Goal: Task Accomplishment & Management: Use online tool/utility

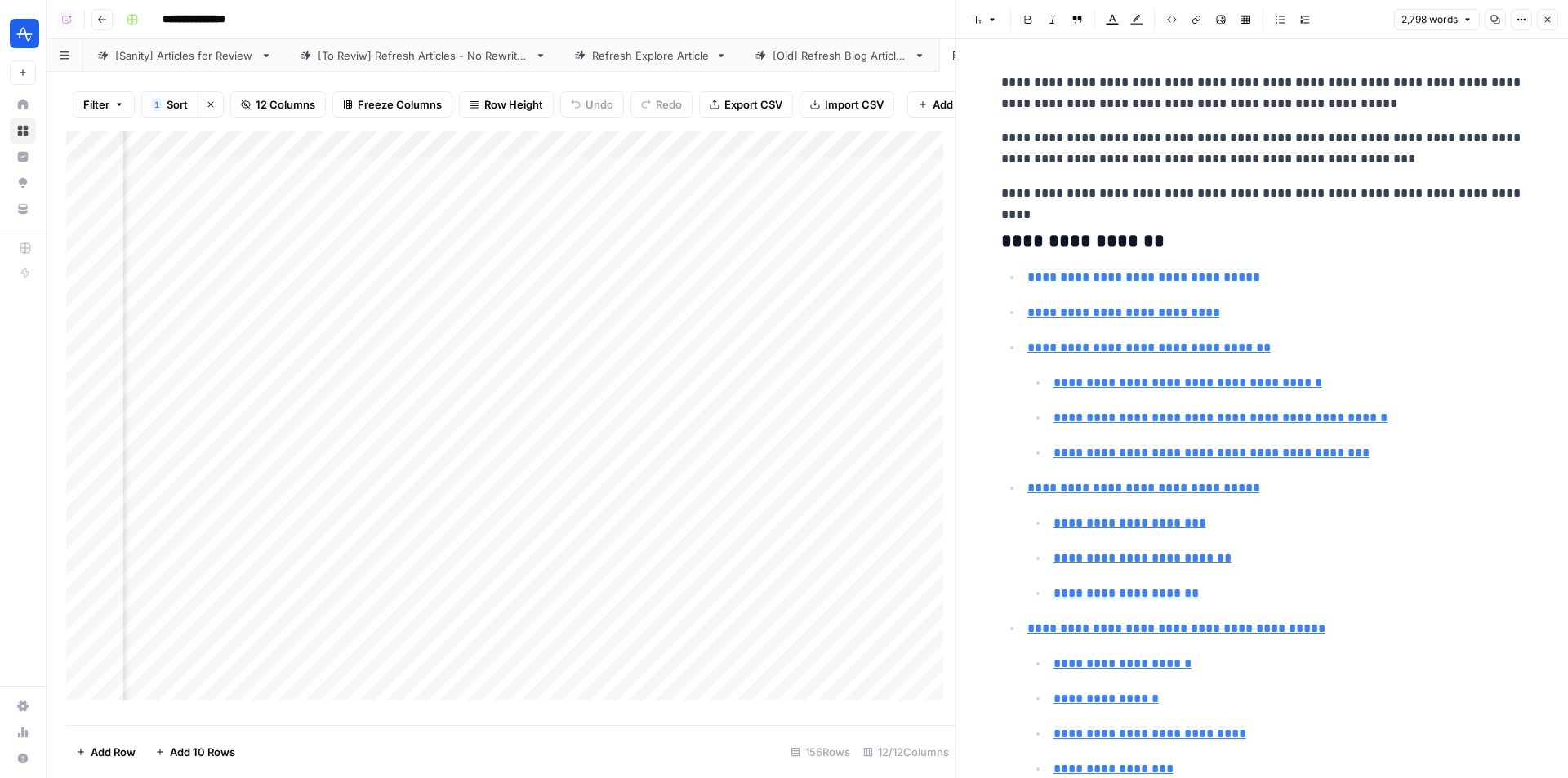
scroll to position [3021, 0]
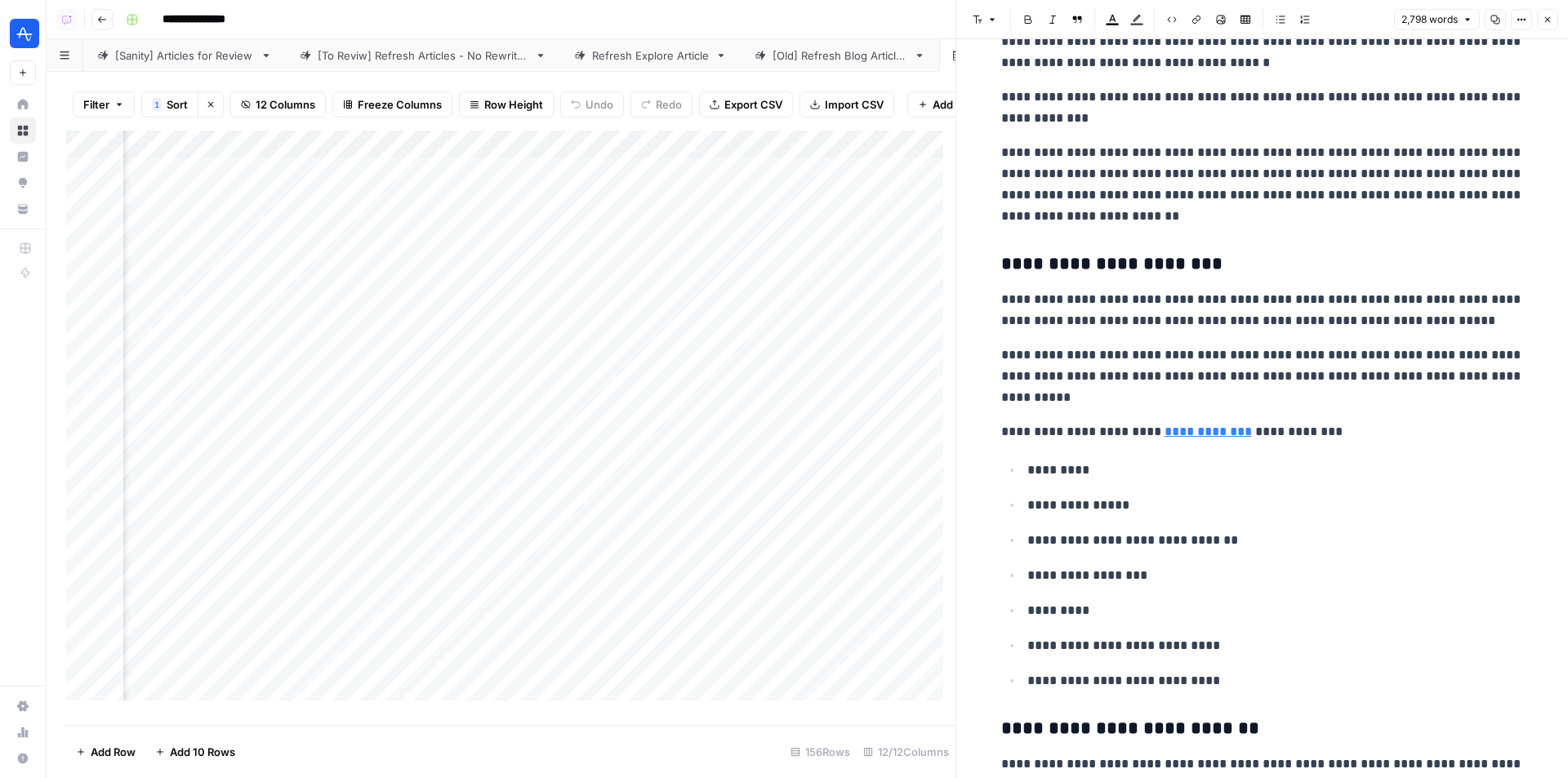
click at [1548, 18] on icon "button" at bounding box center [1547, 19] width 10 height 10
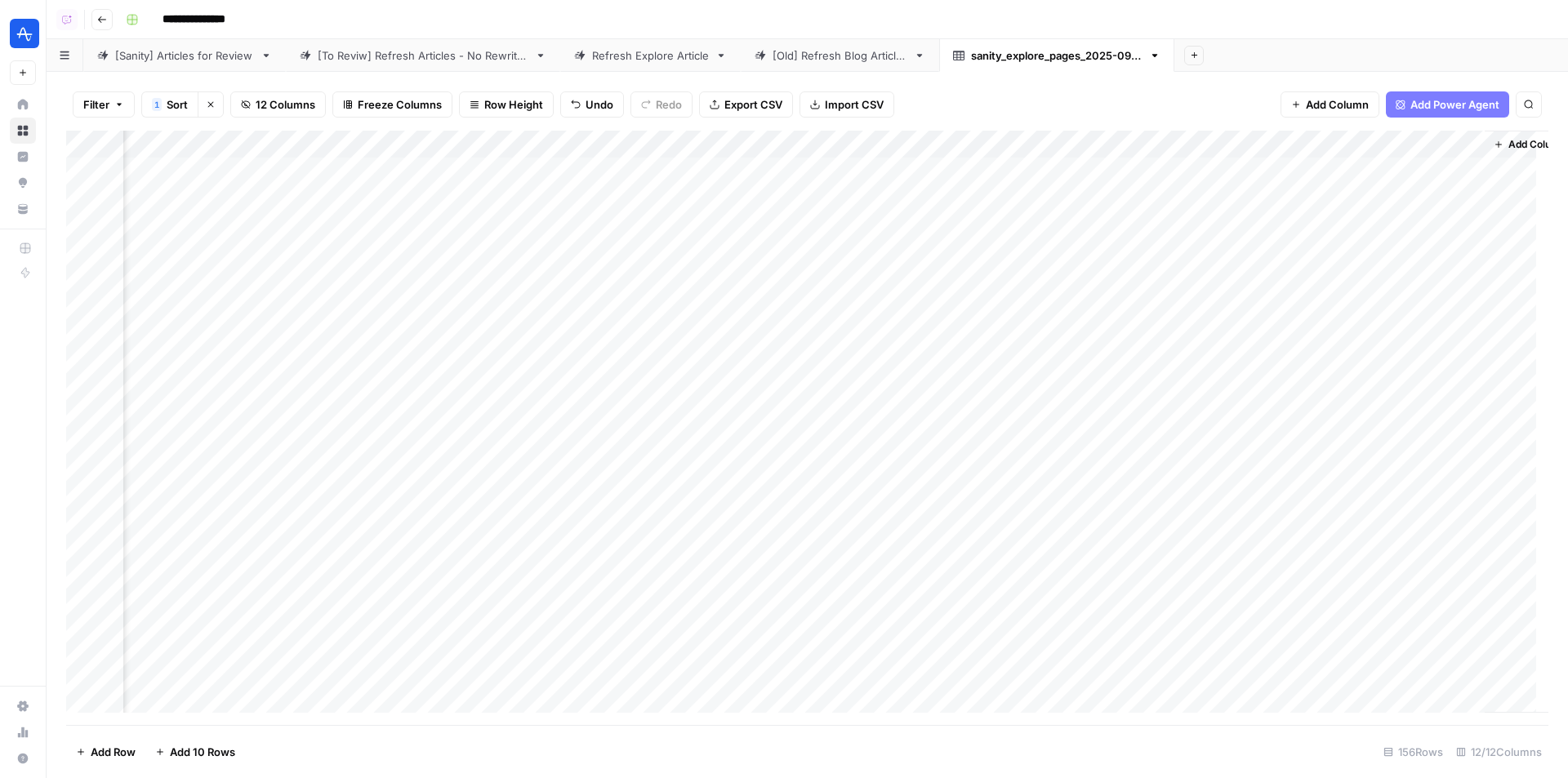
scroll to position [0, 1324]
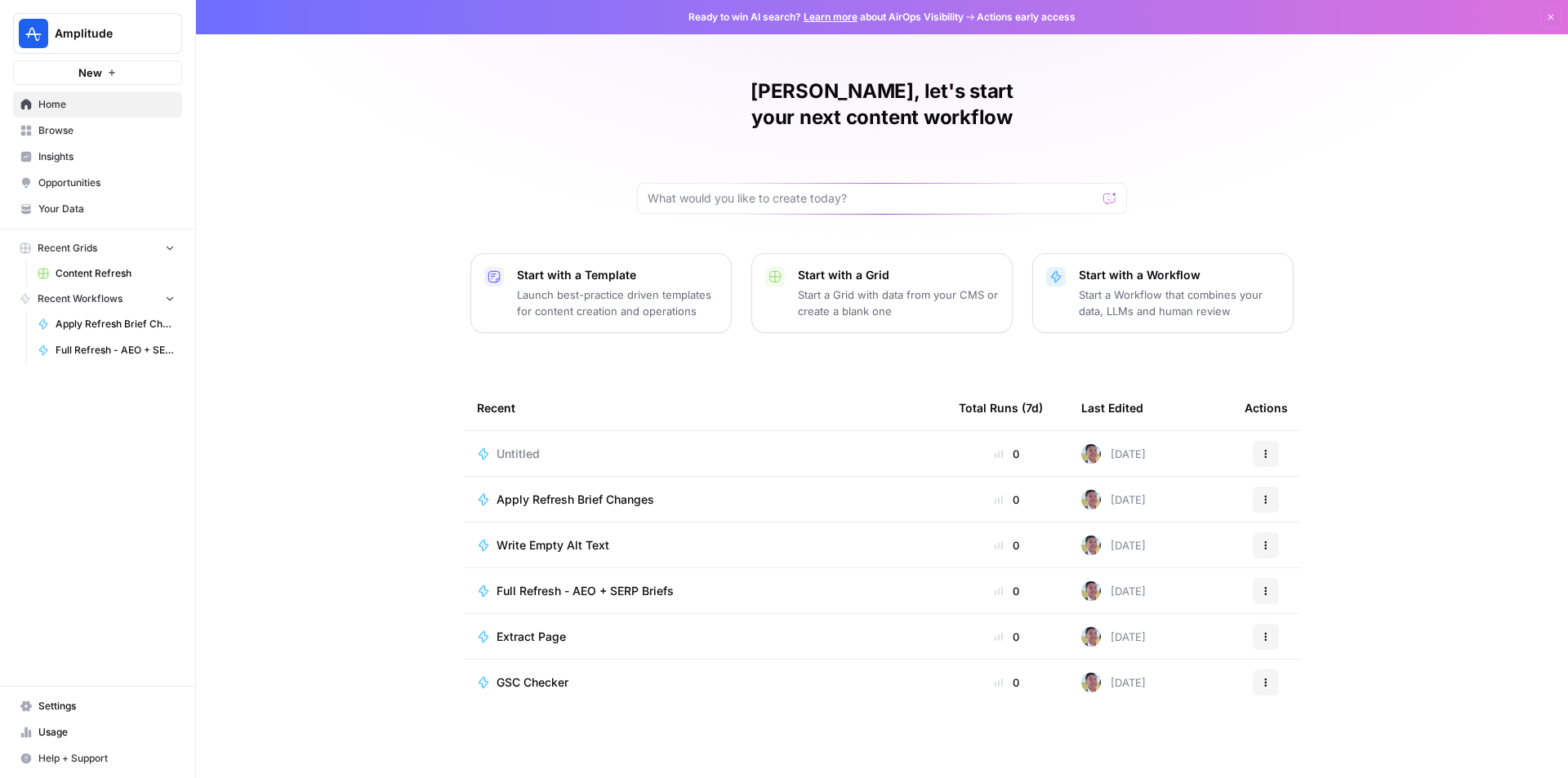
click at [94, 47] on button "Amplitude" at bounding box center [98, 33] width 169 height 40
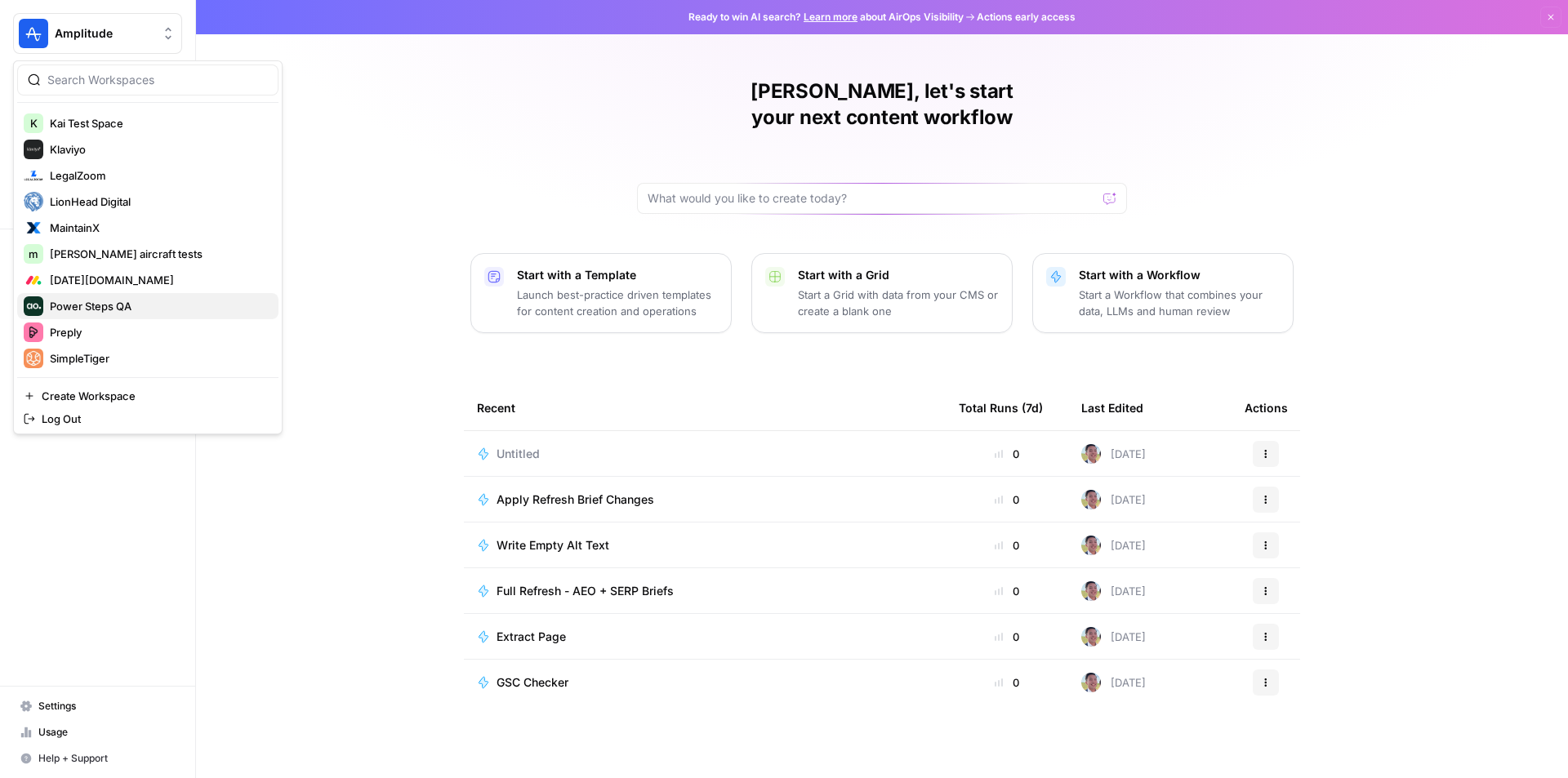
scroll to position [571, 0]
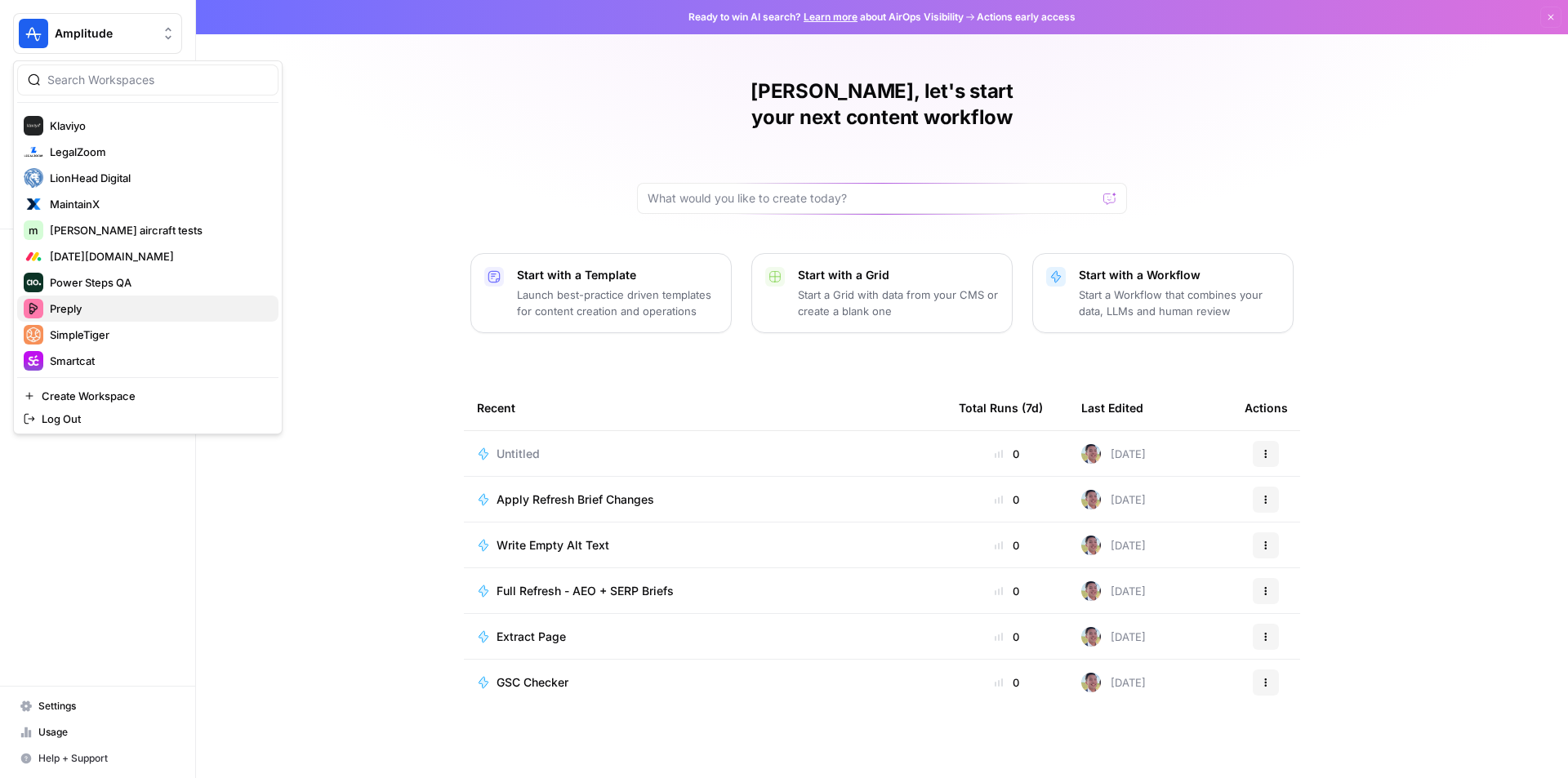
click at [79, 304] on span "Preply" at bounding box center [157, 309] width 215 height 17
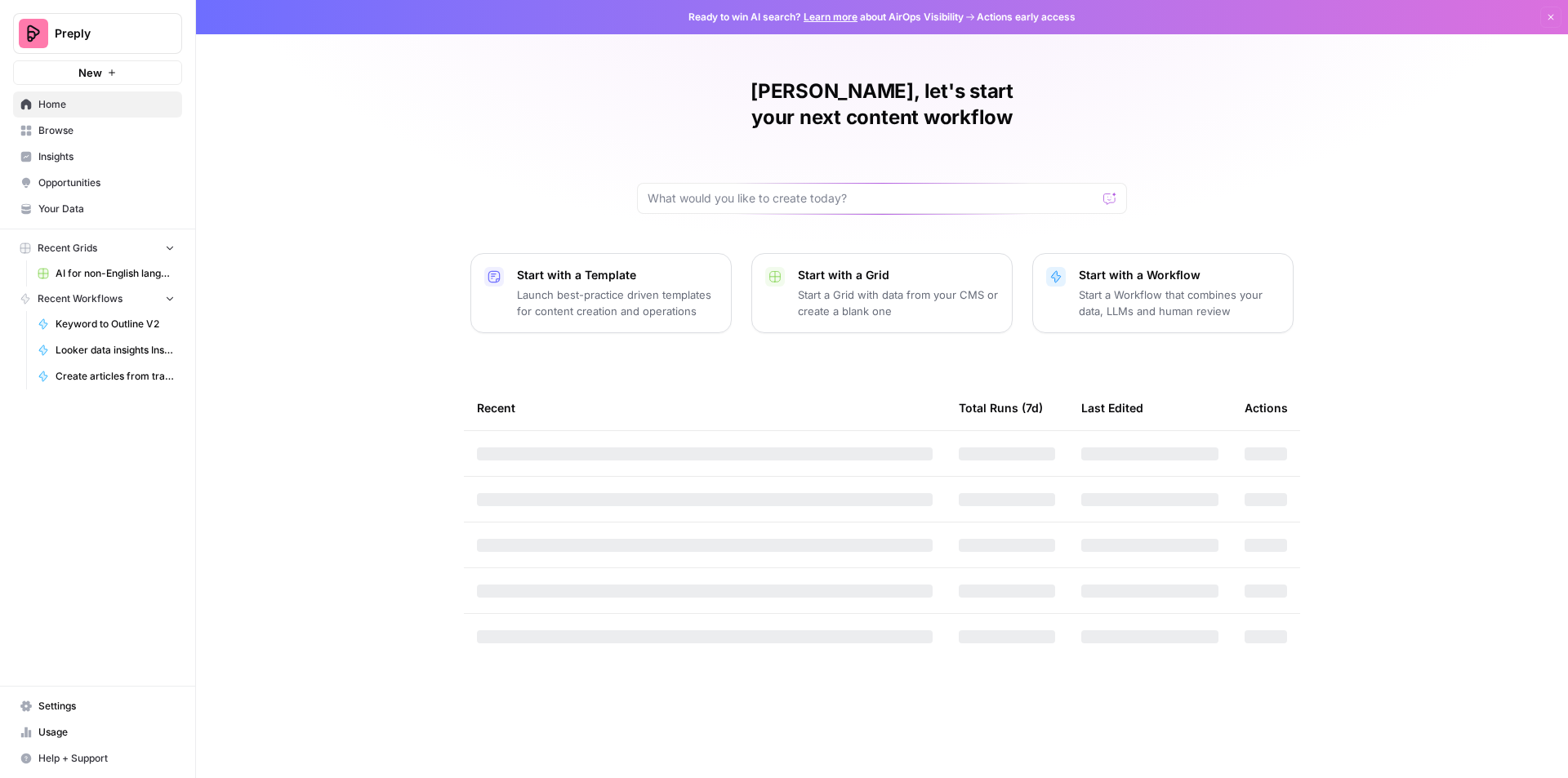
click at [81, 277] on span "AI for non-English languages" at bounding box center [115, 273] width 120 height 15
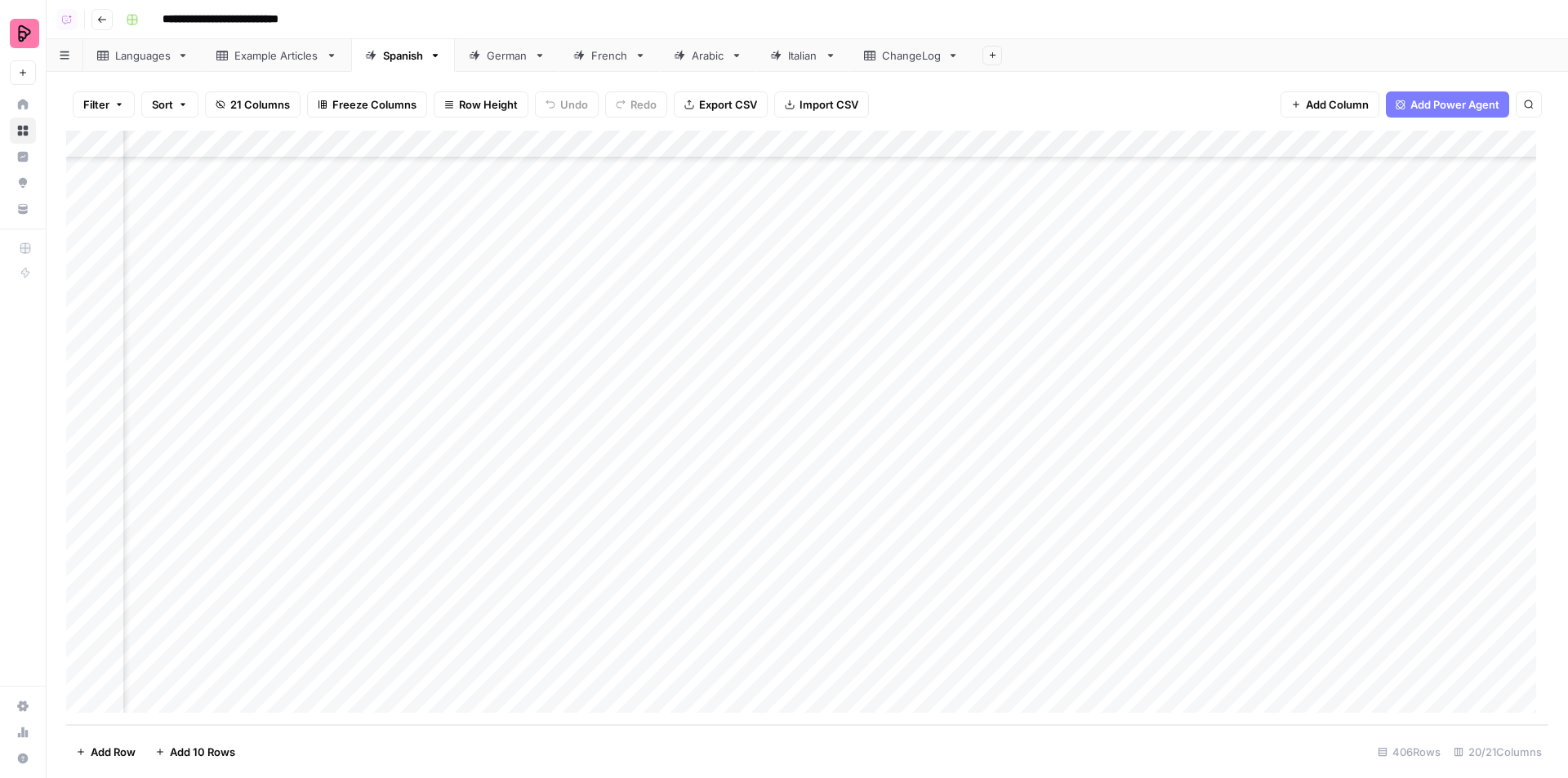
scroll to position [10741, 1181]
click at [966, 307] on div "Add Column" at bounding box center [807, 428] width 1483 height 594
click at [959, 433] on div "Add Column" at bounding box center [807, 428] width 1483 height 594
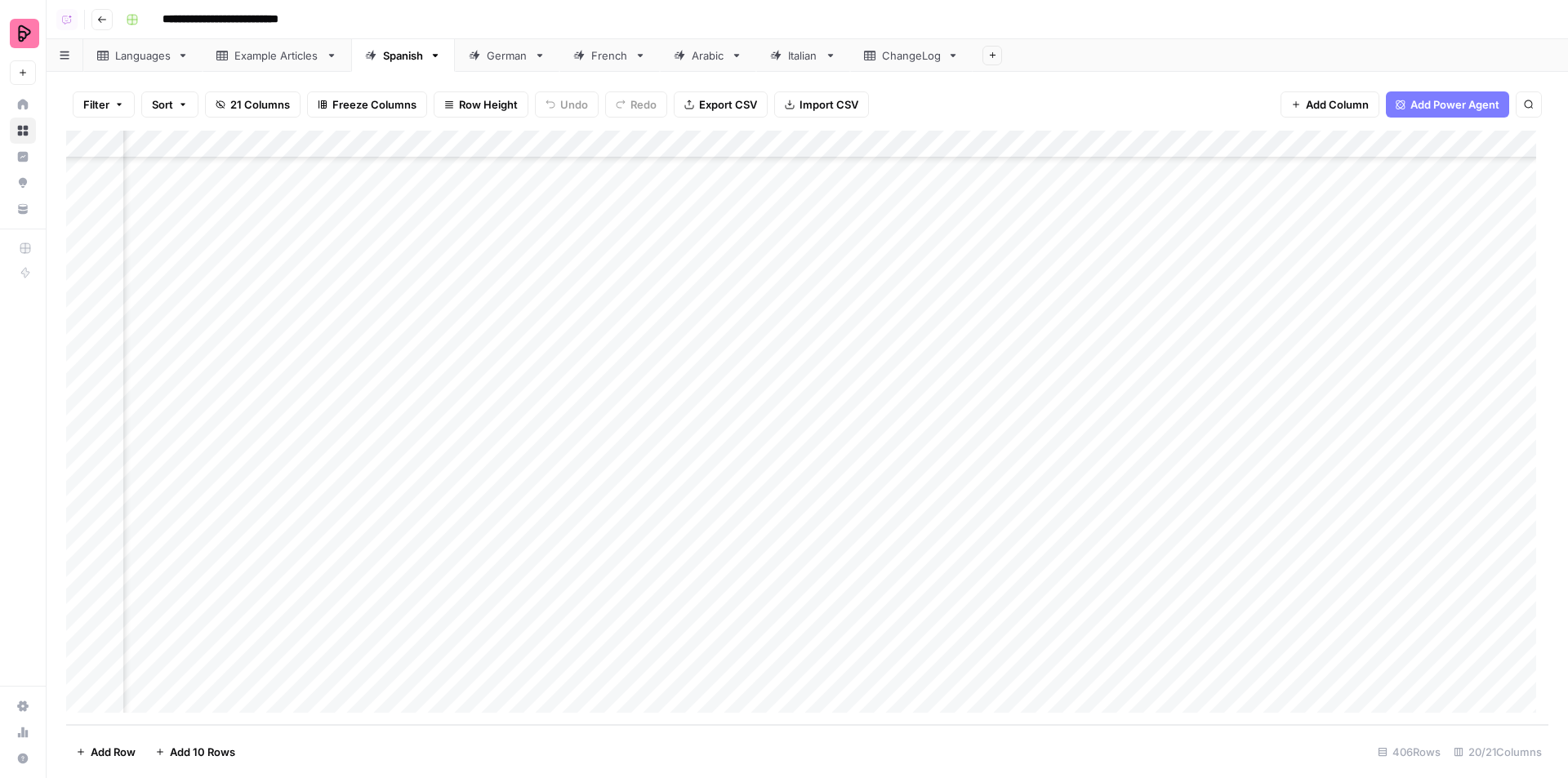
click at [946, 383] on div "Add Column" at bounding box center [807, 428] width 1483 height 594
click at [954, 412] on div "Add Column" at bounding box center [807, 428] width 1483 height 594
click at [956, 416] on div "Add Column" at bounding box center [807, 428] width 1483 height 594
click at [444, 420] on div "Add Column" at bounding box center [807, 428] width 1483 height 594
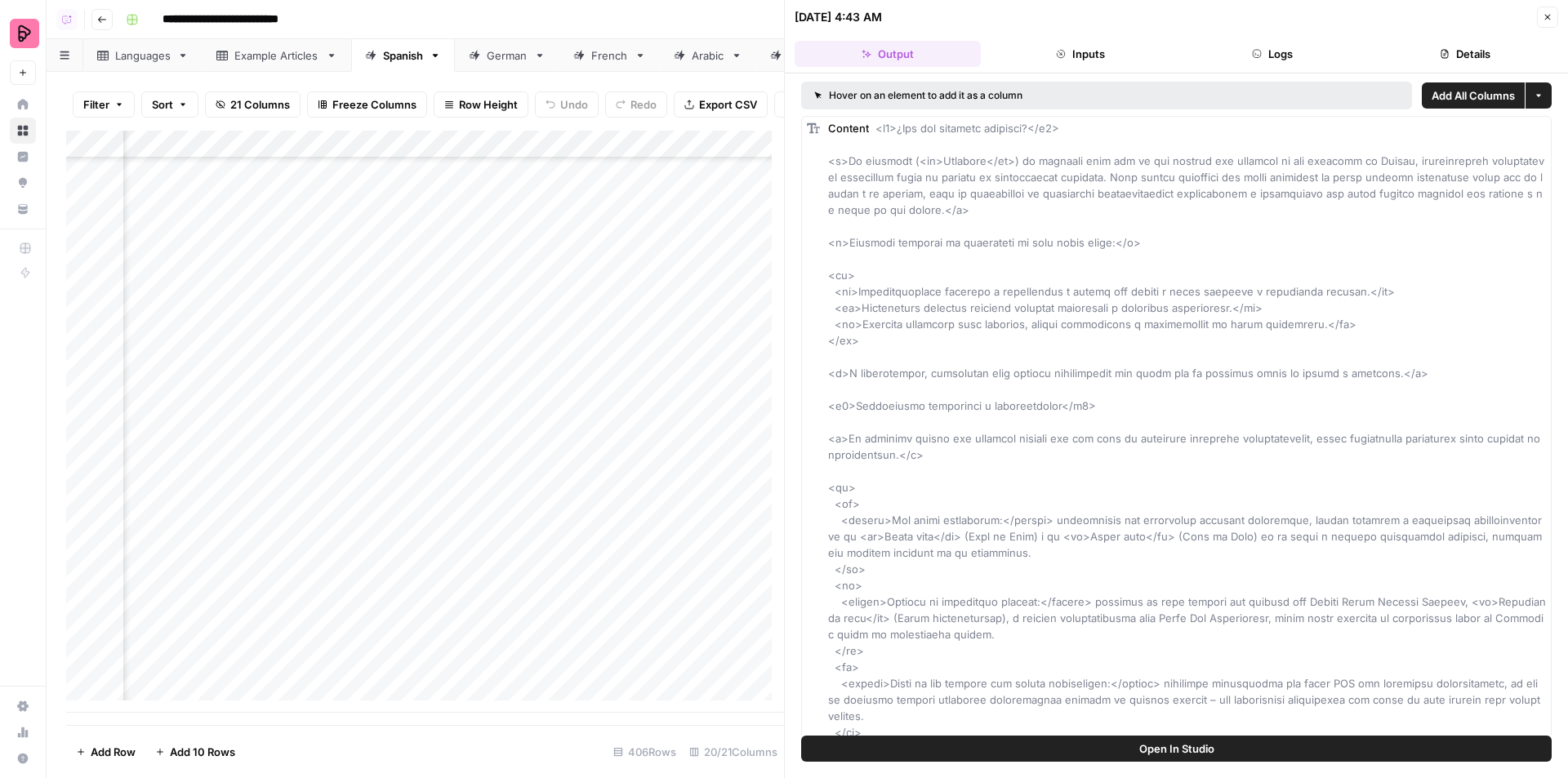
click at [1265, 55] on button "Logs" at bounding box center [1273, 54] width 186 height 26
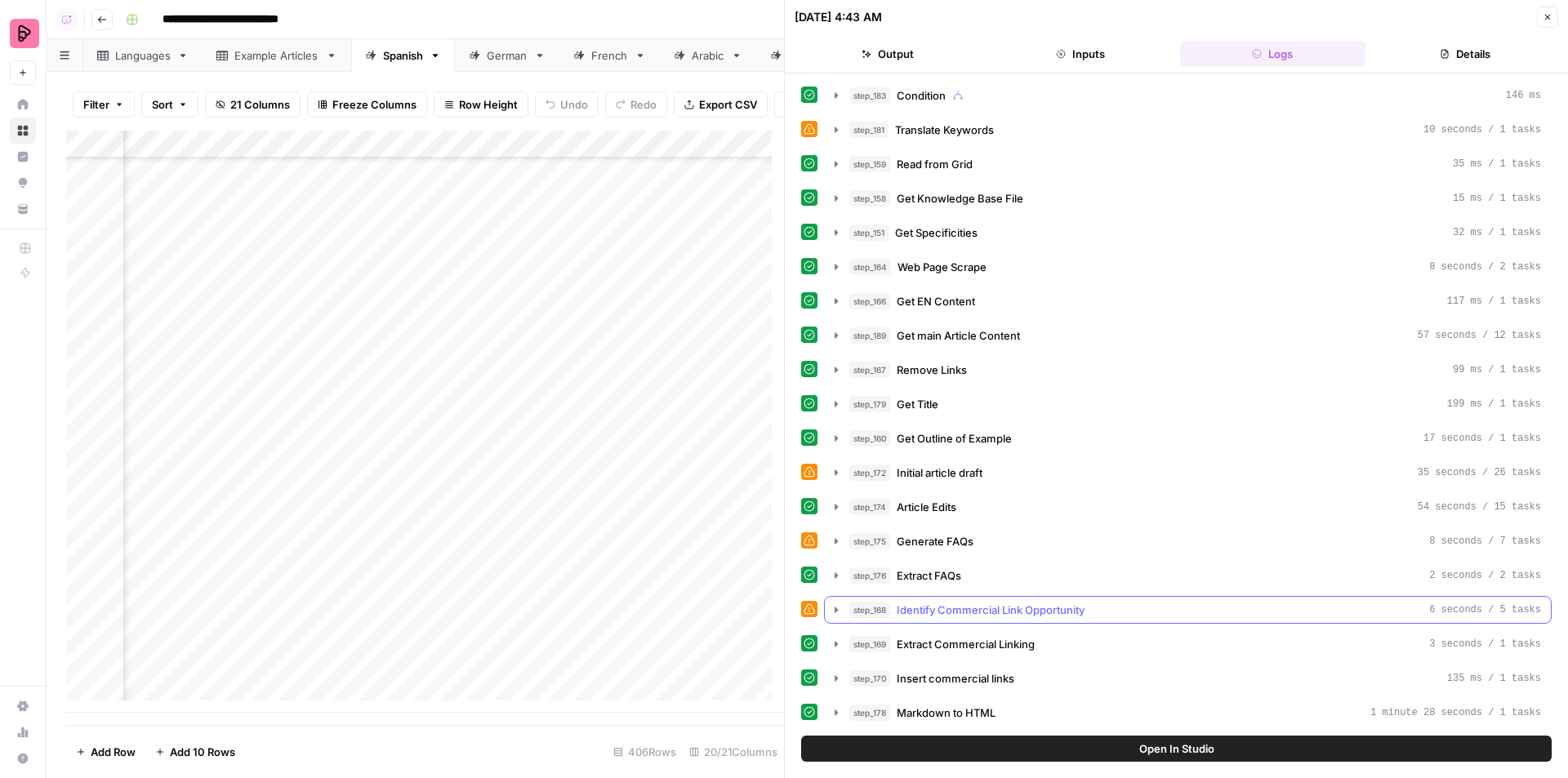
scroll to position [490, 0]
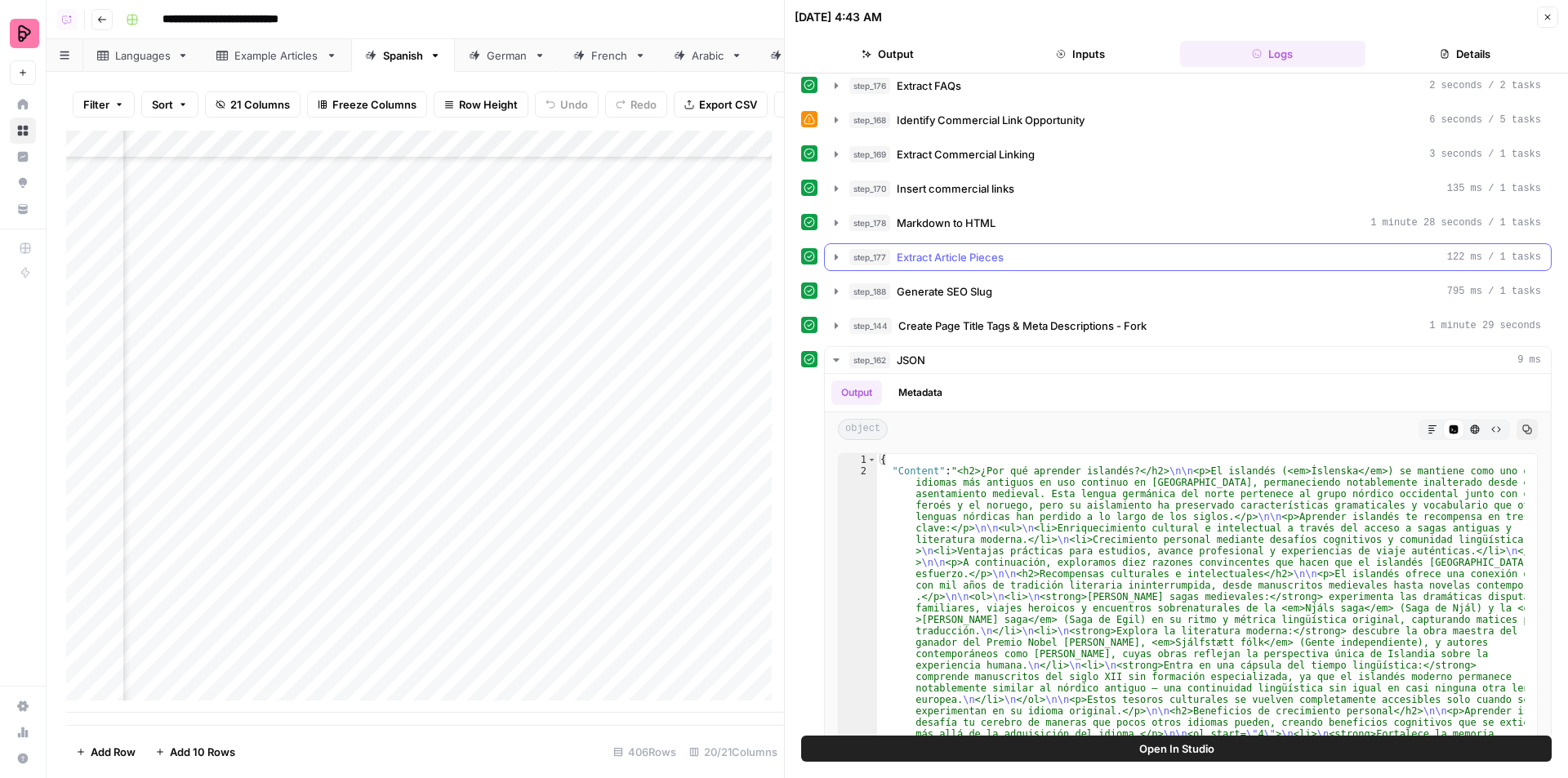
click at [1000, 256] on span "Extract Article Pieces" at bounding box center [951, 257] width 107 height 17
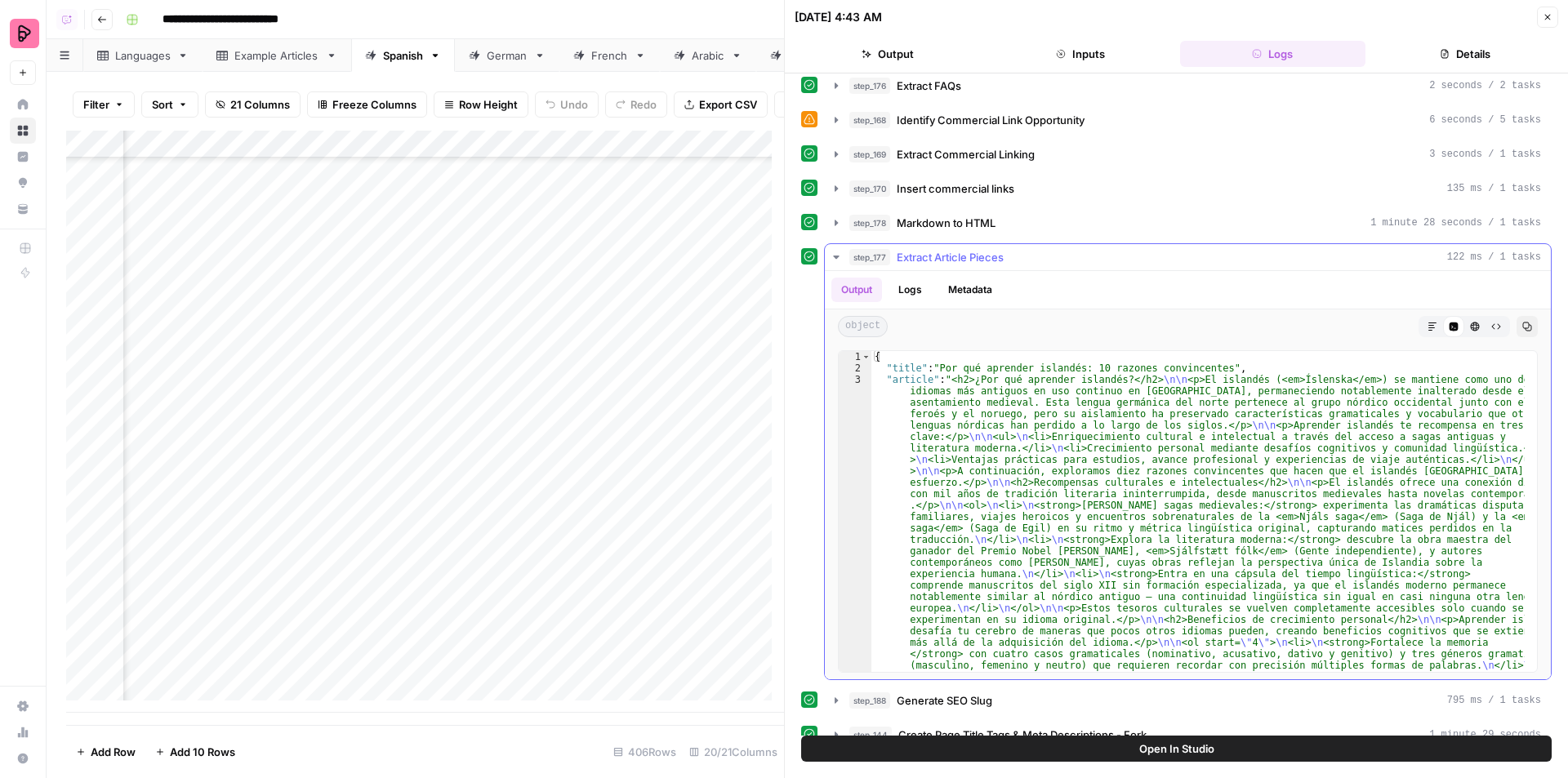
click at [984, 255] on span "Extract Article Pieces" at bounding box center [951, 257] width 107 height 17
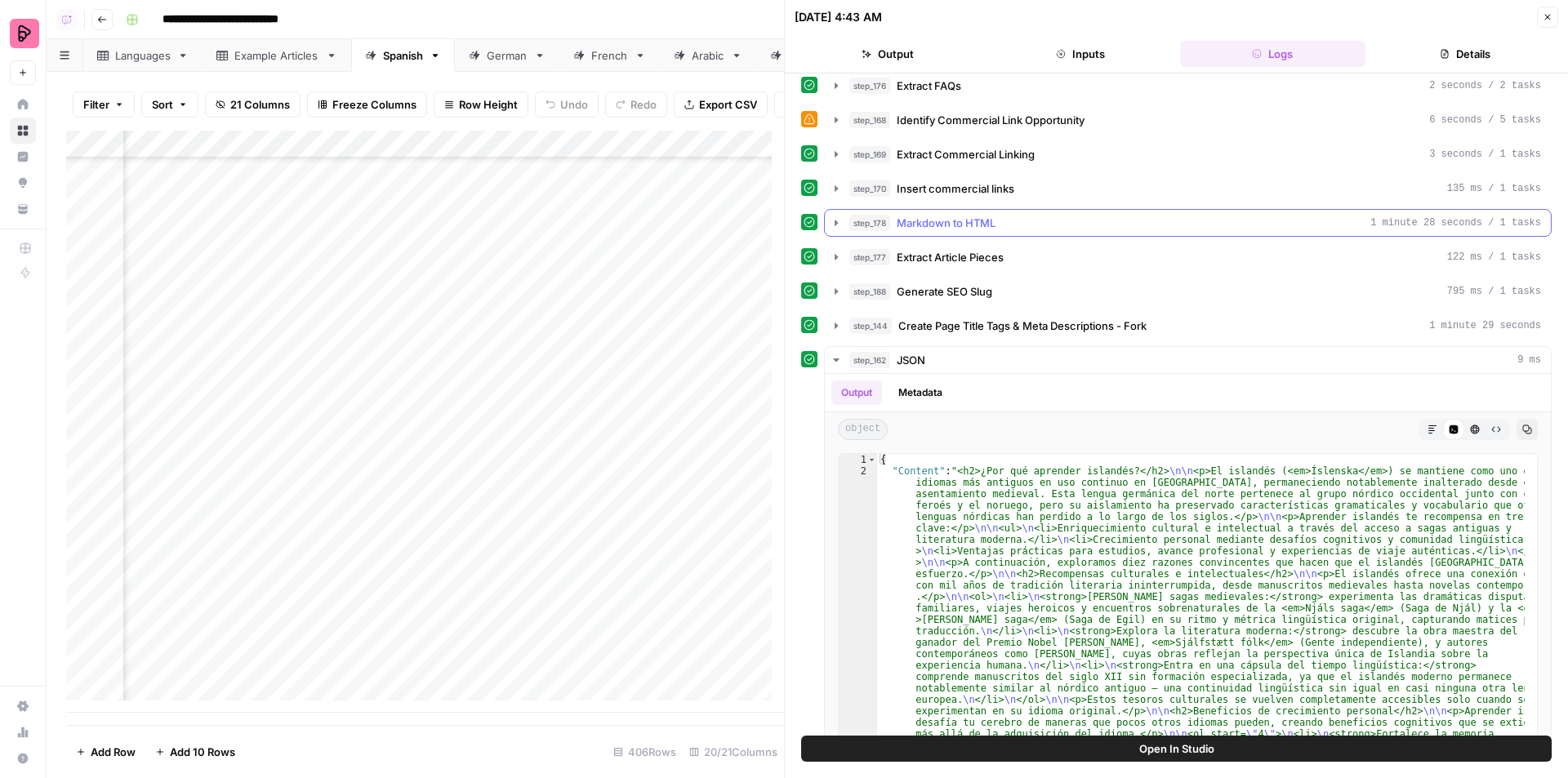
click at [984, 222] on span "Markdown to HTML" at bounding box center [946, 222] width 98 height 17
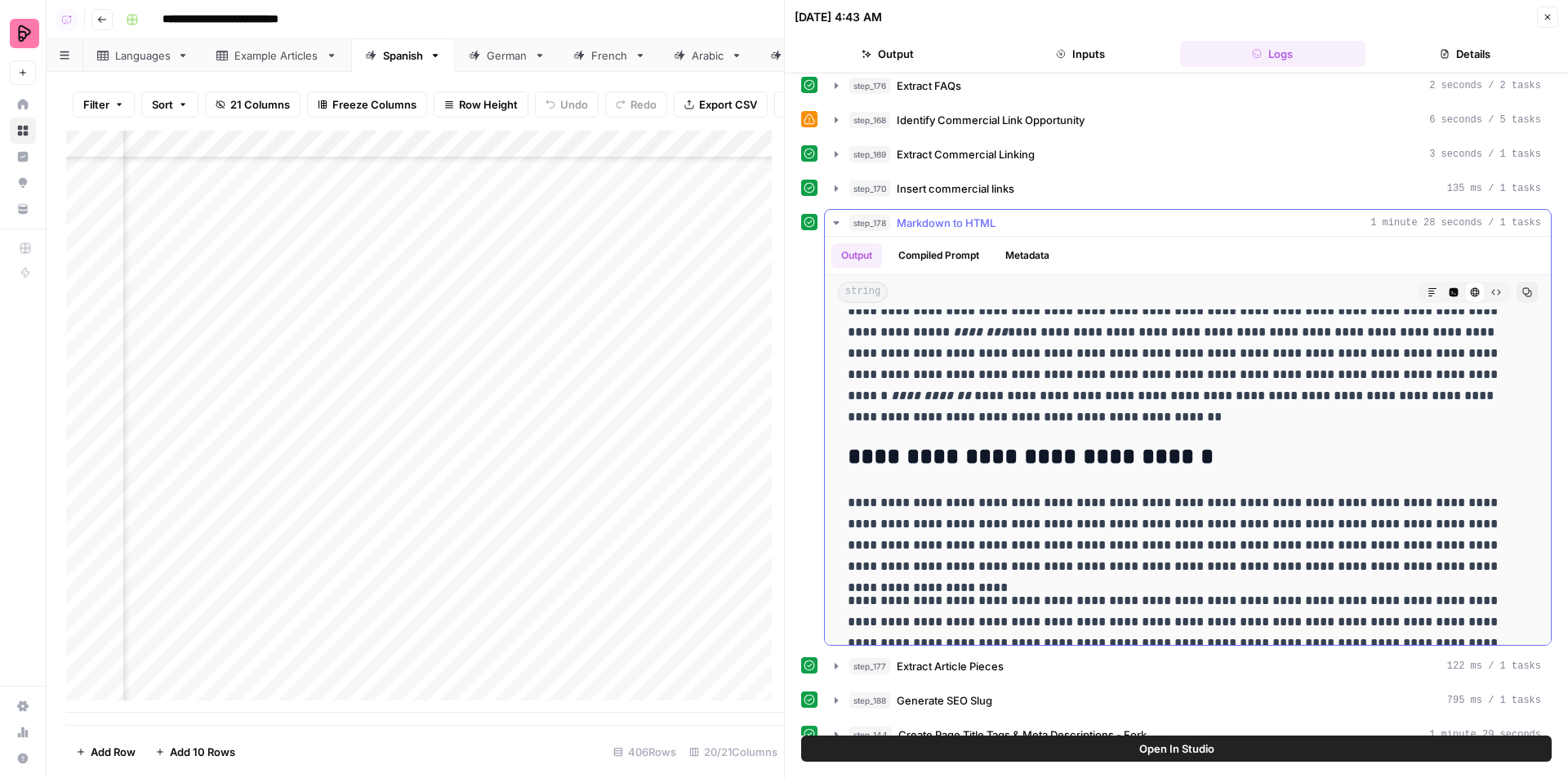
scroll to position [3849, 0]
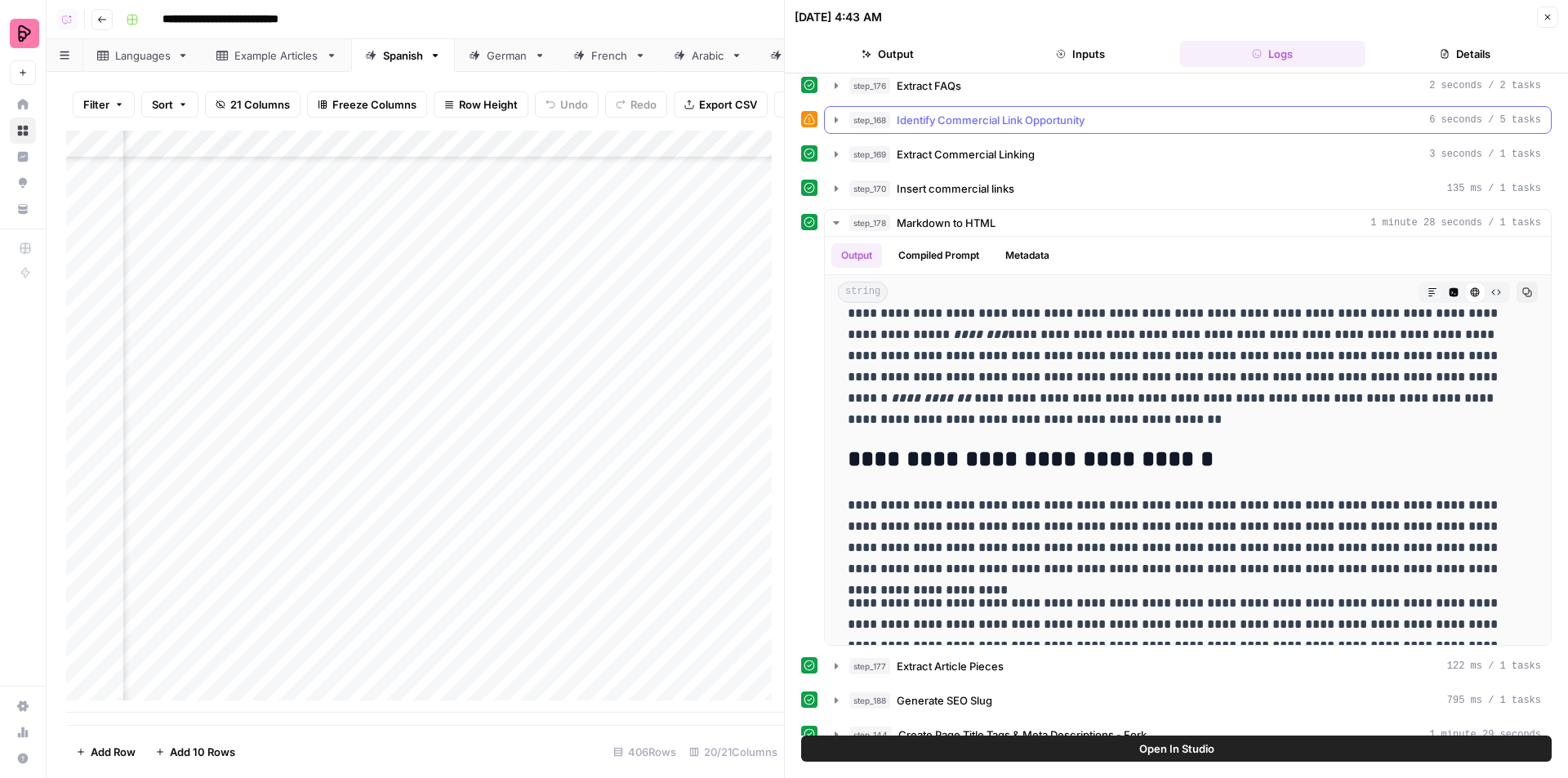
click at [994, 120] on span "Identify Commercial Link Opportunity" at bounding box center [991, 120] width 188 height 17
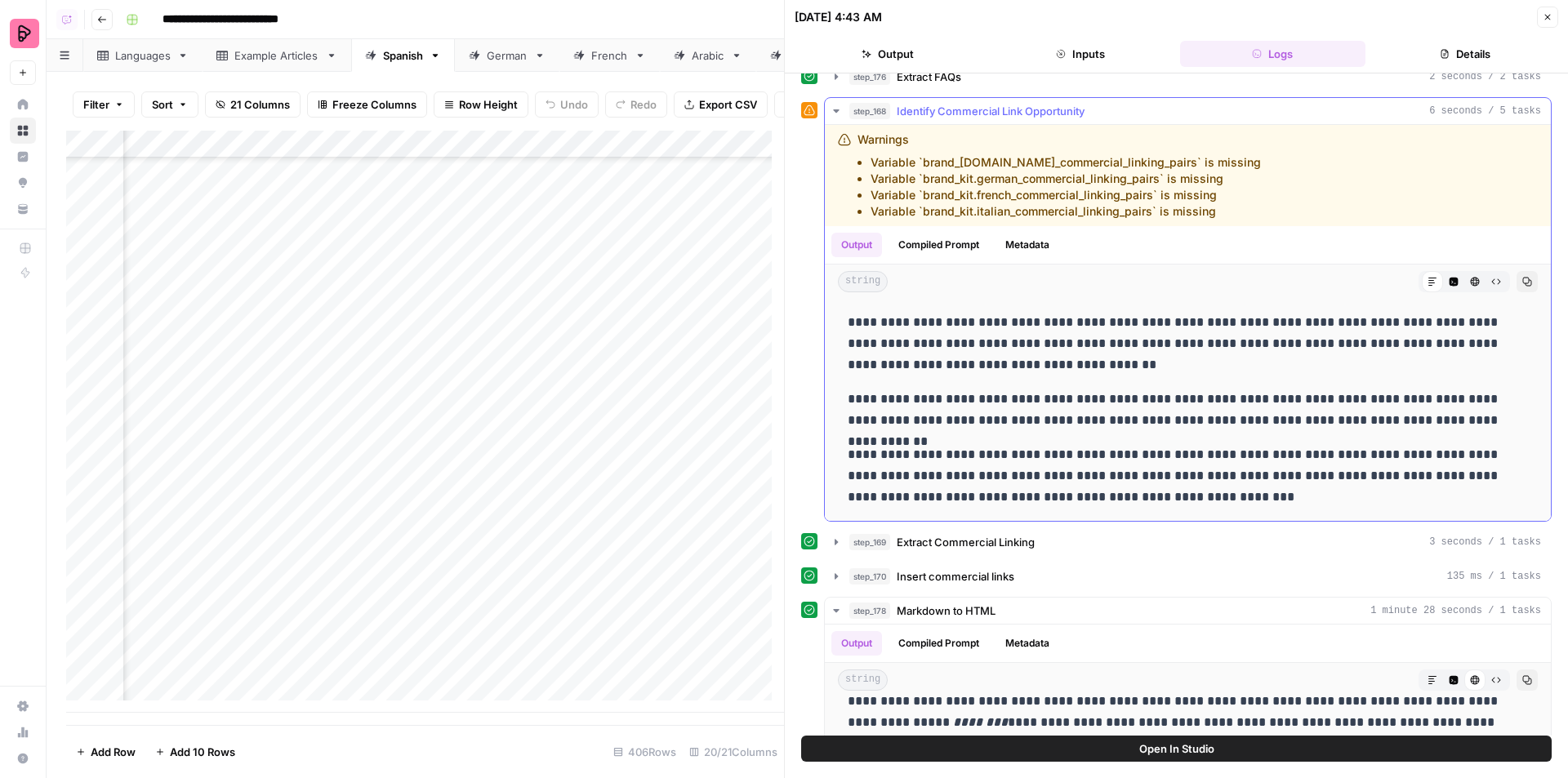
scroll to position [408, 0]
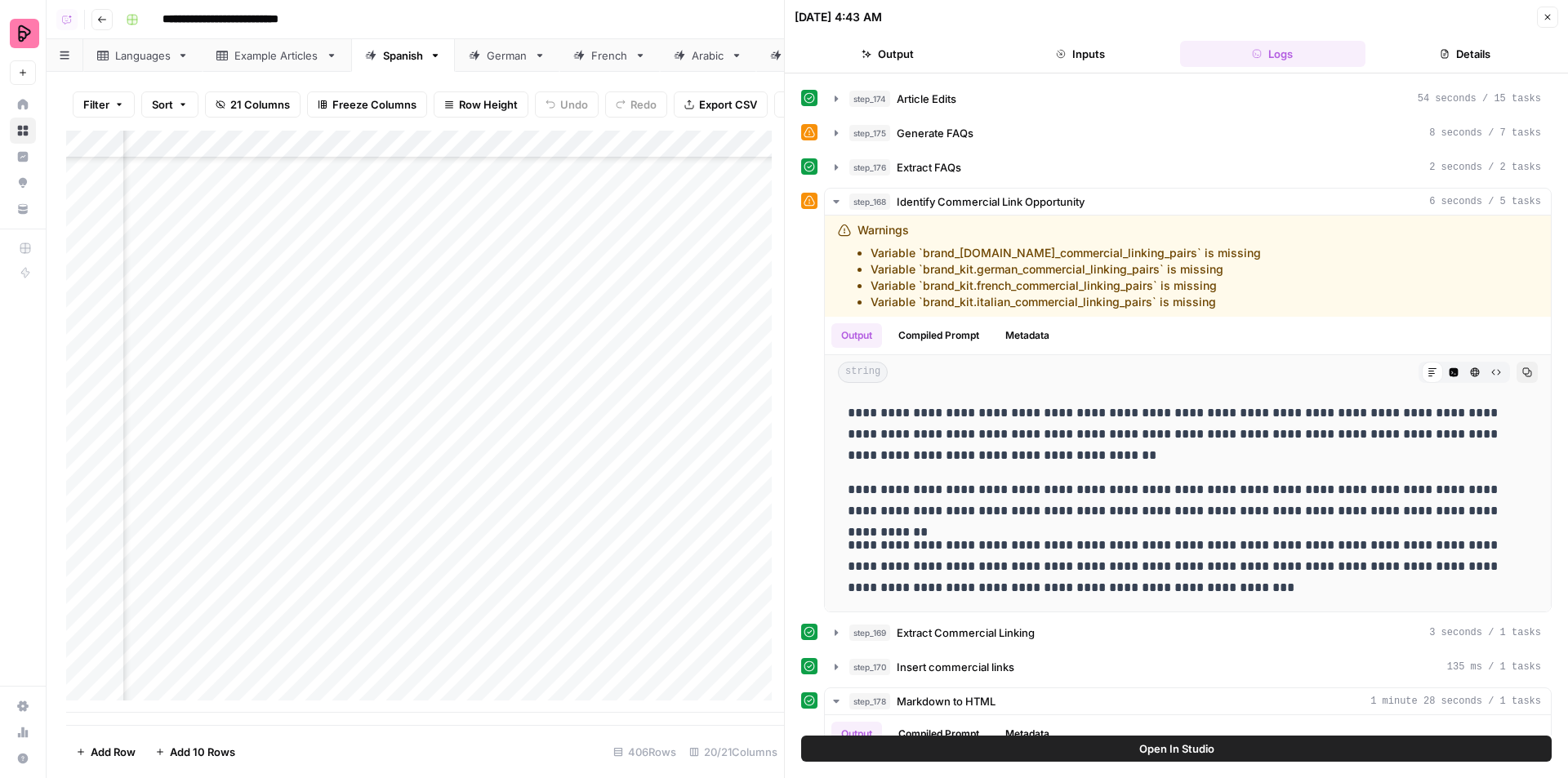
click at [453, 160] on div "Add Column" at bounding box center [425, 422] width 718 height 582
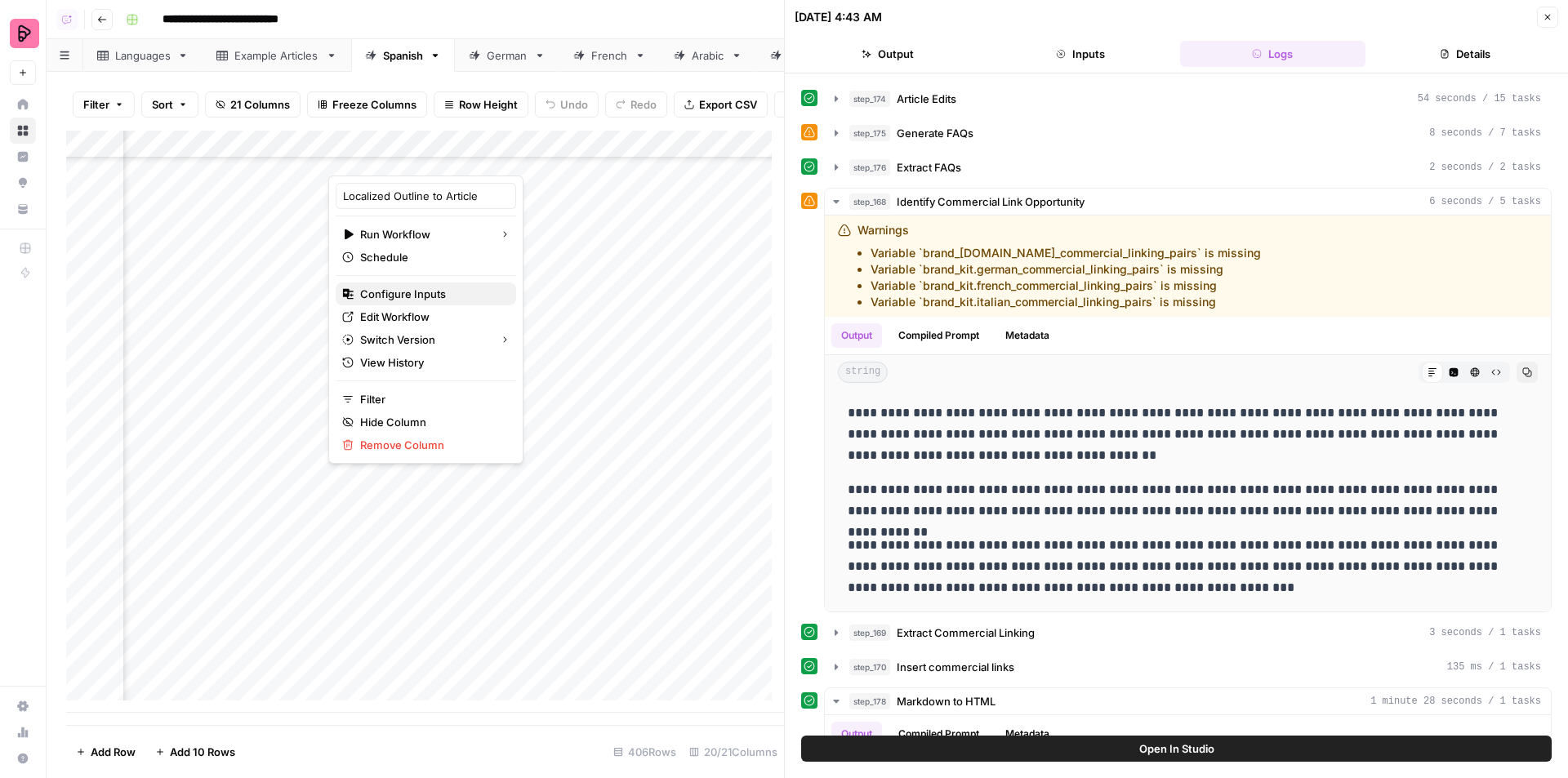
click at [436, 302] on span "Configure Inputs" at bounding box center [432, 294] width 143 height 17
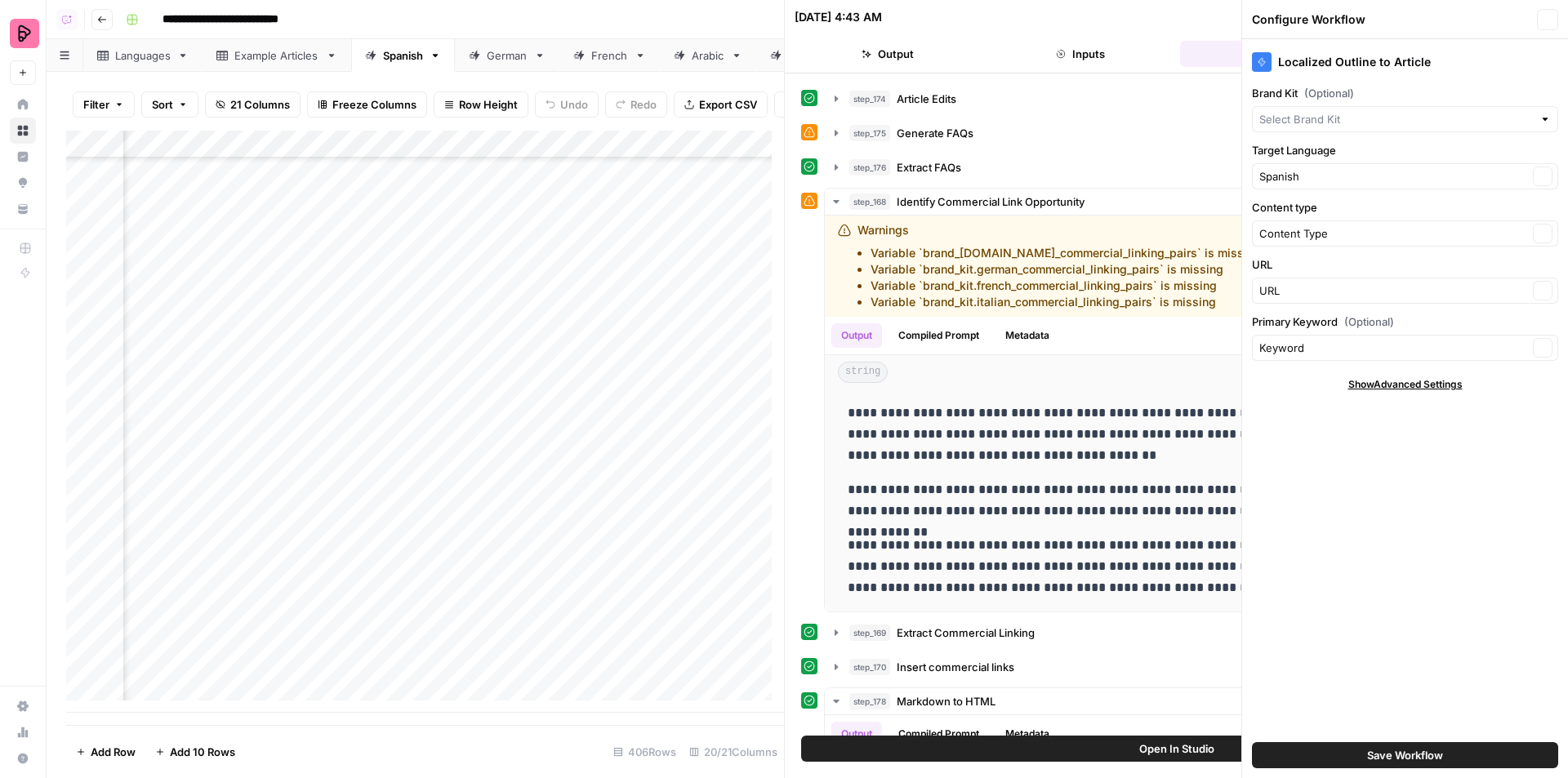
type input "Preply (EN)"
click at [1550, 20] on icon "button" at bounding box center [1547, 19] width 10 height 10
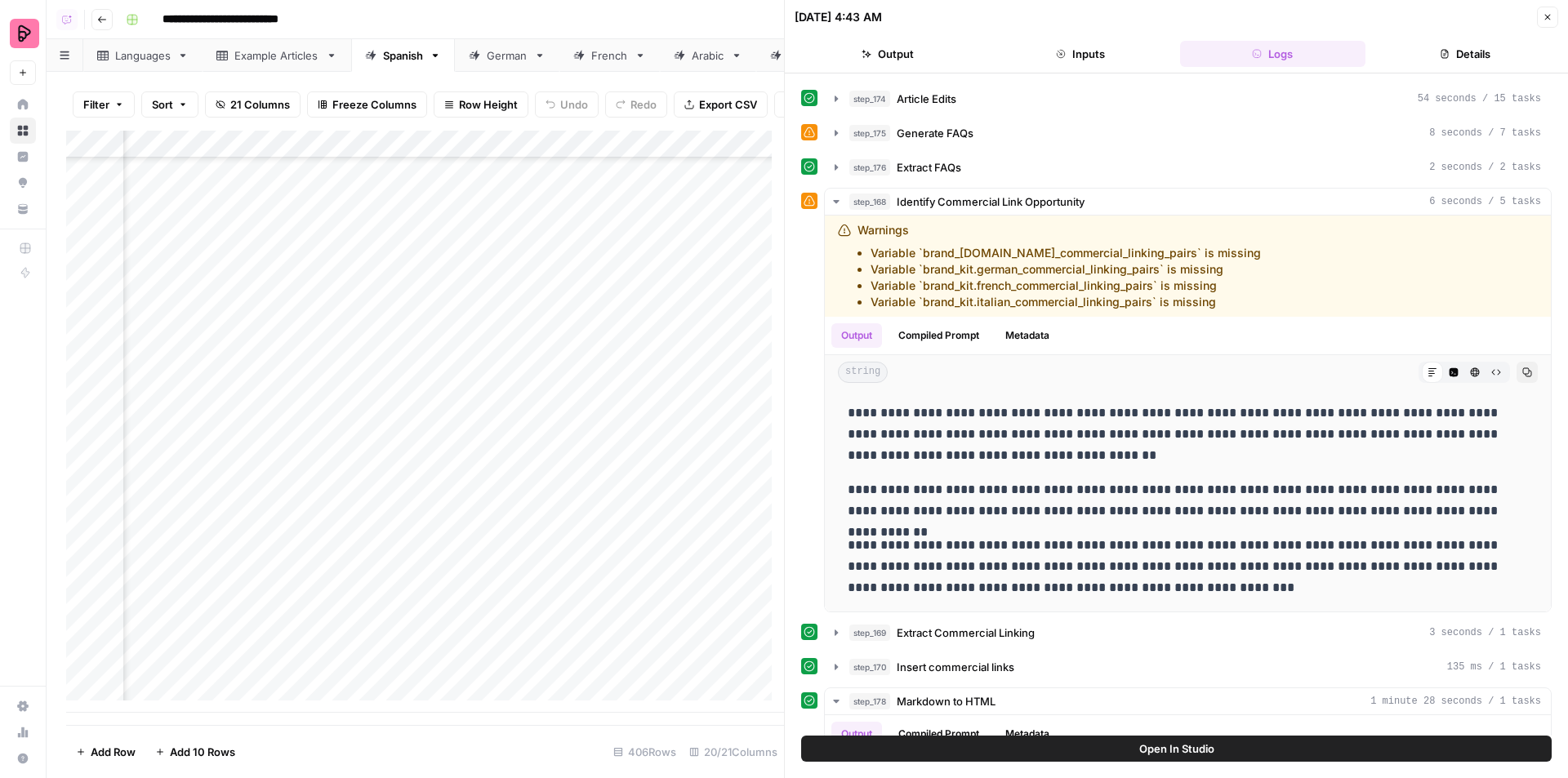
click at [1151, 61] on button "Inputs" at bounding box center [1081, 54] width 186 height 26
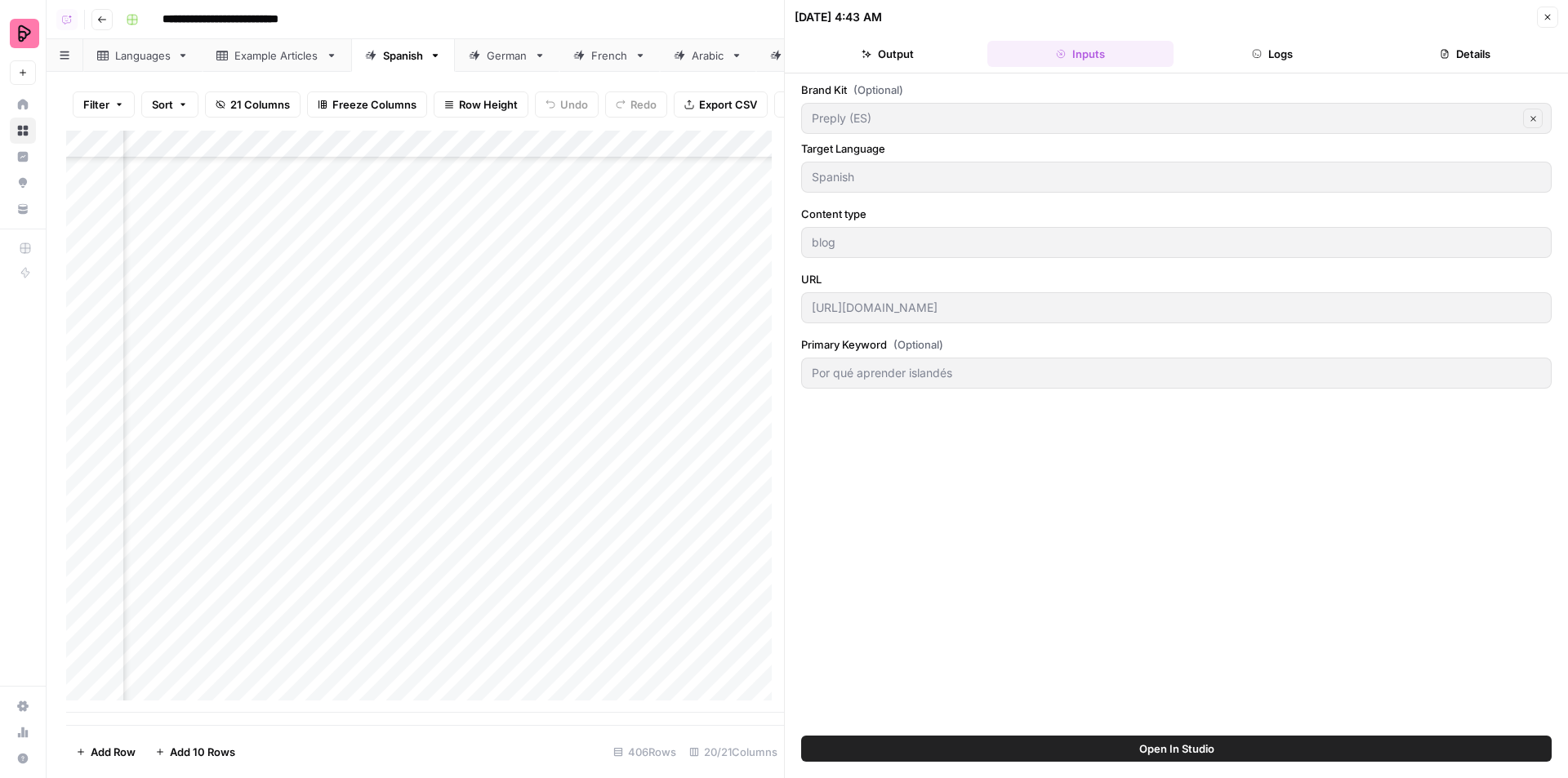
click at [1547, 18] on icon "button" at bounding box center [1547, 17] width 10 height 10
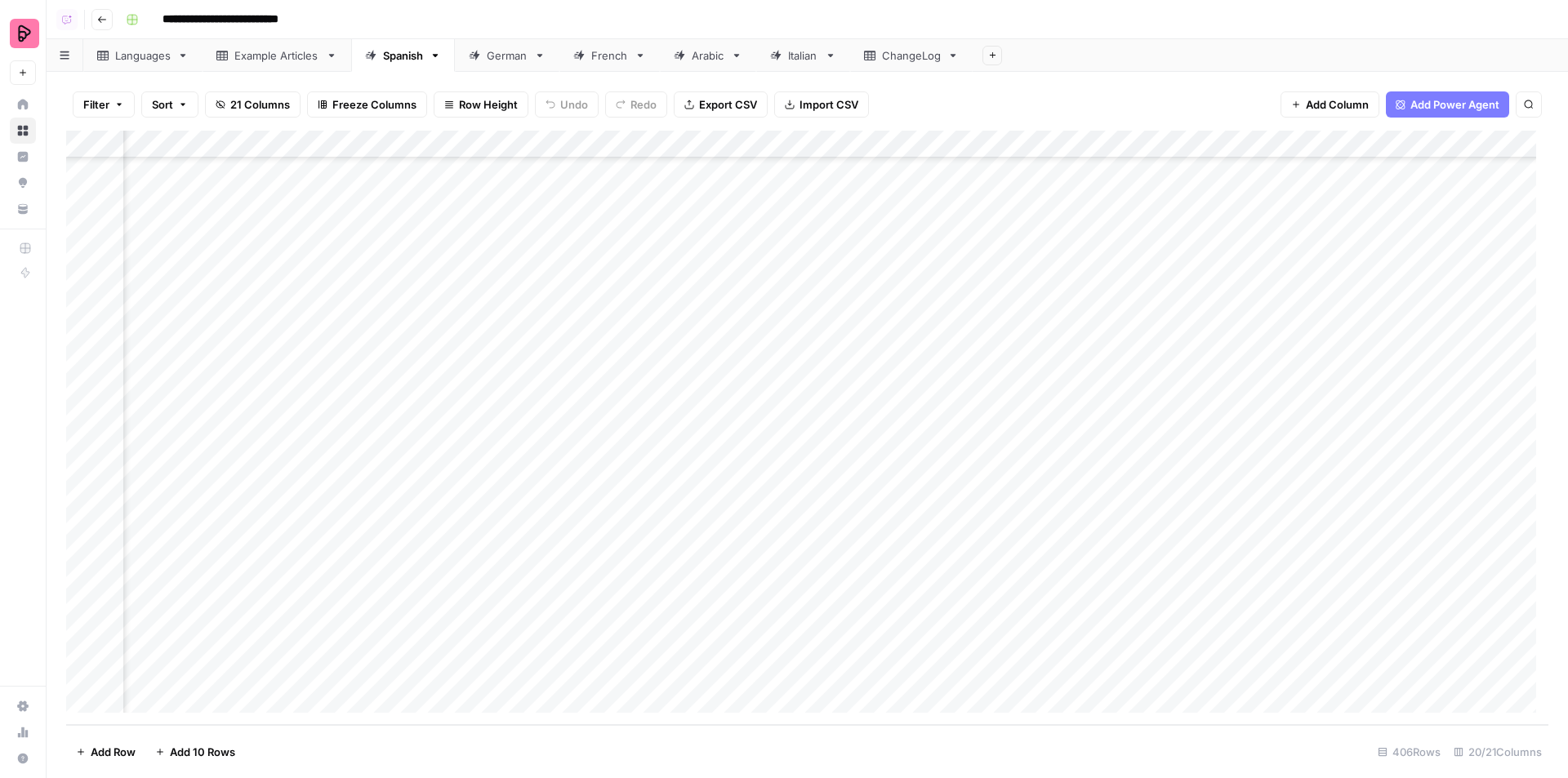
scroll to position [10741, 1141]
click at [995, 468] on div "Add Column" at bounding box center [807, 428] width 1483 height 594
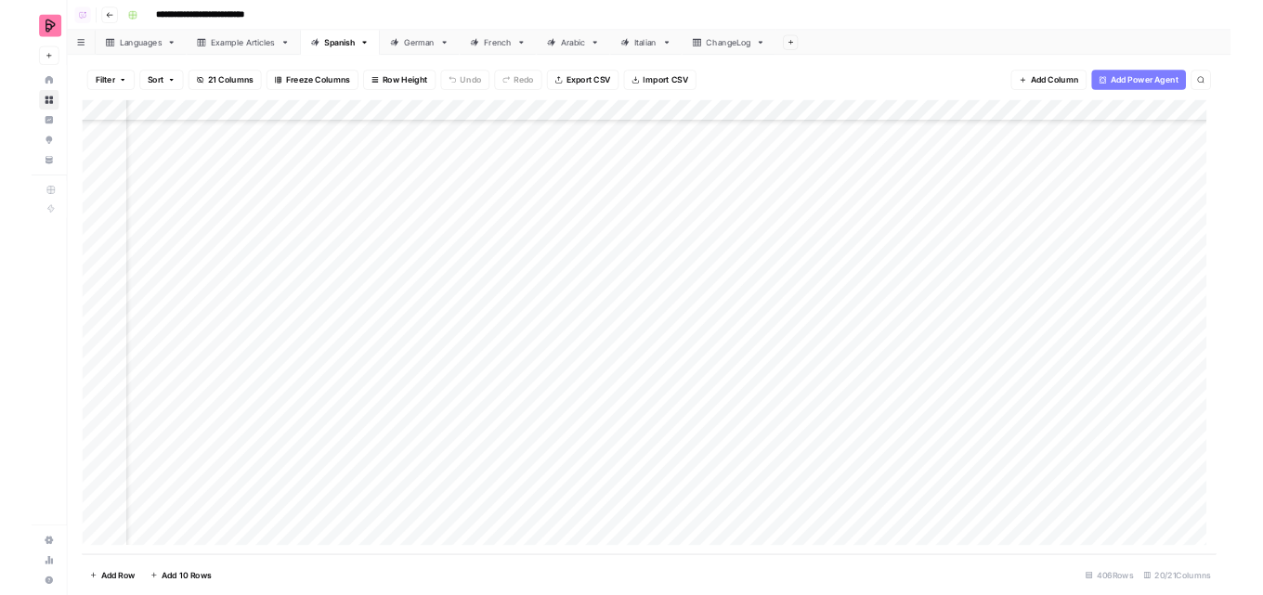
scroll to position [12218, 415]
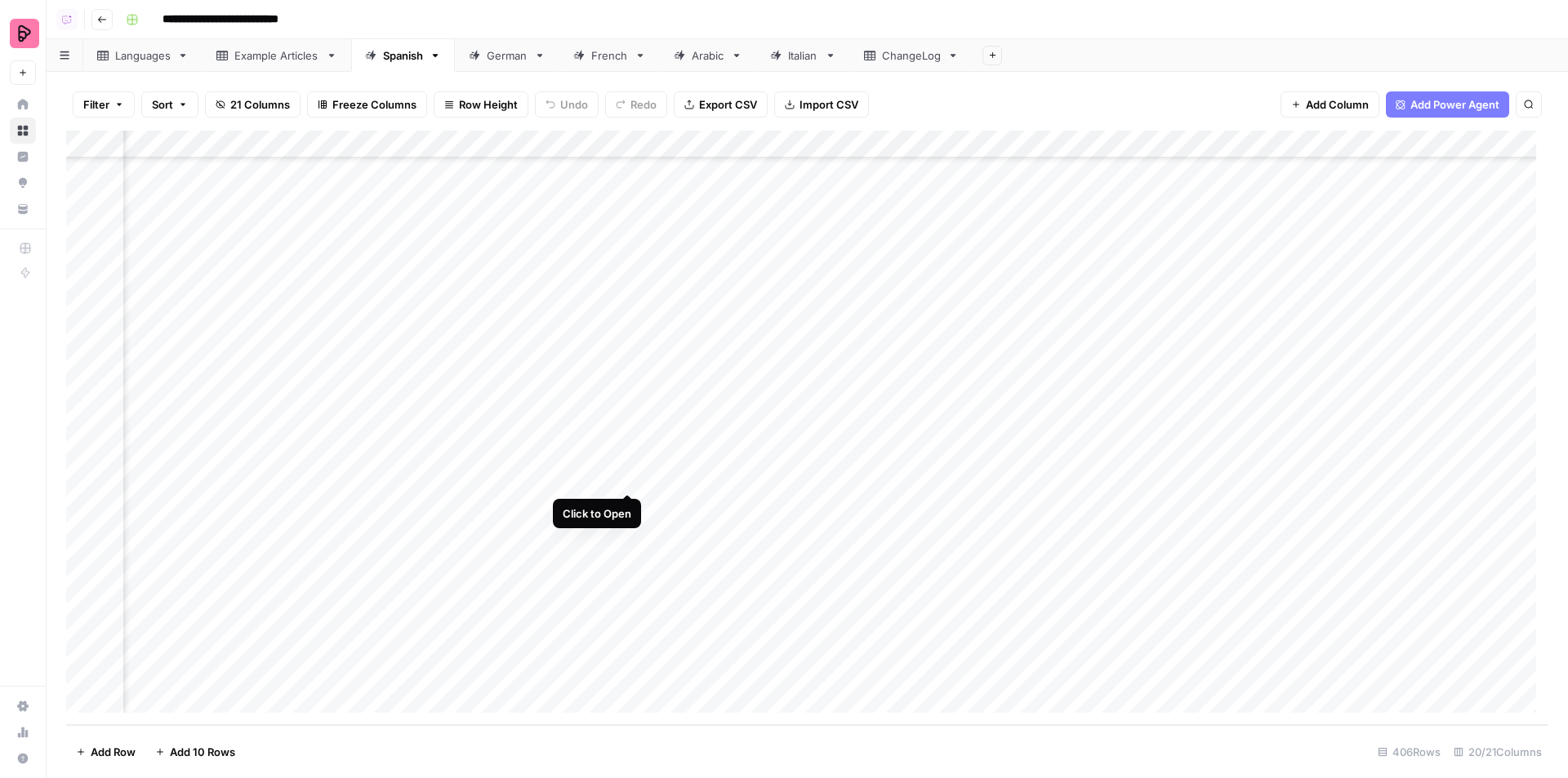
click at [624, 476] on div "Add Column" at bounding box center [807, 428] width 1483 height 594
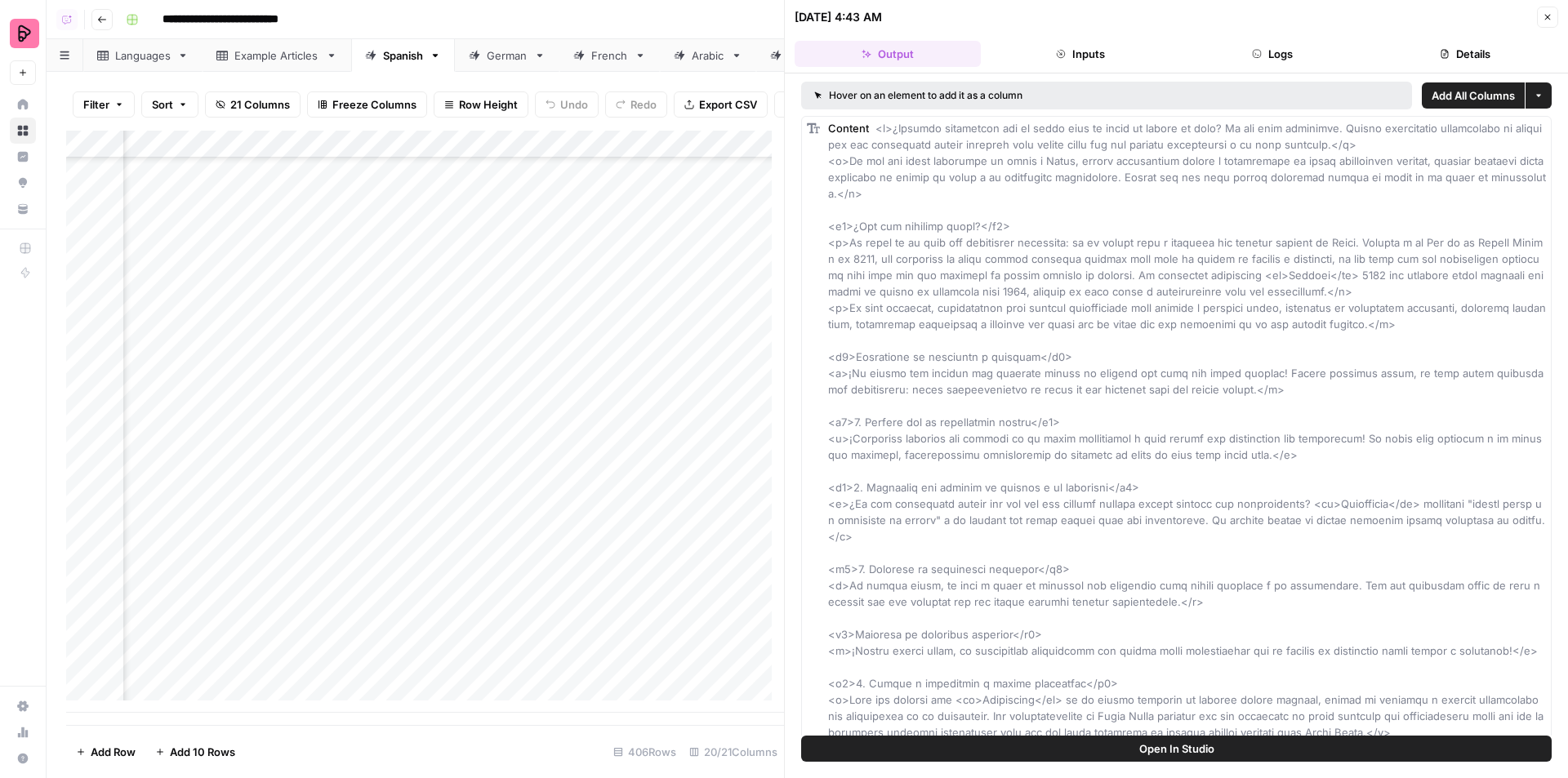
click at [1281, 63] on button "Logs" at bounding box center [1273, 54] width 186 height 26
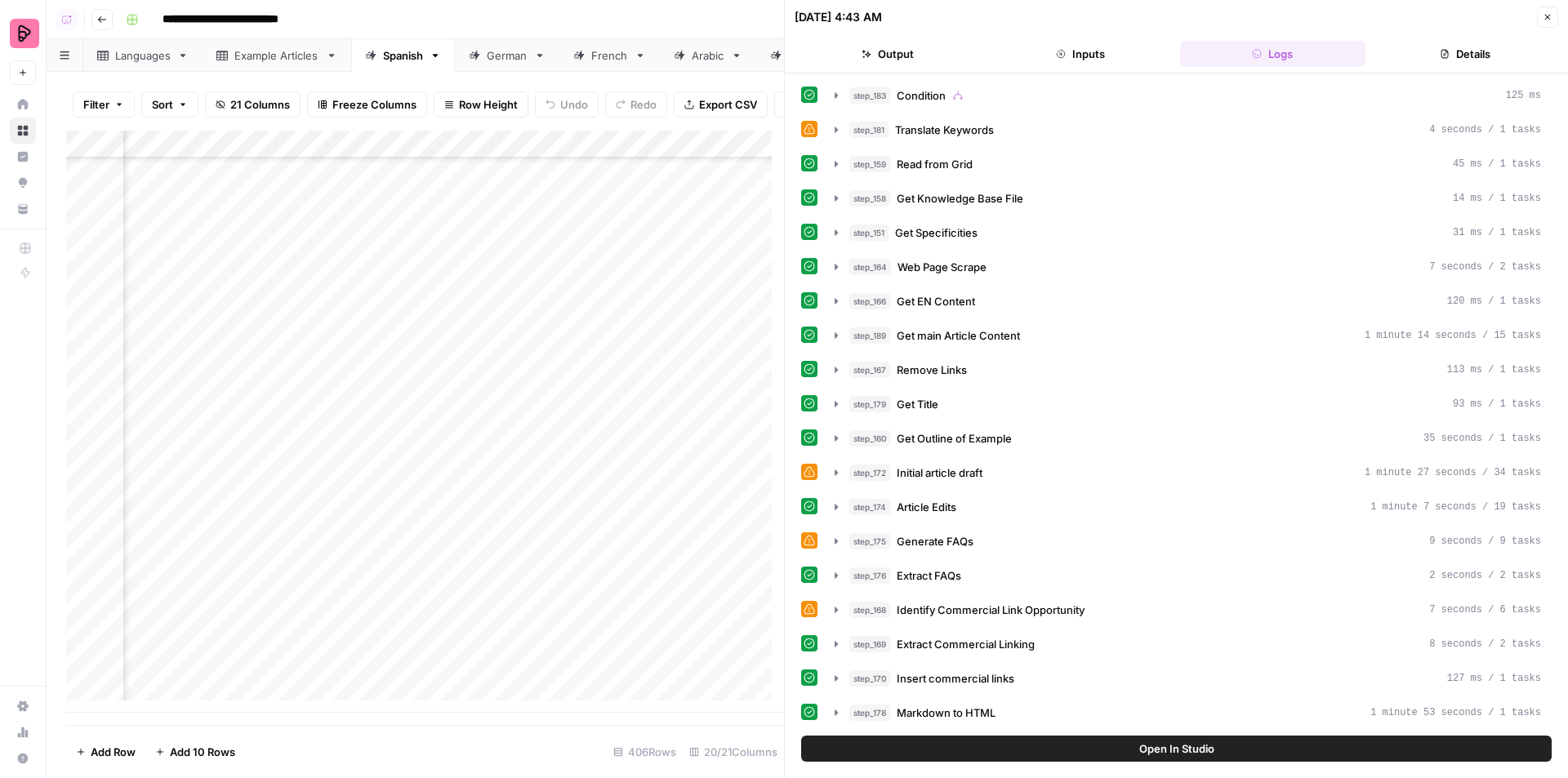
click at [1543, 11] on button "Close" at bounding box center [1548, 17] width 21 height 21
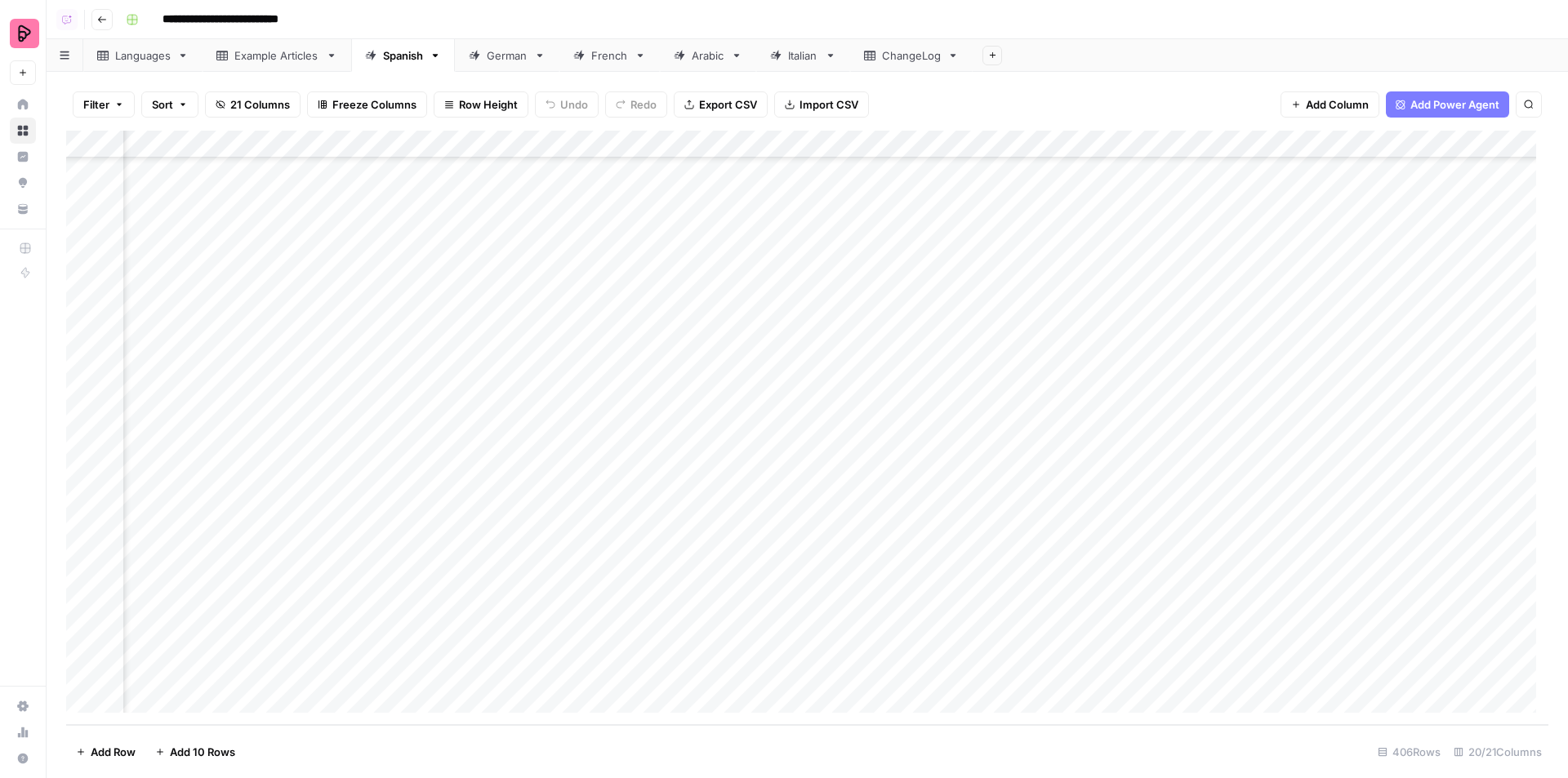
click at [626, 146] on div "Add Column" at bounding box center [807, 428] width 1483 height 594
click at [588, 306] on span "Edit Workflow" at bounding box center [608, 304] width 143 height 17
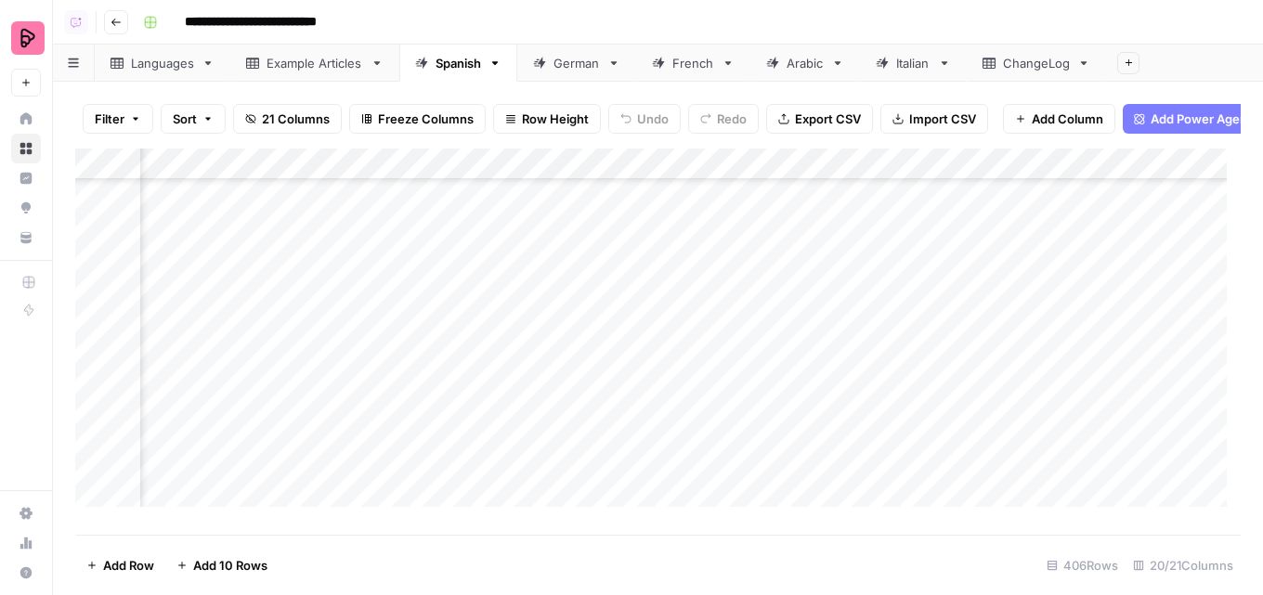
click at [170, 68] on div "Languages" at bounding box center [162, 63] width 63 height 19
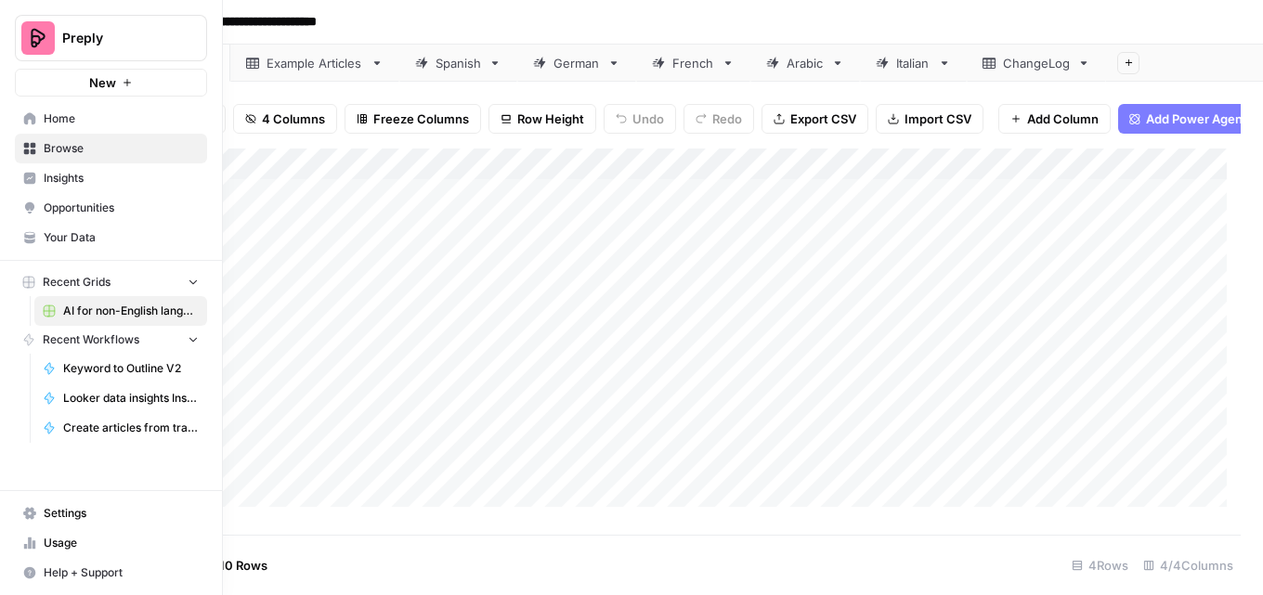
click at [53, 230] on span "Your Data" at bounding box center [121, 237] width 155 height 17
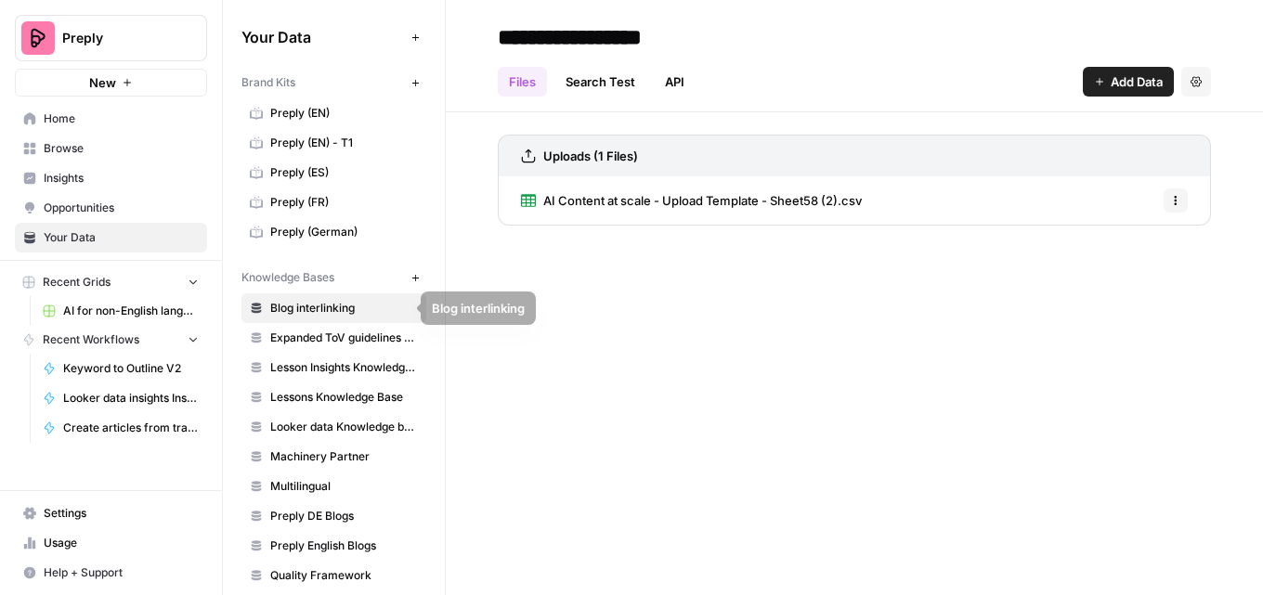
click at [342, 106] on span "Preply (EN)" at bounding box center [344, 113] width 148 height 17
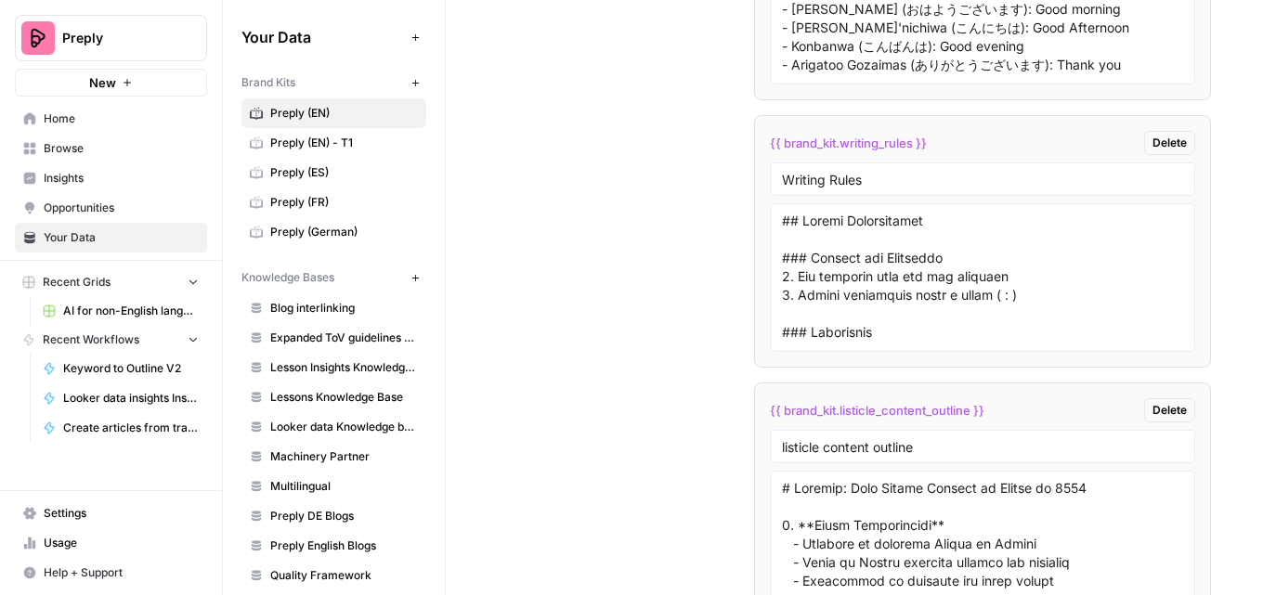
scroll to position [5015, 0]
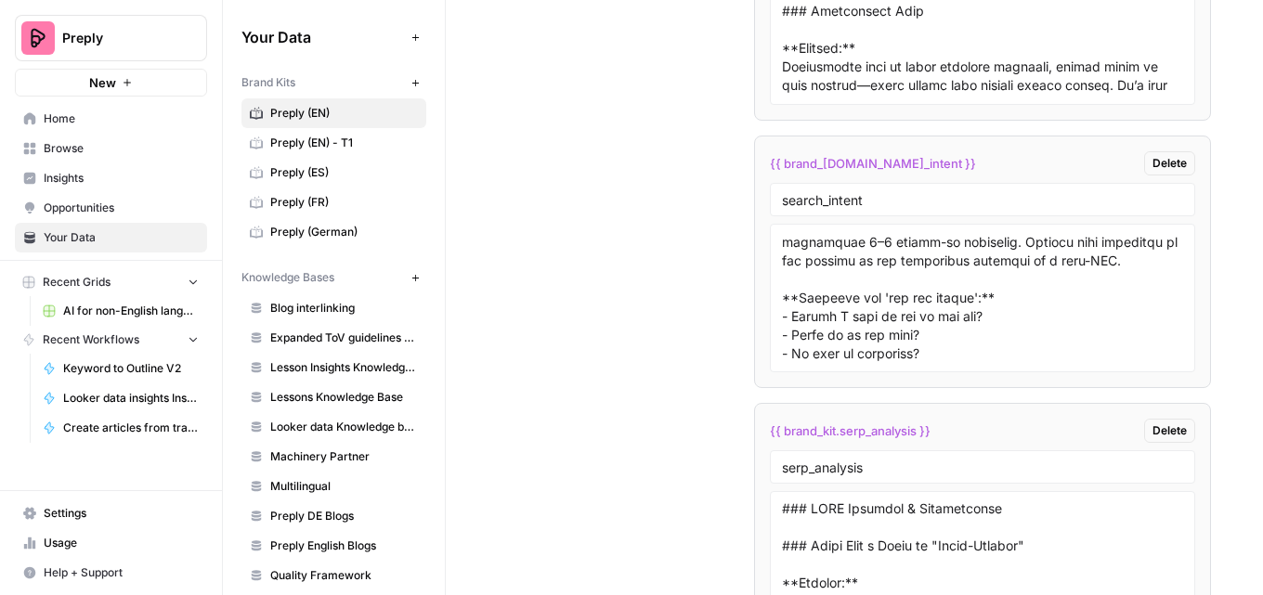
scroll to position [7130, 0]
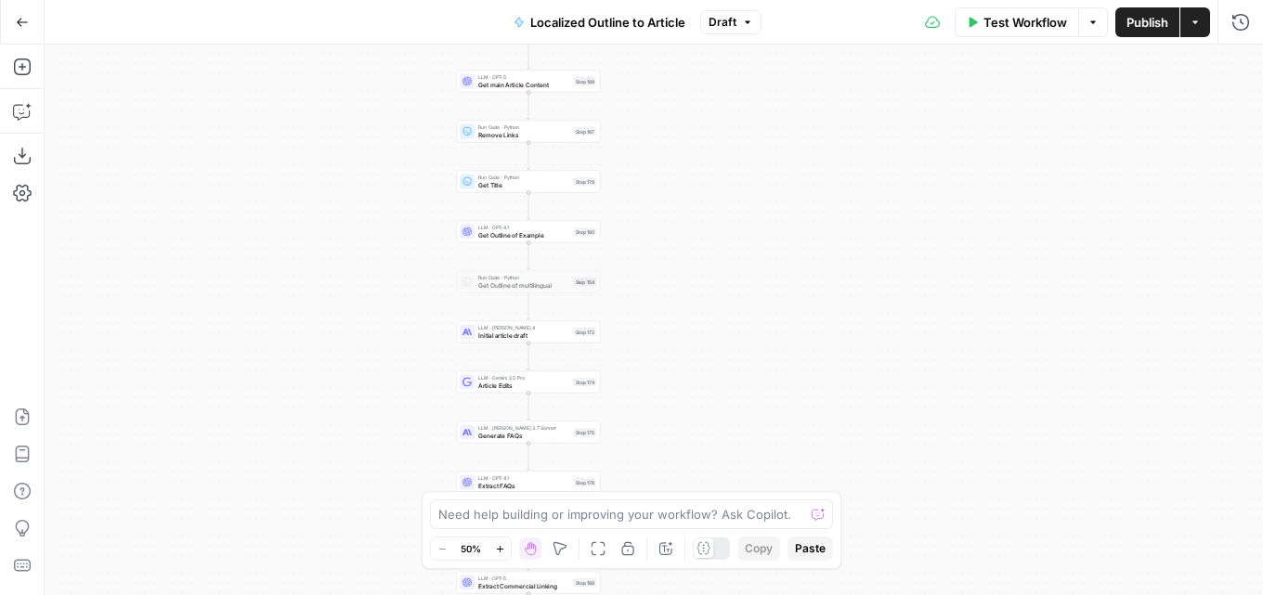
drag, startPoint x: 665, startPoint y: 408, endPoint x: 280, endPoint y: 273, distance: 408.2
click at [274, 263] on div "true false Workflow Set Inputs Inputs Condition Condition Step 183 Power Agent …" at bounding box center [654, 320] width 1218 height 551
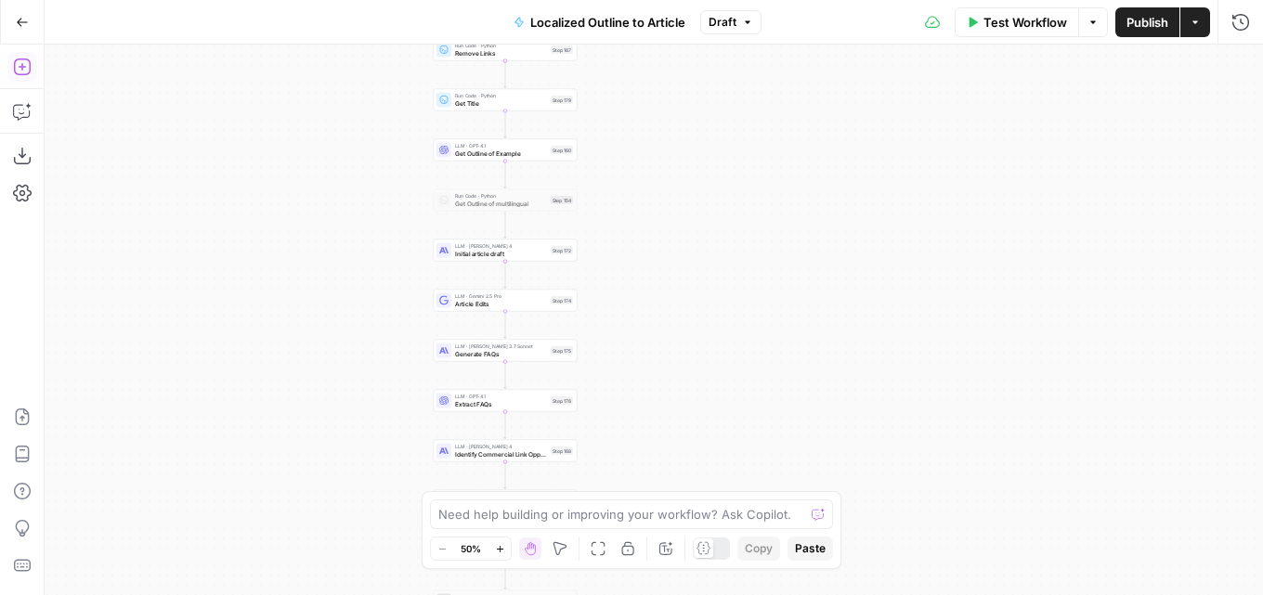
click at [13, 59] on icon "button" at bounding box center [22, 67] width 19 height 19
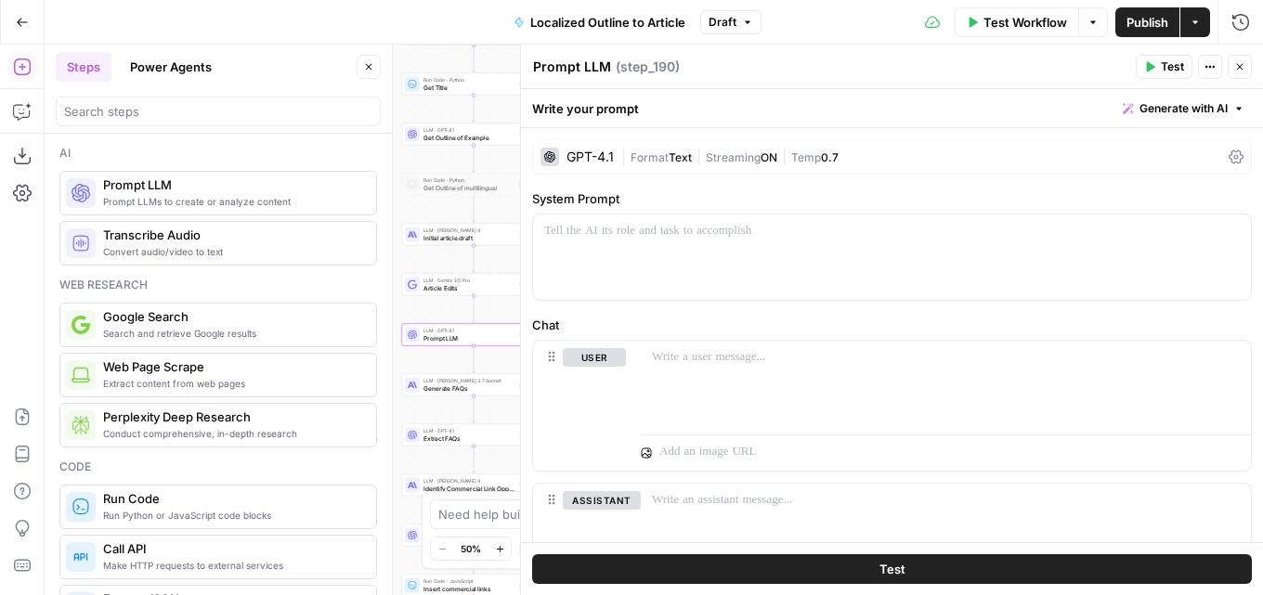
drag, startPoint x: 437, startPoint y: 323, endPoint x: 358, endPoint y: 307, distance: 81.4
click at [358, 307] on body "Preply New Home Browse Insights Opportunities Your Data Recent Grids AI for non…" at bounding box center [631, 297] width 1263 height 595
click at [601, 152] on div "GPT-4.1" at bounding box center [589, 156] width 47 height 13
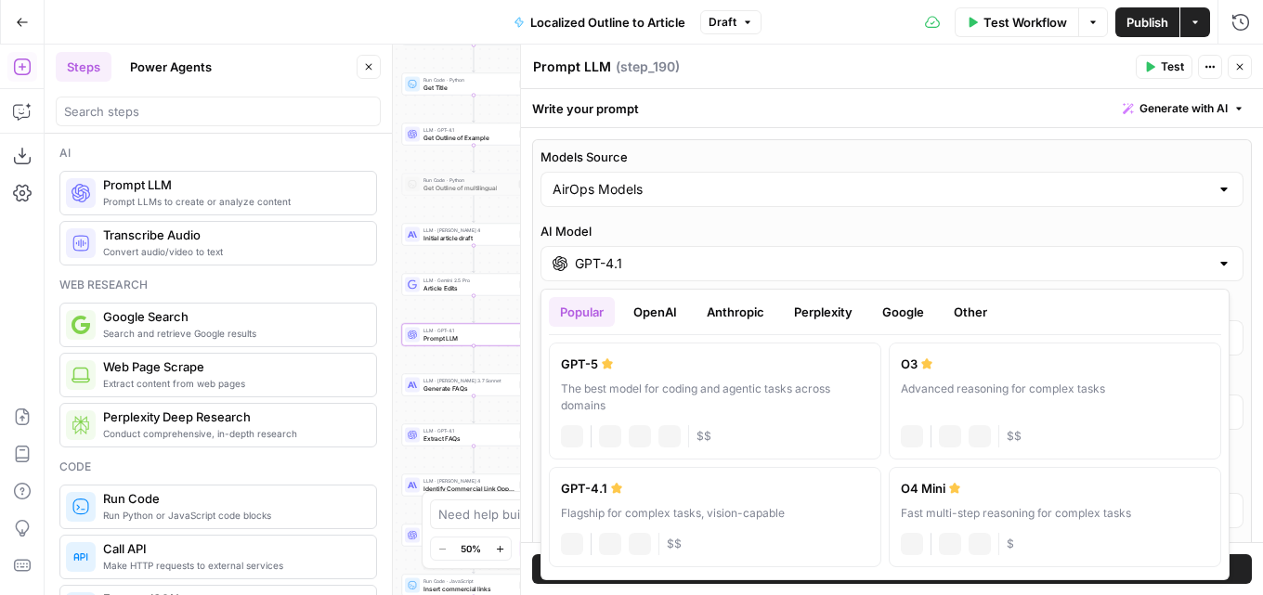
click at [637, 254] on input "GPT-4.1" at bounding box center [892, 263] width 634 height 19
click at [761, 320] on button "Anthropic" at bounding box center [736, 312] width 80 height 30
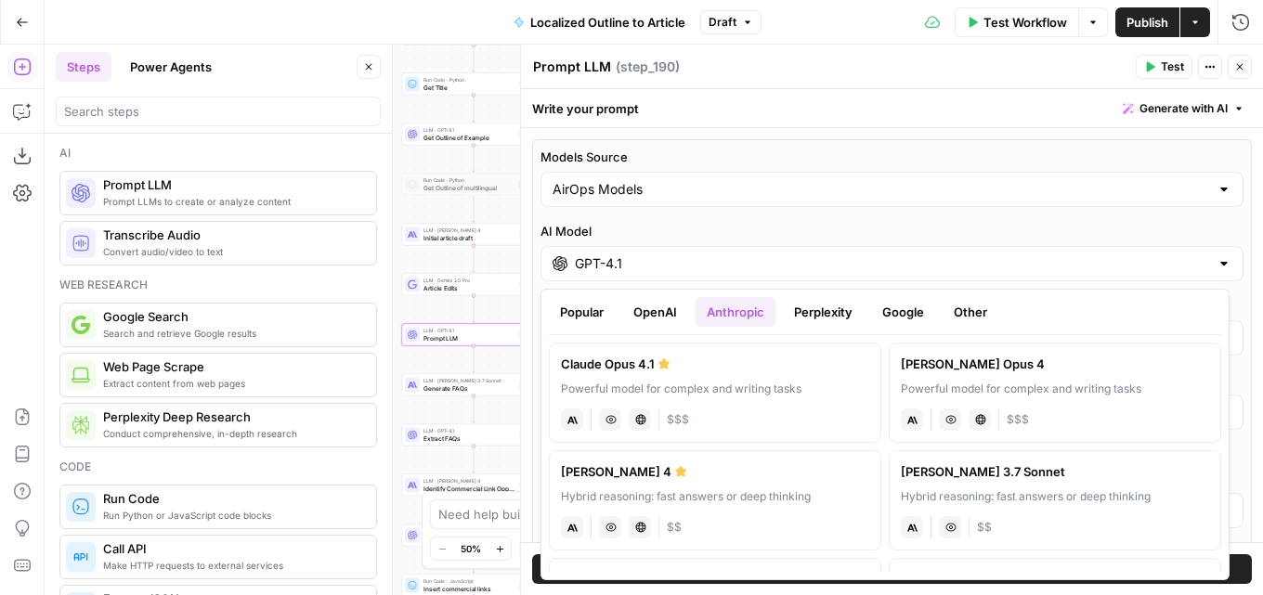
click at [722, 485] on label "Claude Sonnet 4 Hybrid reasoning: fast answers or deep thinking anthropic Visio…" at bounding box center [715, 500] width 332 height 100
click at [780, 486] on label "Claude Sonnet 4 Hybrid reasoning: fast answers or deep thinking anthropic Visio…" at bounding box center [715, 500] width 332 height 100
type input "Claude Sonnet 4"
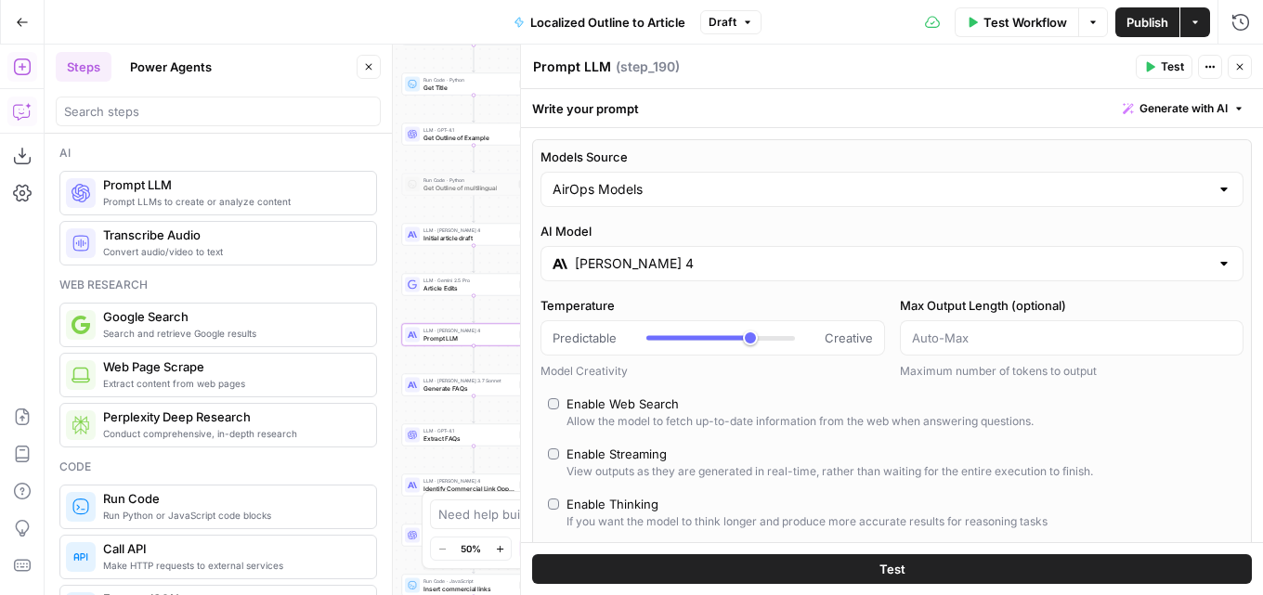
click at [18, 109] on icon "button" at bounding box center [22, 111] width 19 height 19
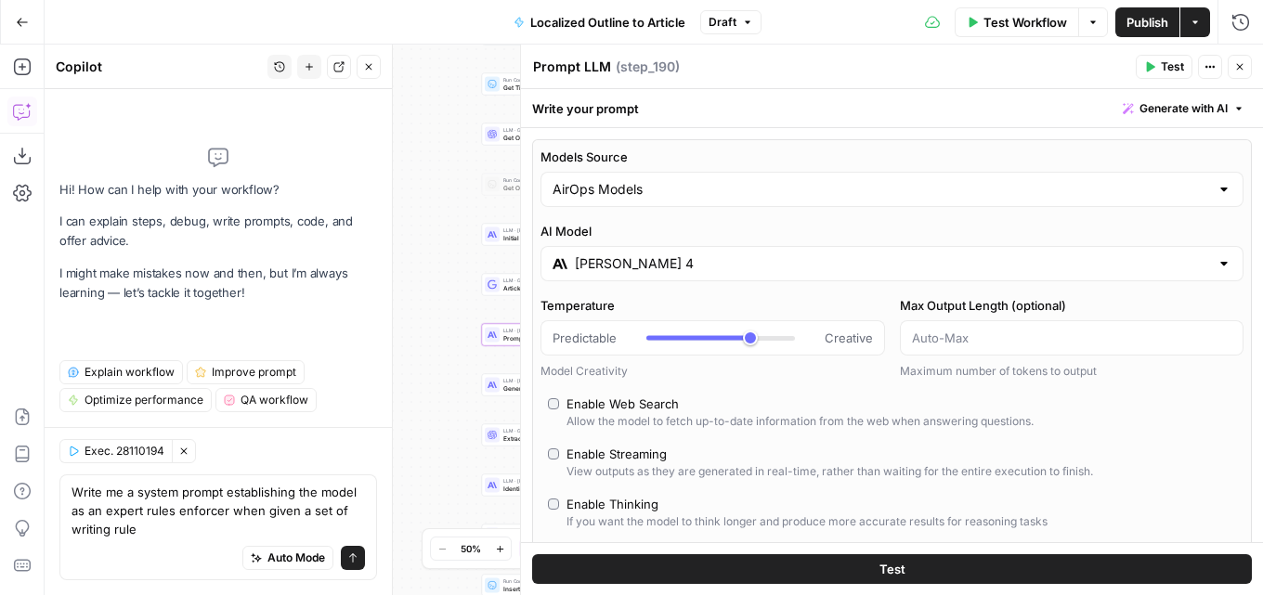
type textarea "Write me a system prompt establishing the model as an expert rules enforcer whe…"
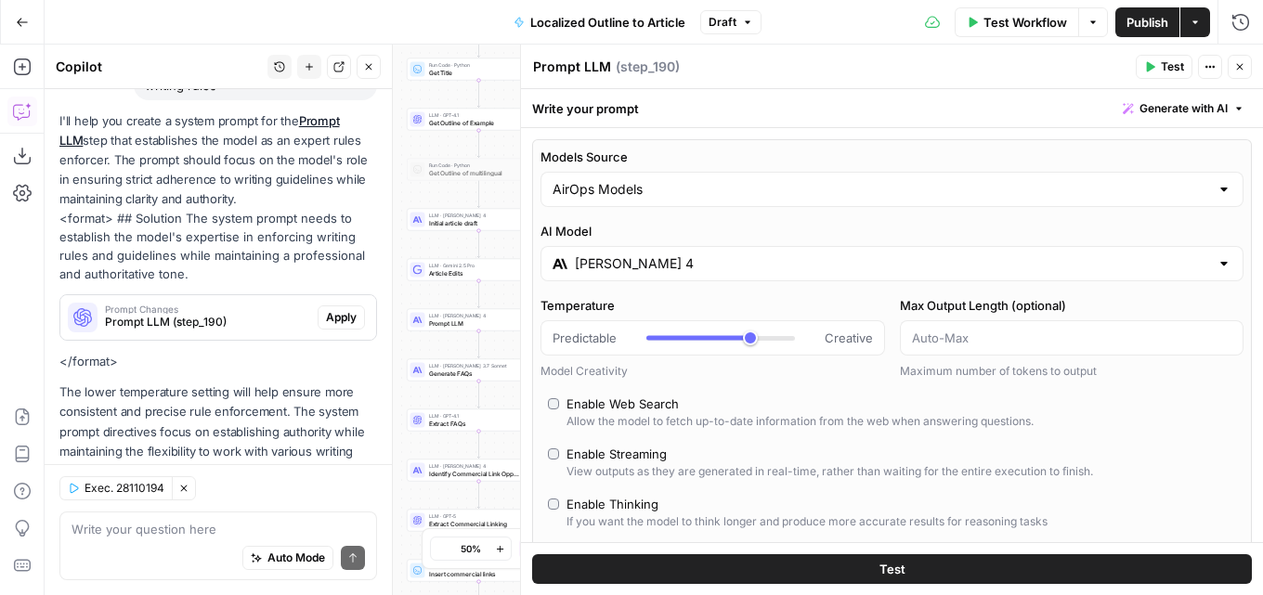
scroll to position [191, 0]
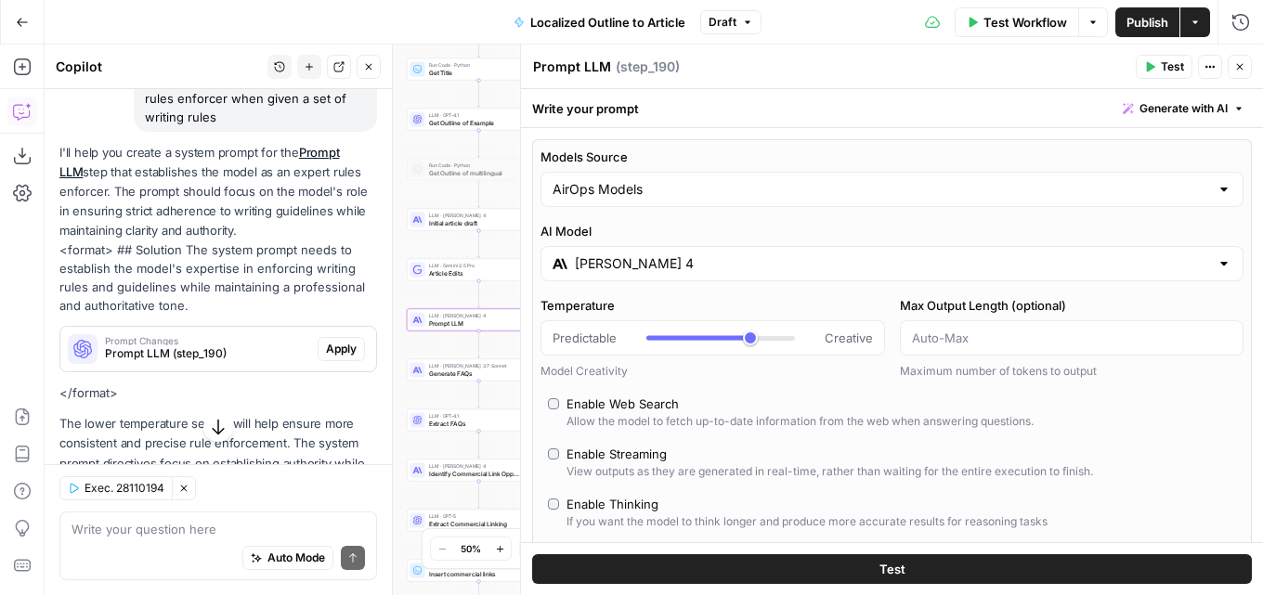
click at [318, 340] on button "Apply" at bounding box center [341, 349] width 47 height 24
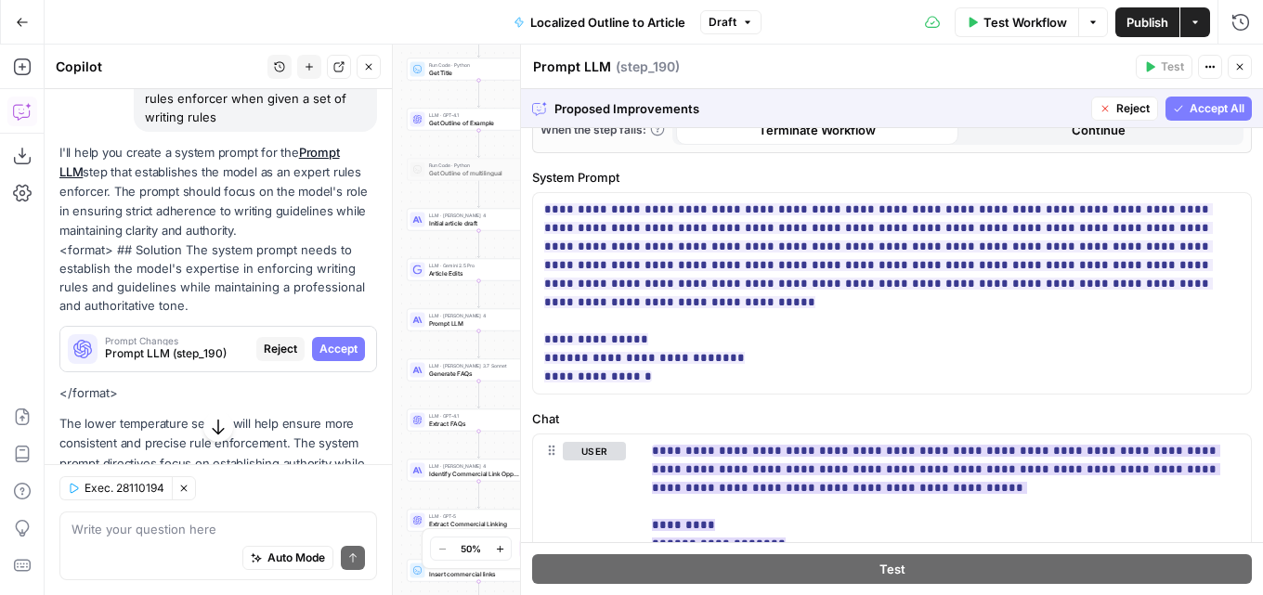
scroll to position [464, 0]
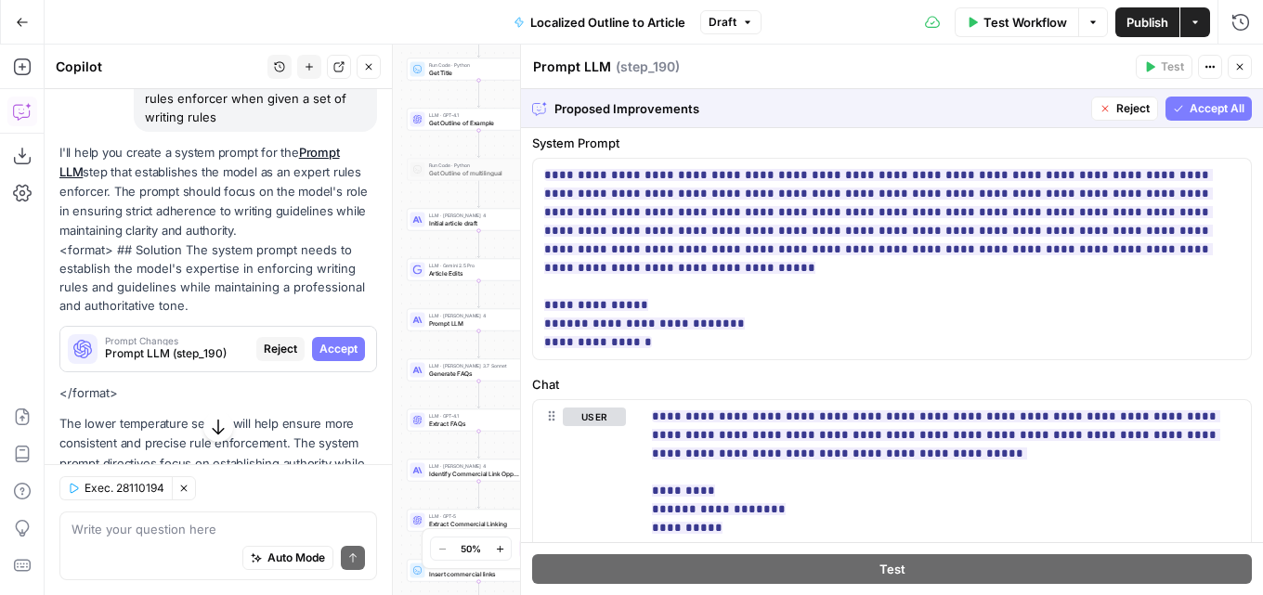
click at [1191, 107] on span "Accept All" at bounding box center [1217, 108] width 55 height 17
type input "***"
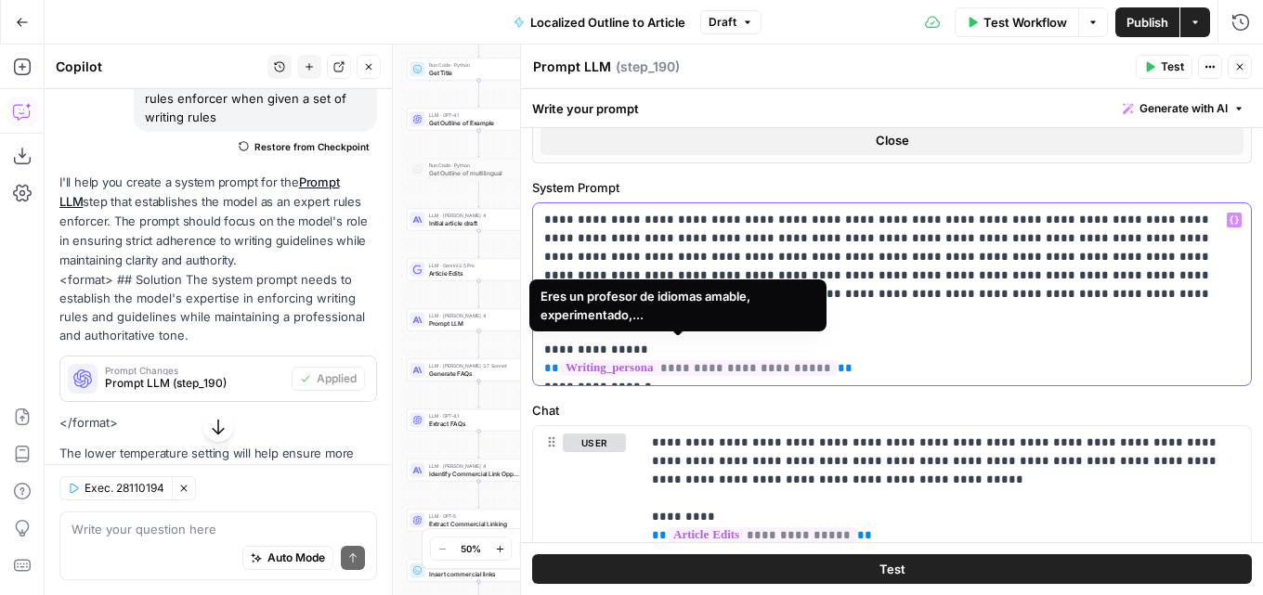
click at [682, 360] on span "**********" at bounding box center [698, 368] width 277 height 16
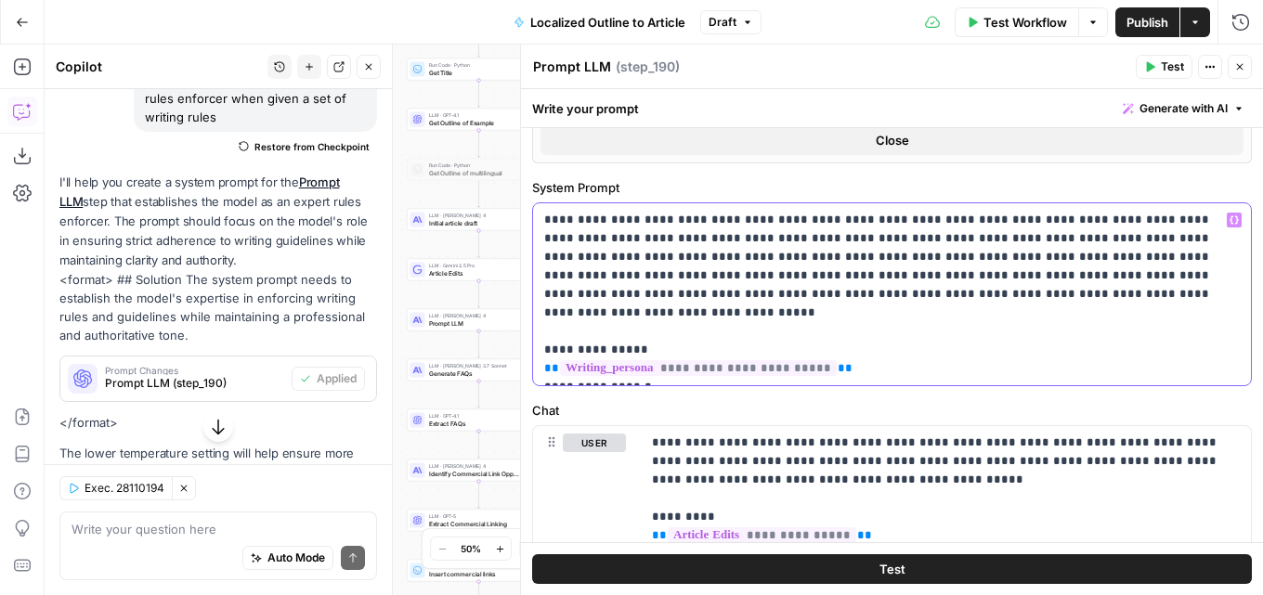
drag, startPoint x: 879, startPoint y: 353, endPoint x: 537, endPoint y: 351, distance: 341.7
click at [537, 351] on div "**********" at bounding box center [892, 294] width 718 height 182
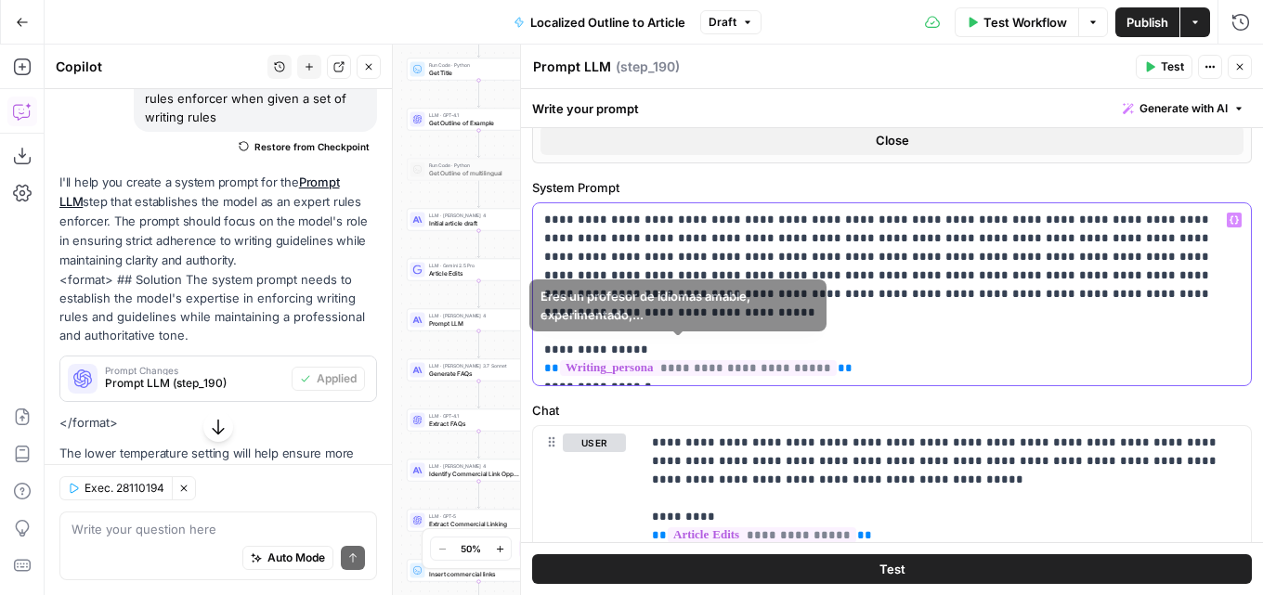
drag, startPoint x: 680, startPoint y: 367, endPoint x: 539, endPoint y: 322, distance: 148.0
click at [539, 322] on div "**********" at bounding box center [892, 294] width 718 height 182
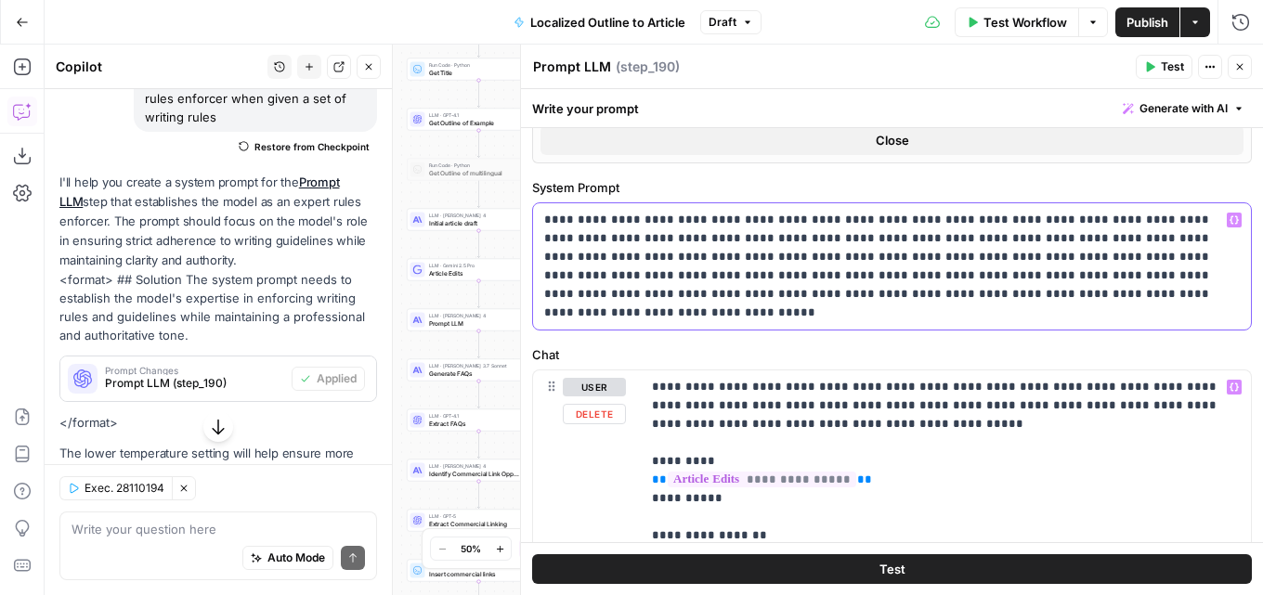
scroll to position [650, 0]
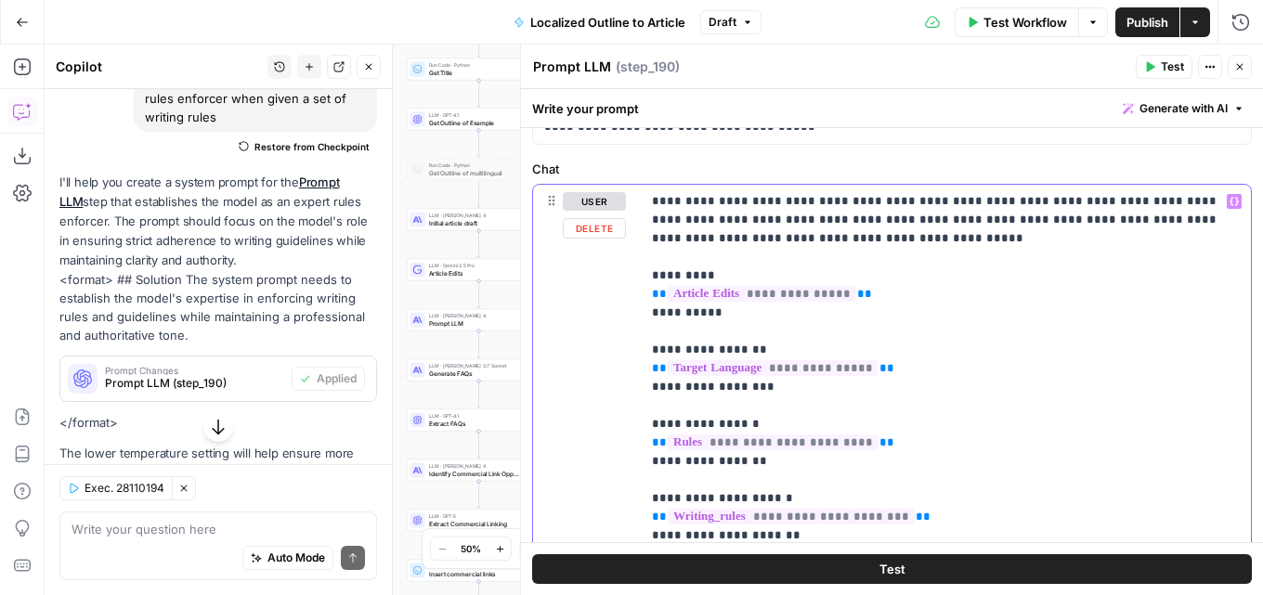
click at [934, 518] on p "**********" at bounding box center [939, 396] width 574 height 409
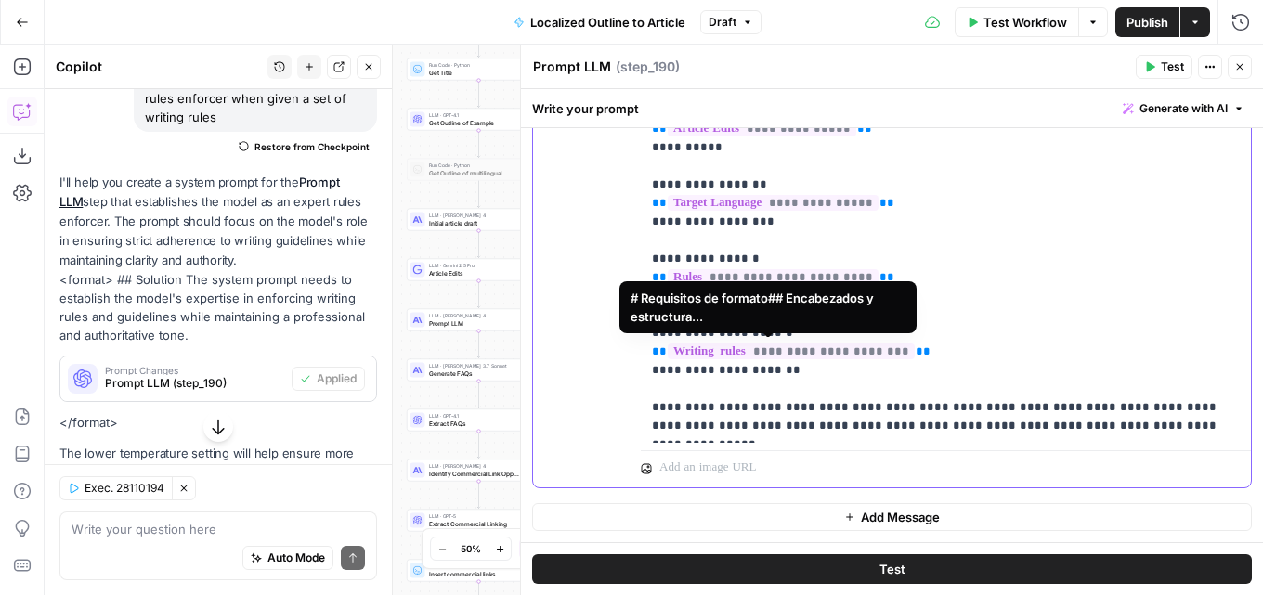
click at [840, 354] on span "**********" at bounding box center [791, 352] width 247 height 16
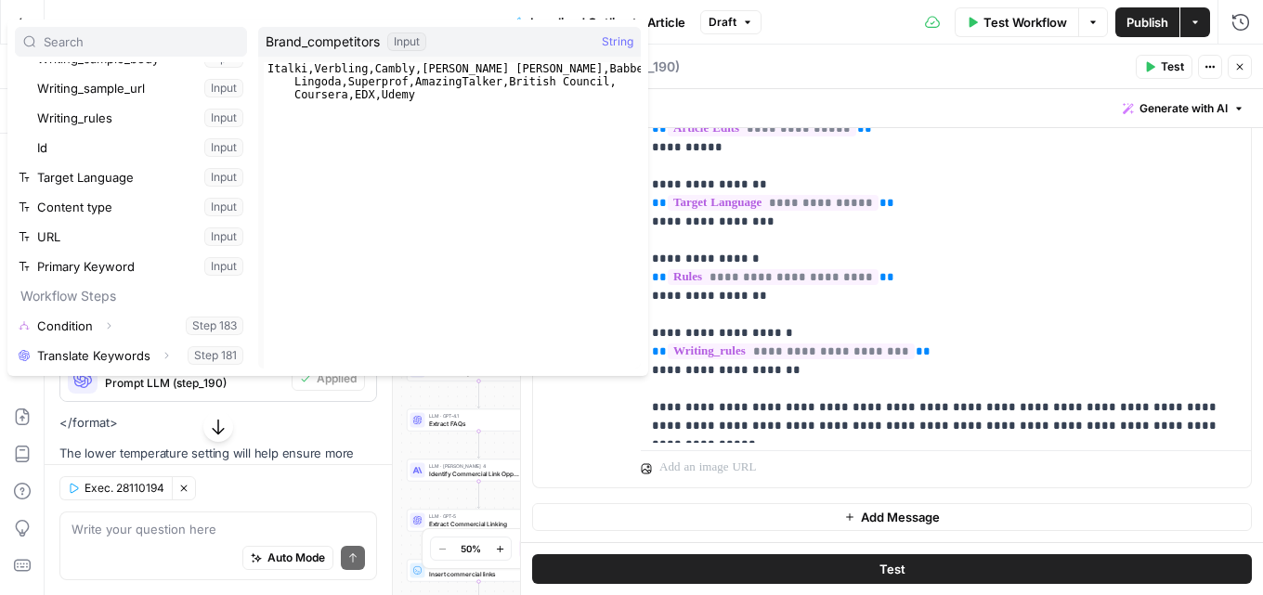
scroll to position [793, 0]
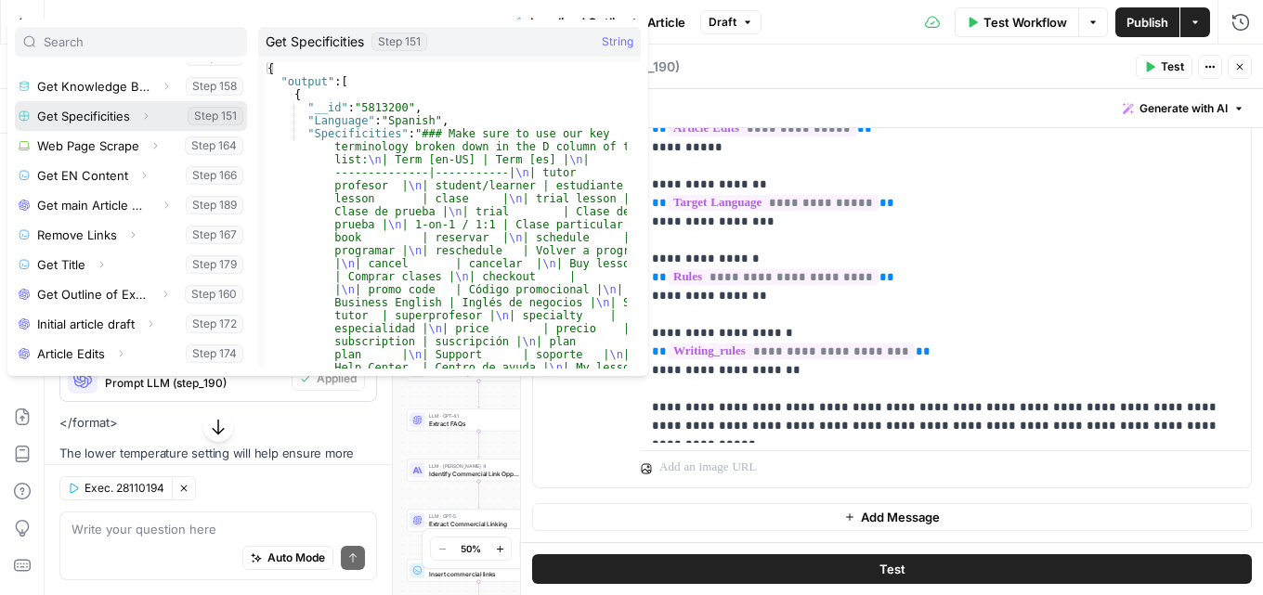
click at [142, 122] on button "Expand" at bounding box center [146, 116] width 24 height 24
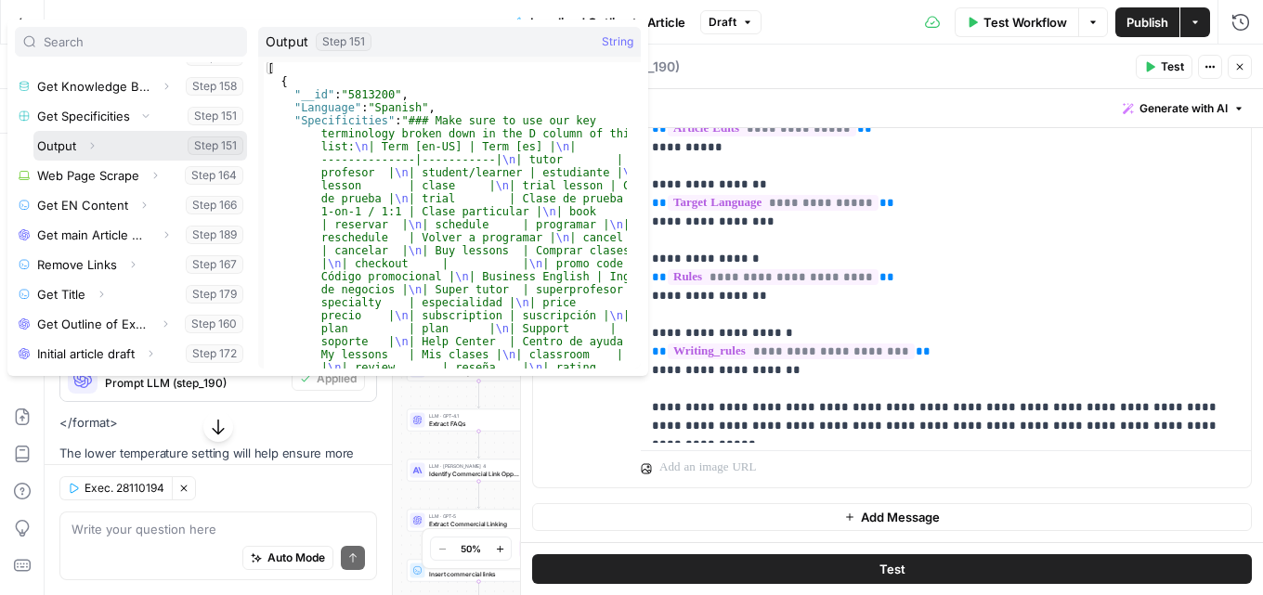
click at [90, 145] on icon "button" at bounding box center [91, 145] width 11 height 11
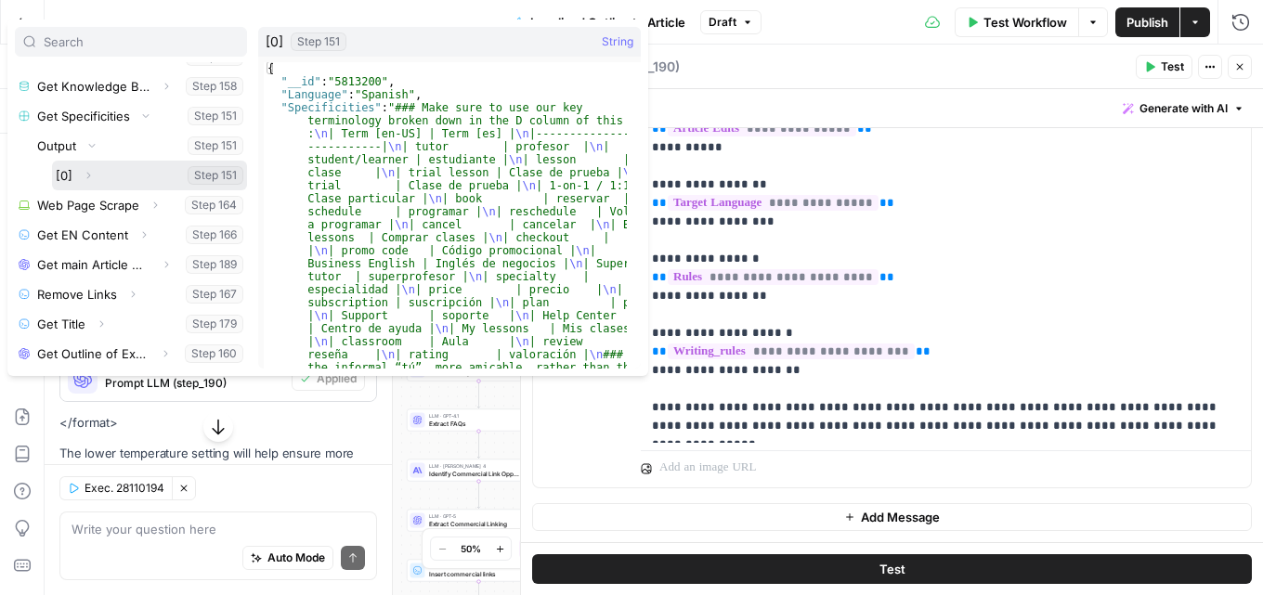
click at [90, 171] on icon "button" at bounding box center [88, 175] width 11 height 11
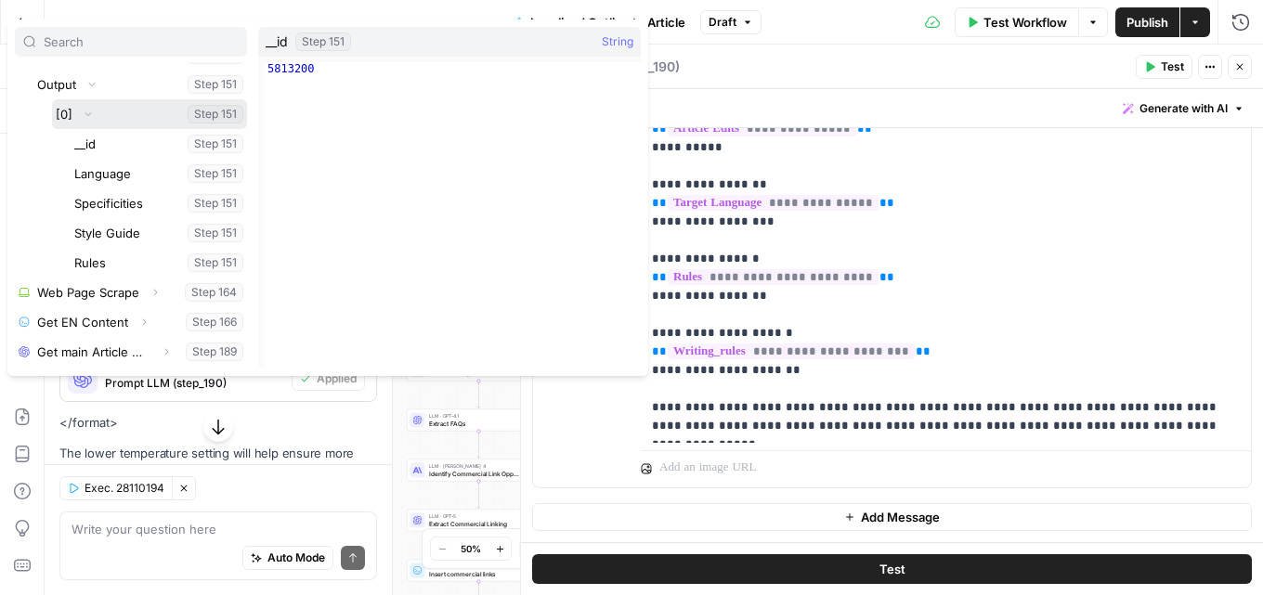
scroll to position [886, 0]
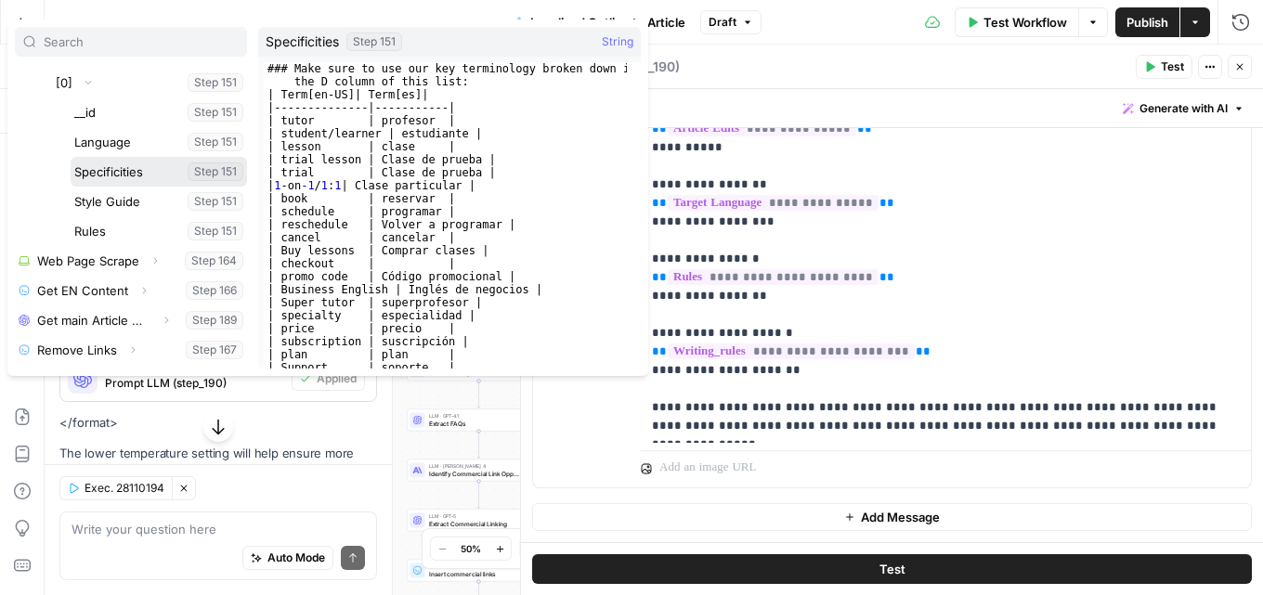
click at [112, 175] on button "Select variable Specificities" at bounding box center [159, 172] width 176 height 30
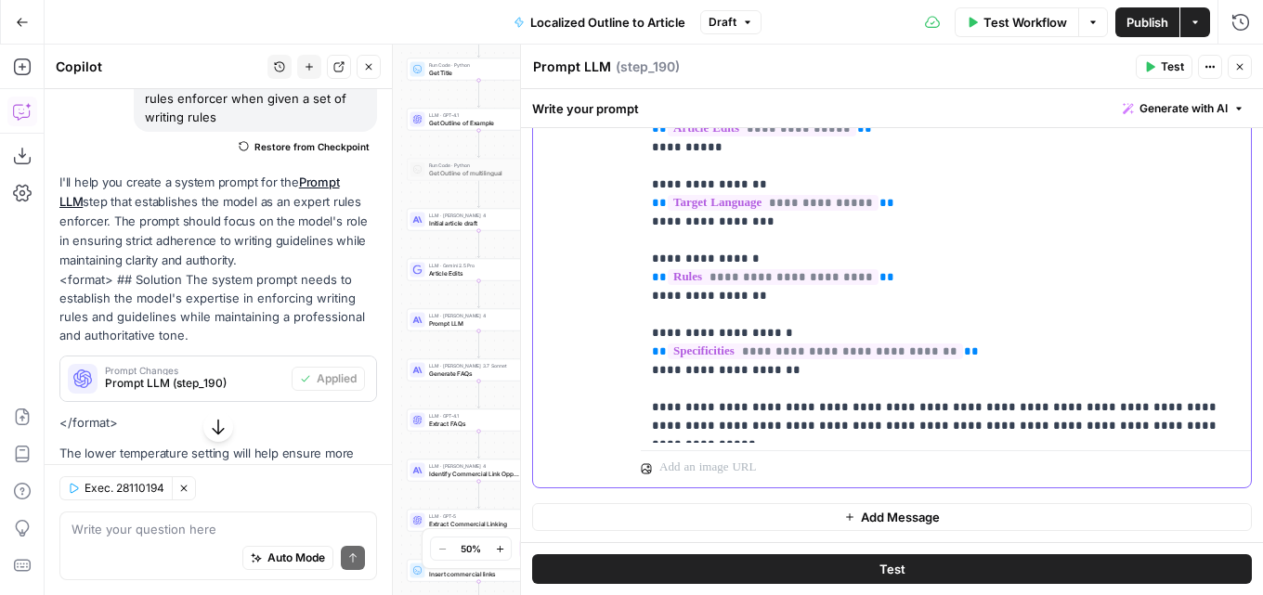
drag, startPoint x: 769, startPoint y: 334, endPoint x: 660, endPoint y: 336, distance: 108.7
click at [660, 336] on p "**********" at bounding box center [939, 231] width 574 height 409
drag, startPoint x: 770, startPoint y: 332, endPoint x: 664, endPoint y: 338, distance: 106.0
click at [664, 338] on p "**********" at bounding box center [939, 231] width 574 height 409
copy p "**********"
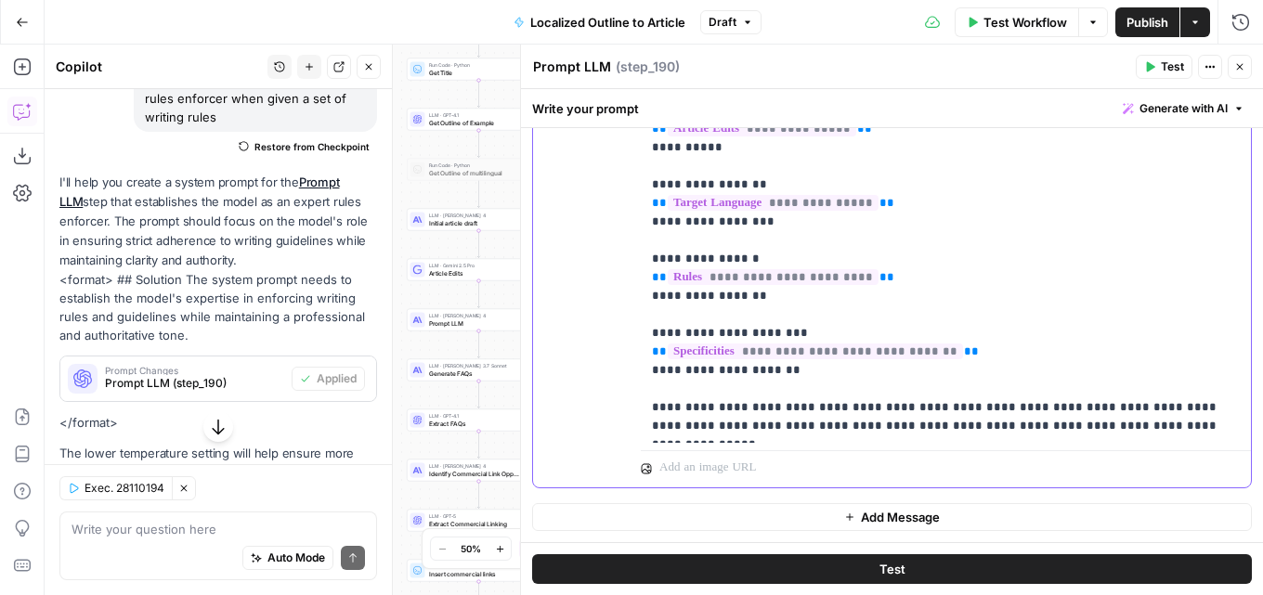
drag, startPoint x: 773, startPoint y: 371, endPoint x: 666, endPoint y: 374, distance: 106.9
click at [666, 374] on p "**********" at bounding box center [939, 231] width 574 height 409
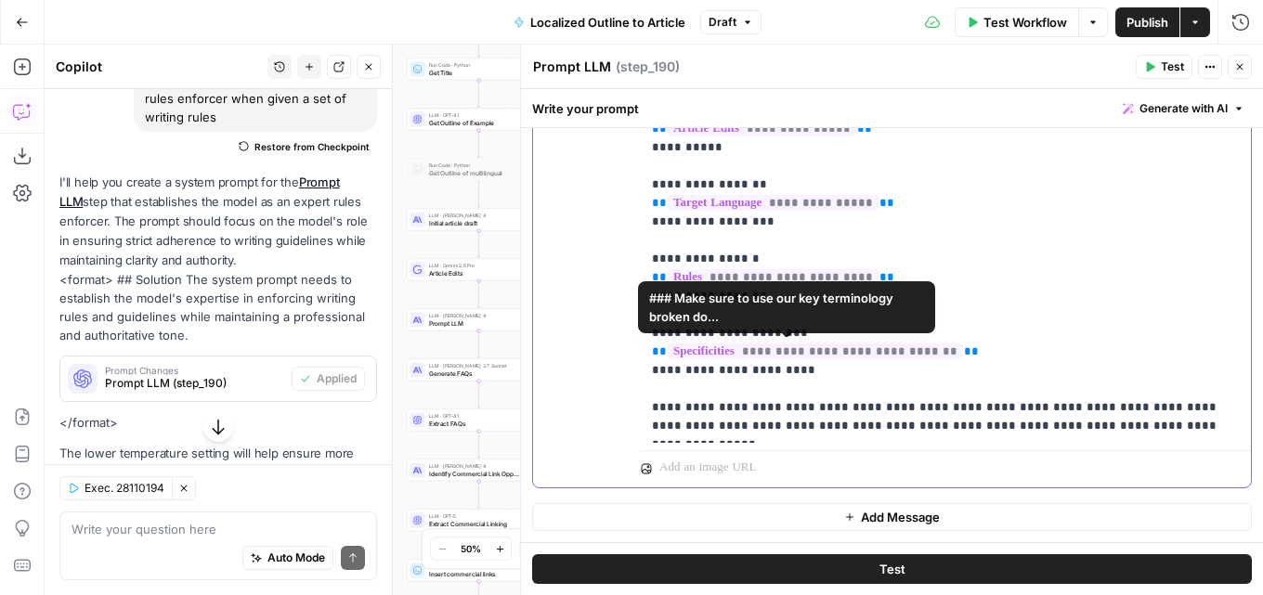
click at [820, 366] on p "**********" at bounding box center [939, 231] width 574 height 409
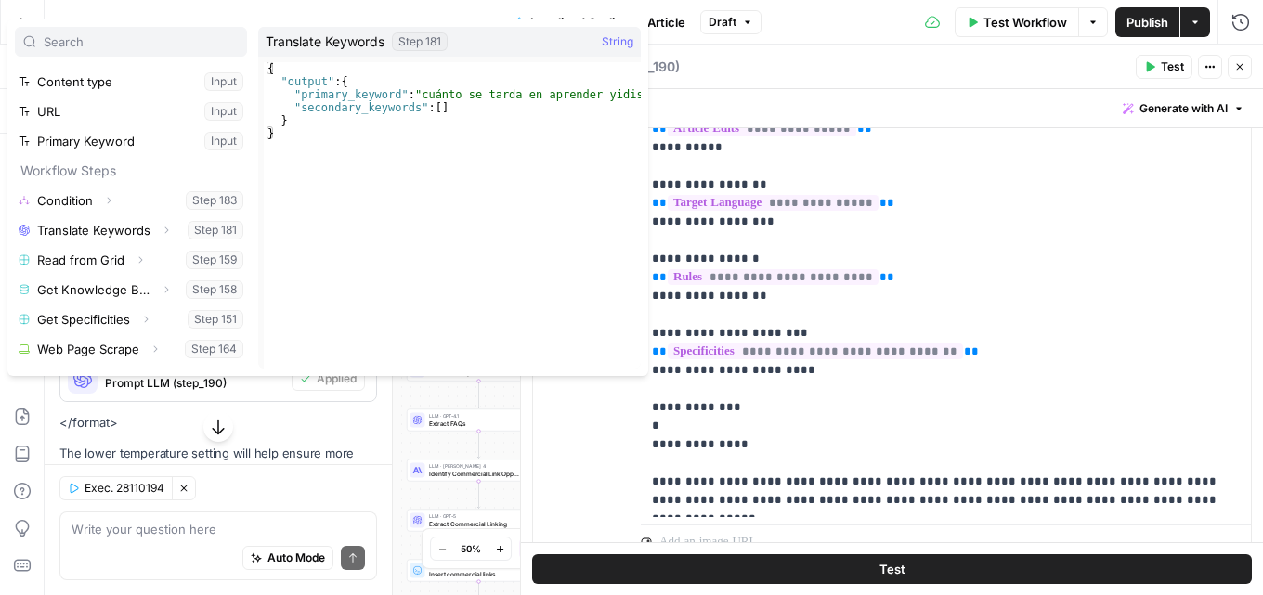
scroll to position [93, 0]
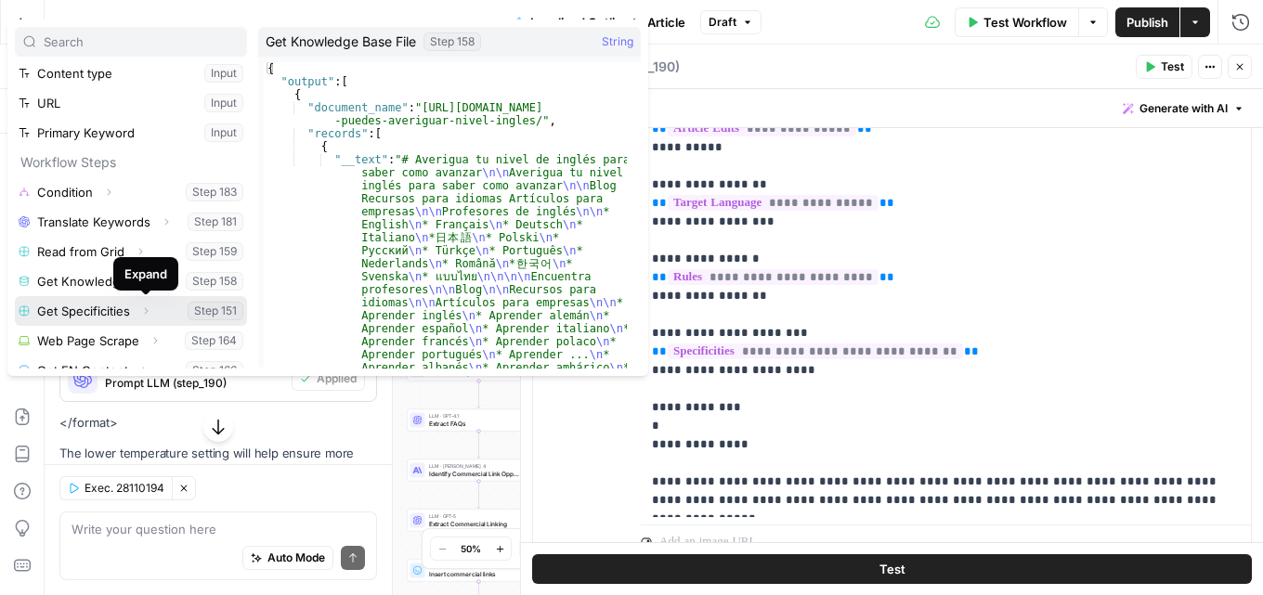
click at [141, 313] on icon "button" at bounding box center [145, 311] width 11 height 11
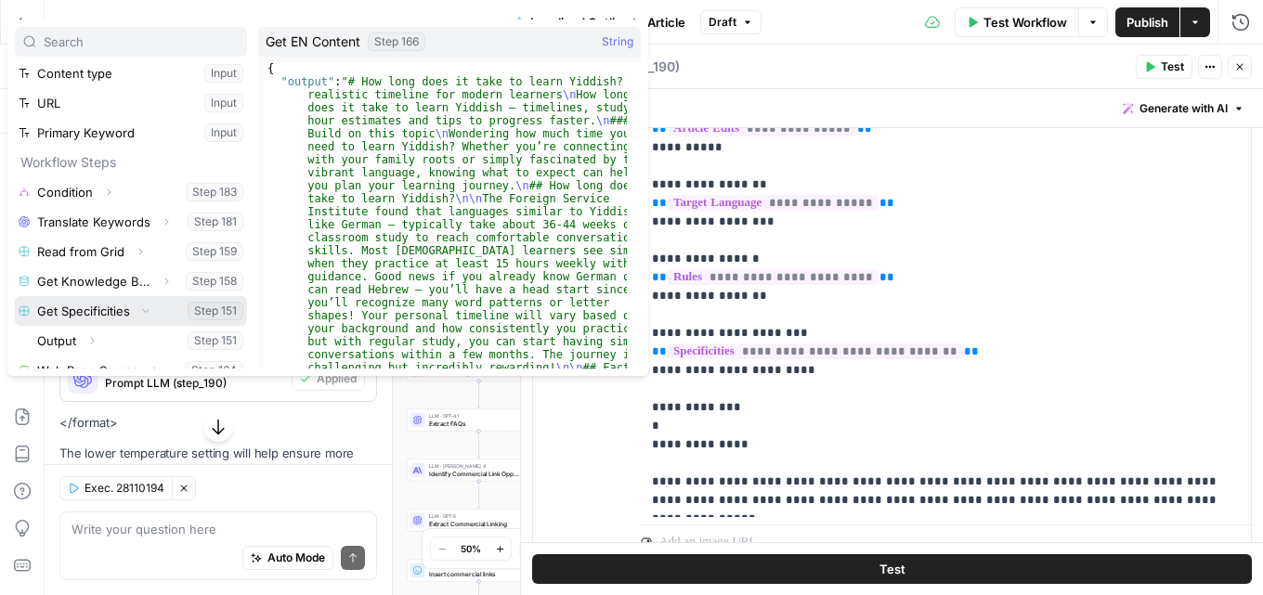
scroll to position [186, 0]
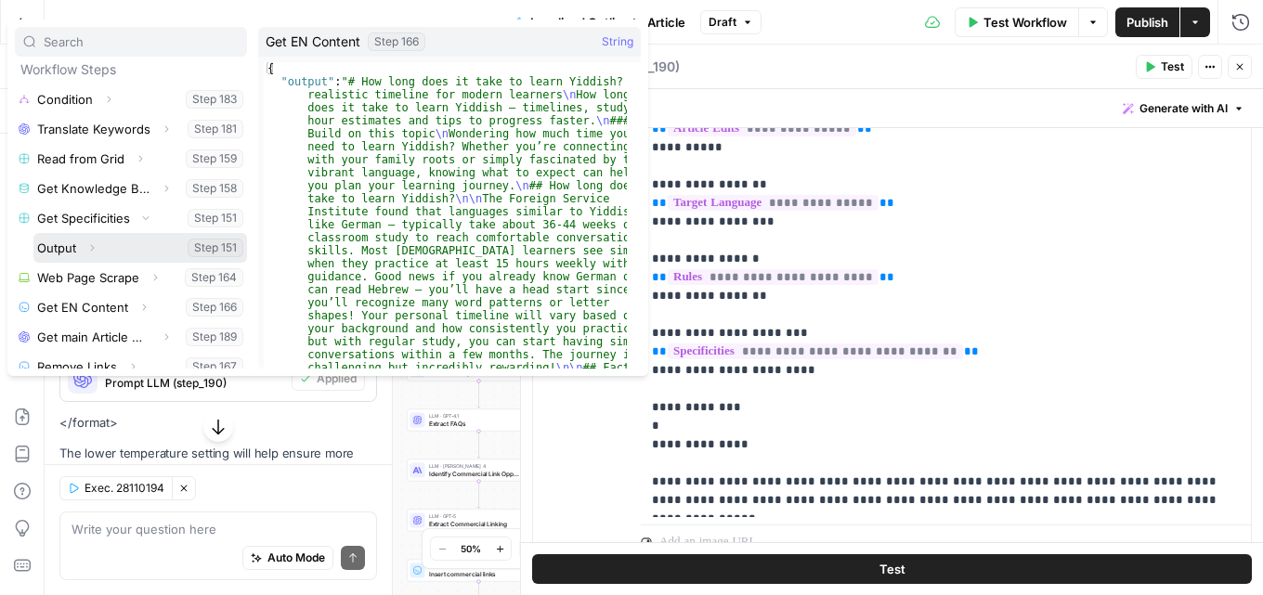
click at [97, 239] on button "Expand" at bounding box center [92, 248] width 24 height 24
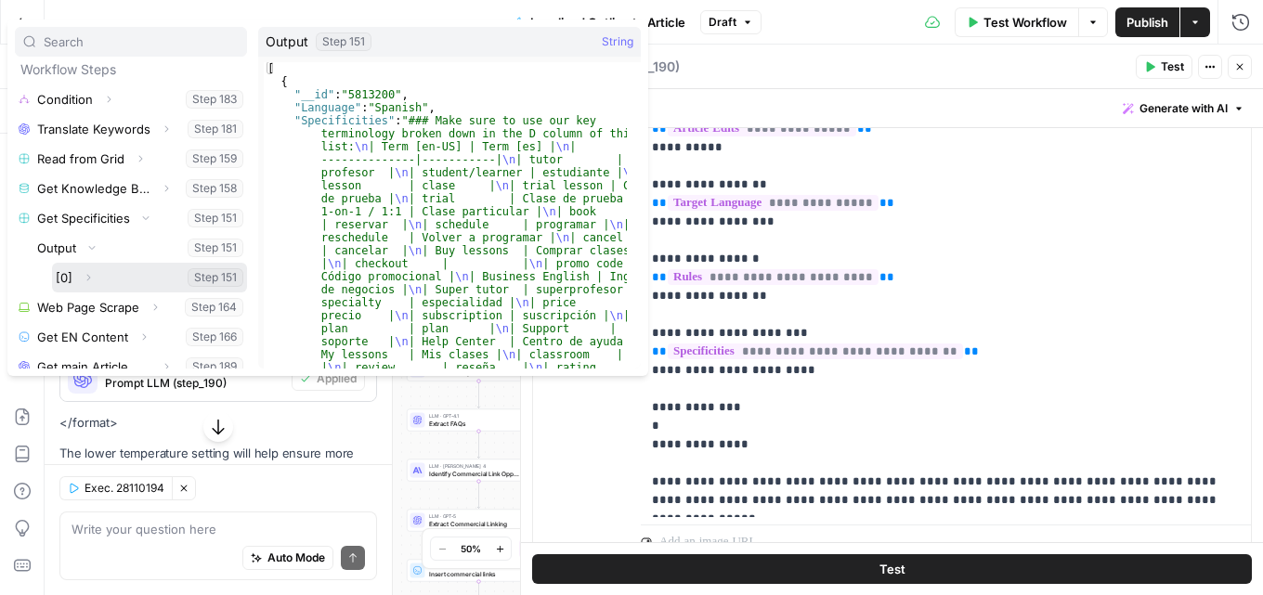
click at [86, 274] on icon "button" at bounding box center [88, 277] width 11 height 11
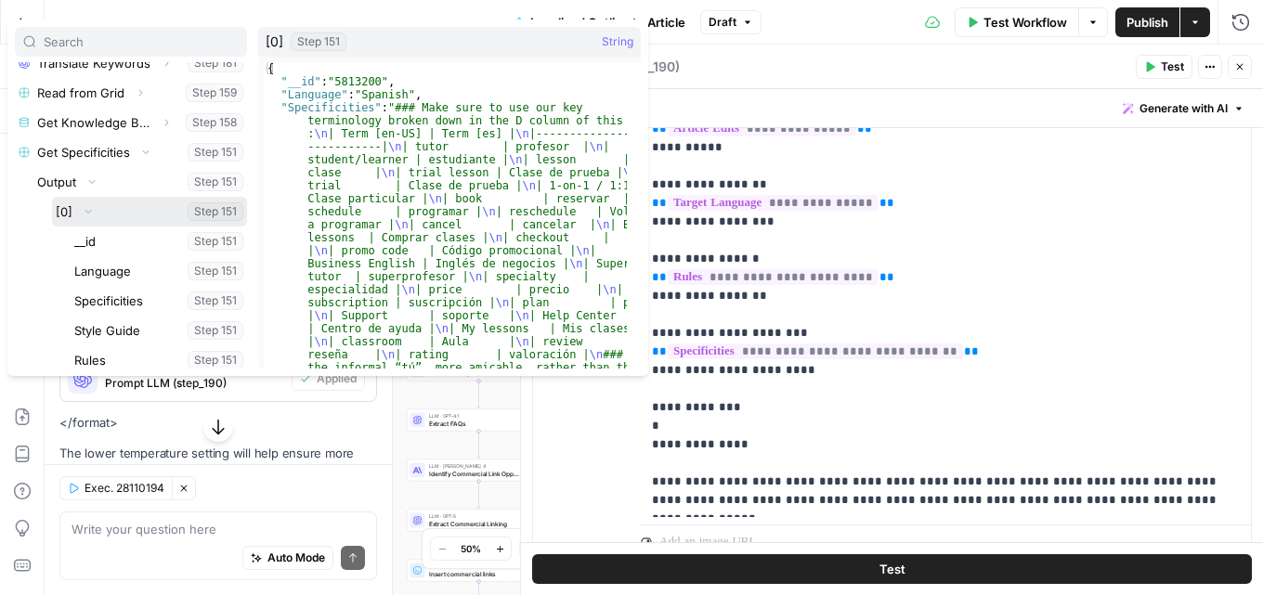
scroll to position [279, 0]
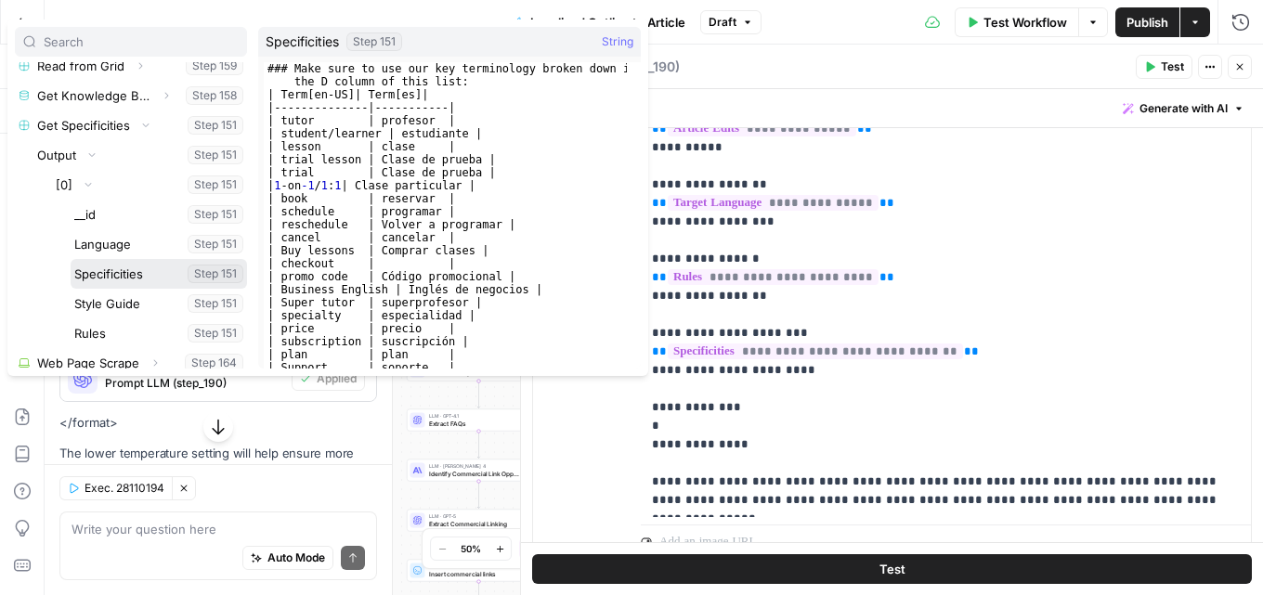
click at [113, 275] on button "Select variable Specificities" at bounding box center [159, 274] width 176 height 30
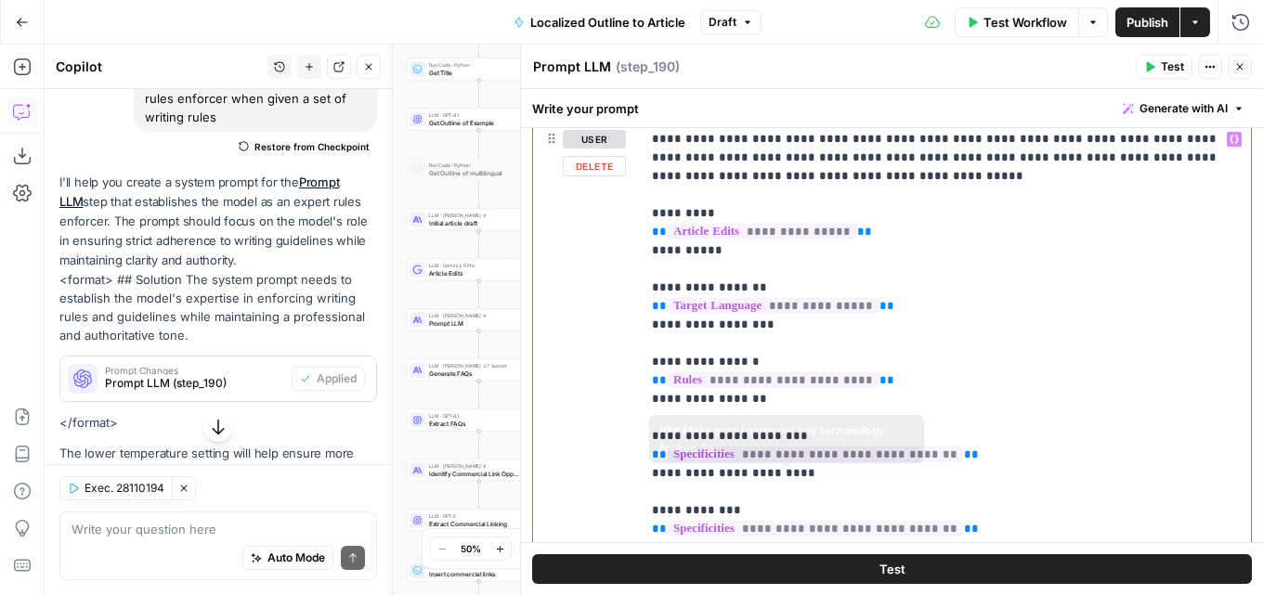
scroll to position [722, 0]
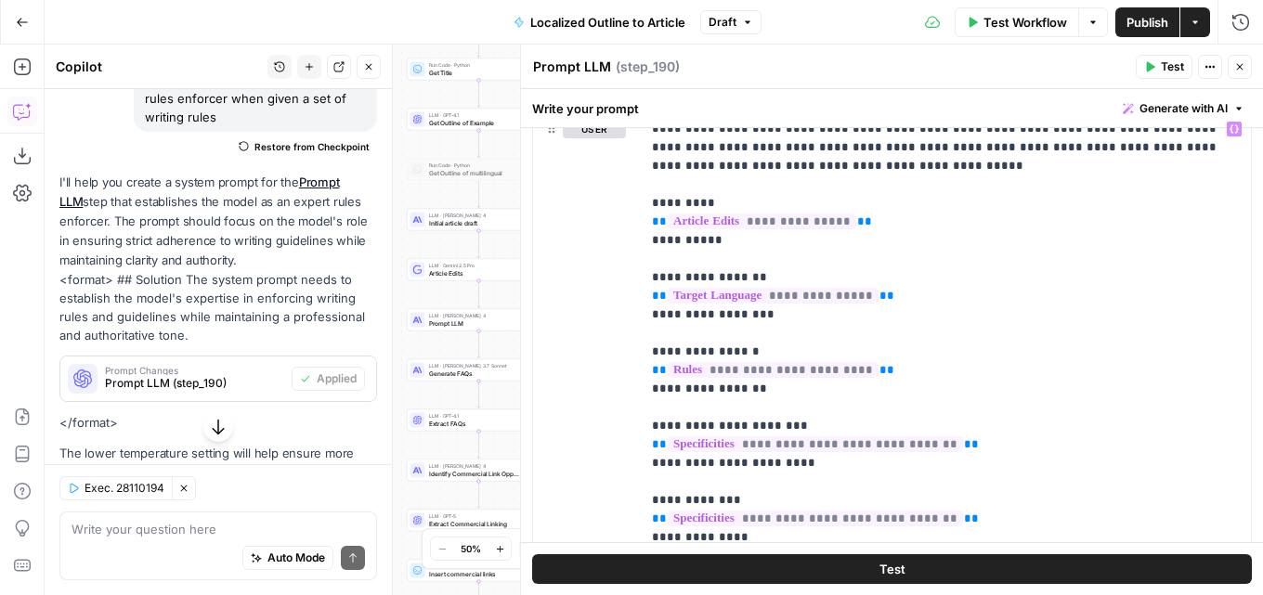
click at [863, 574] on button "Test" at bounding box center [892, 569] width 720 height 30
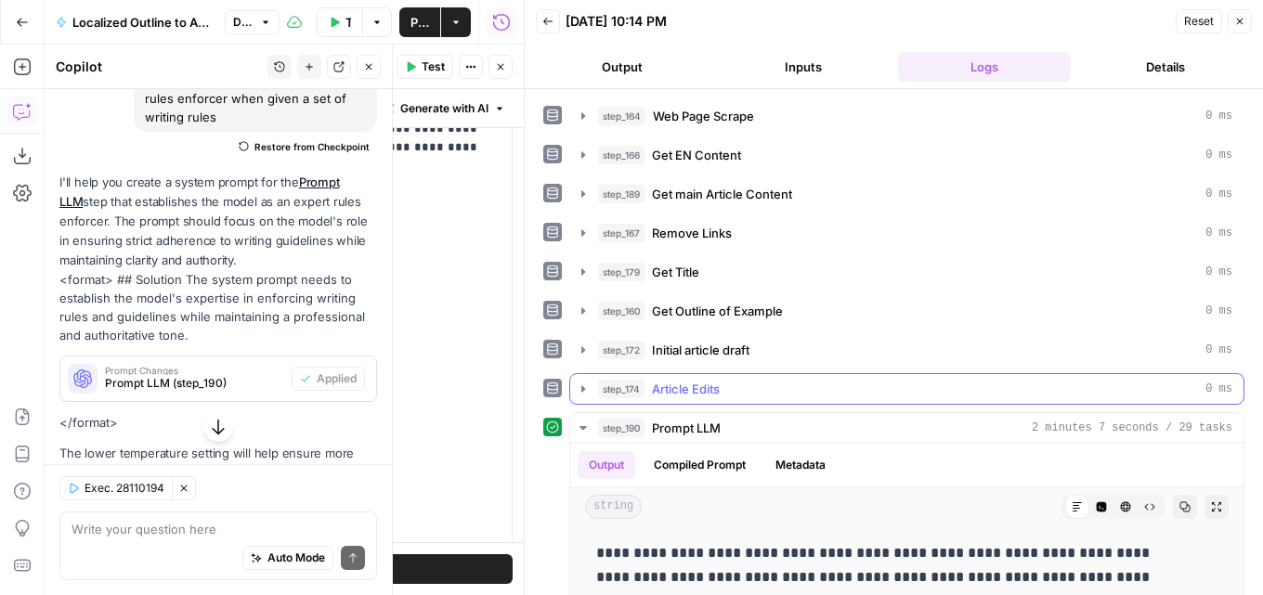
scroll to position [510, 0]
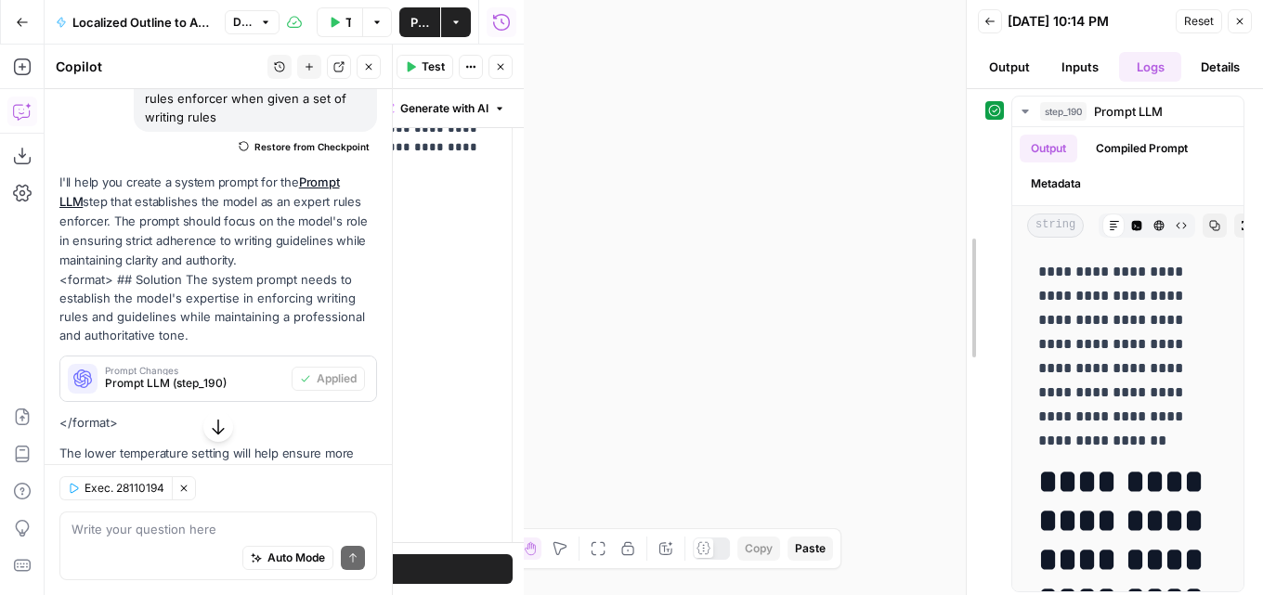
drag, startPoint x: 532, startPoint y: 259, endPoint x: 570, endPoint y: 301, distance: 56.5
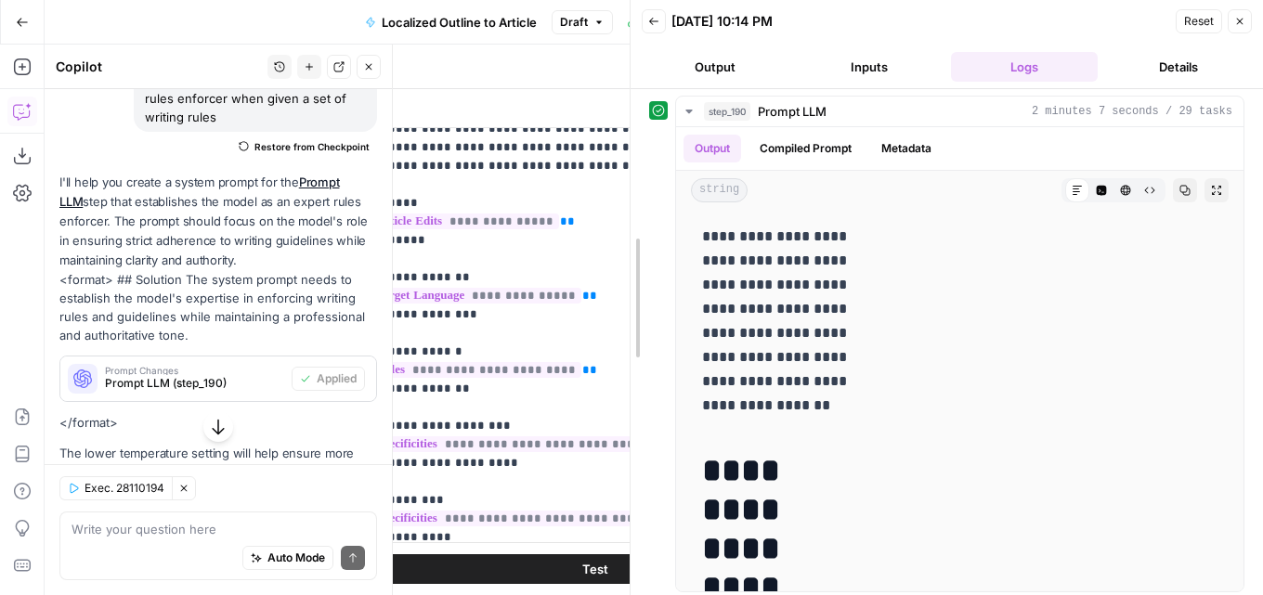
drag, startPoint x: 964, startPoint y: 141, endPoint x: 628, endPoint y: 167, distance: 337.2
click at [628, 167] on div at bounding box center [630, 297] width 19 height 595
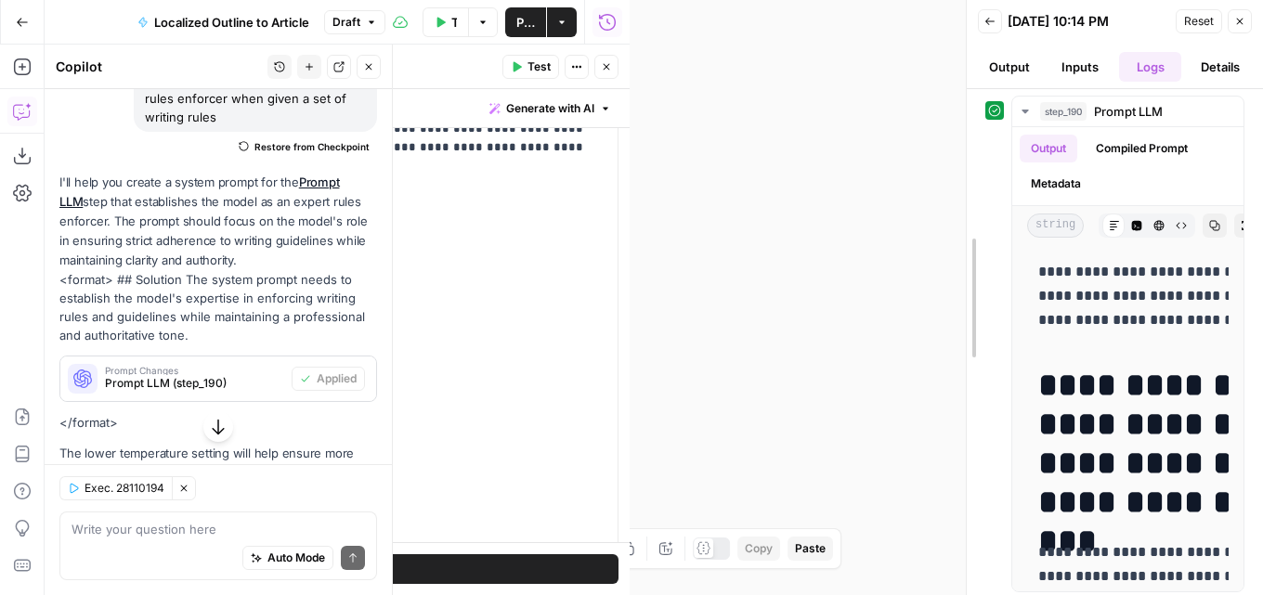
drag, startPoint x: 621, startPoint y: 181, endPoint x: 636, endPoint y: 257, distance: 77.6
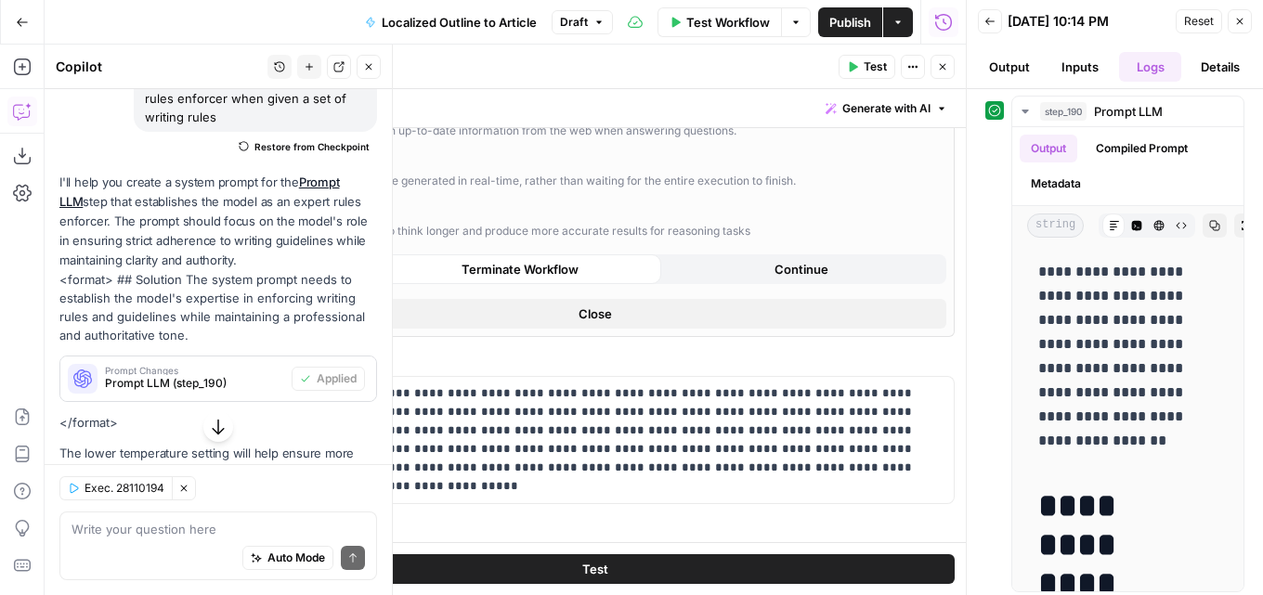
scroll to position [444, 0]
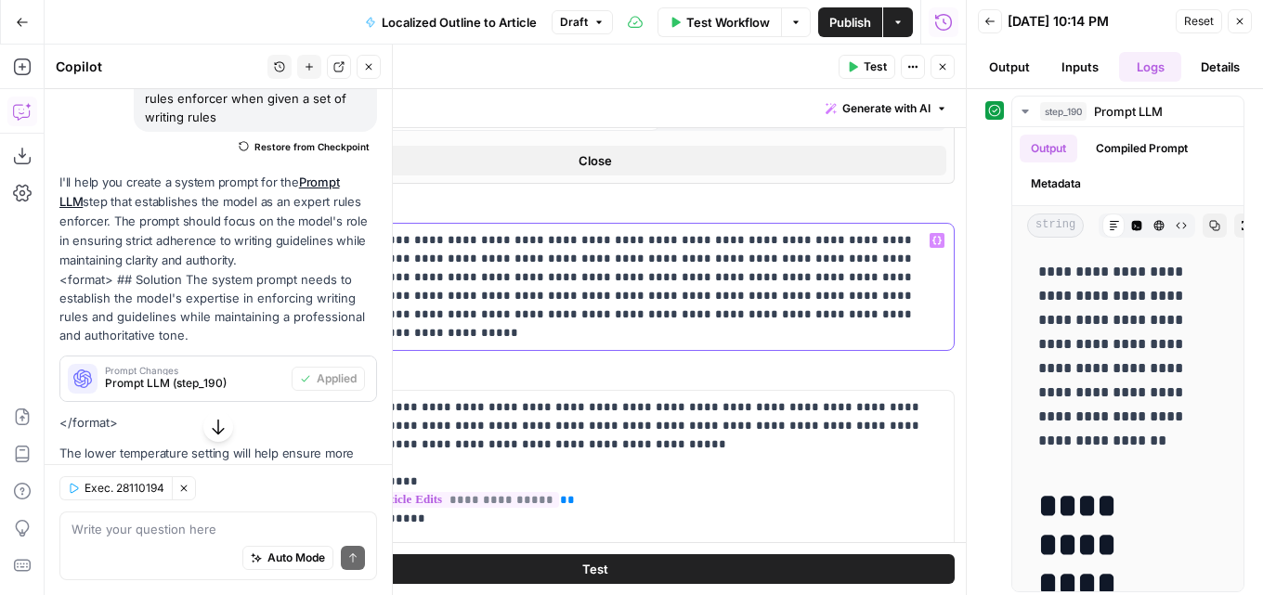
click at [693, 325] on p "**********" at bounding box center [588, 286] width 682 height 111
click at [702, 311] on p "**********" at bounding box center [588, 286] width 682 height 111
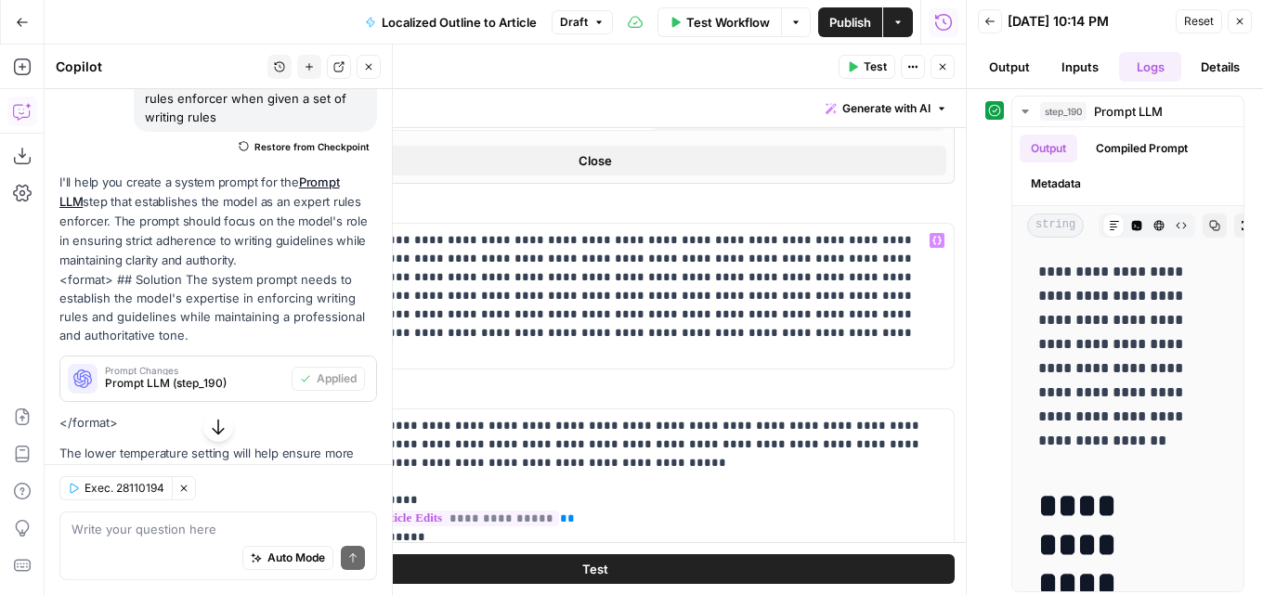
click at [658, 558] on button "Test" at bounding box center [595, 569] width 720 height 30
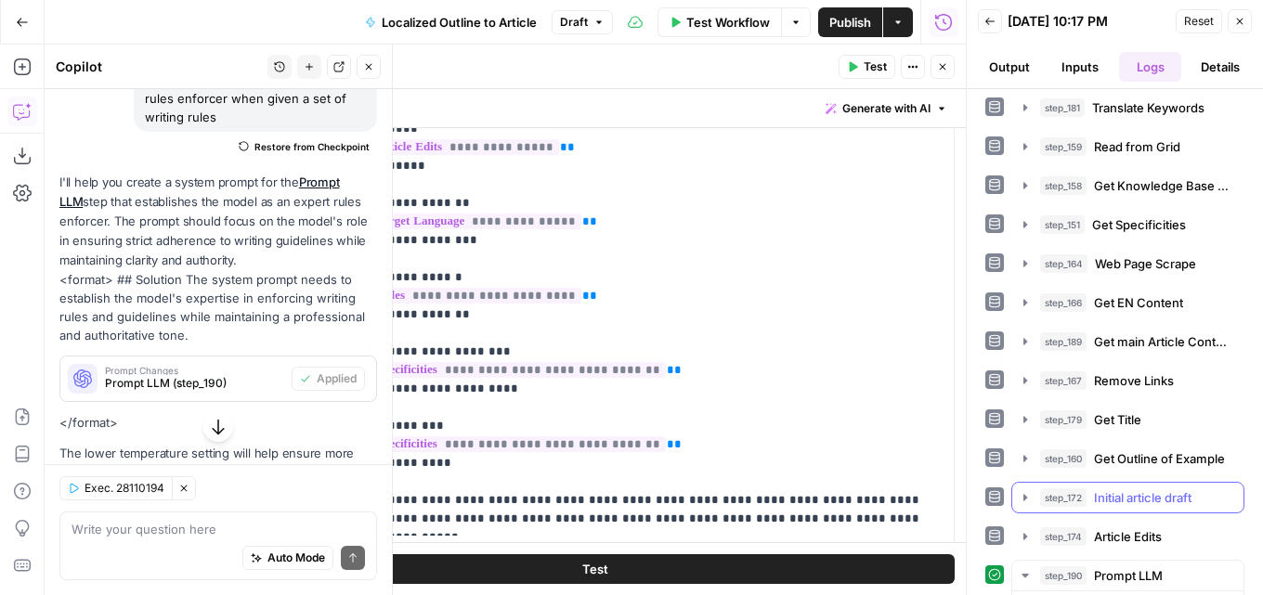
scroll to position [324, 0]
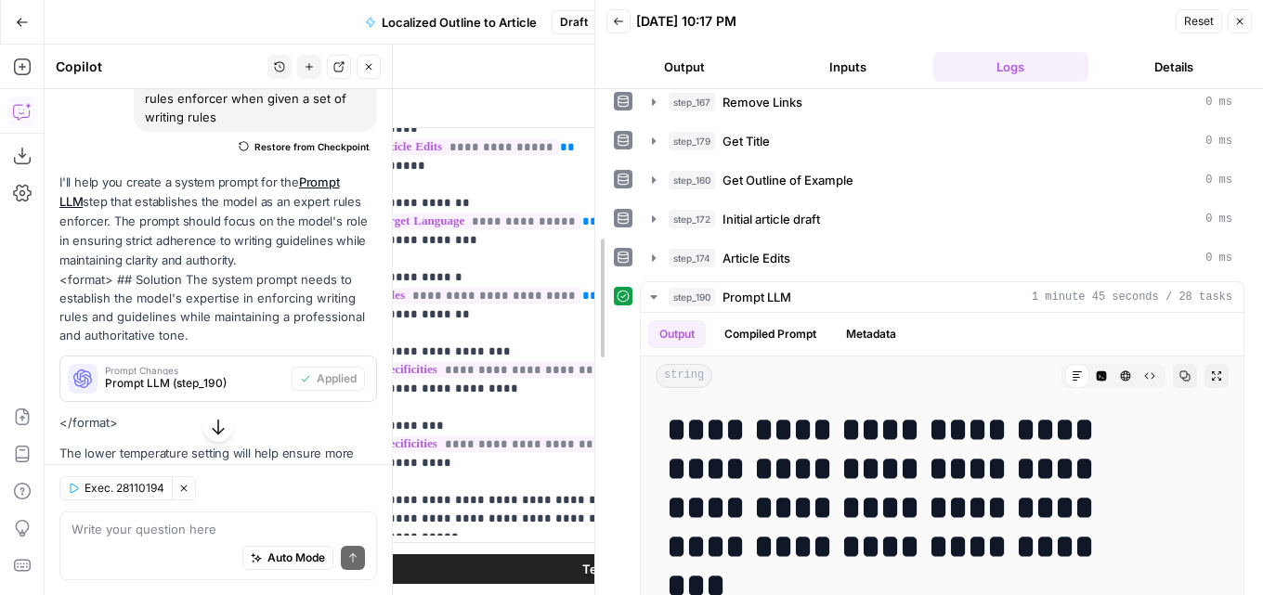
drag, startPoint x: 969, startPoint y: 363, endPoint x: 1143, endPoint y: 1, distance: 402.1
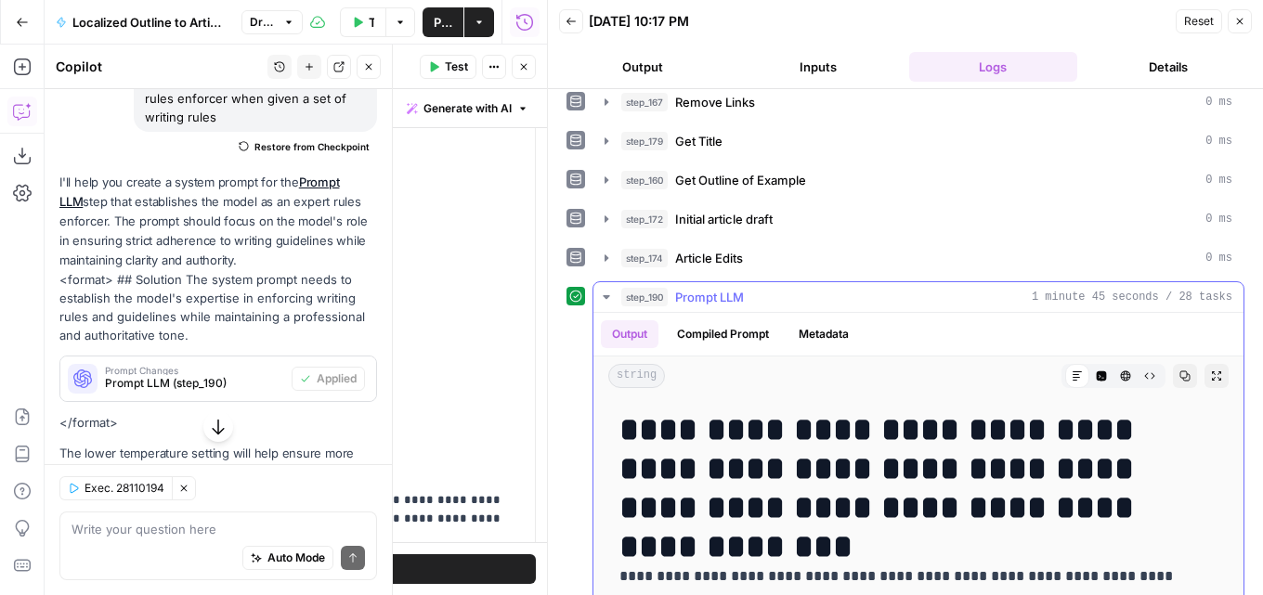
click at [1089, 370] on button "Code Editor" at bounding box center [1101, 376] width 24 height 24
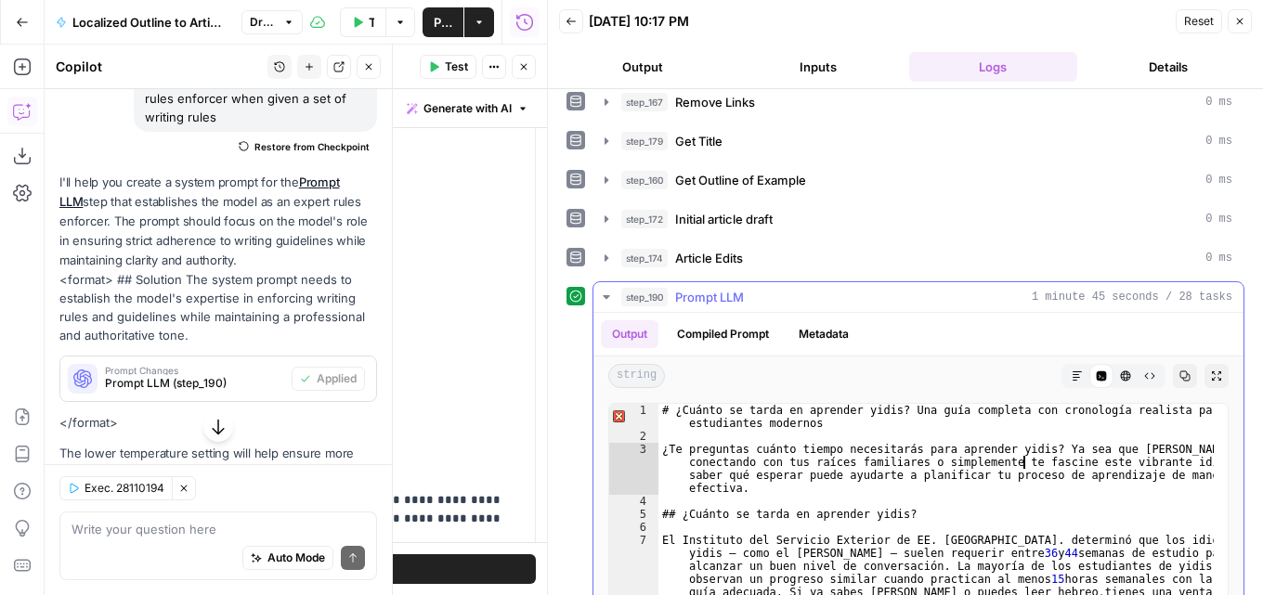
type textarea "**********"
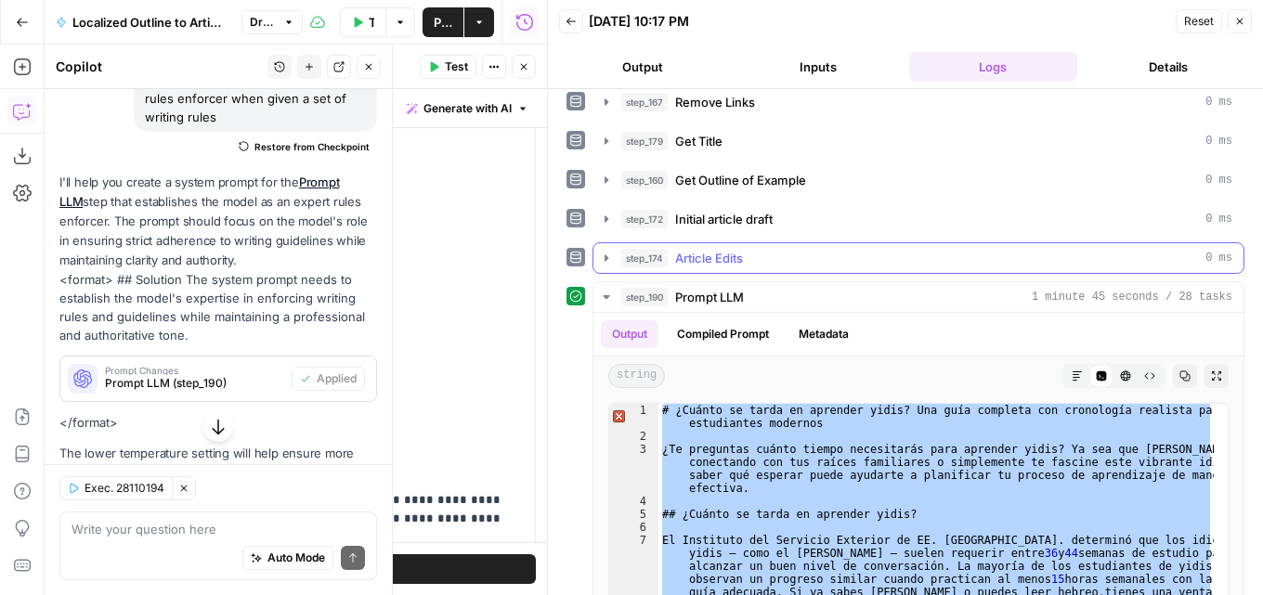
click at [818, 261] on div "step_174 Article Edits 0 ms" at bounding box center [926, 258] width 611 height 19
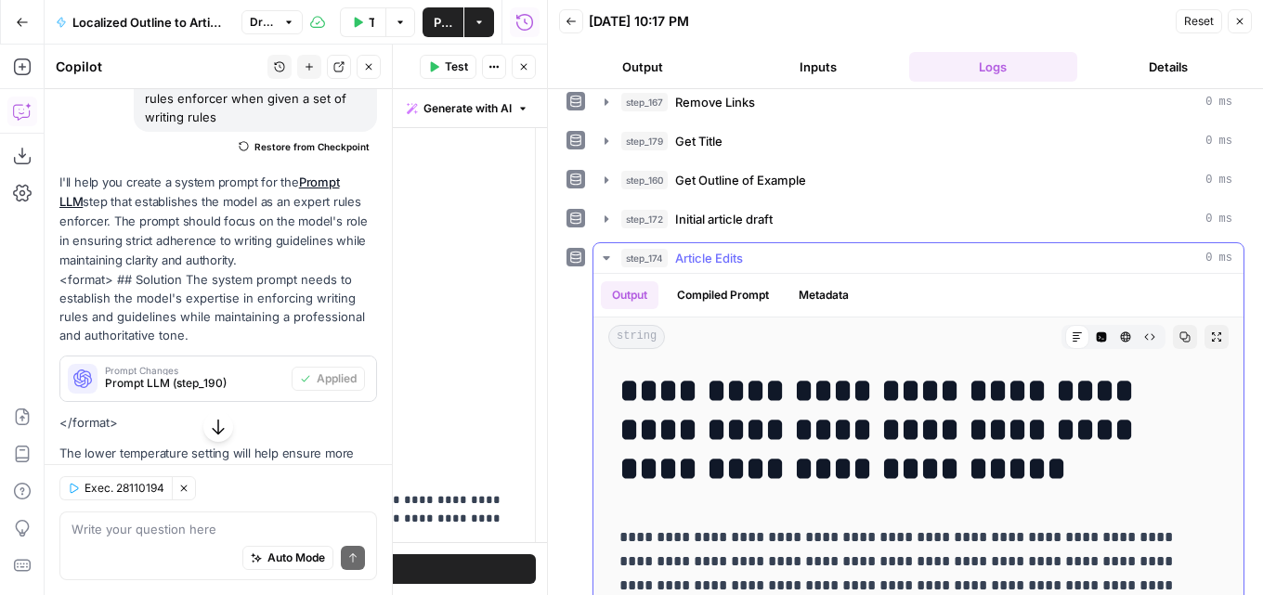
click at [1083, 347] on div "string Markdown Code Editor HTML Viewer Raw Output Copy Expand Output" at bounding box center [918, 337] width 650 height 39
click at [1097, 336] on icon "button" at bounding box center [1102, 337] width 10 height 10
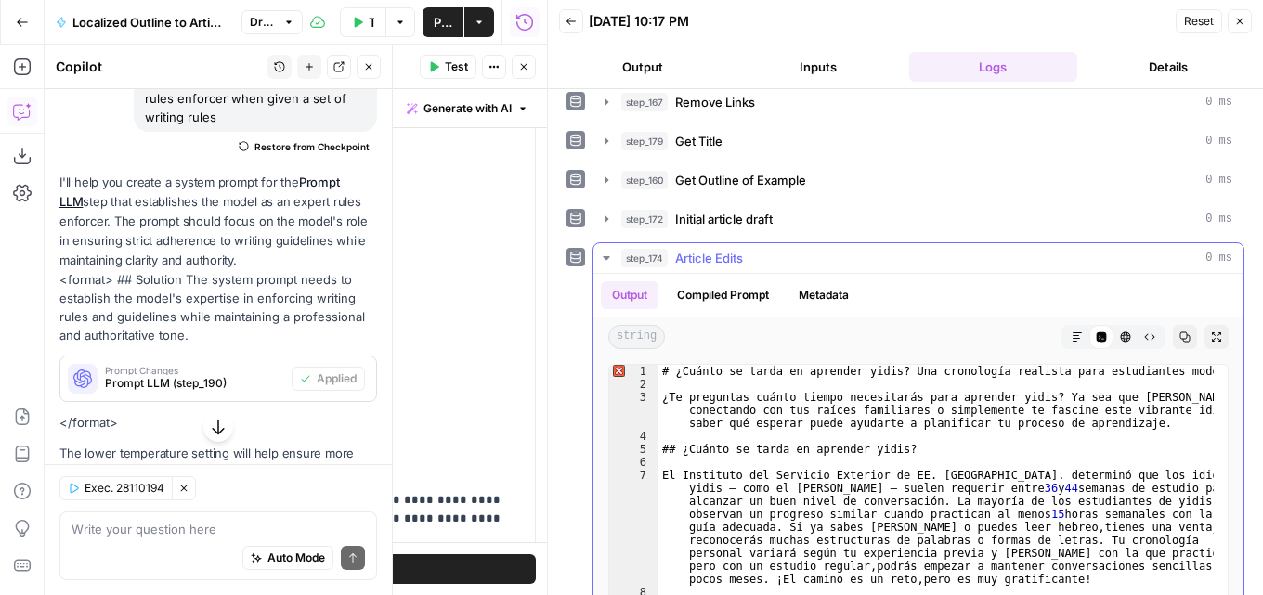
click at [914, 462] on div "# ¿Cuánto se tarda en aprender yidis? Una cronología realista para estudiantes …" at bounding box center [935, 599] width 555 height 469
type textarea "**********"
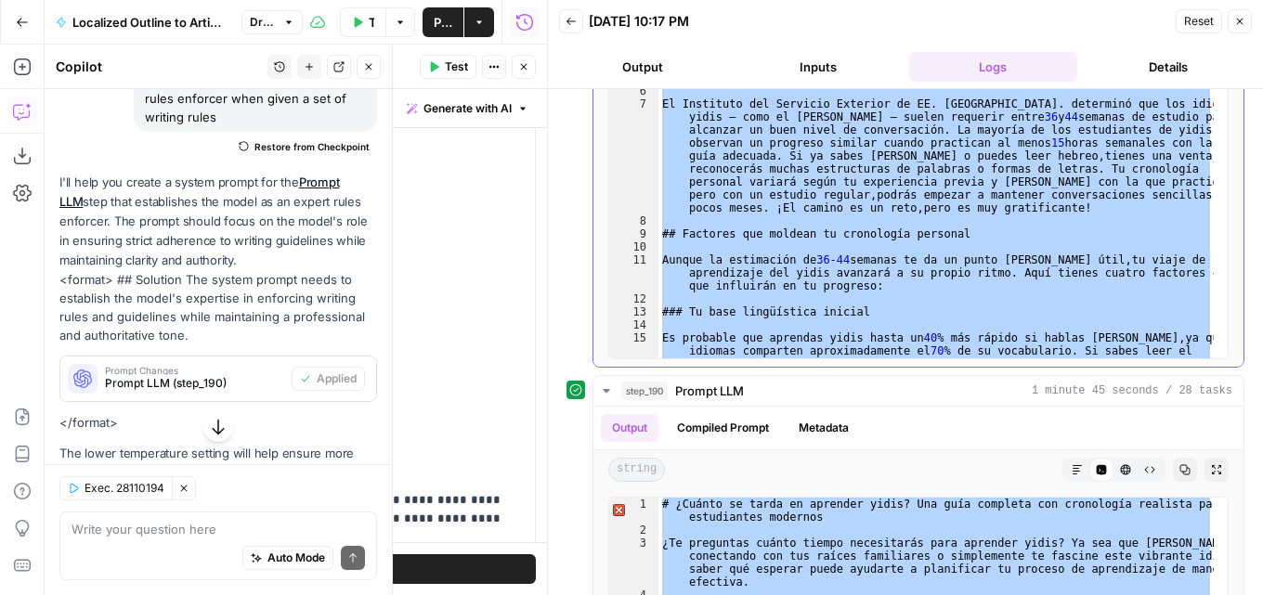
scroll to position [510, 0]
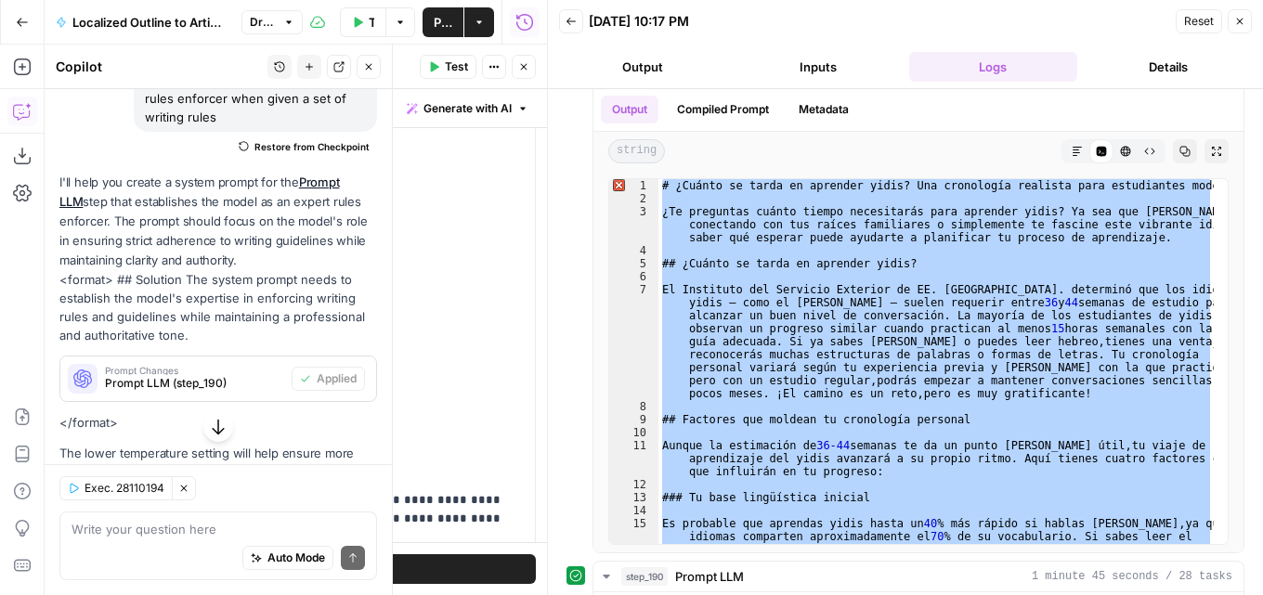
drag, startPoint x: 1243, startPoint y: 27, endPoint x: 1235, endPoint y: 38, distance: 13.4
click at [1243, 26] on button "Close" at bounding box center [1240, 21] width 24 height 24
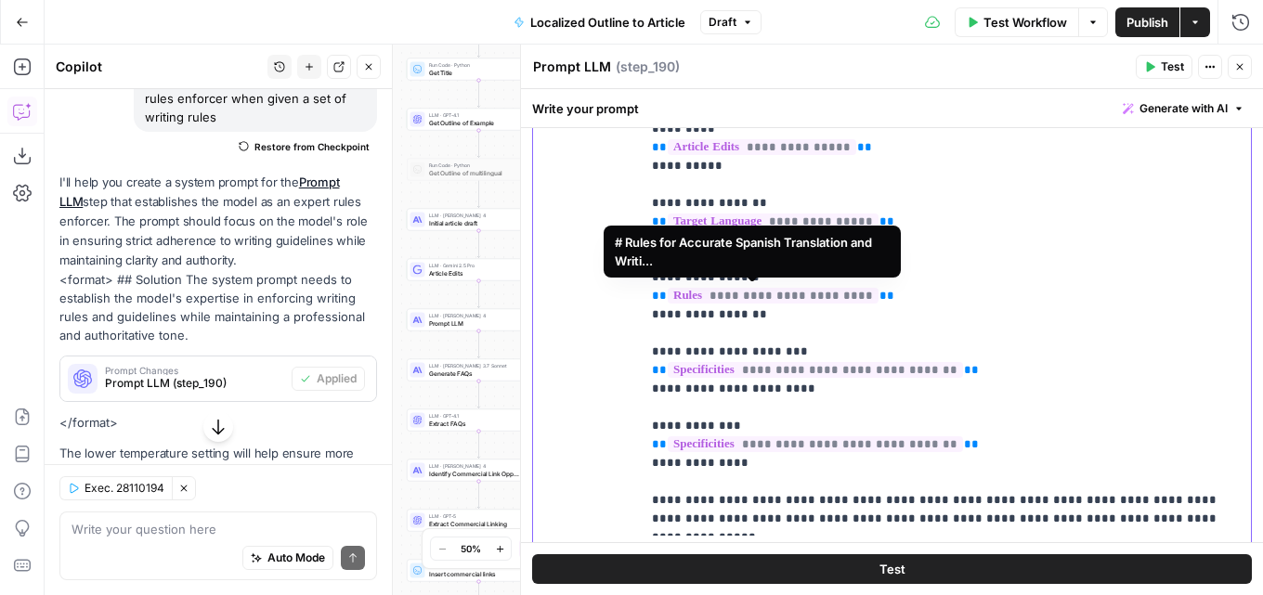
click at [739, 289] on span "**********" at bounding box center [773, 296] width 211 height 16
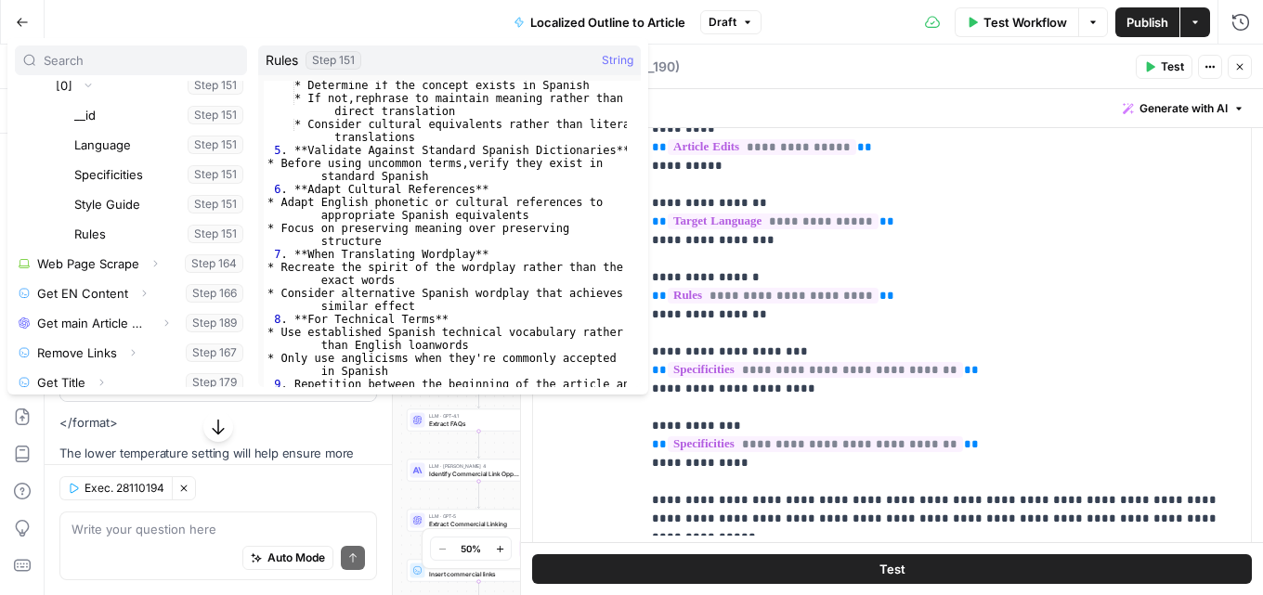
scroll to position [331, 0]
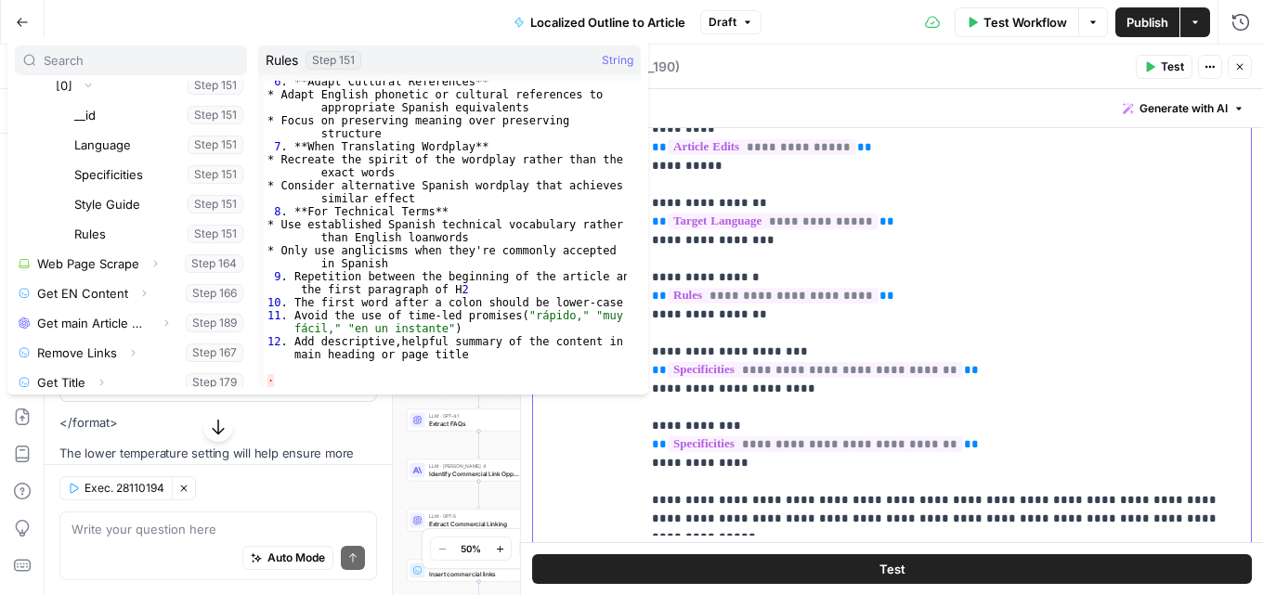
click at [1009, 320] on p "**********" at bounding box center [939, 287] width 574 height 483
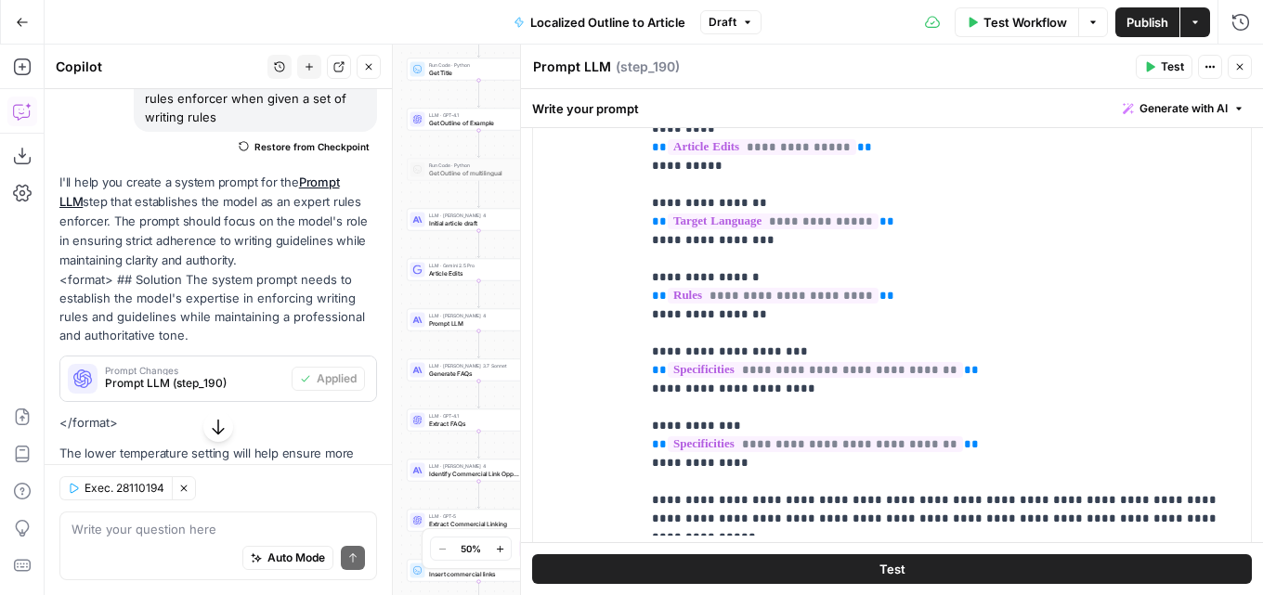
click at [1236, 72] on button "Close" at bounding box center [1240, 67] width 24 height 24
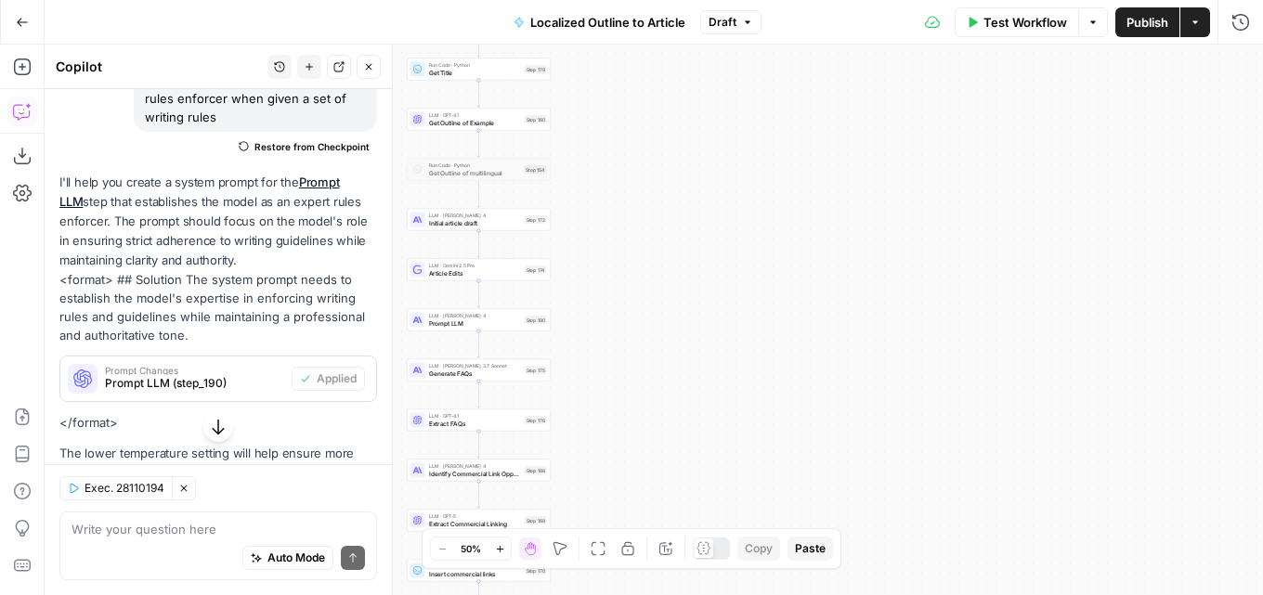
click at [491, 326] on span "Prompt LLM" at bounding box center [475, 323] width 92 height 9
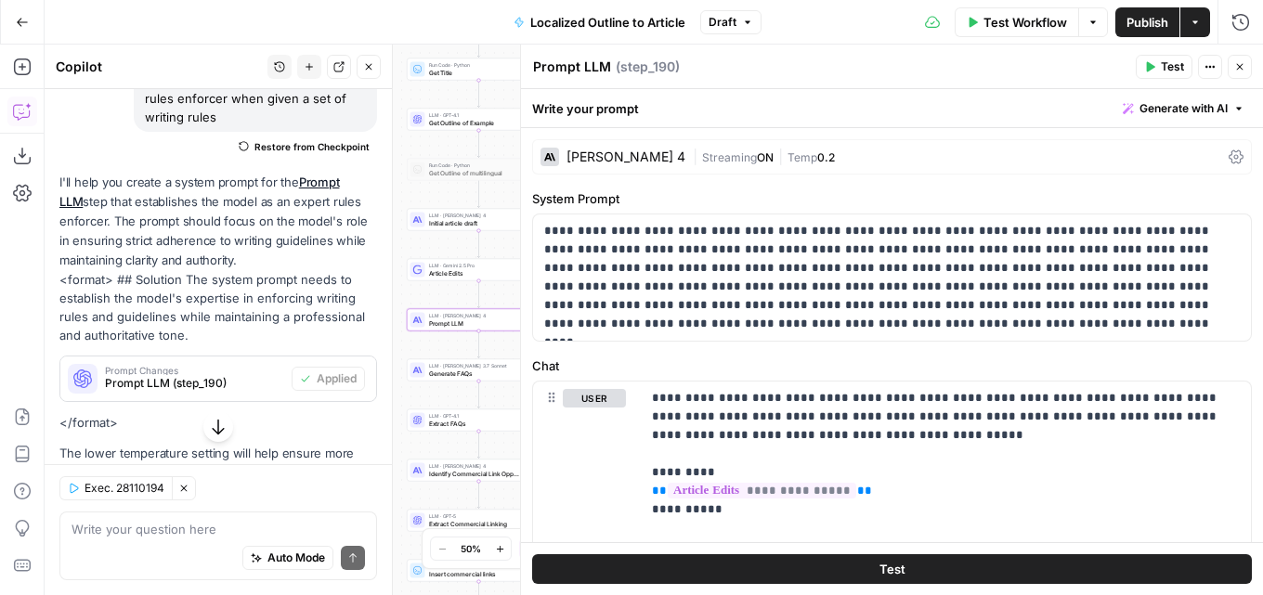
click at [577, 70] on textarea "Prompt LLM" at bounding box center [572, 67] width 78 height 19
type textarea "Rules Enforcer [Light]"
click at [1238, 67] on icon "button" at bounding box center [1239, 66] width 11 height 11
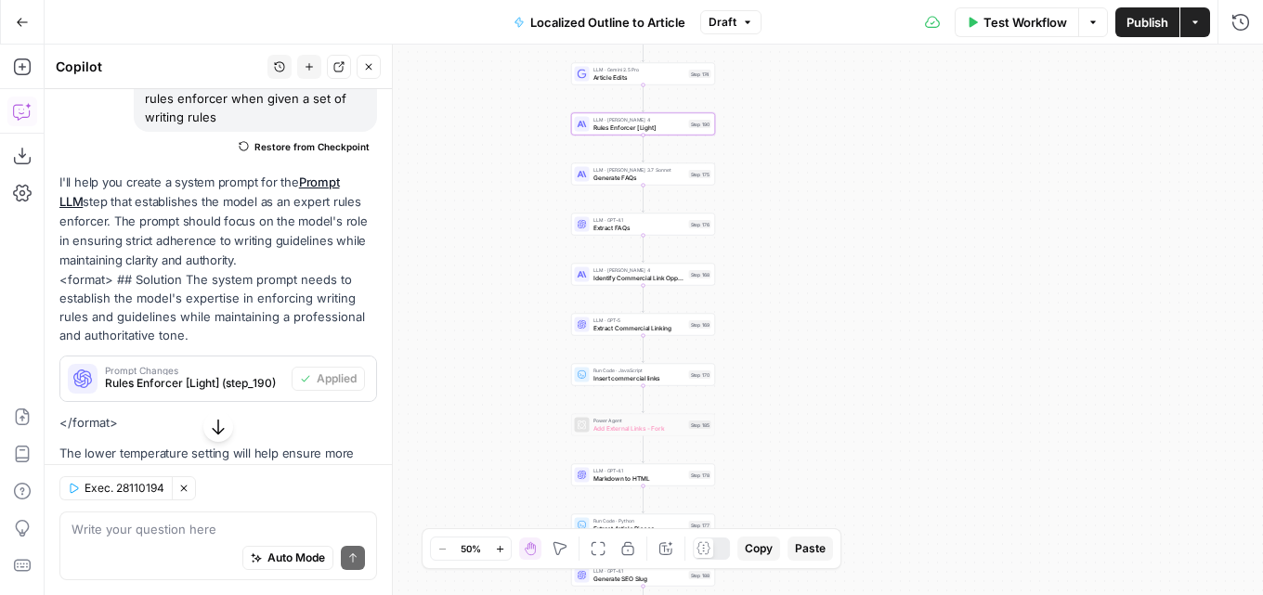
drag, startPoint x: 717, startPoint y: 288, endPoint x: 824, endPoint y: 137, distance: 184.5
click at [824, 137] on div "true false Workflow Set Inputs Inputs Condition Condition Step 183 Power Agent …" at bounding box center [654, 320] width 1218 height 551
click at [698, 156] on span "Test" at bounding box center [701, 157] width 11 height 8
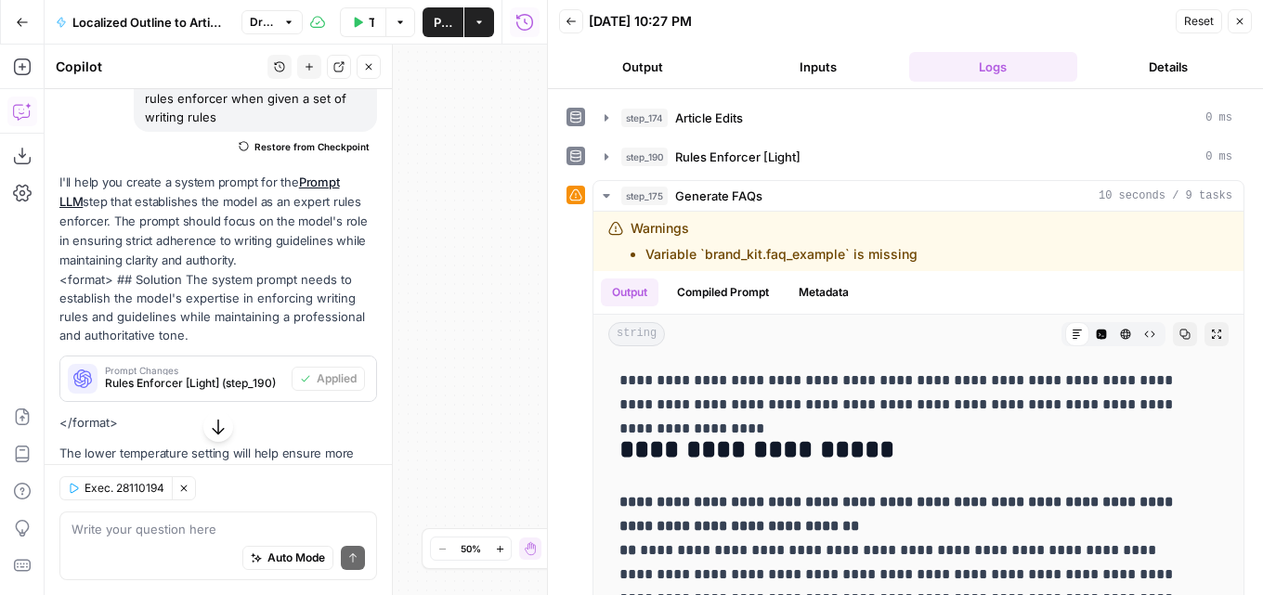
click at [1243, 32] on button "Close" at bounding box center [1240, 21] width 24 height 24
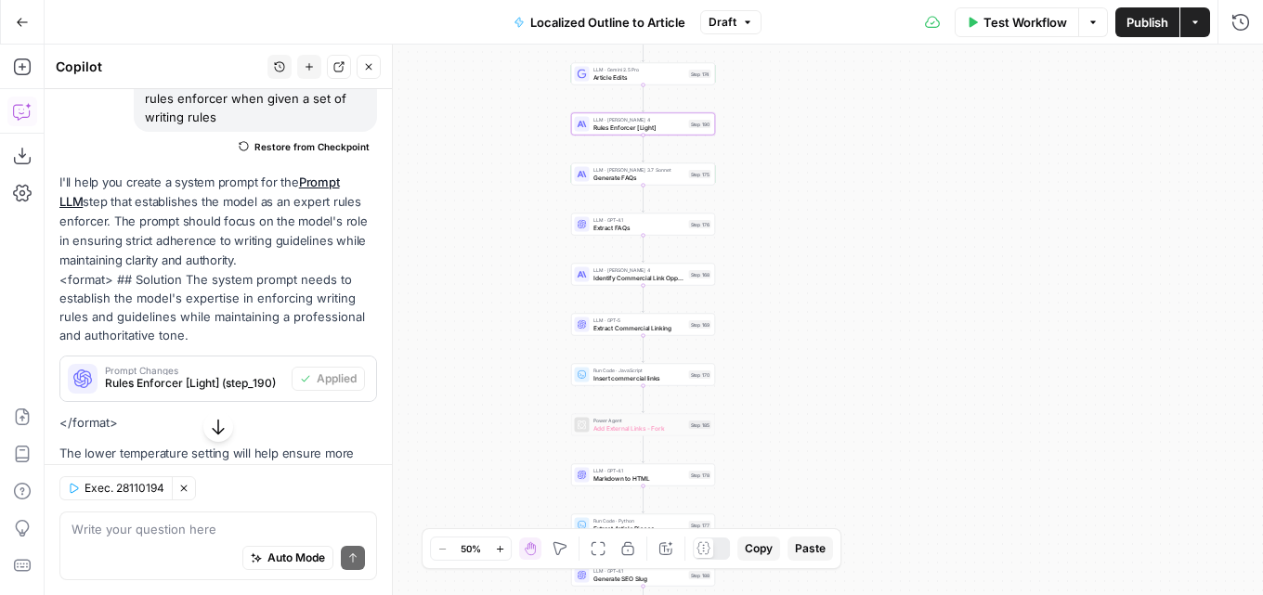
click at [1053, 26] on span "Test Workflow" at bounding box center [1025, 22] width 84 height 19
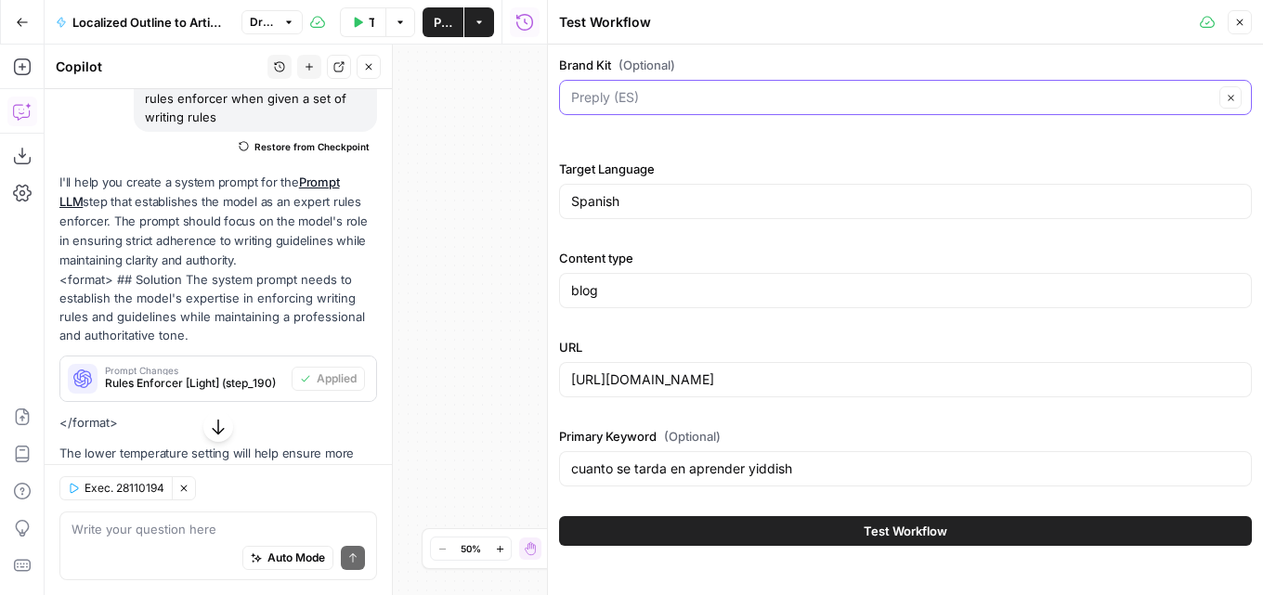
click at [845, 89] on input "Brand Kit (Optional)" at bounding box center [892, 97] width 643 height 19
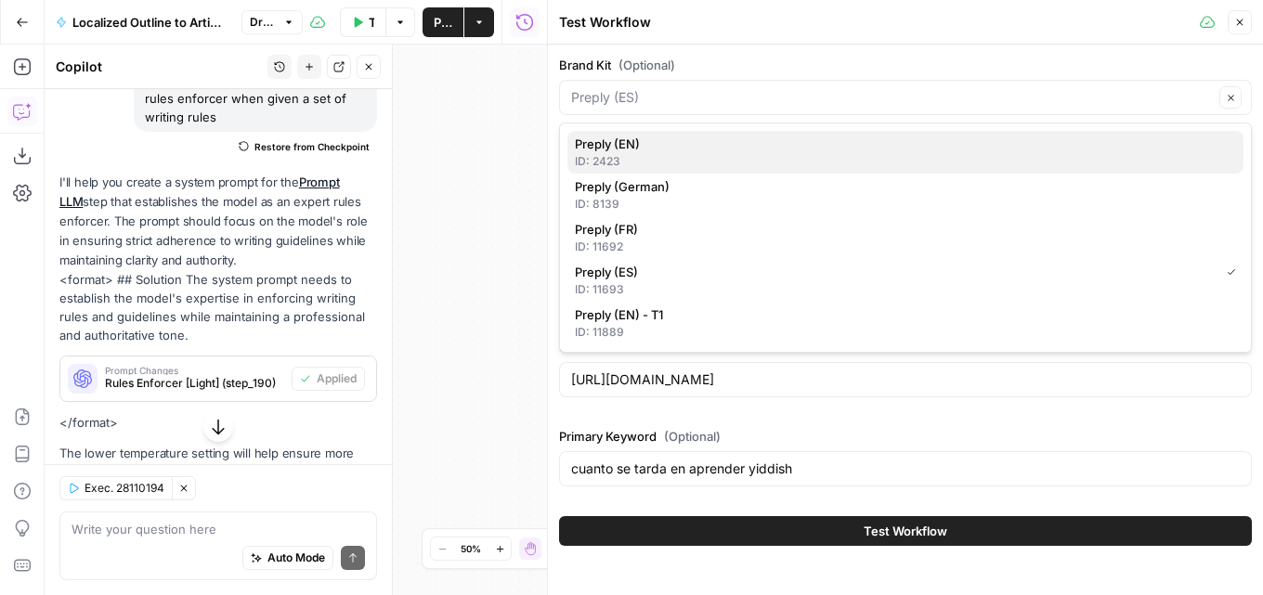
click at [709, 159] on div "ID: 2423" at bounding box center [905, 161] width 661 height 17
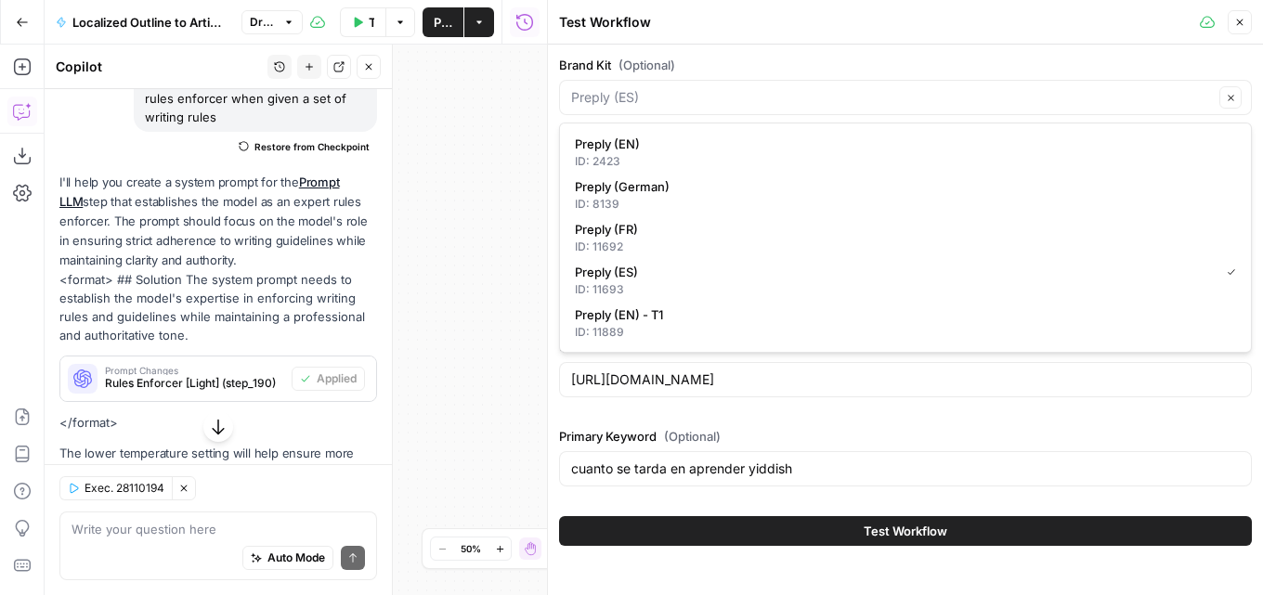
type input "Preply (EN)"
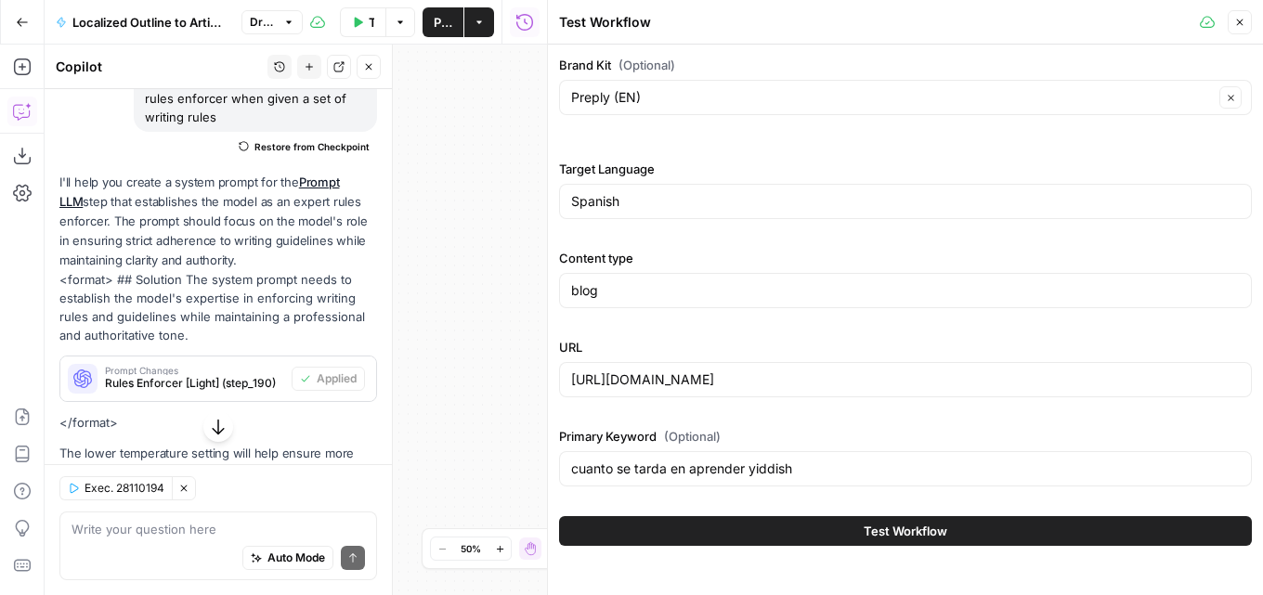
click at [1231, 16] on button "Close" at bounding box center [1240, 22] width 24 height 24
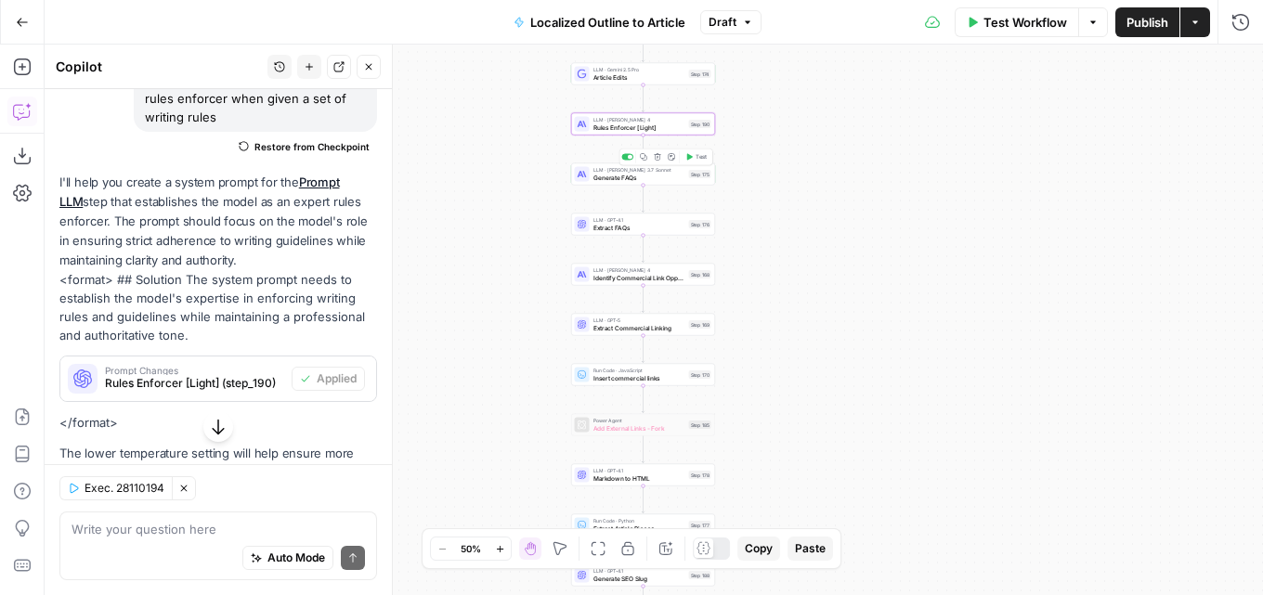
click at [699, 159] on span "Test" at bounding box center [701, 157] width 11 height 8
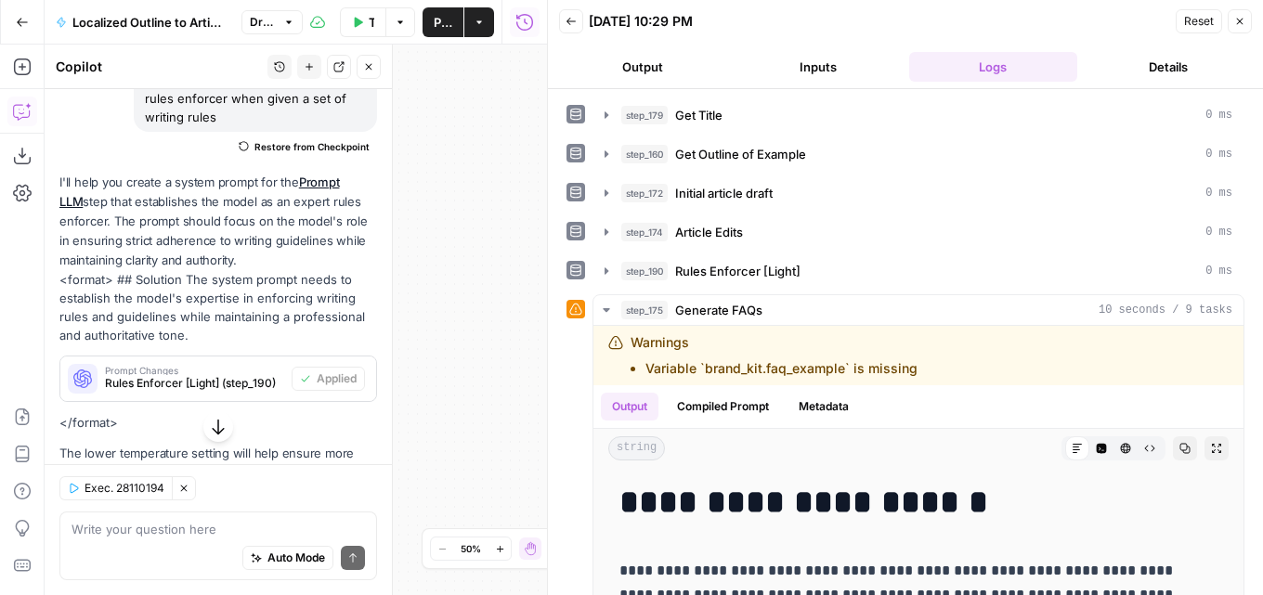
scroll to position [464, 0]
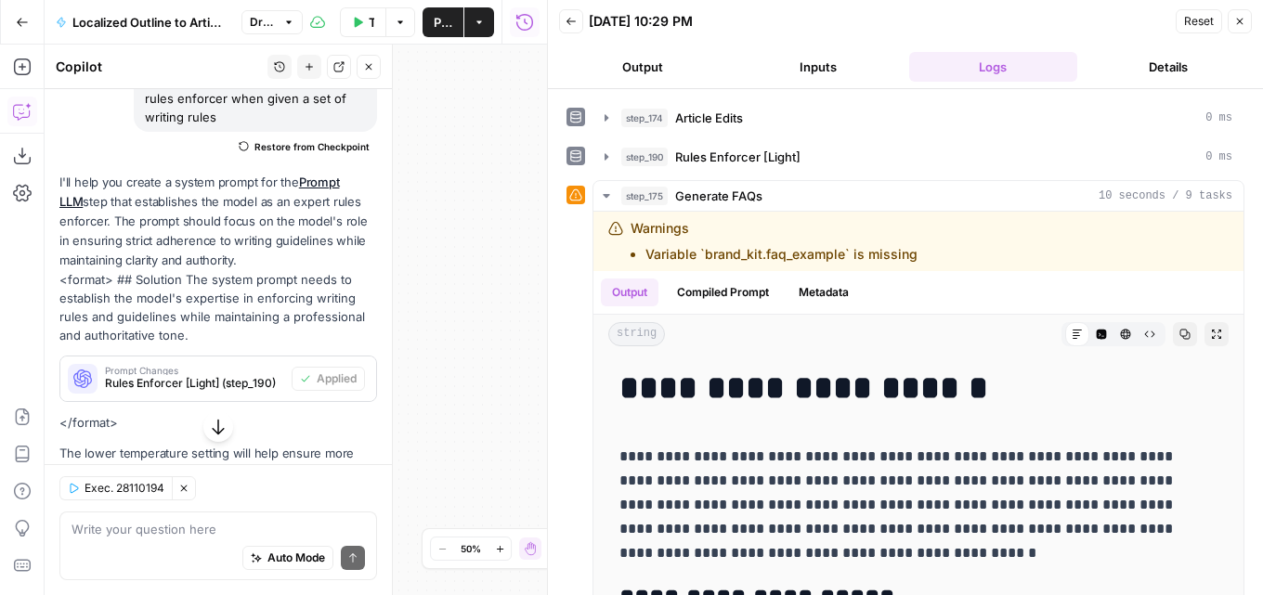
drag, startPoint x: 1240, startPoint y: 22, endPoint x: 1197, endPoint y: 31, distance: 43.5
click at [1240, 22] on icon "button" at bounding box center [1239, 21] width 11 height 11
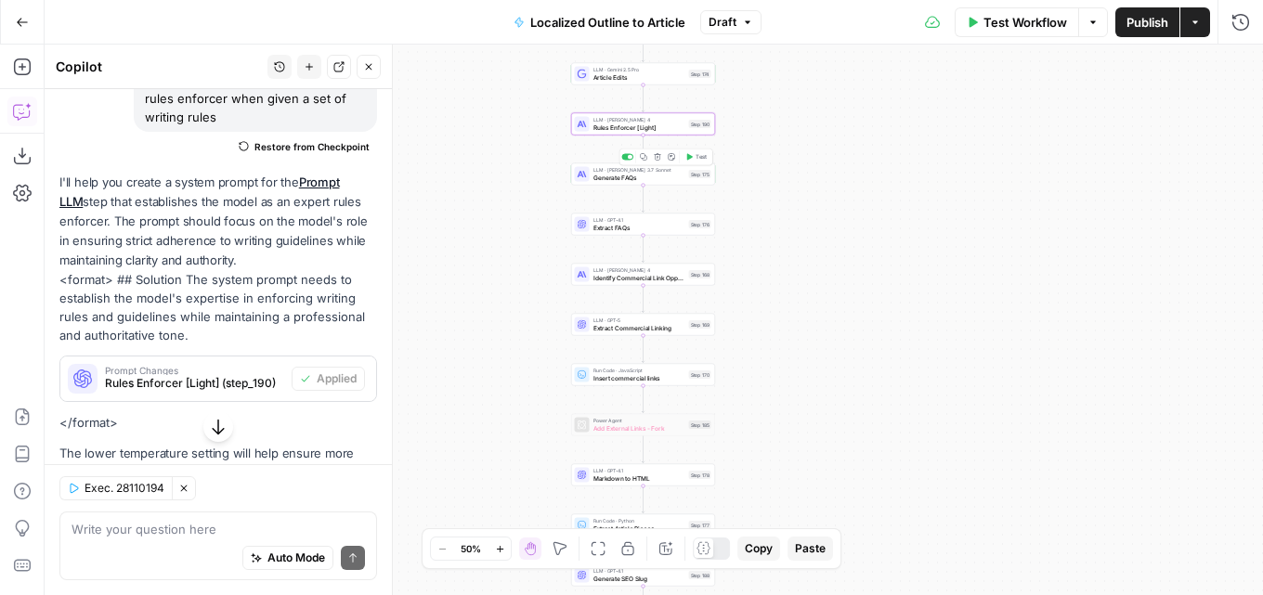
click at [696, 156] on span "Test" at bounding box center [701, 157] width 11 height 8
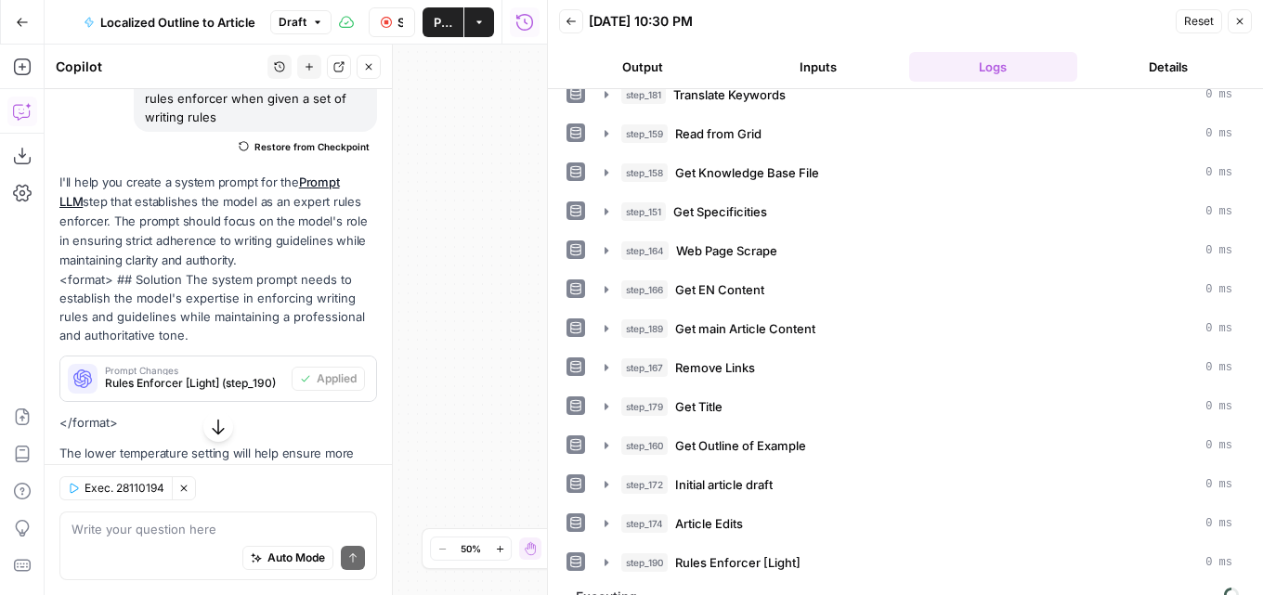
scroll to position [85, 0]
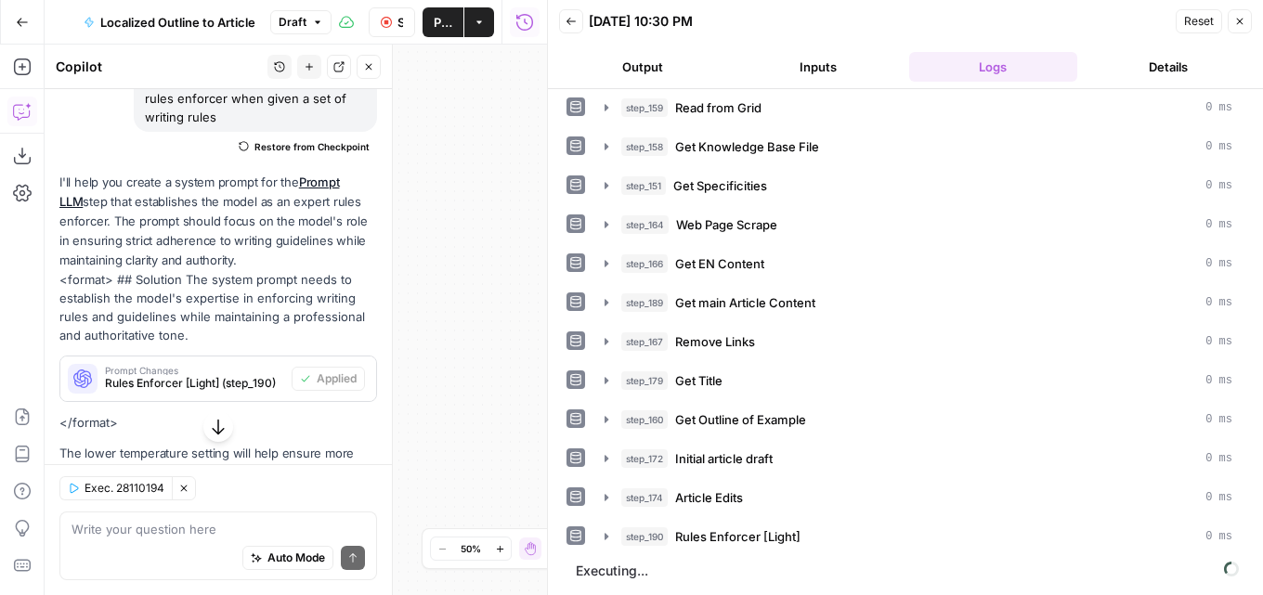
click at [567, 20] on icon "button" at bounding box center [570, 21] width 9 height 7
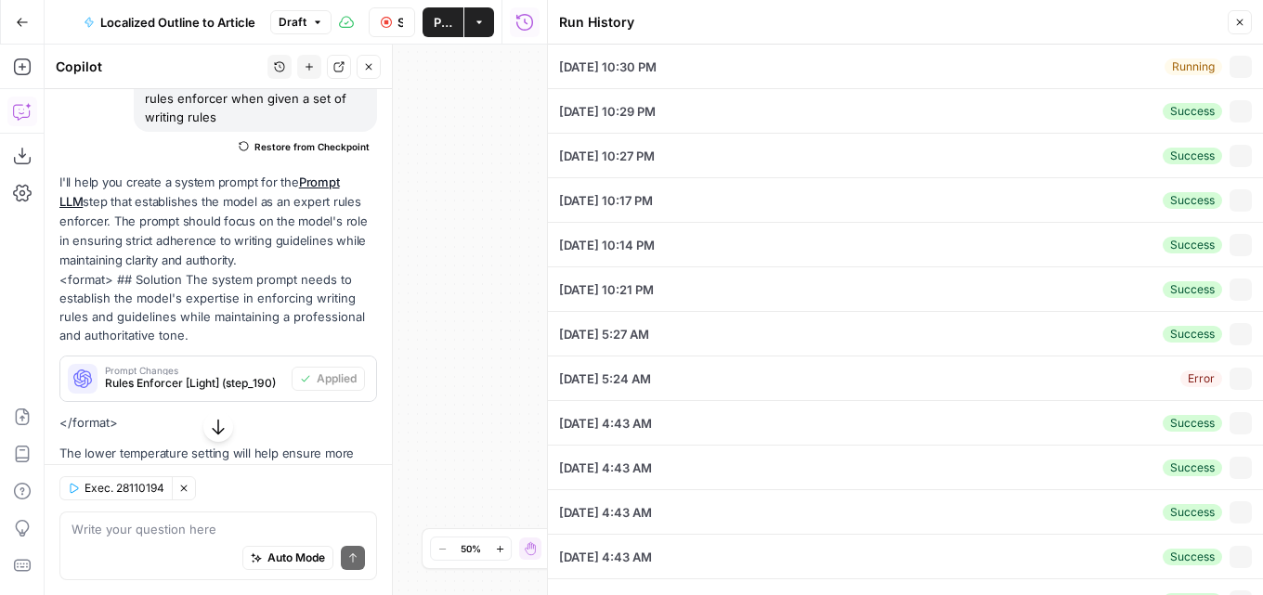
type input "Preply (EN)"
type input "Spanish"
type input "blog"
type input "https://preply.com/en/blog/how-long-to-learn-yiddish/"
type input "cuanto se tarda en aprender yiddish"
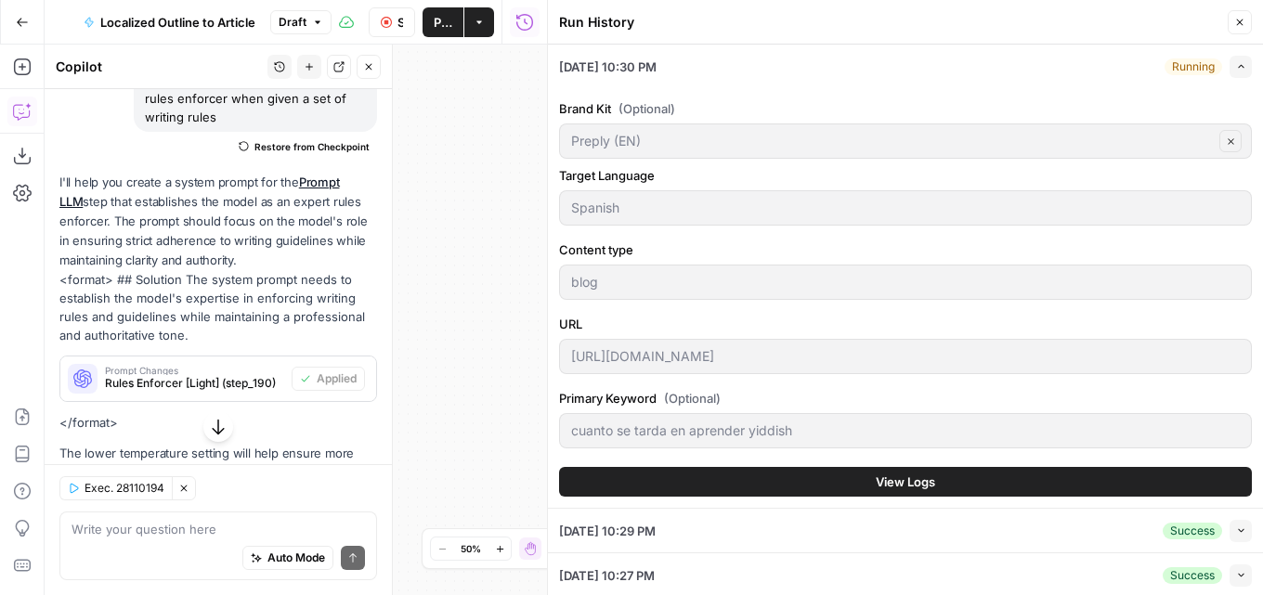
click at [862, 477] on button "View Logs" at bounding box center [905, 482] width 693 height 30
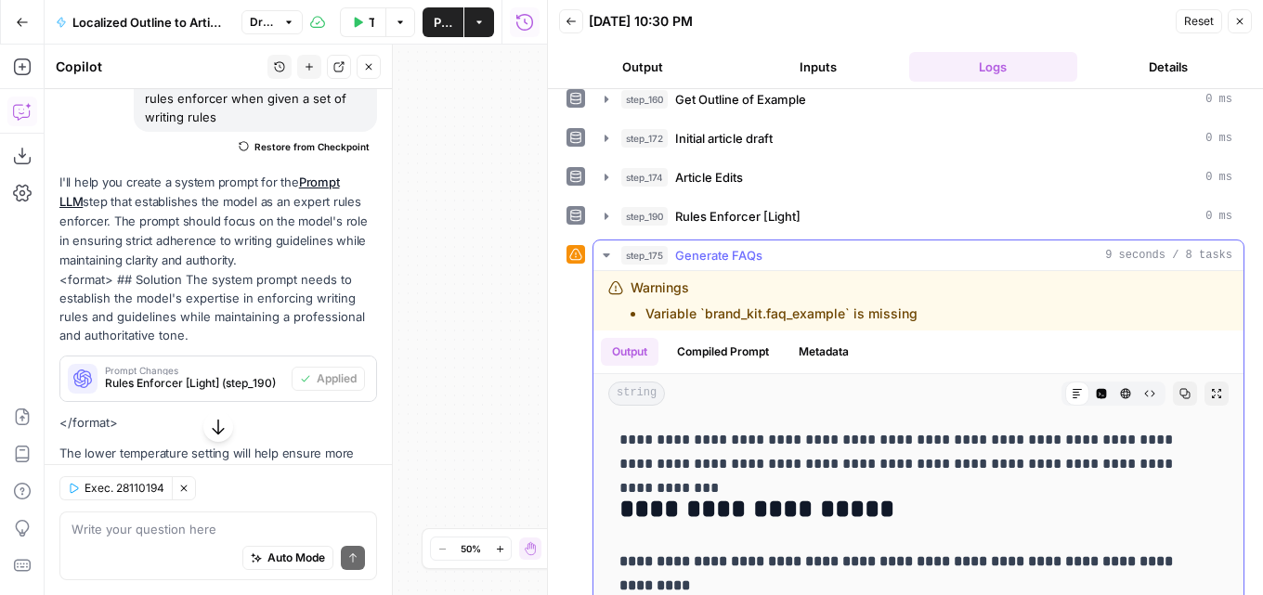
scroll to position [464, 0]
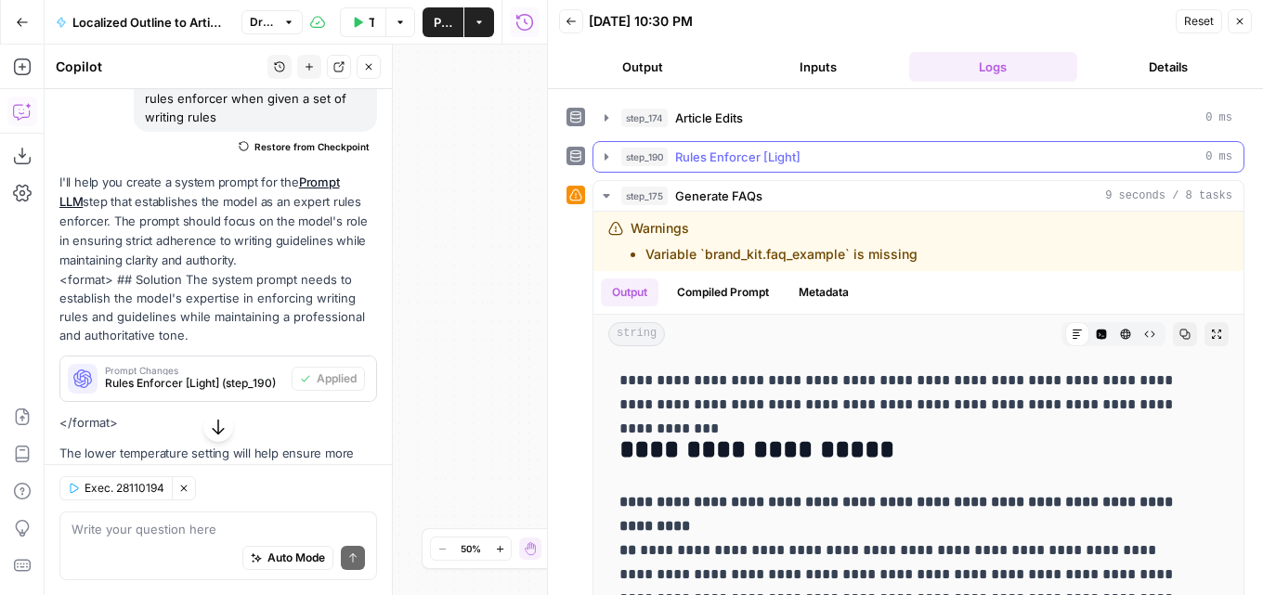
click at [894, 170] on button "step_190 Rules Enforcer [Light] 0 ms" at bounding box center [918, 157] width 650 height 30
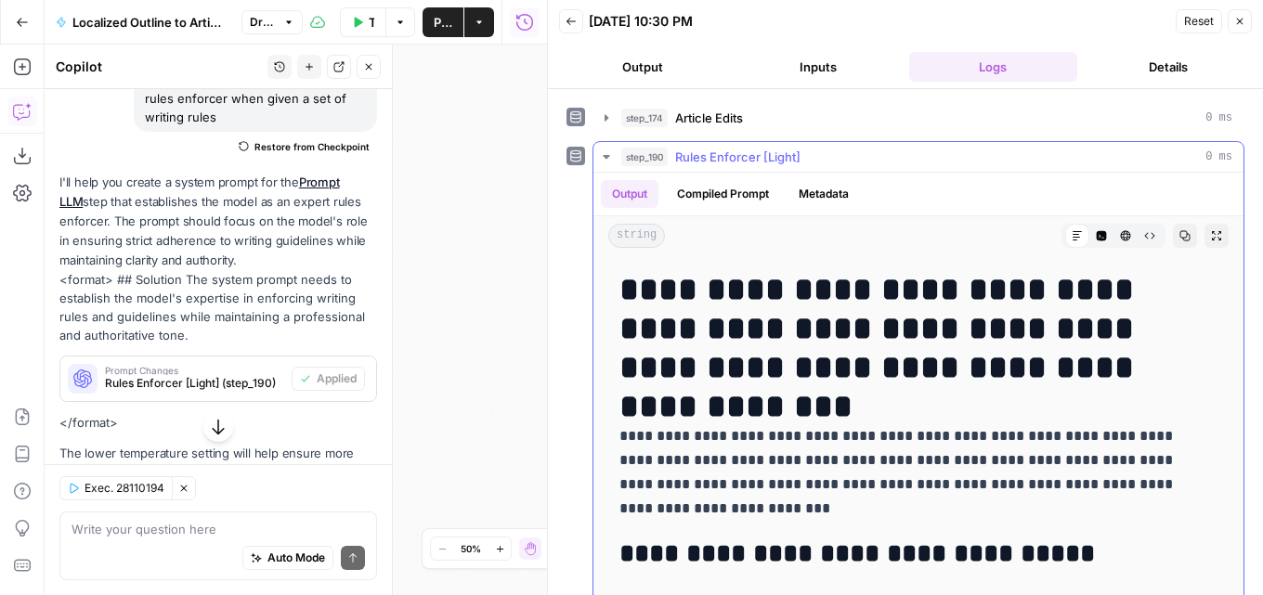
click at [878, 152] on div "step_190 Rules Enforcer [Light] 0 ms" at bounding box center [926, 157] width 611 height 19
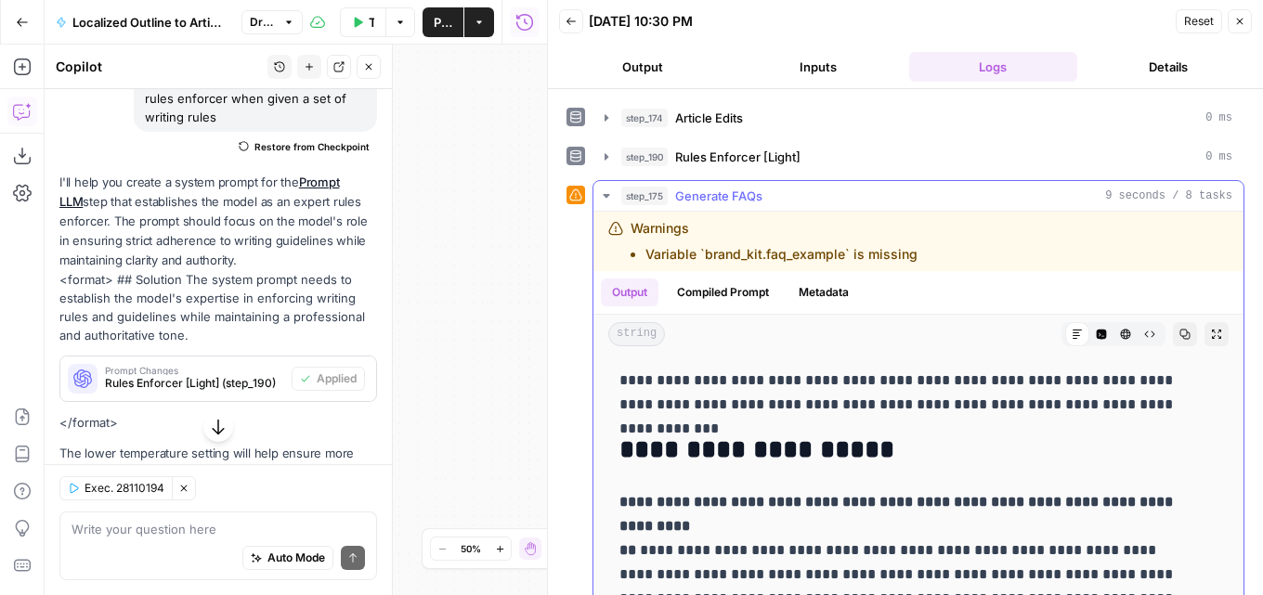
click at [846, 201] on div "step_175 Generate FAQs 9 seconds / 8 tasks" at bounding box center [926, 196] width 611 height 19
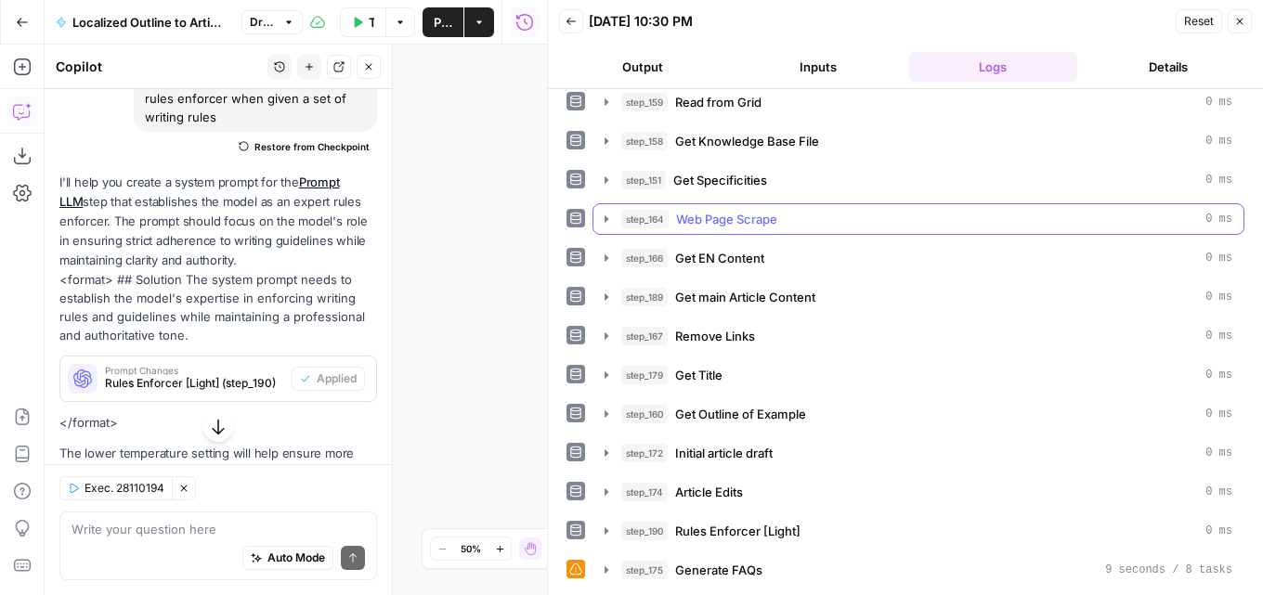
scroll to position [90, 0]
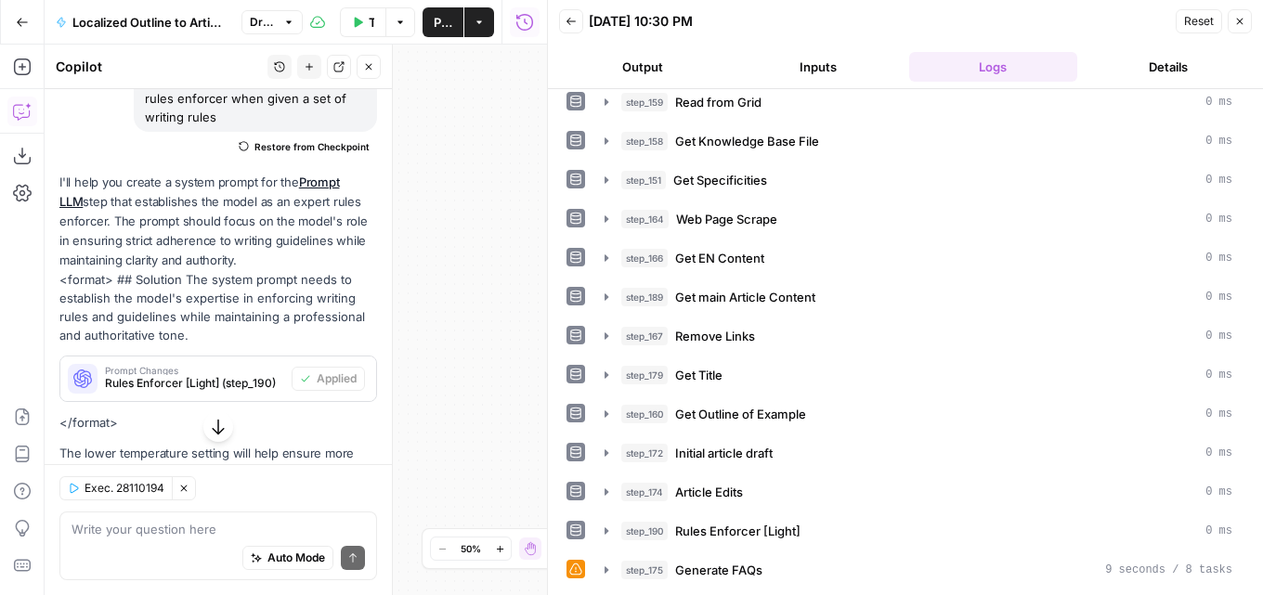
click at [1241, 23] on icon "button" at bounding box center [1239, 21] width 11 height 11
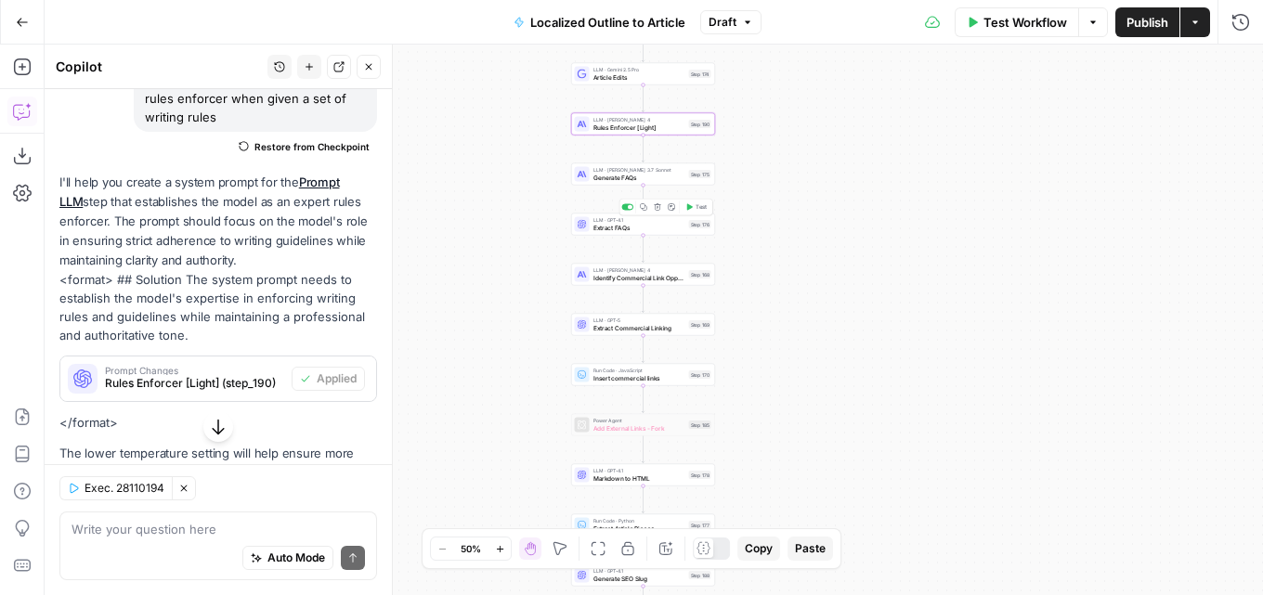
click at [700, 206] on span "Test" at bounding box center [701, 207] width 11 height 8
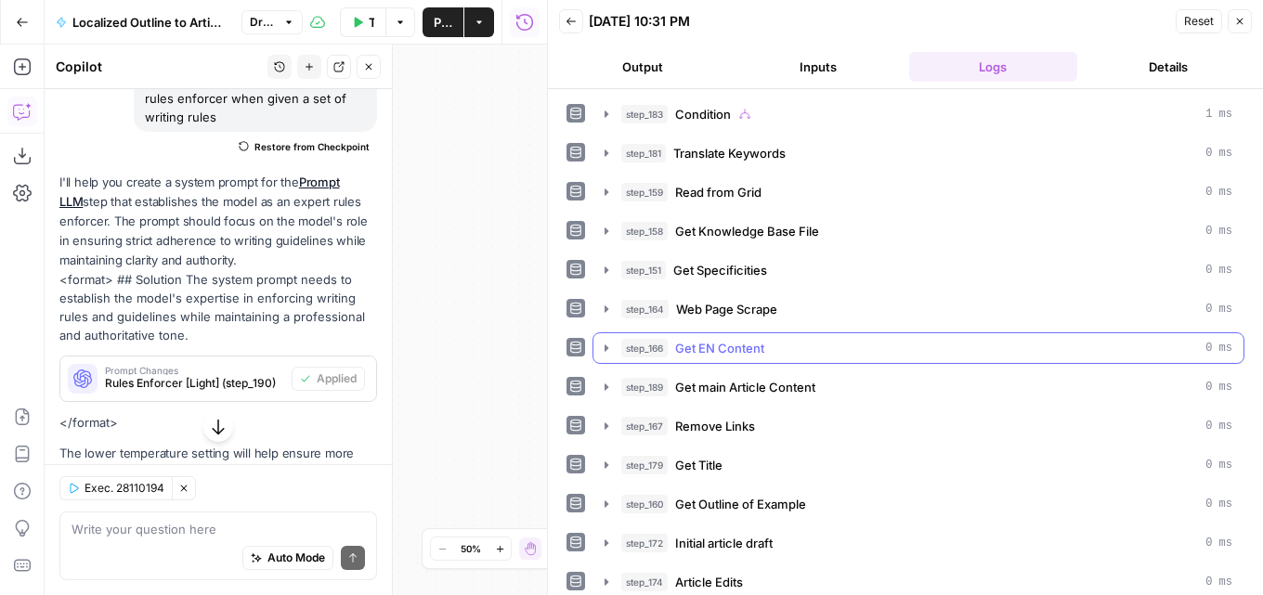
scroll to position [557, 0]
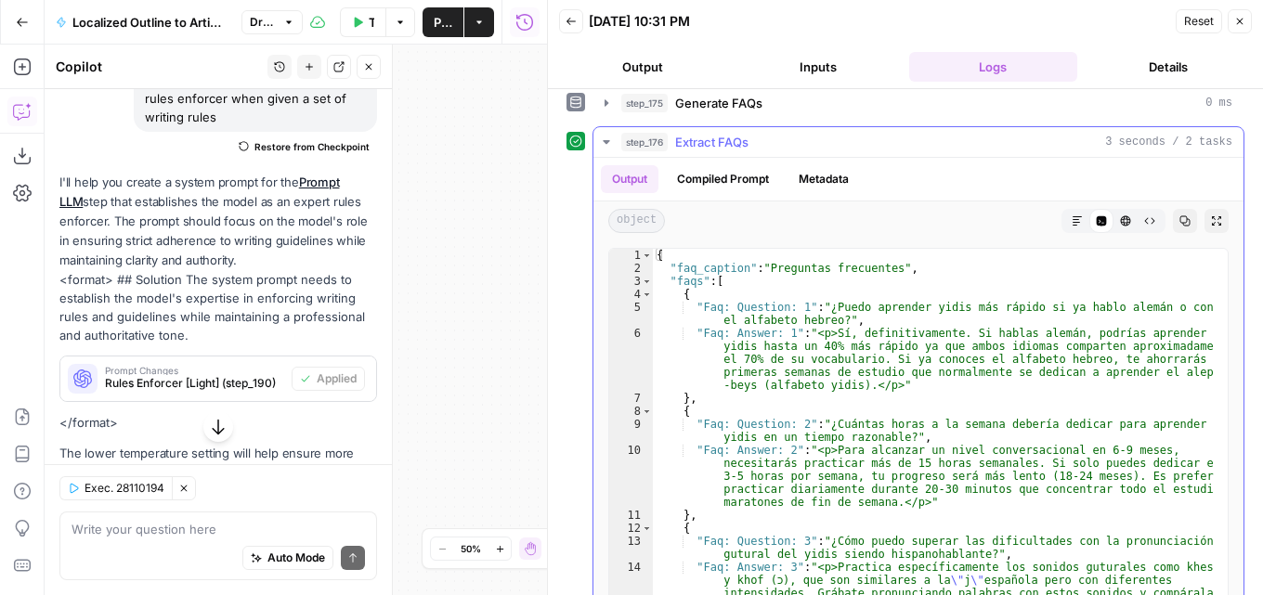
click at [727, 145] on span "Extract FAQs" at bounding box center [711, 142] width 73 height 19
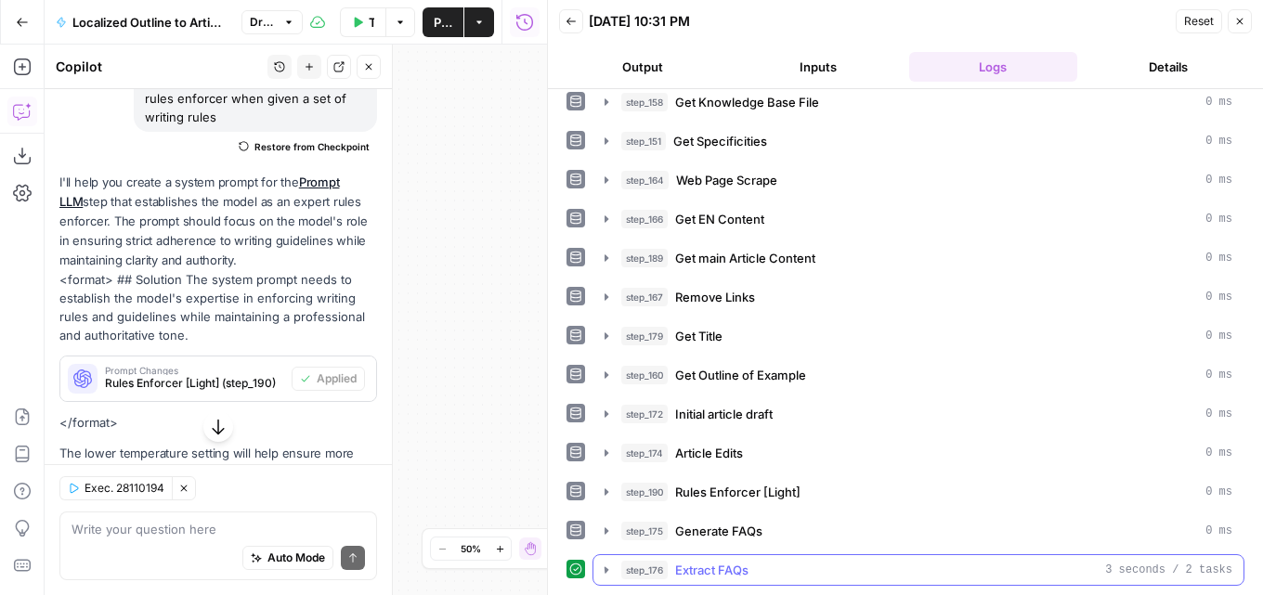
scroll to position [129, 0]
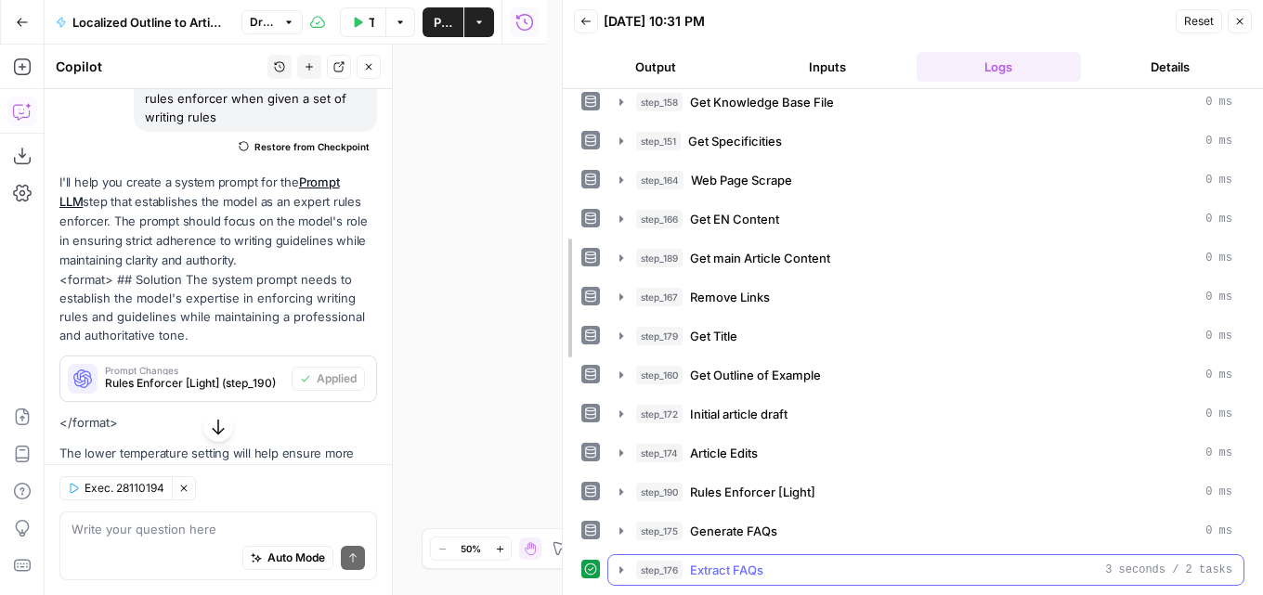
drag, startPoint x: 546, startPoint y: 177, endPoint x: 943, endPoint y: 228, distance: 399.8
click at [572, 216] on div at bounding box center [562, 297] width 19 height 595
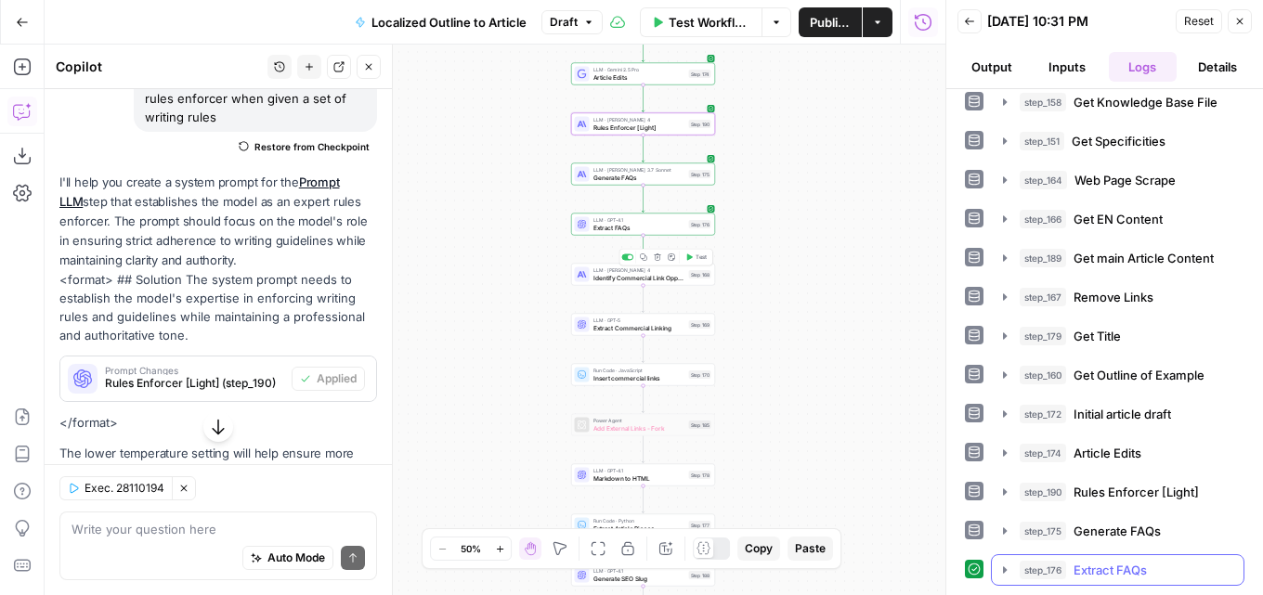
click at [702, 260] on span "Test" at bounding box center [701, 258] width 11 height 8
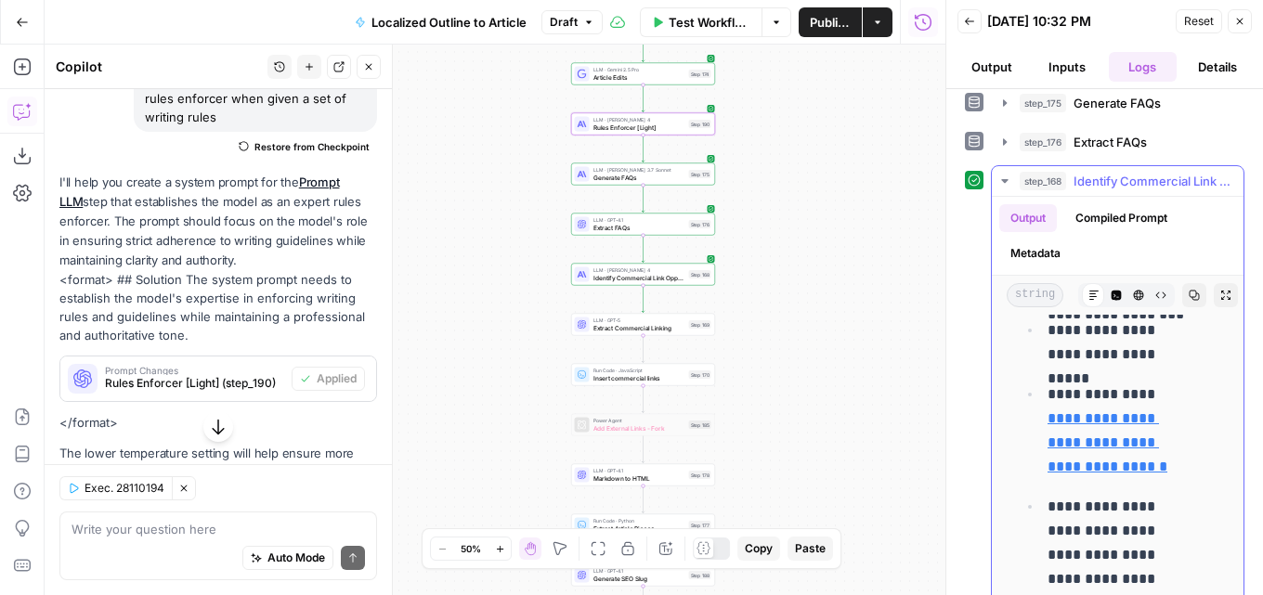
scroll to position [0, 0]
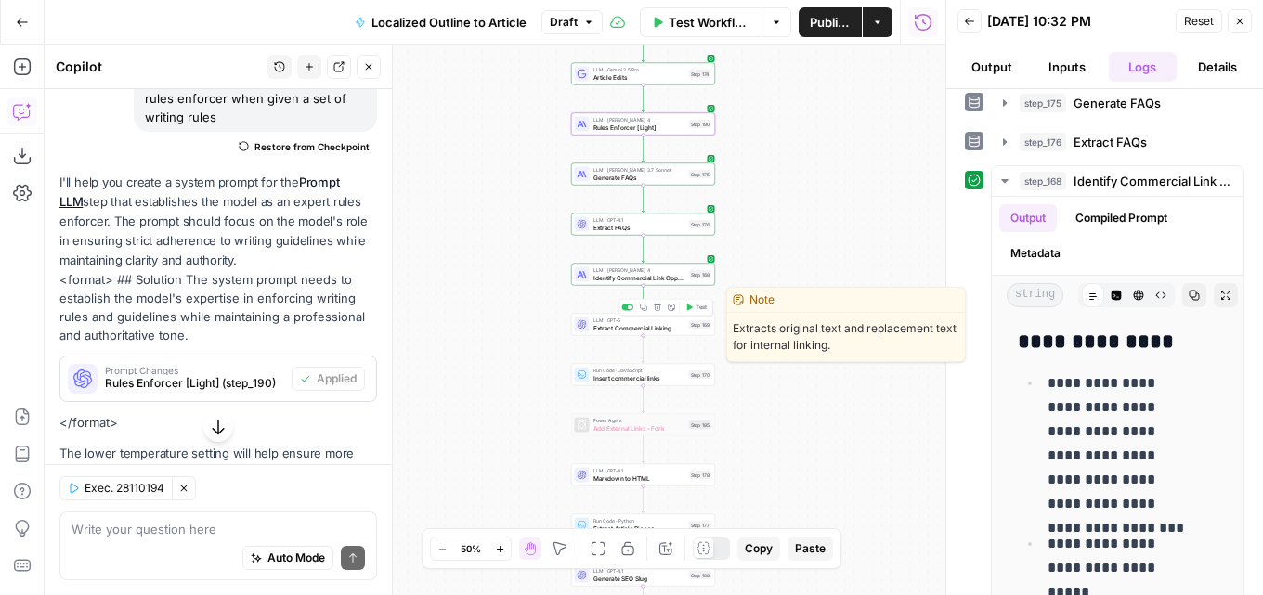
click at [699, 314] on div "Copy step Delete step Edit Note Test" at bounding box center [666, 307] width 94 height 17
click at [699, 310] on span "Test" at bounding box center [701, 308] width 11 height 8
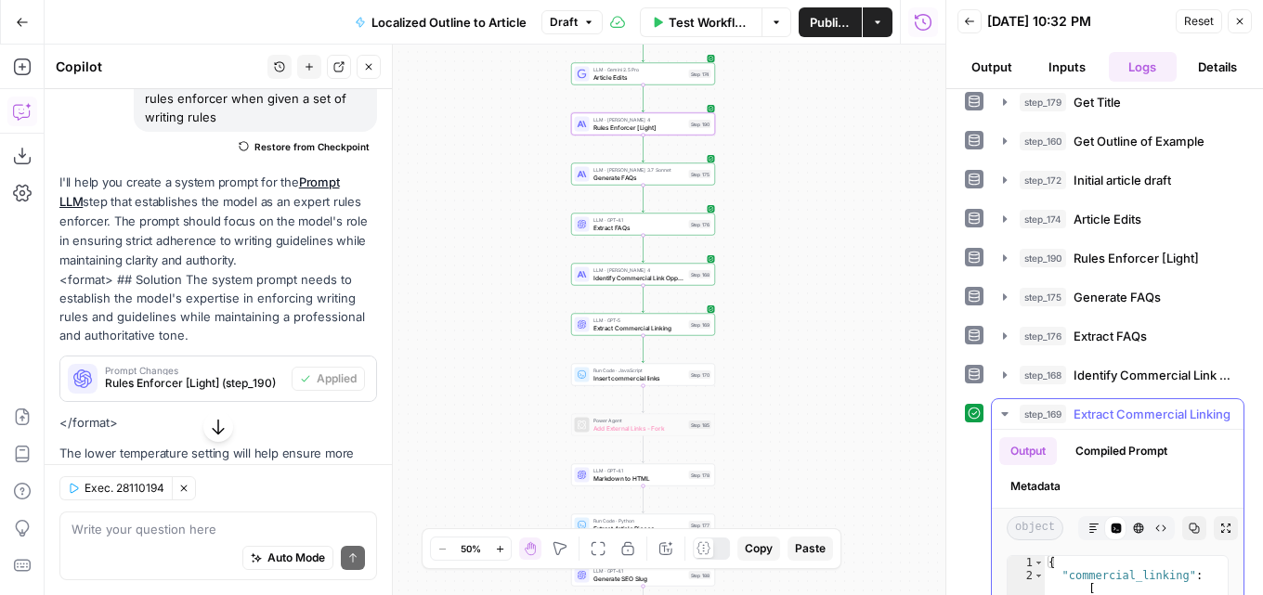
scroll to position [480, 0]
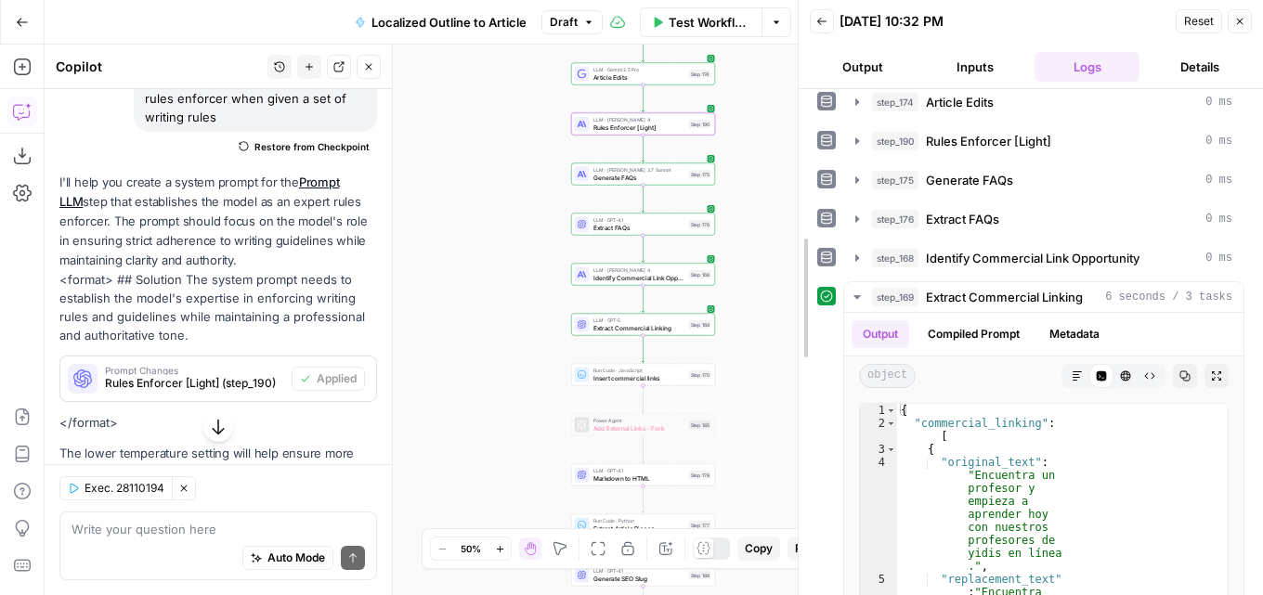
drag, startPoint x: 952, startPoint y: 419, endPoint x: 1009, endPoint y: 400, distance: 59.6
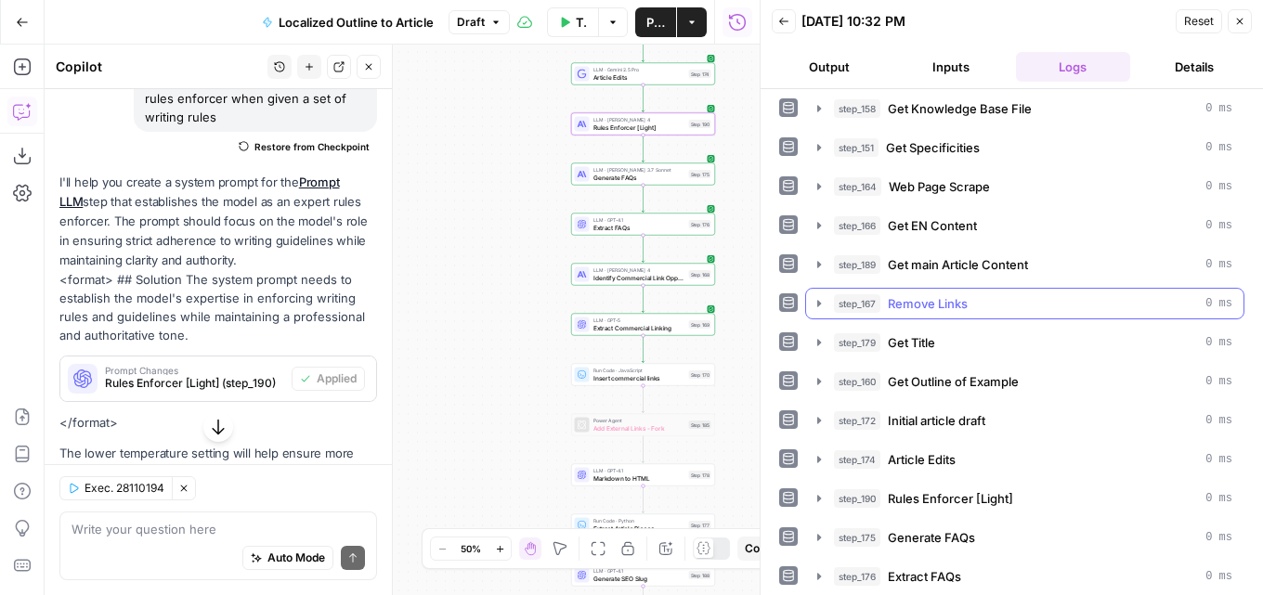
scroll to position [0, 0]
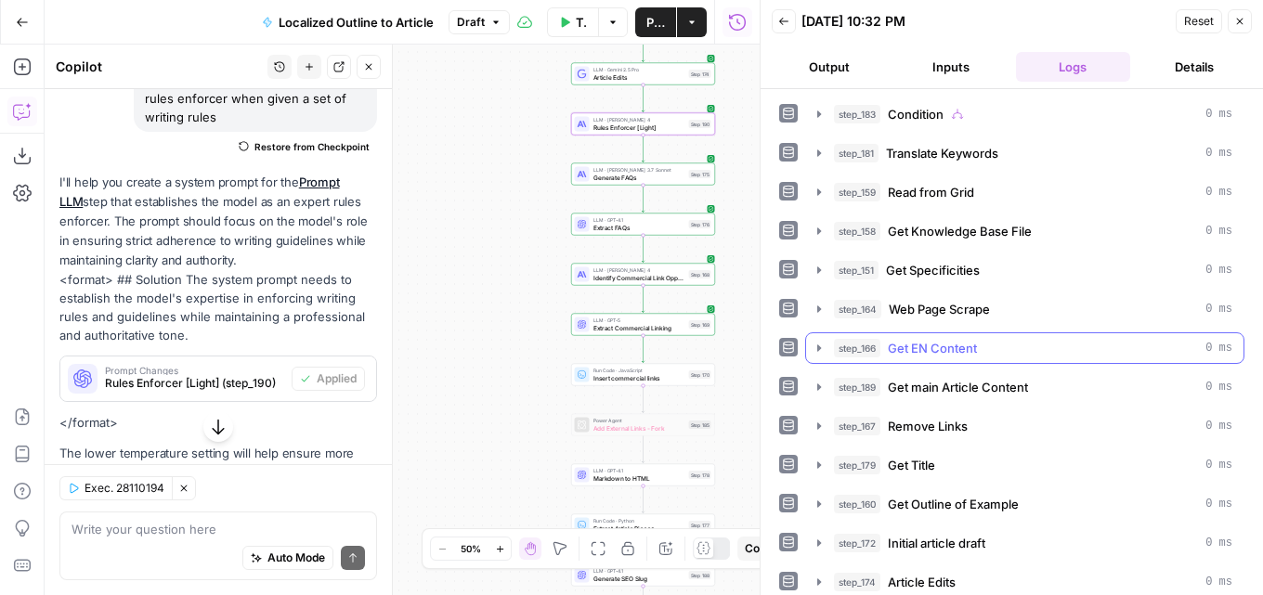
click at [964, 343] on span "Get EN Content" at bounding box center [932, 348] width 89 height 19
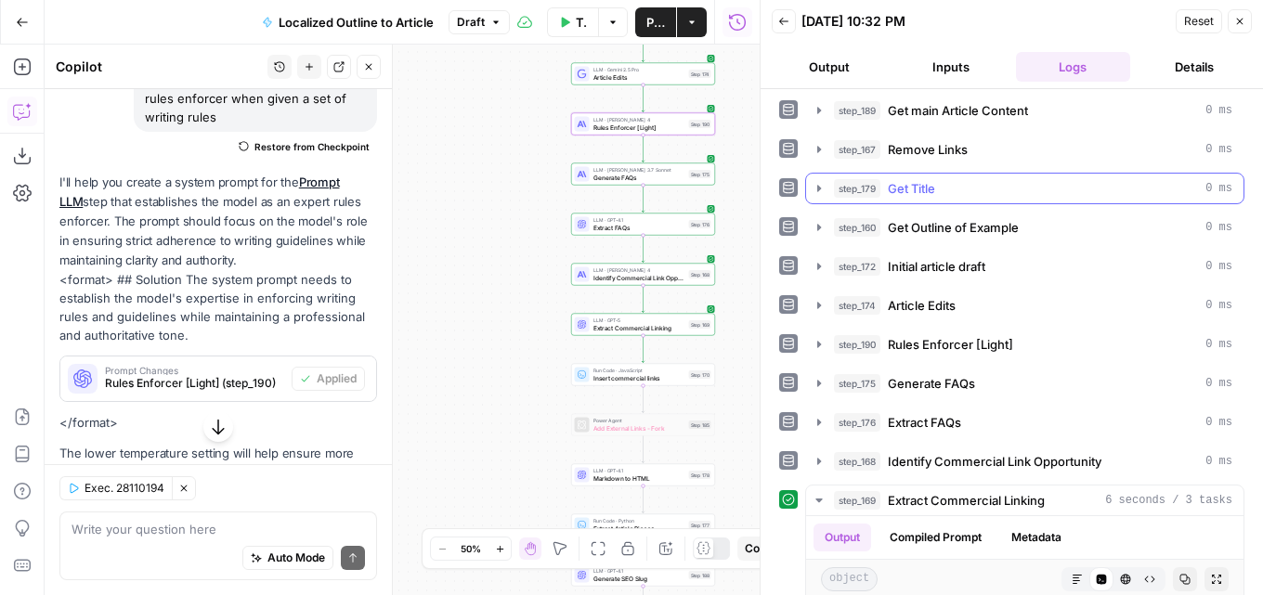
scroll to position [743, 0]
click at [963, 346] on span "Rules Enforcer [Light]" at bounding box center [950, 343] width 125 height 19
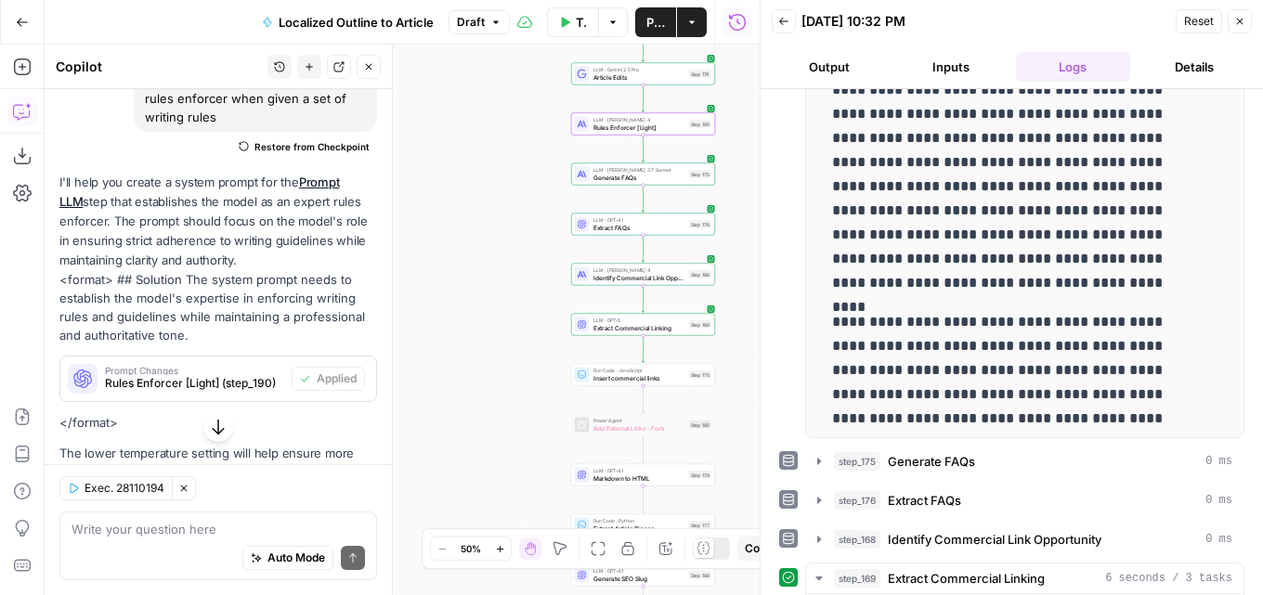
scroll to position [1139, 0]
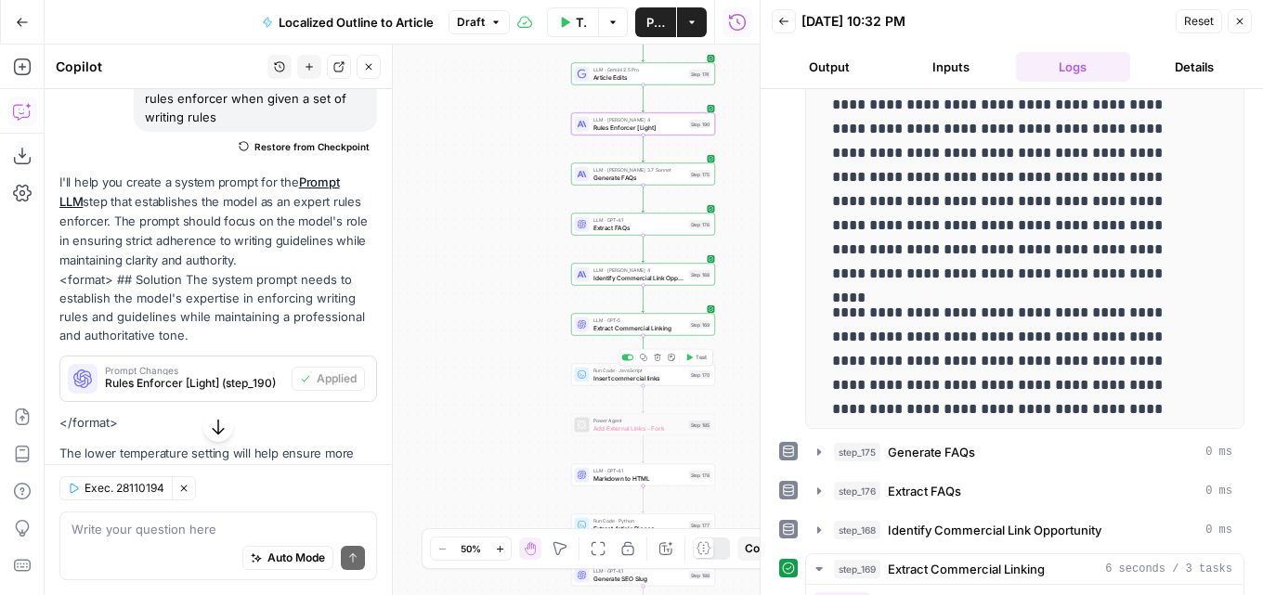
drag, startPoint x: 700, startPoint y: 357, endPoint x: 760, endPoint y: 359, distance: 59.5
click at [700, 357] on span "Test" at bounding box center [701, 358] width 11 height 8
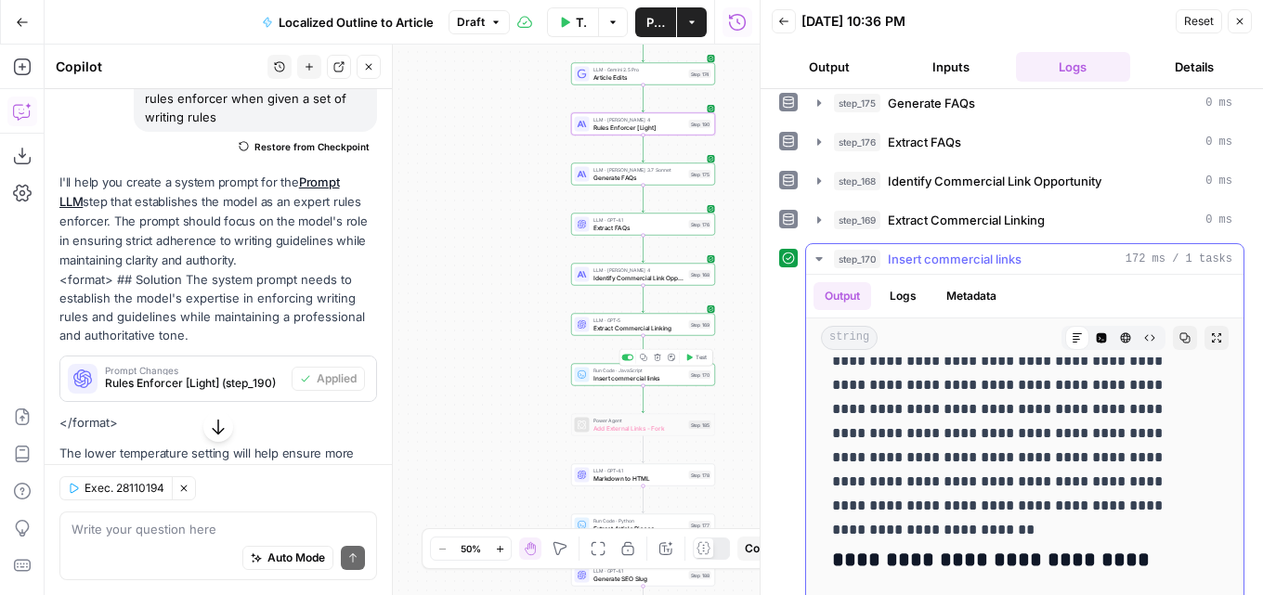
scroll to position [1857, 0]
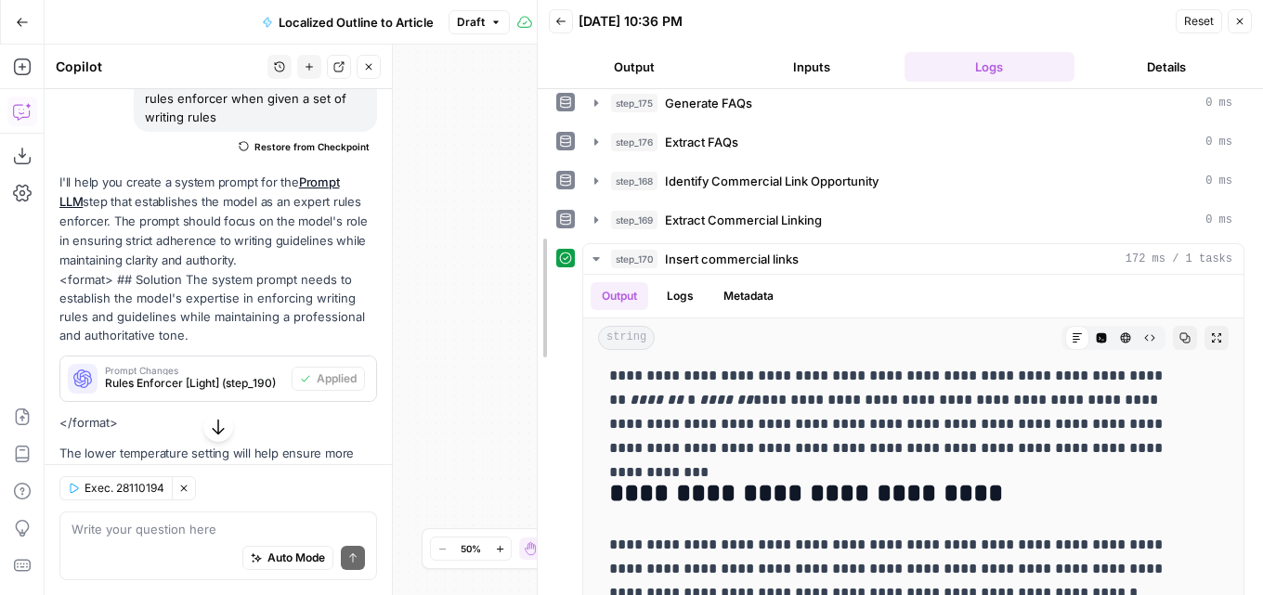
drag, startPoint x: 761, startPoint y: 357, endPoint x: 538, endPoint y: 343, distance: 224.2
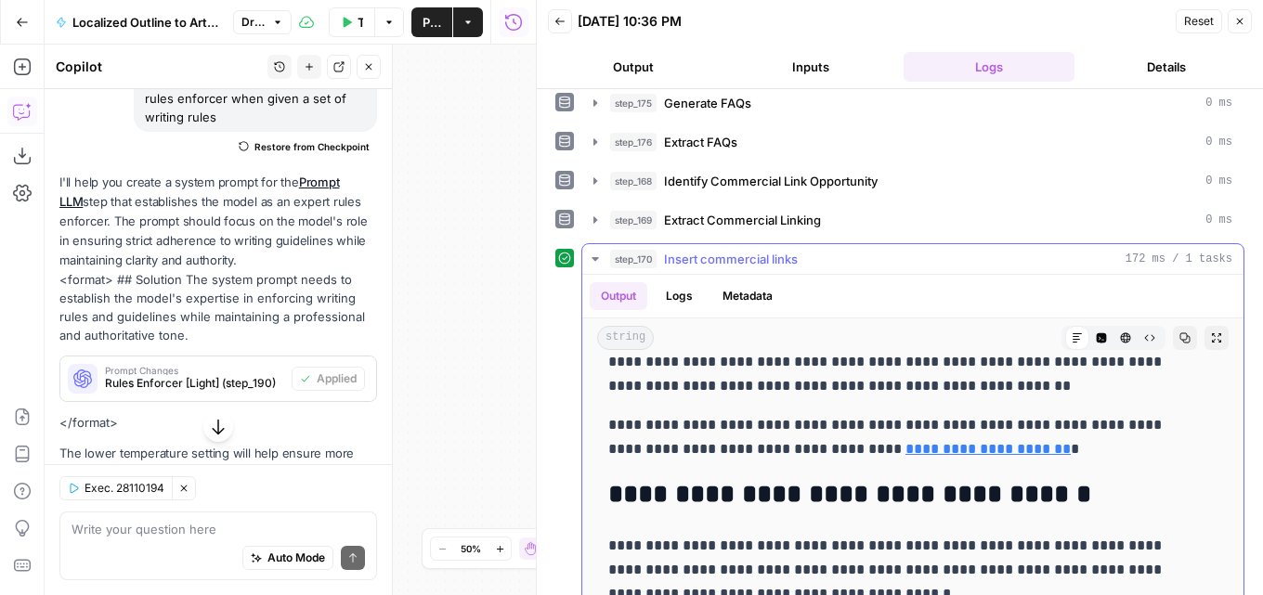
scroll to position [6375, 0]
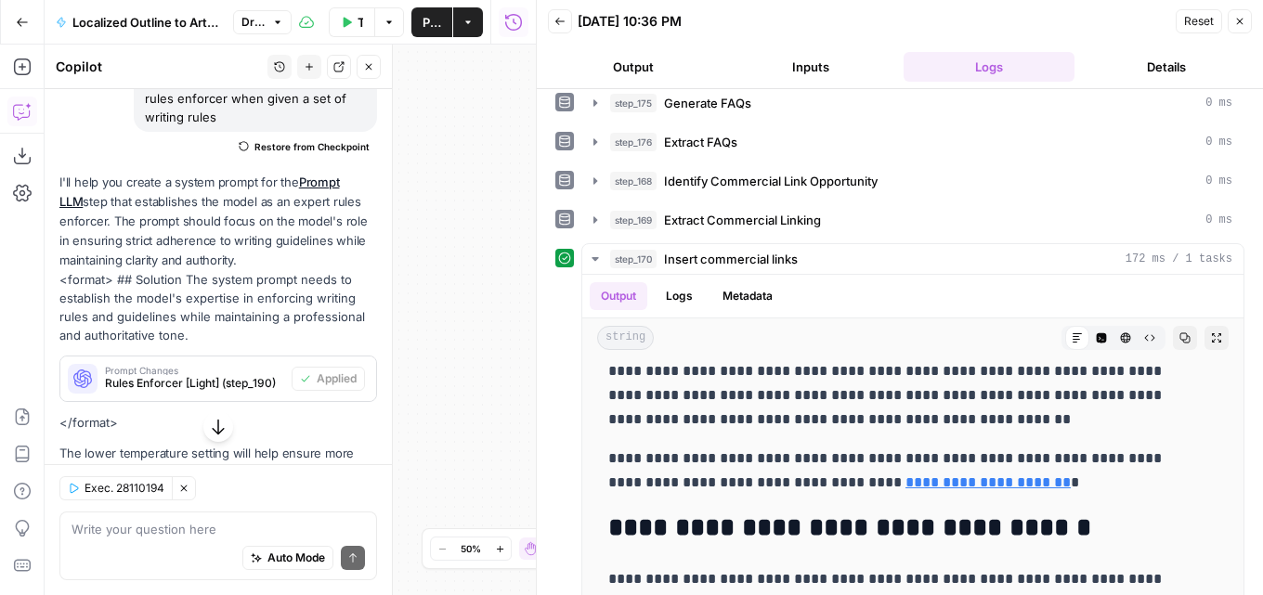
click at [1238, 24] on icon "button" at bounding box center [1239, 21] width 11 height 11
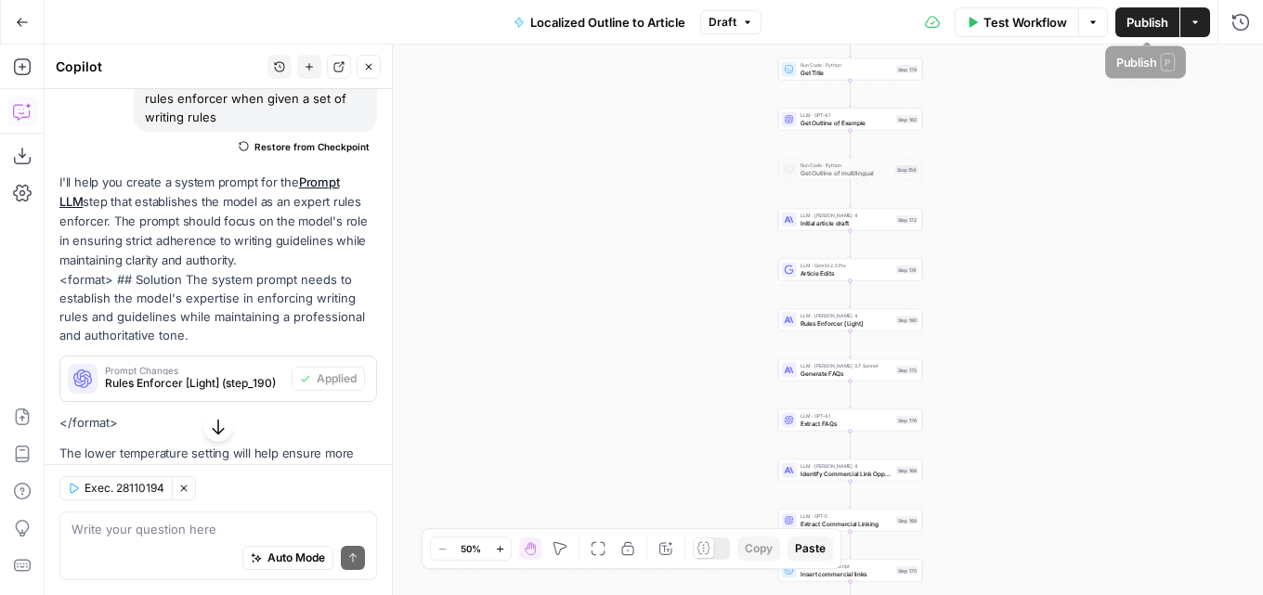
click at [1156, 30] on span "Publish" at bounding box center [1147, 22] width 42 height 19
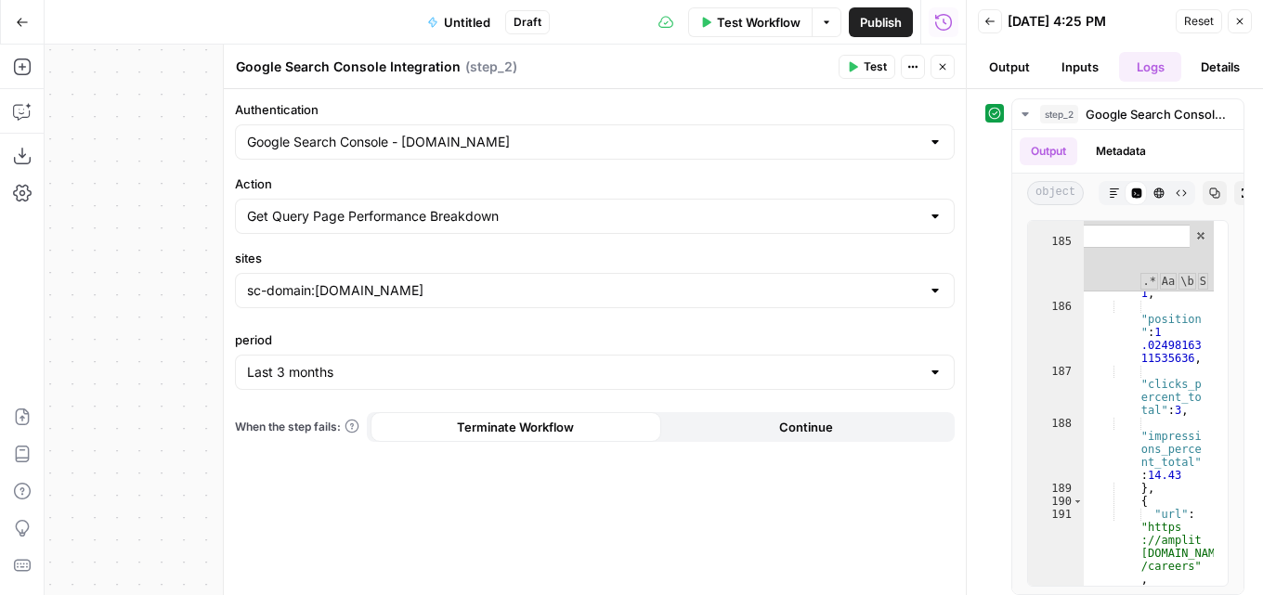
scroll to position [5143, 0]
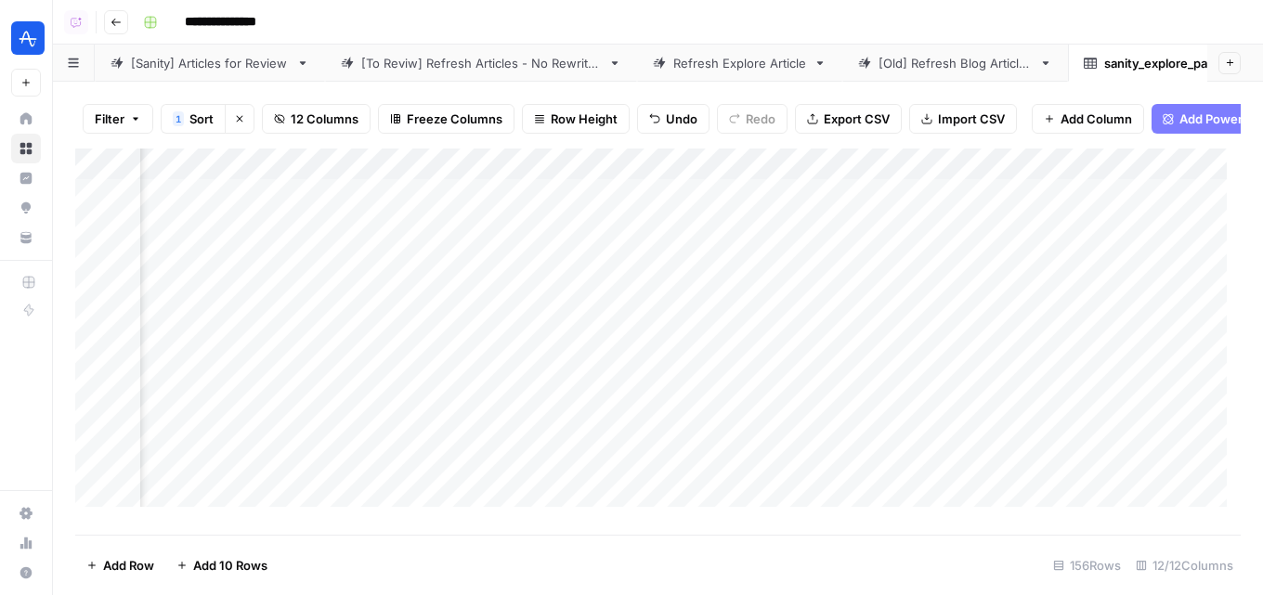
scroll to position [0, 2026]
click at [1187, 173] on span "Add Column" at bounding box center [1197, 164] width 65 height 17
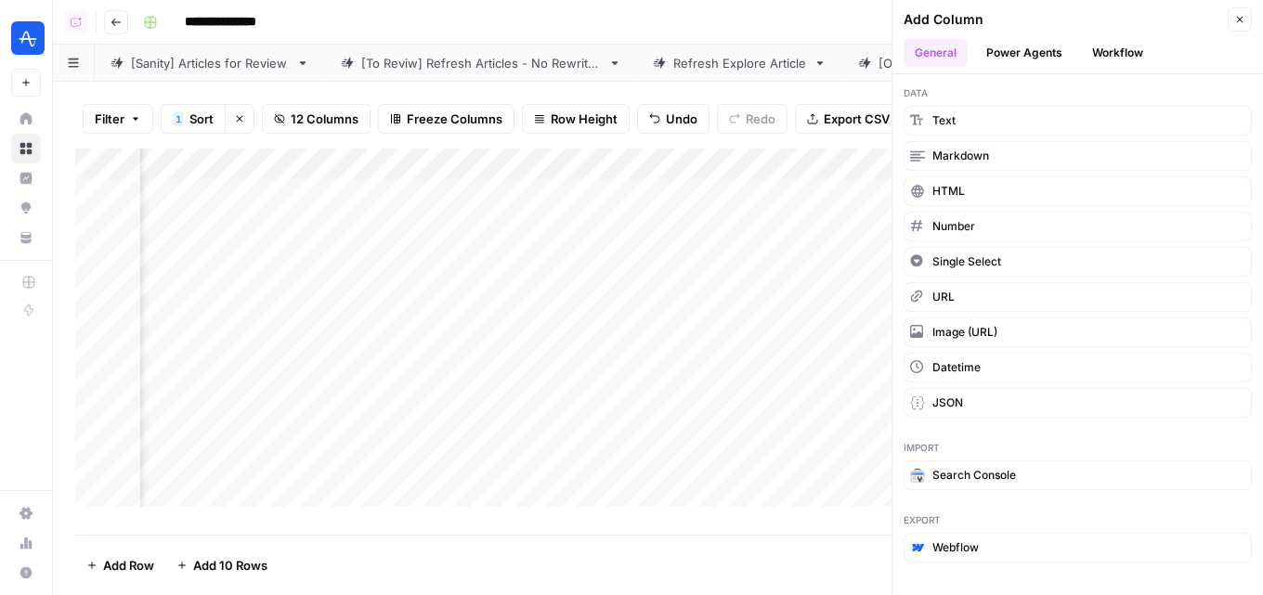
click at [1099, 55] on button "Workflow" at bounding box center [1117, 53] width 73 height 28
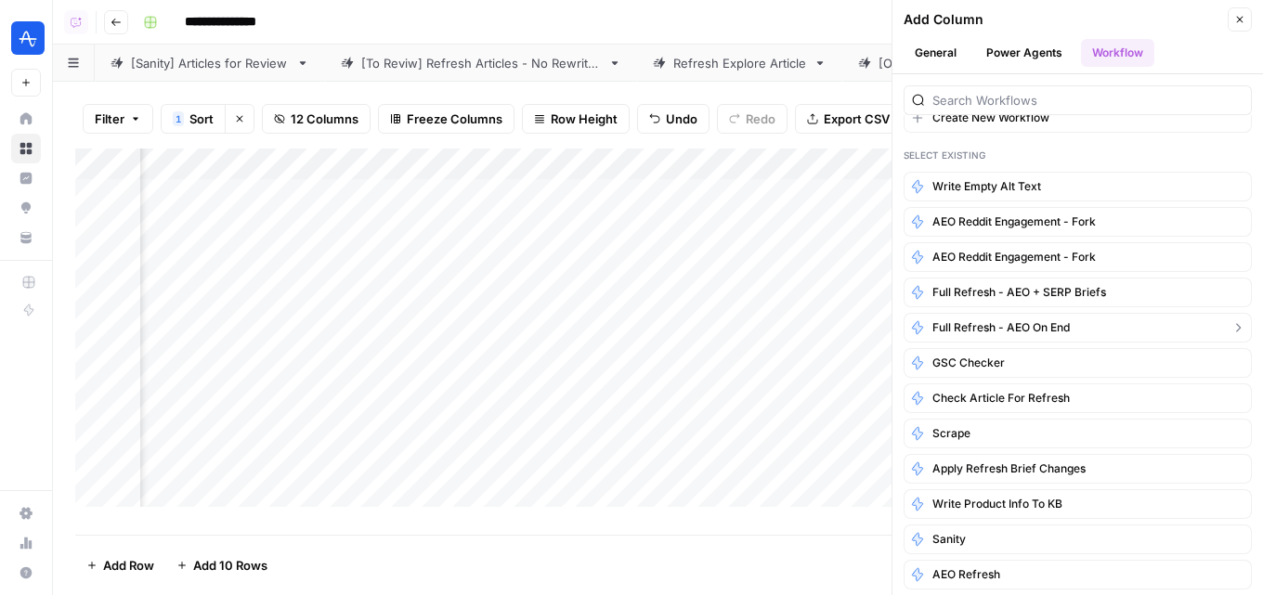
scroll to position [93, 0]
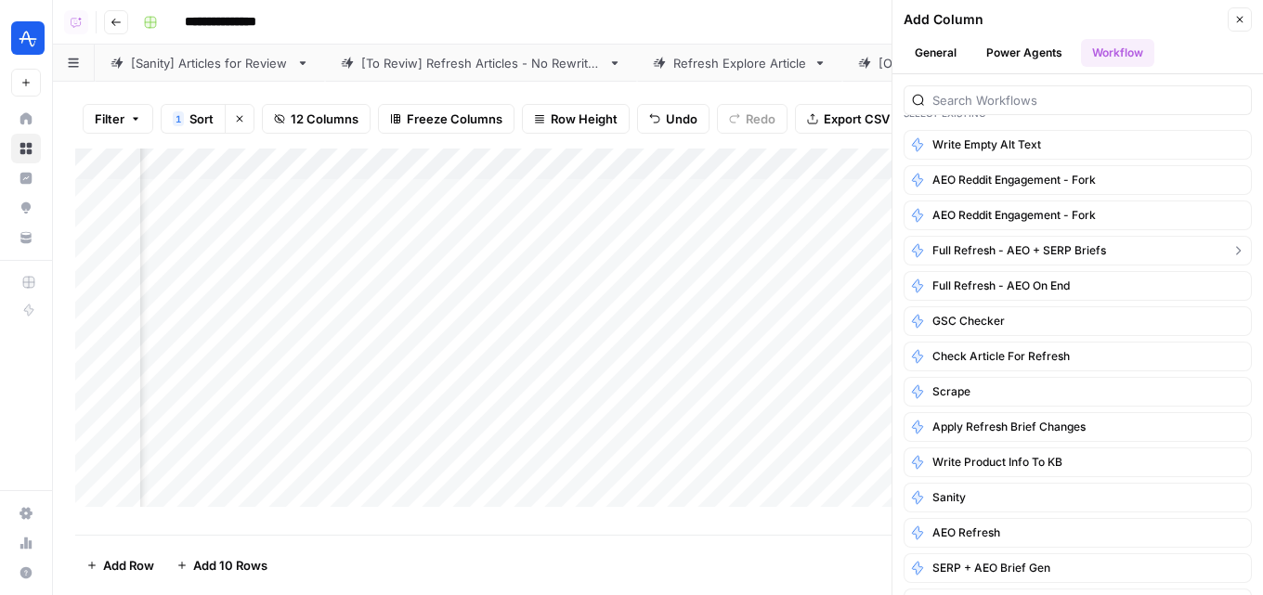
click at [1040, 247] on span "Full Refresh - AEO + SERP Briefs" at bounding box center [1019, 250] width 174 height 17
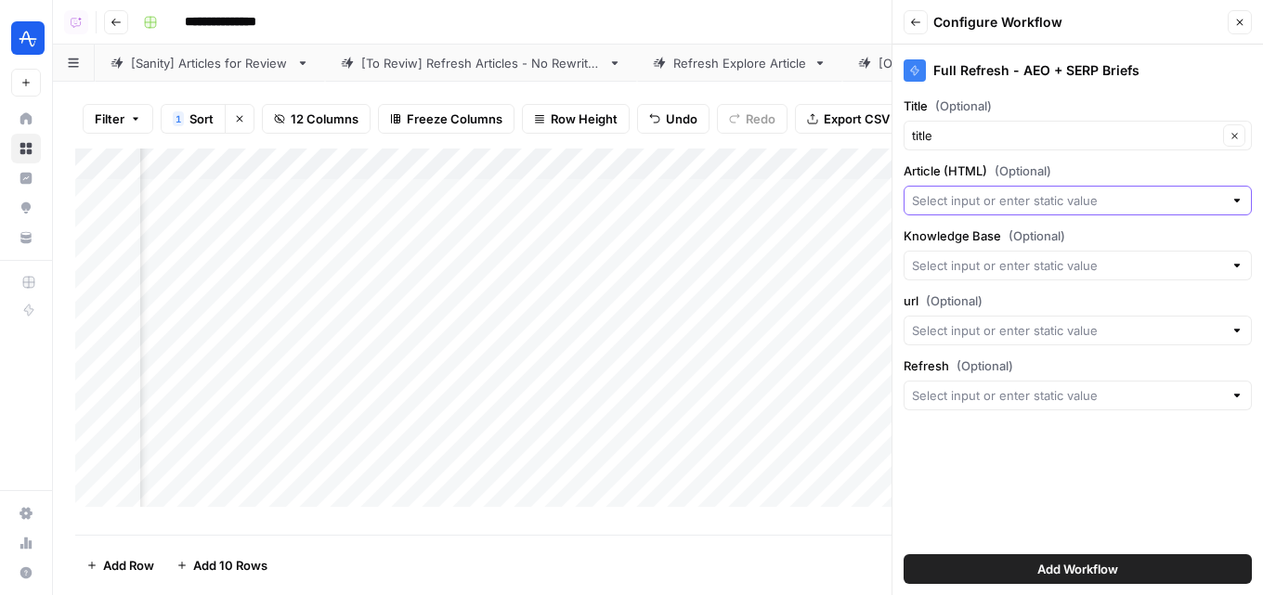
click at [1014, 204] on input "Article (HTML) (Optional)" at bounding box center [1067, 200] width 311 height 19
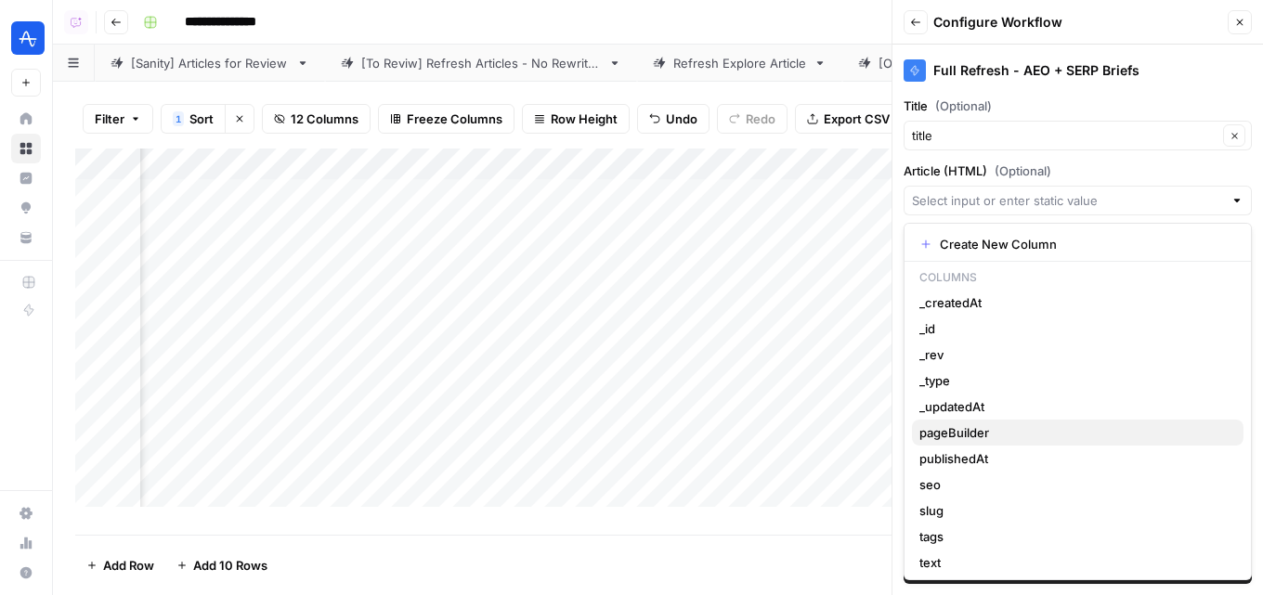
click at [985, 438] on span "pageBuilder" at bounding box center [1073, 432] width 309 height 19
type input "pageBuilder"
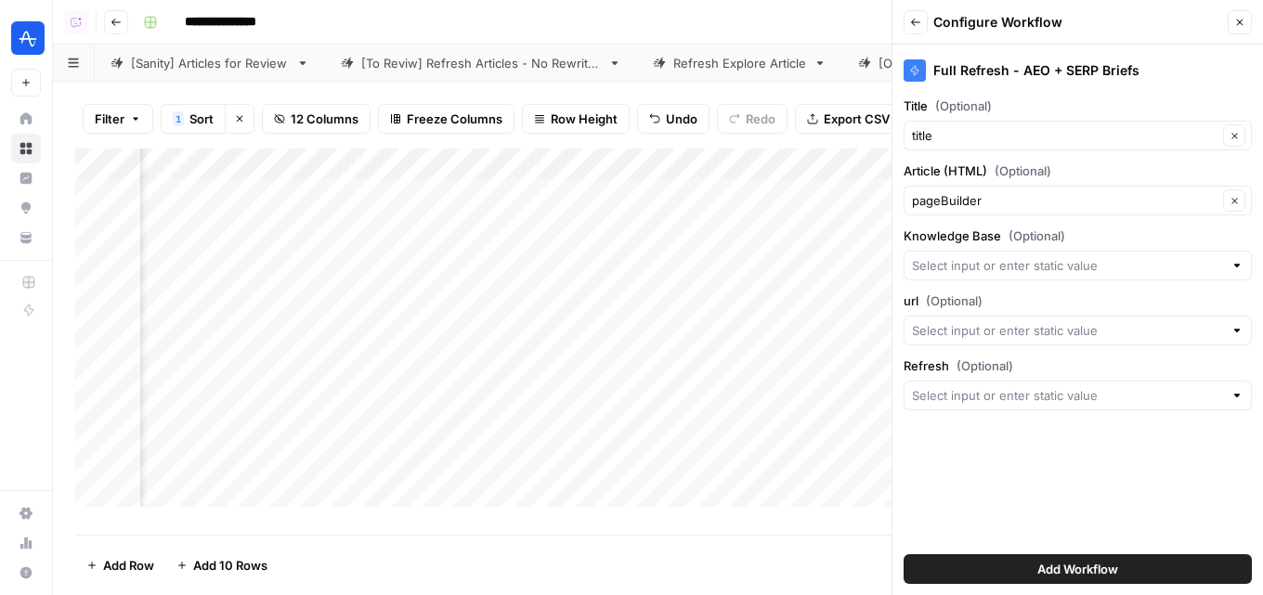
scroll to position [0, 1698]
click at [939, 256] on input "Knowledge Base (Optional)" at bounding box center [1067, 265] width 311 height 19
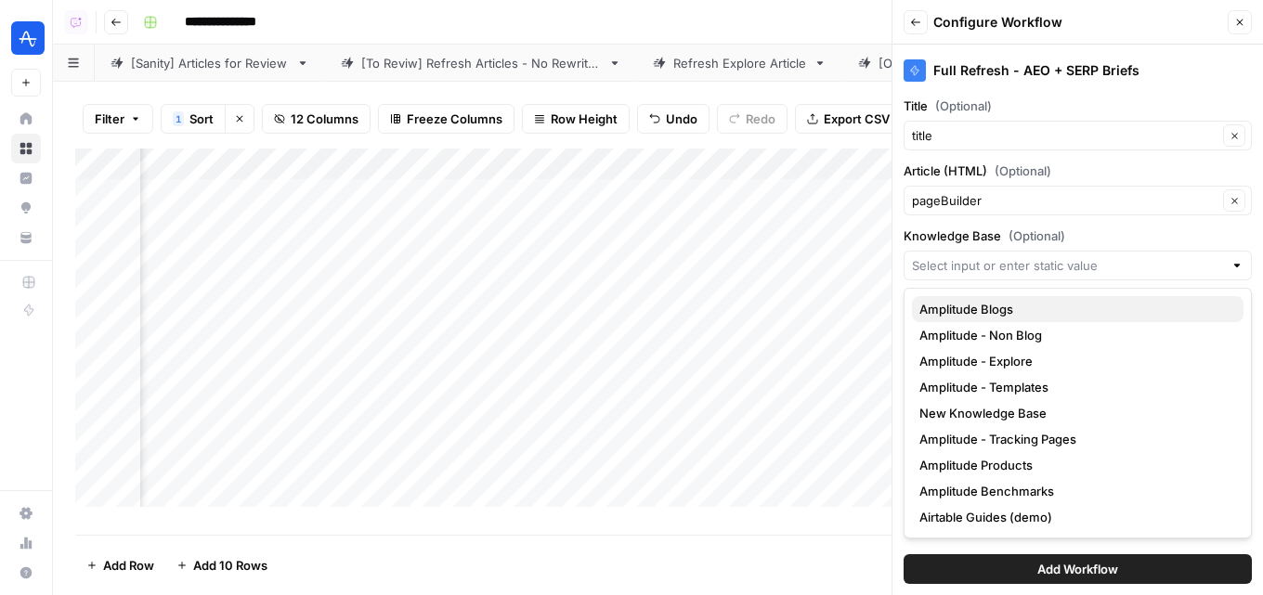
click at [980, 310] on span "Amplitude Blogs" at bounding box center [1073, 309] width 309 height 19
type input "Amplitude Blogs"
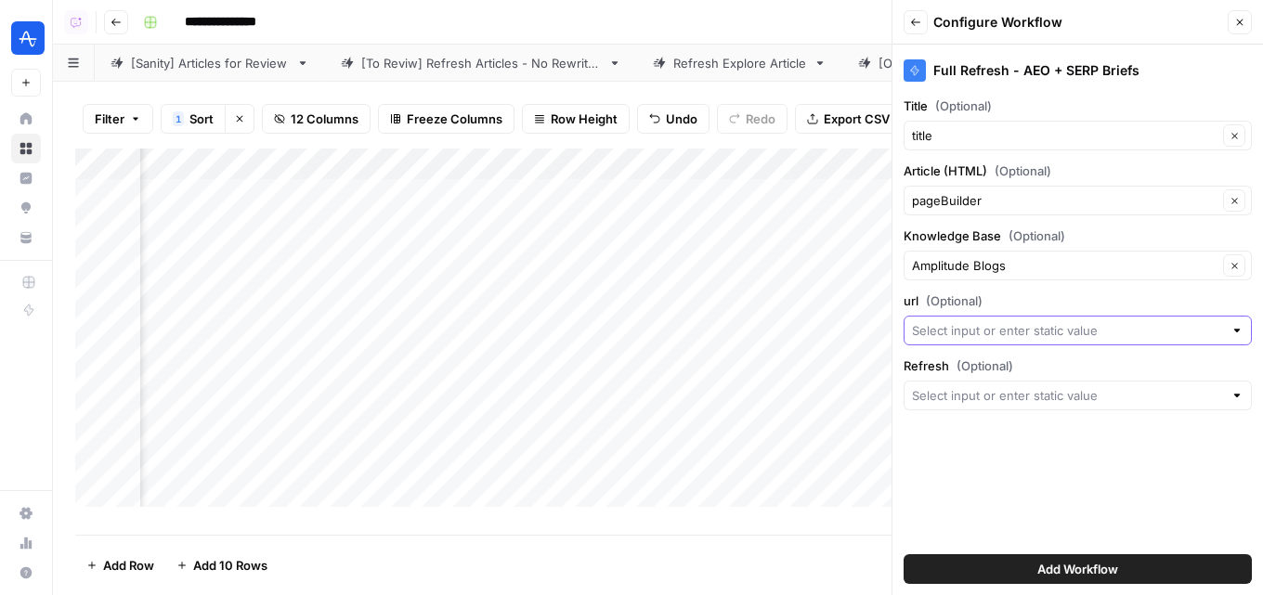
click at [1008, 339] on input "url (Optional)" at bounding box center [1067, 330] width 311 height 19
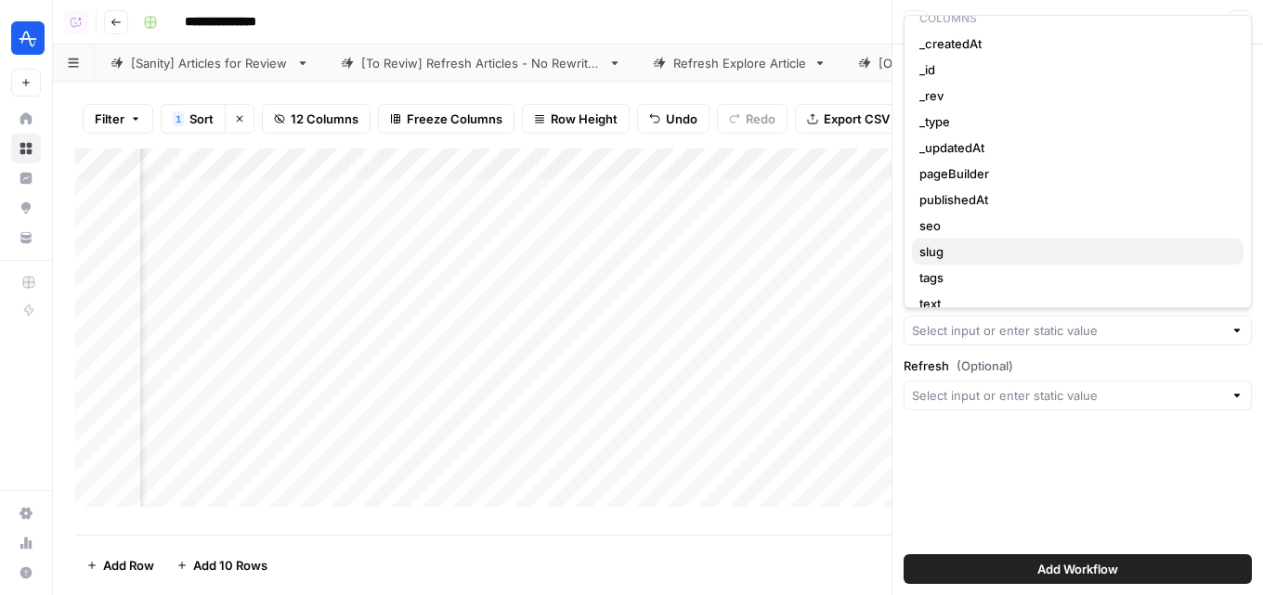
scroll to position [93, 0]
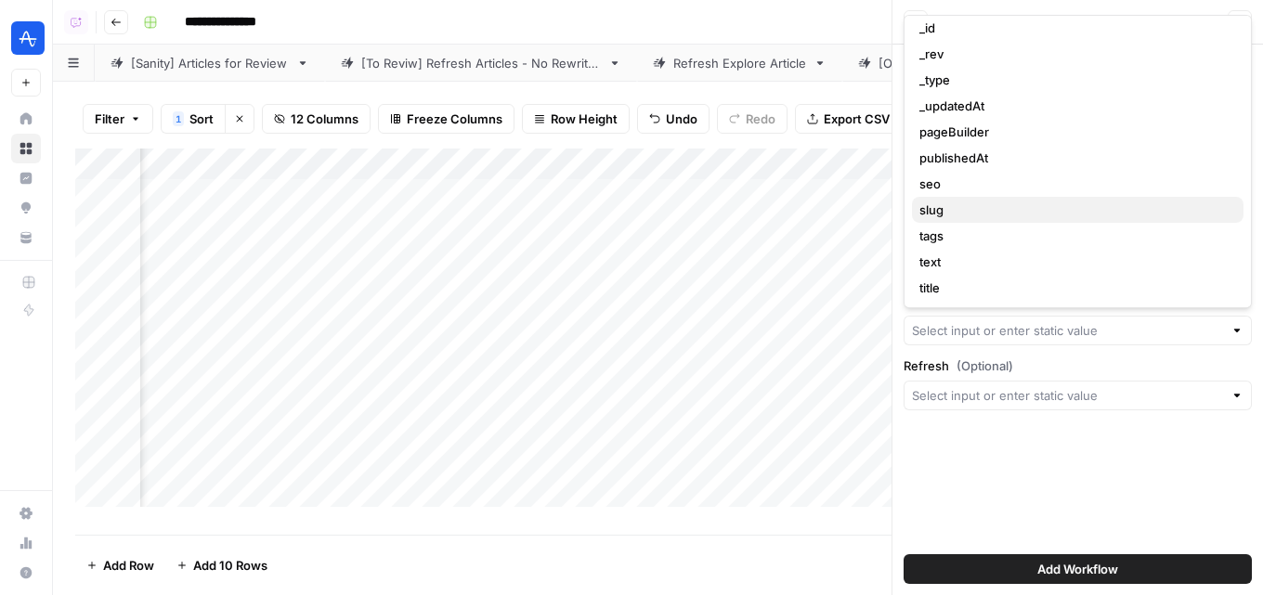
click at [969, 207] on span "slug" at bounding box center [1073, 210] width 309 height 19
type input "slug"
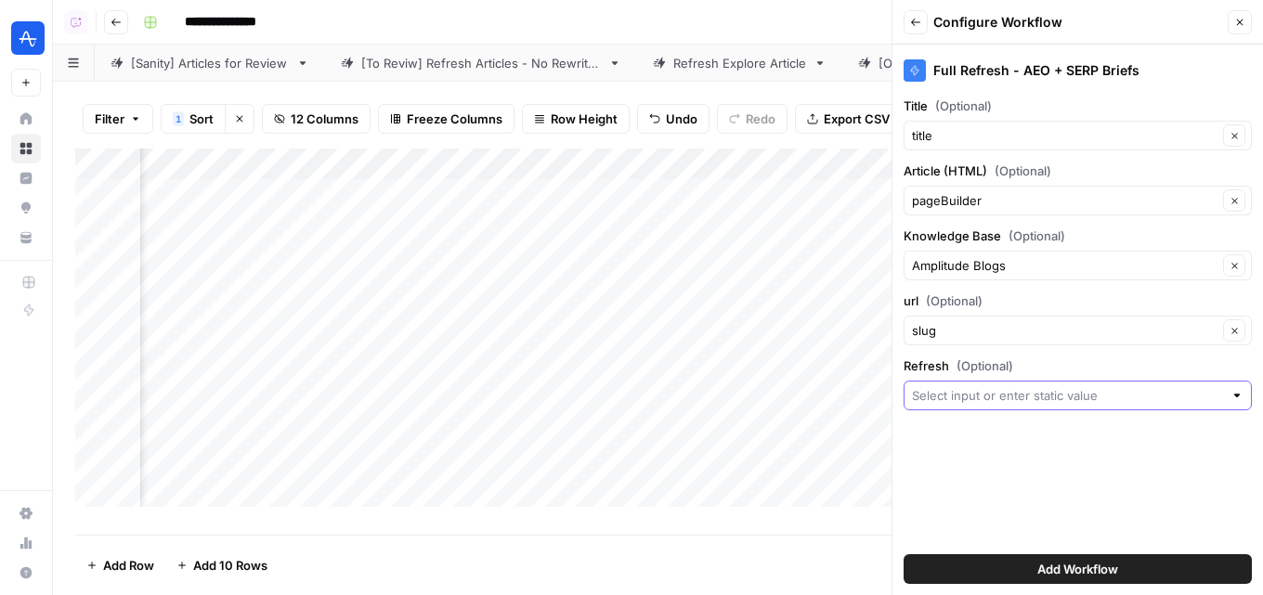
click at [994, 396] on input "Refresh (Optional)" at bounding box center [1067, 395] width 311 height 19
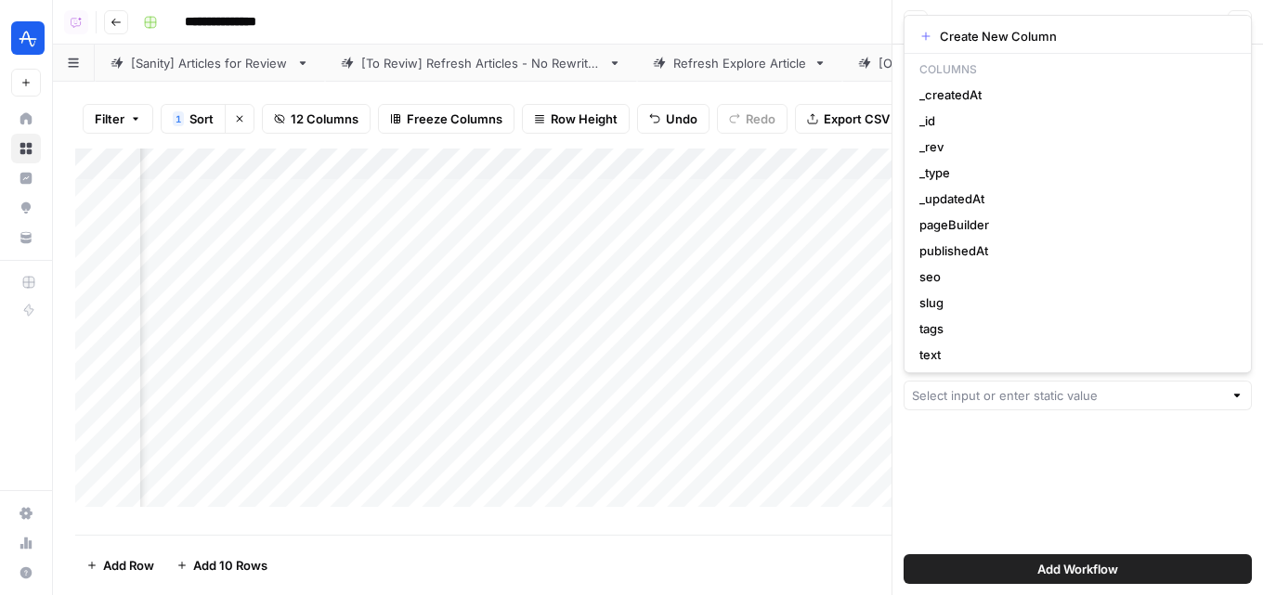
drag, startPoint x: 994, startPoint y: 408, endPoint x: 1004, endPoint y: 437, distance: 31.4
click at [995, 411] on div "Full Refresh - AEO + SERP Briefs Title (Optional) title Clear Article (HTML) (O…" at bounding box center [1077, 320] width 371 height 551
click at [1011, 460] on div "Full Refresh - AEO + SERP Briefs Title (Optional) title Clear Article (HTML) (O…" at bounding box center [1077, 320] width 371 height 551
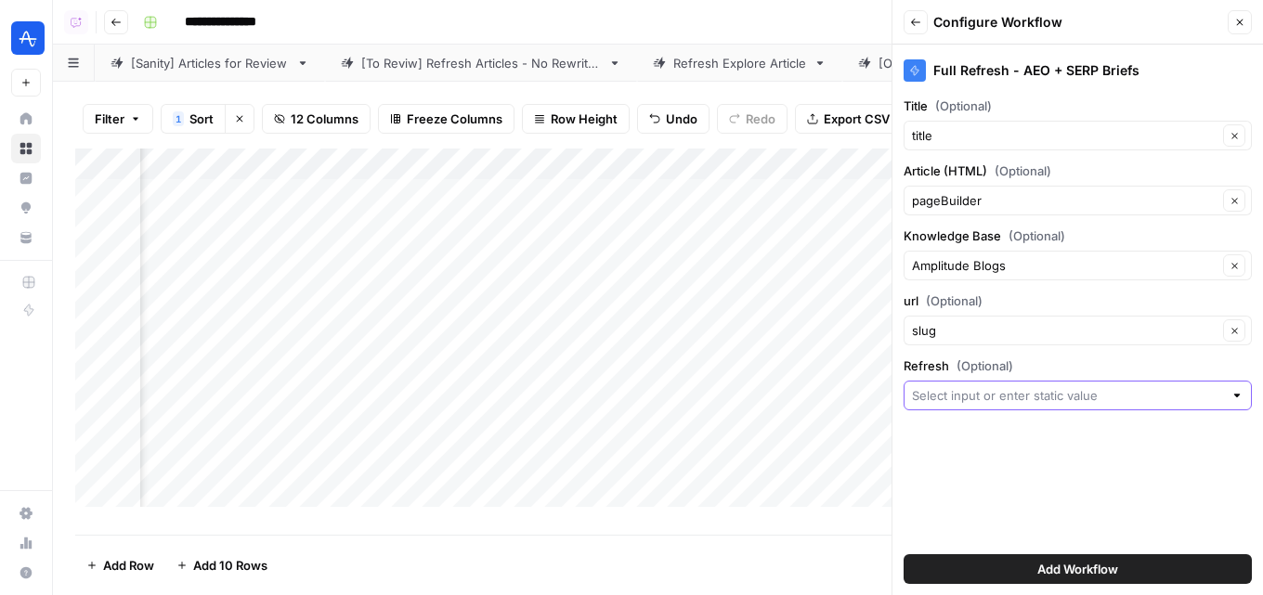
click at [1022, 397] on input "Refresh (Optional)" at bounding box center [1067, 395] width 311 height 19
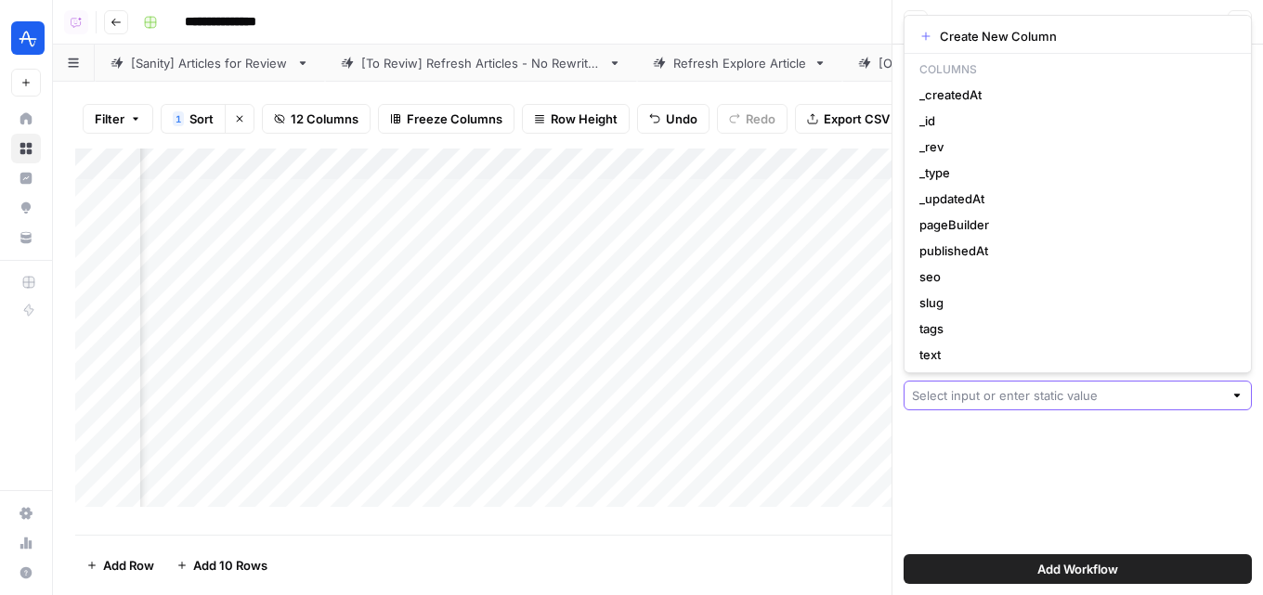
click at [1006, 397] on input "Refresh (Optional)" at bounding box center [1067, 395] width 311 height 19
click at [1031, 424] on div "Full Refresh - AEO + SERP Briefs Title (Optional) title Clear Article (HTML) (O…" at bounding box center [1077, 320] width 371 height 551
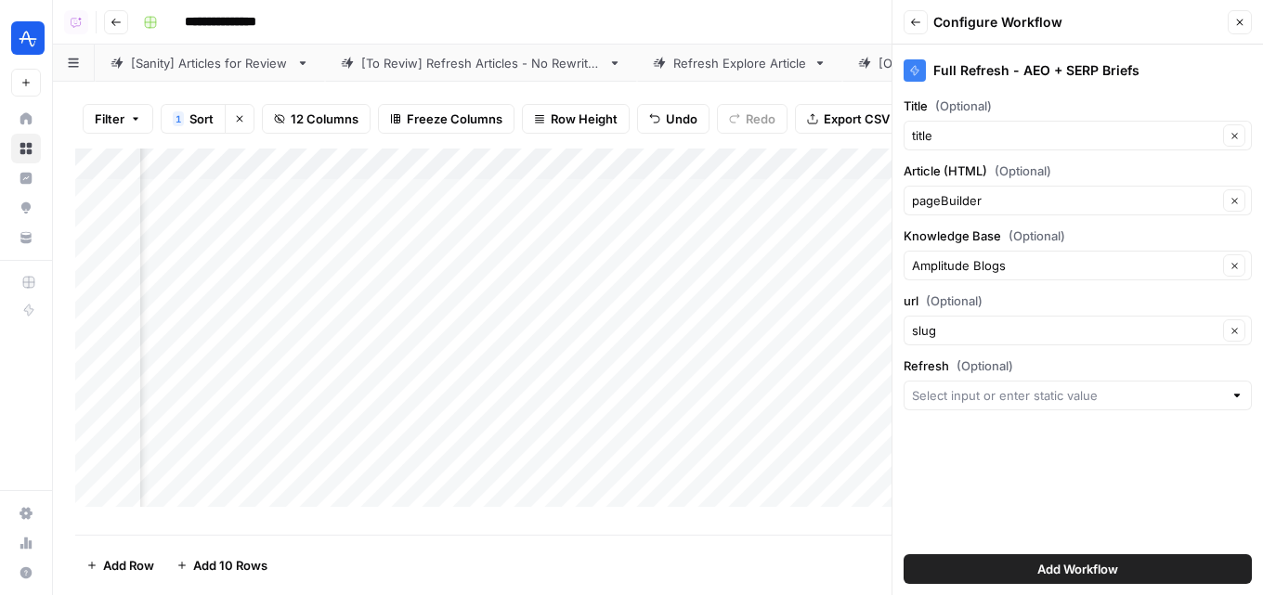
click at [1048, 560] on span "Add Workflow" at bounding box center [1077, 569] width 81 height 19
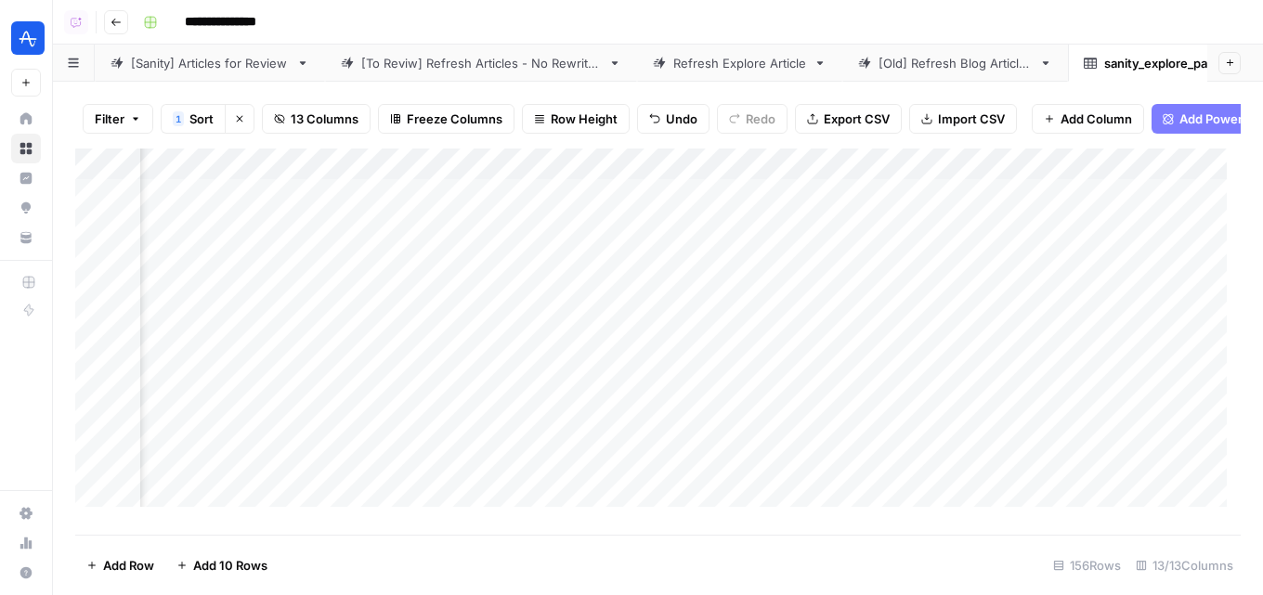
scroll to position [0, 2302]
click at [1082, 177] on div "Add Column" at bounding box center [657, 335] width 1165 height 372
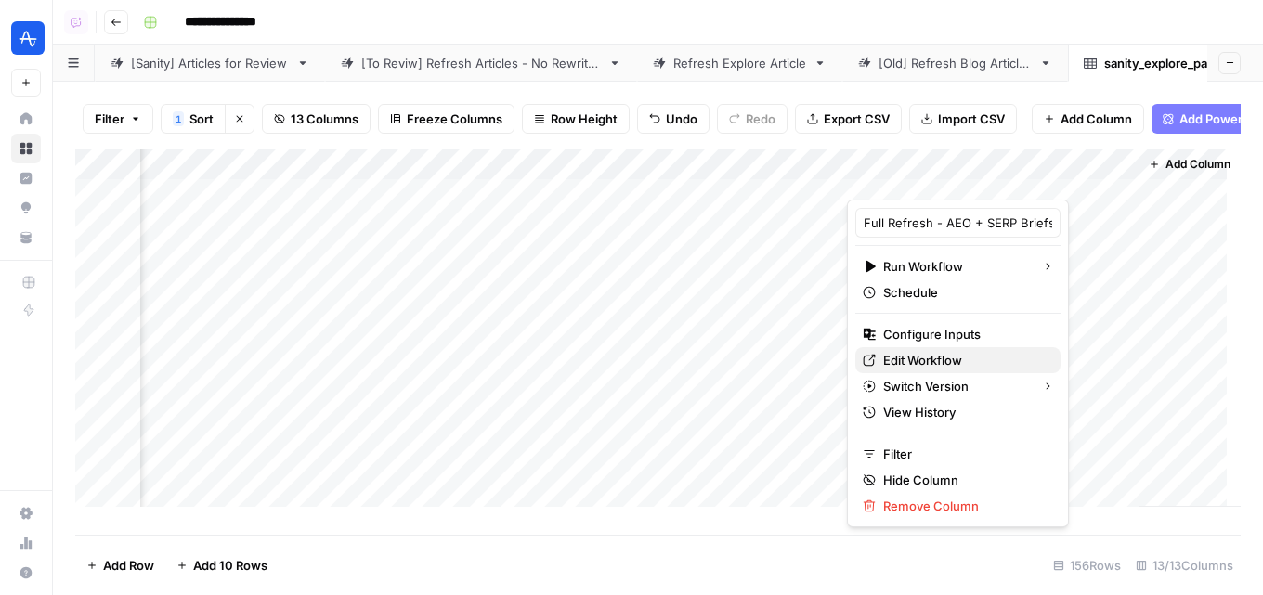
click at [968, 359] on span "Edit Workflow" at bounding box center [964, 360] width 163 height 19
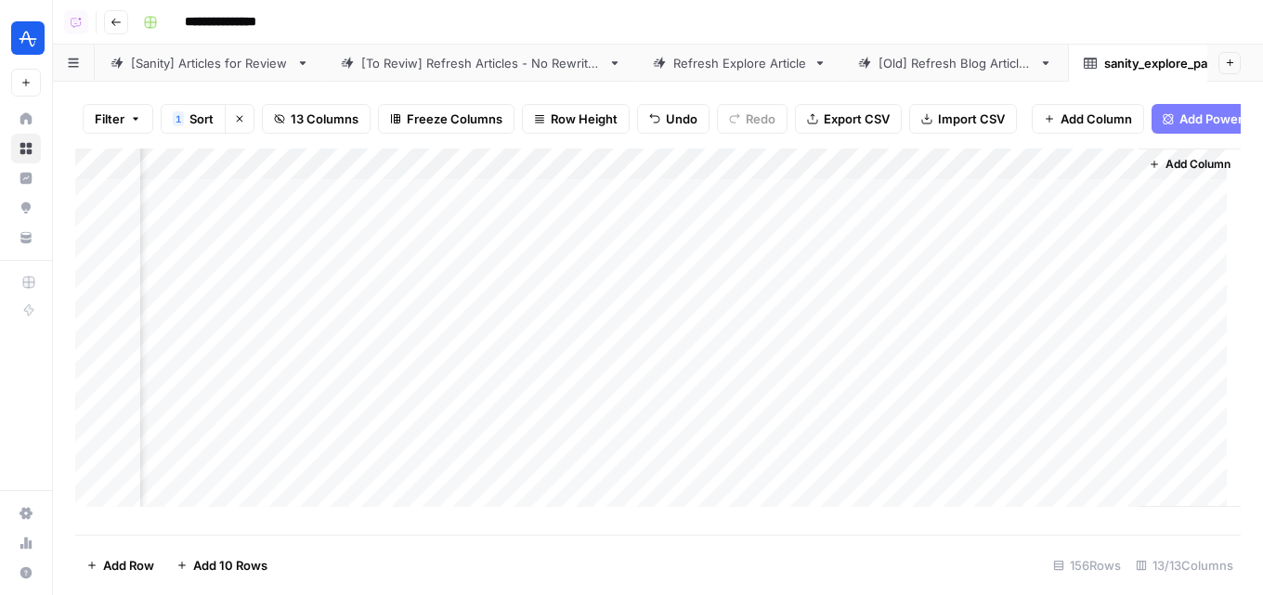
click at [1082, 187] on div "Add Column" at bounding box center [657, 335] width 1165 height 372
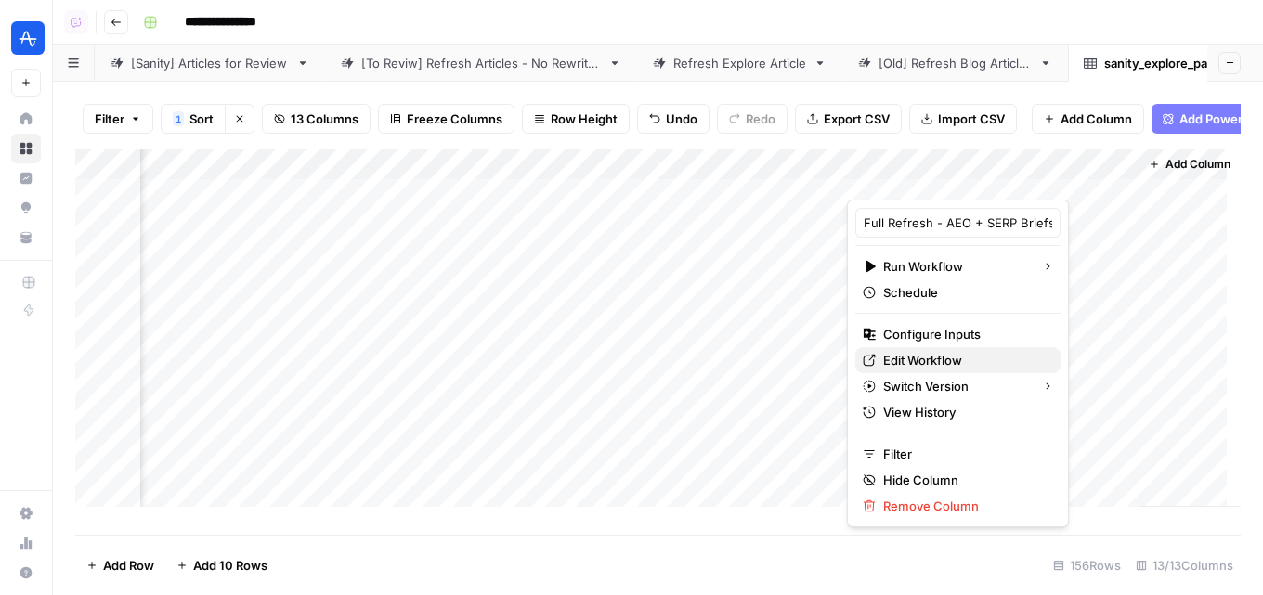
click at [957, 358] on span "Edit Workflow" at bounding box center [964, 360] width 163 height 19
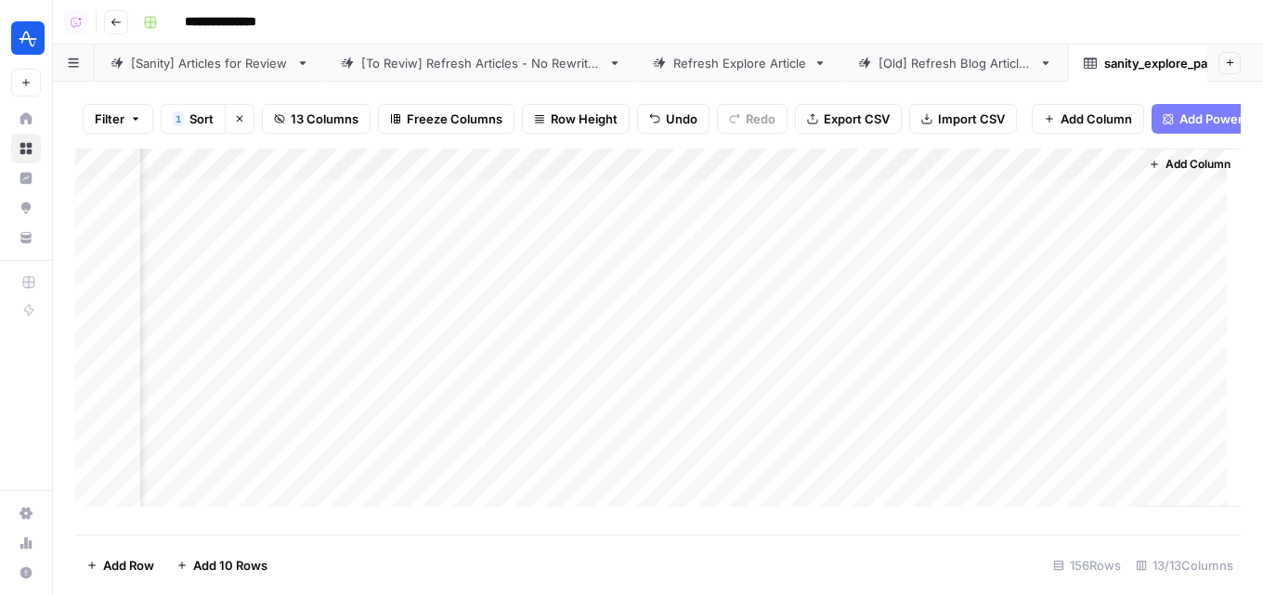
click at [1084, 174] on div "Add Column" at bounding box center [657, 335] width 1165 height 372
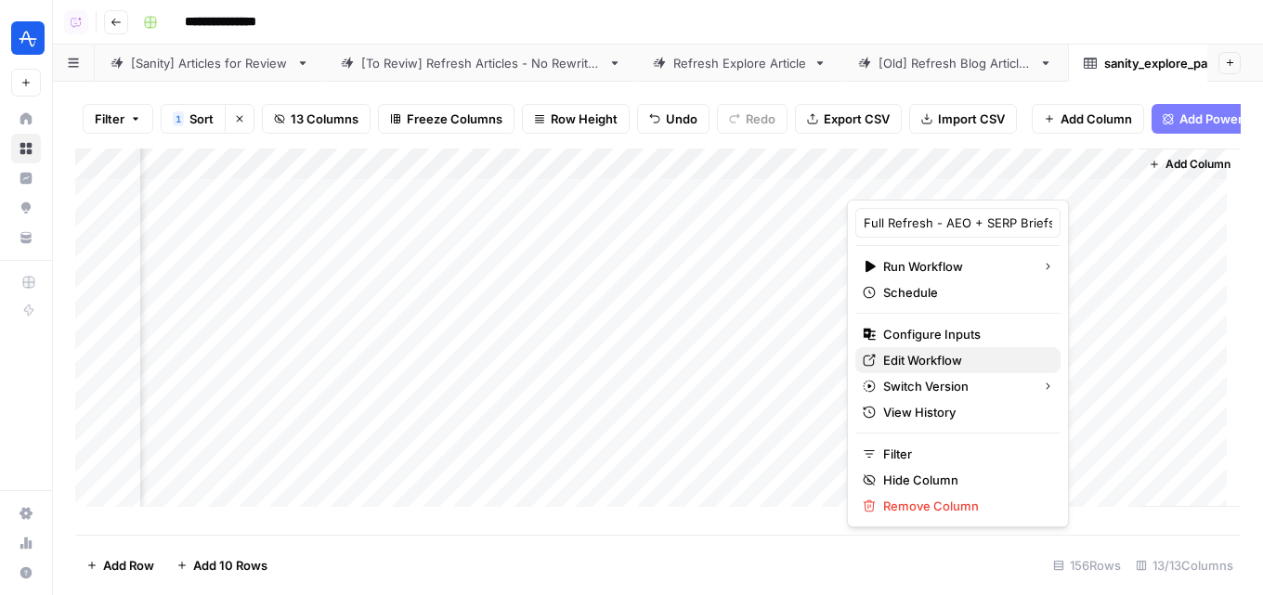
click at [931, 361] on span "Edit Workflow" at bounding box center [964, 360] width 163 height 19
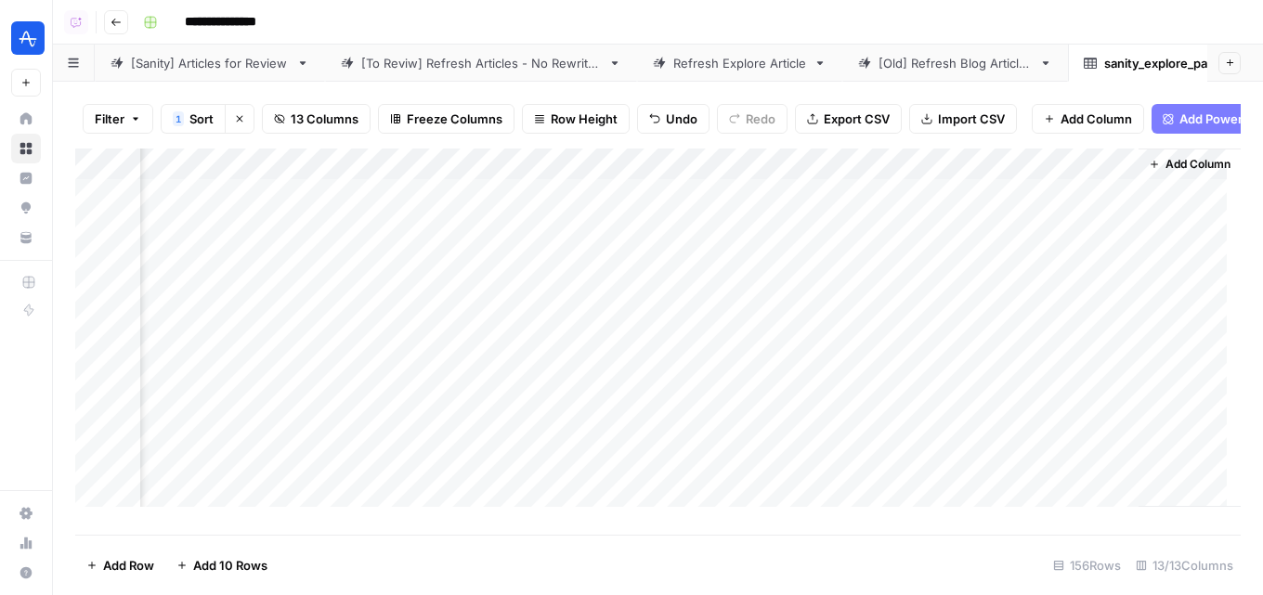
click at [1092, 177] on div "Add Column" at bounding box center [657, 335] width 1165 height 372
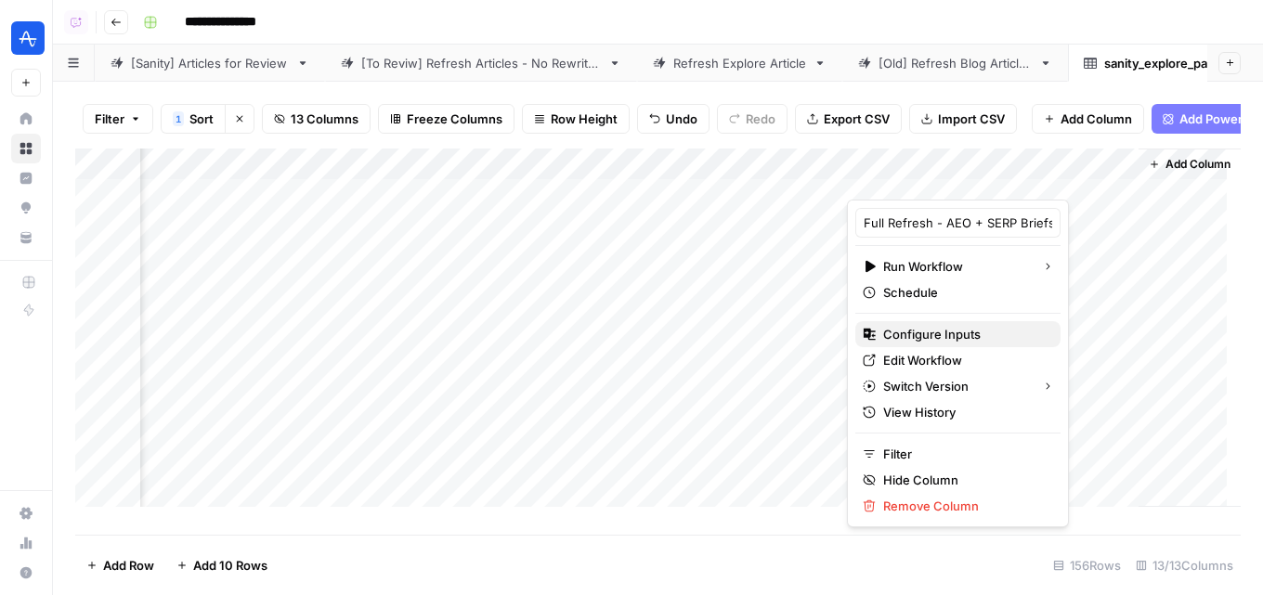
click at [913, 333] on span "Configure Inputs" at bounding box center [964, 334] width 163 height 19
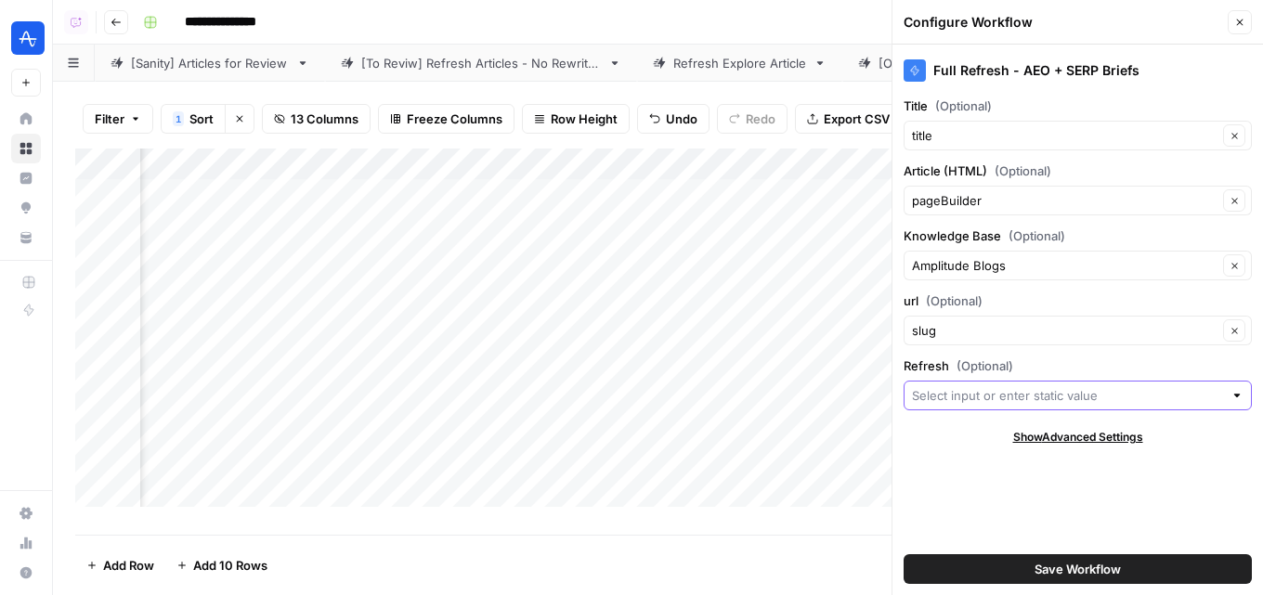
click at [968, 397] on input "Refresh (Optional)" at bounding box center [1067, 395] width 311 height 19
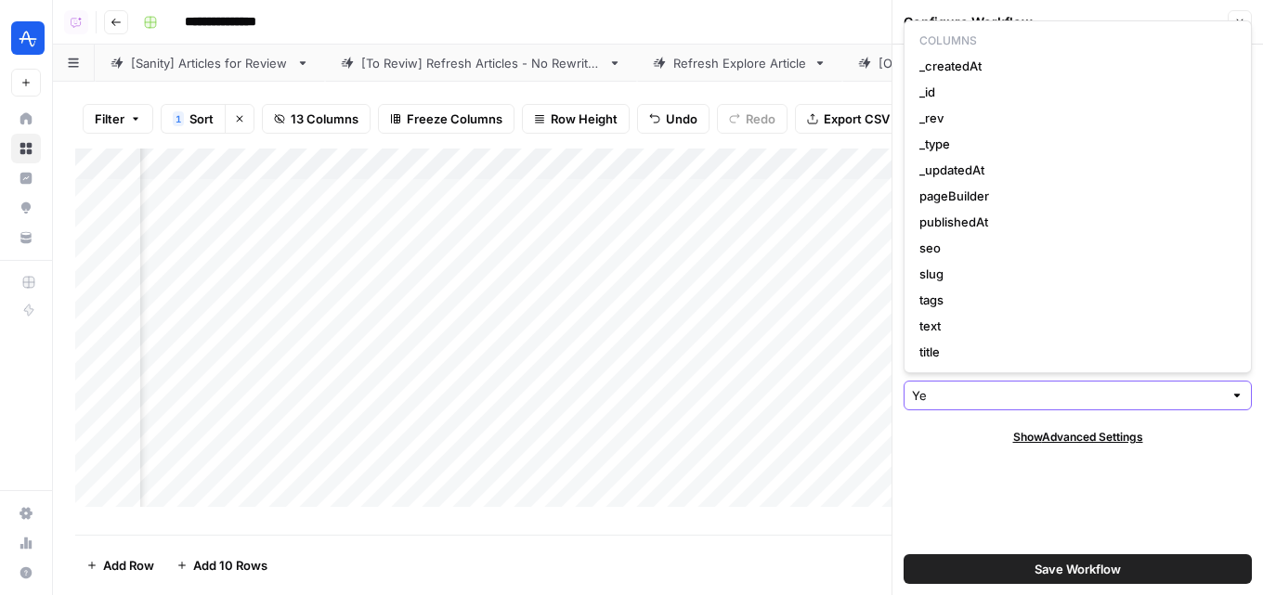
type input "Yes"
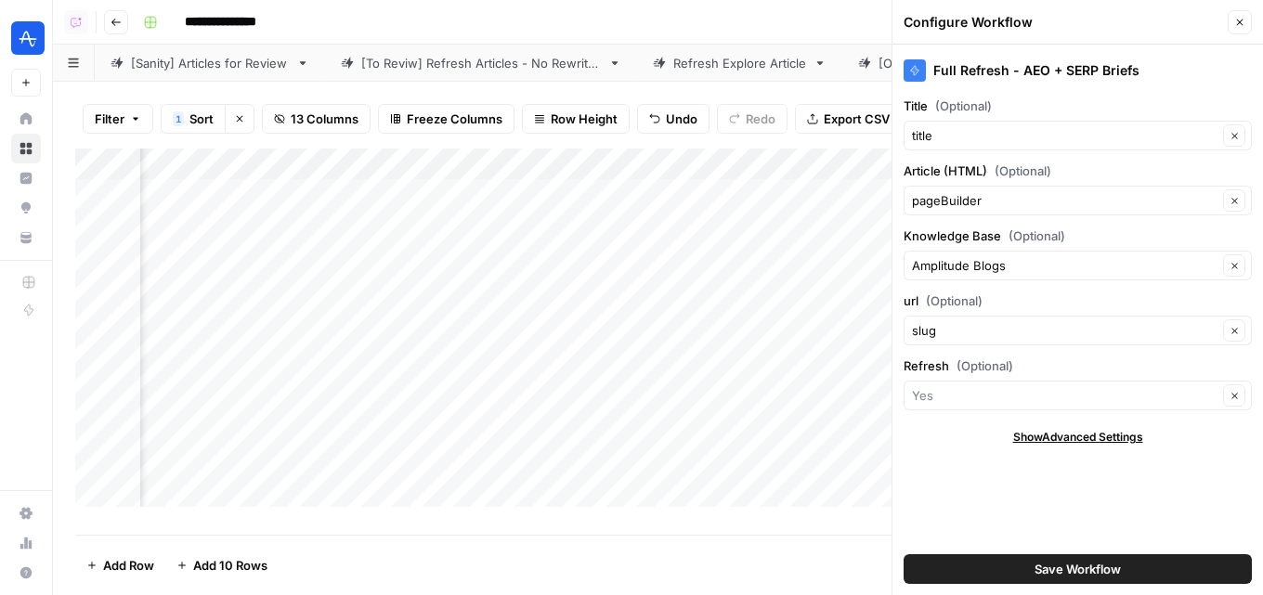
type input "Yes"
click at [1069, 563] on span "Save Workflow" at bounding box center [1078, 569] width 86 height 19
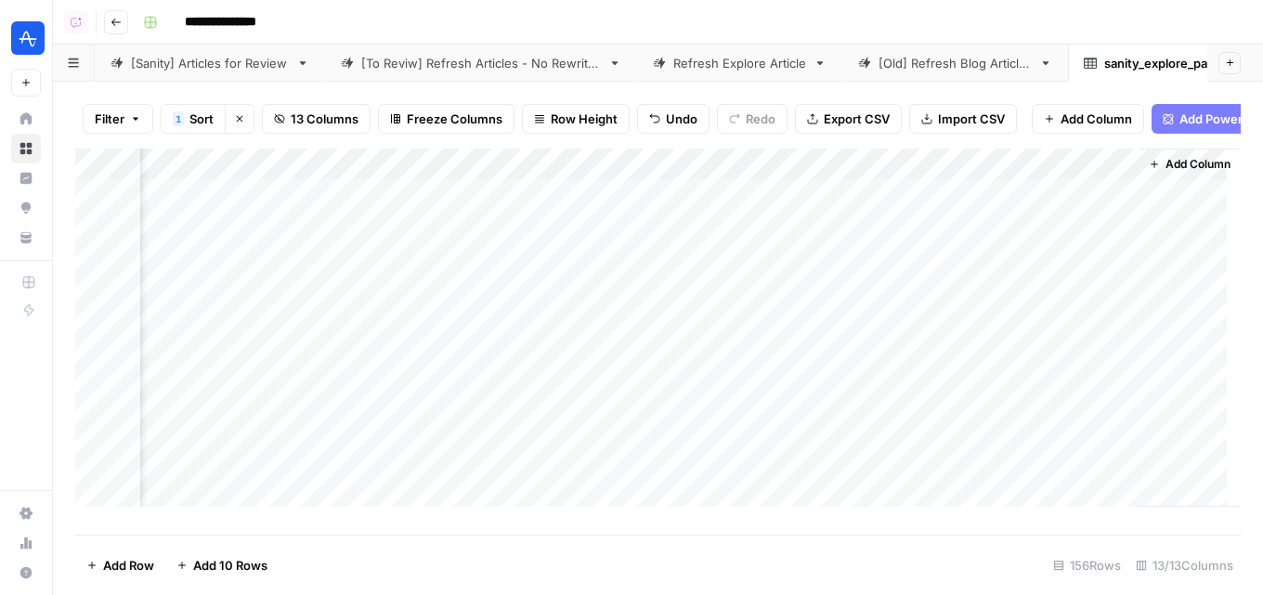
click at [1014, 215] on div "Add Column" at bounding box center [657, 335] width 1165 height 372
click at [1001, 231] on div "Add Column" at bounding box center [657, 335] width 1165 height 372
click at [999, 254] on div "Add Column" at bounding box center [657, 335] width 1165 height 372
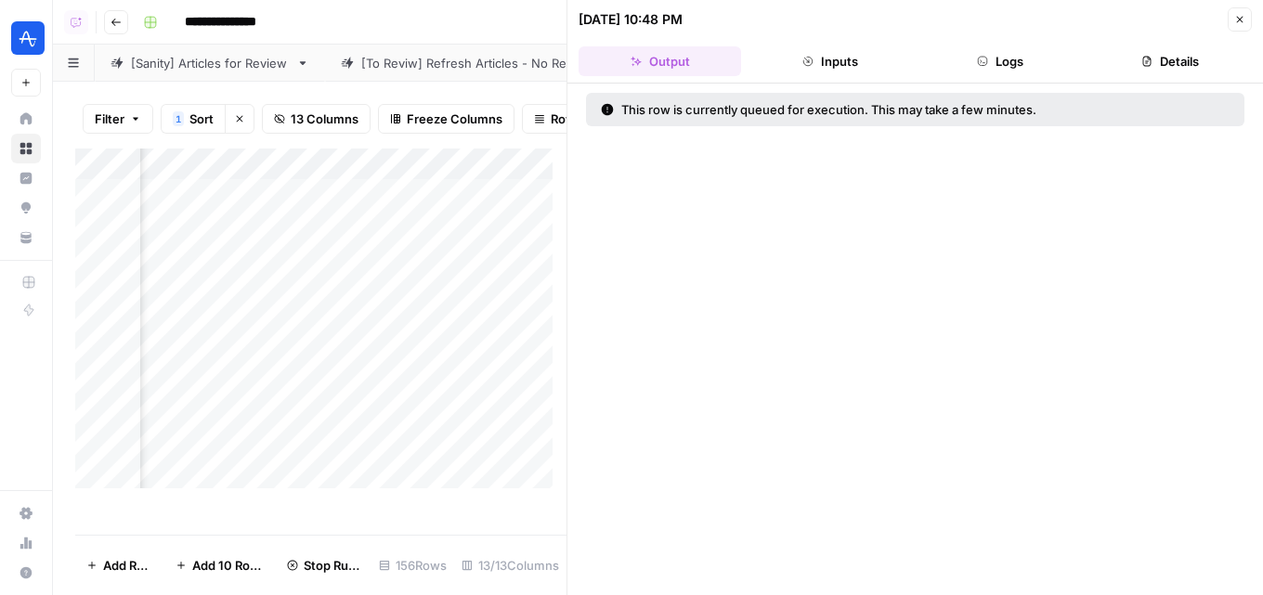
click at [1239, 22] on icon "button" at bounding box center [1239, 19] width 11 height 11
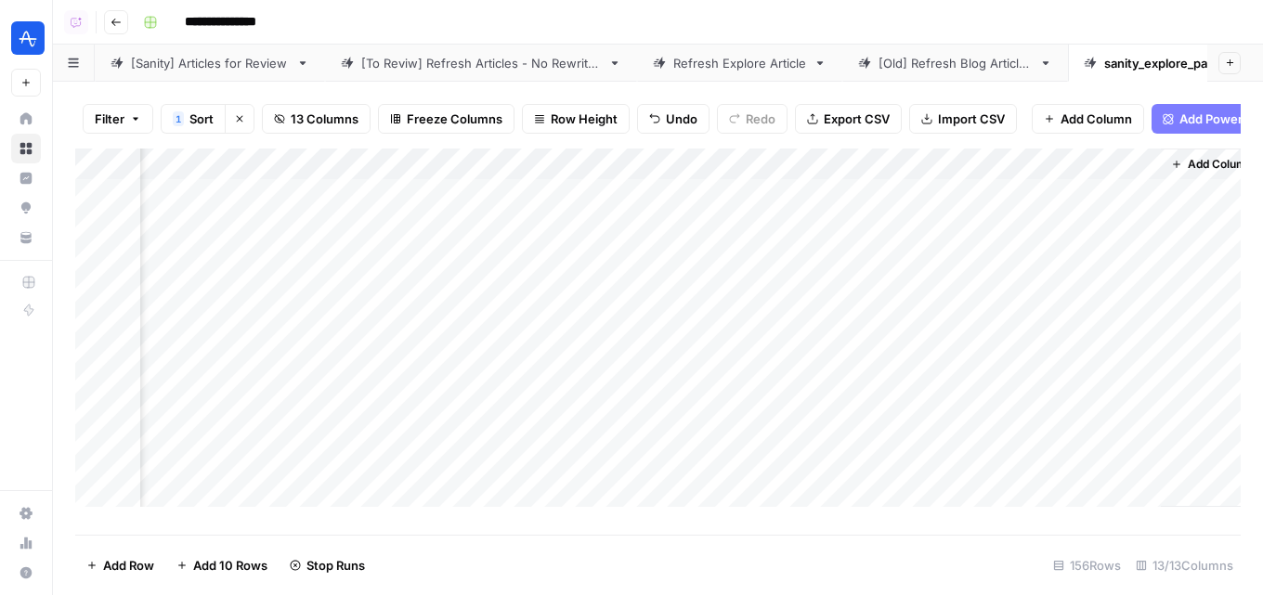
scroll to position [0, 2280]
click at [1061, 268] on div "Add Column" at bounding box center [657, 335] width 1165 height 372
click at [1104, 204] on div "Add Column" at bounding box center [657, 335] width 1165 height 372
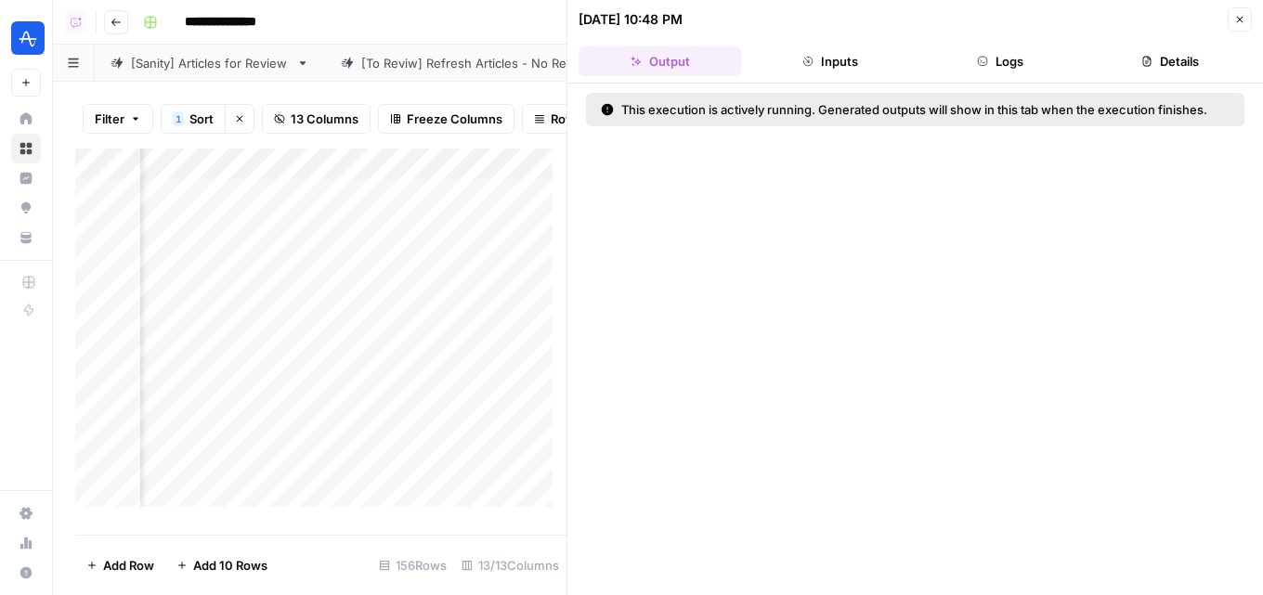
click at [972, 68] on button "Logs" at bounding box center [1000, 61] width 163 height 30
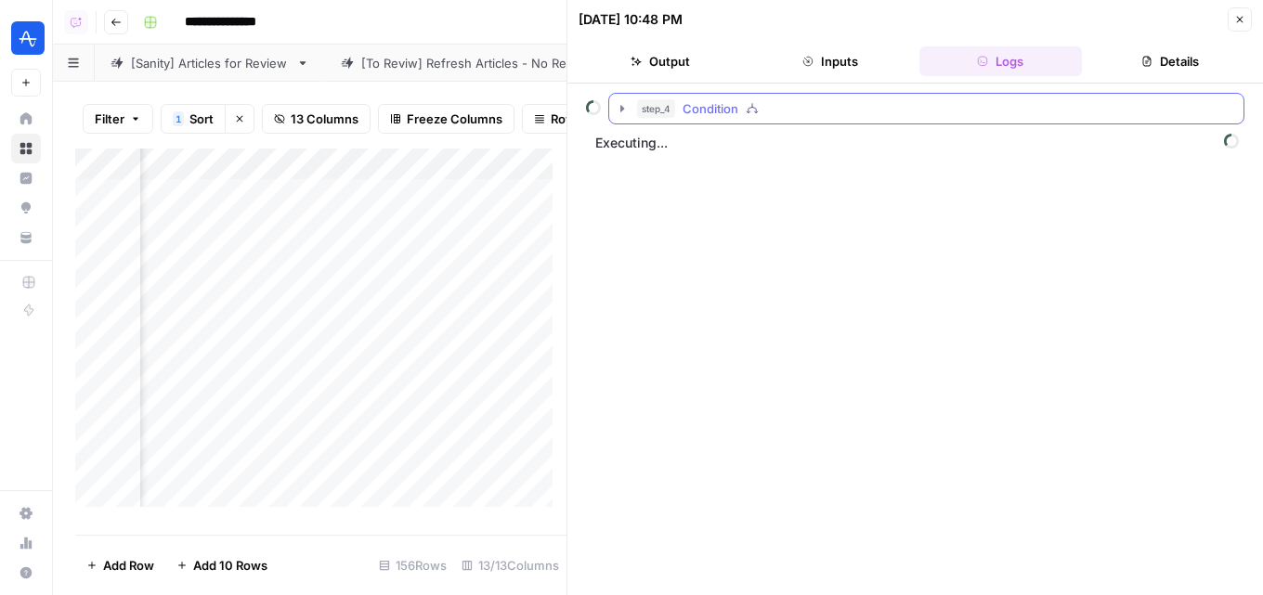
click at [832, 107] on div "step_4 Condition" at bounding box center [934, 108] width 595 height 19
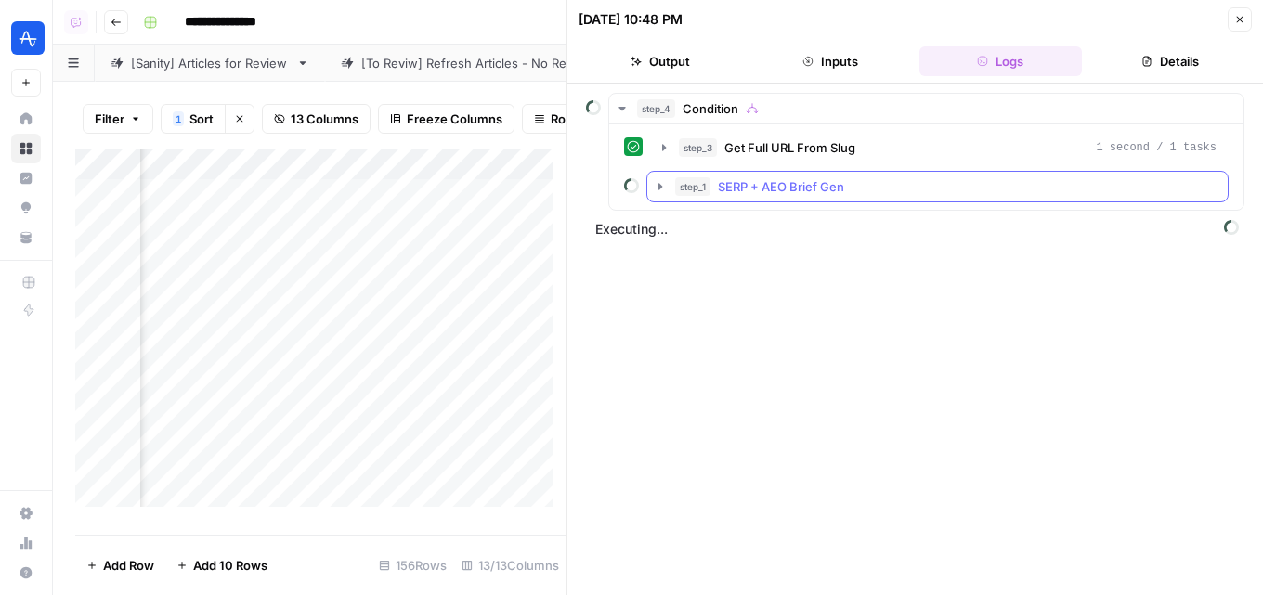
click at [823, 190] on span "SERP + AEO Brief Gen" at bounding box center [781, 186] width 126 height 19
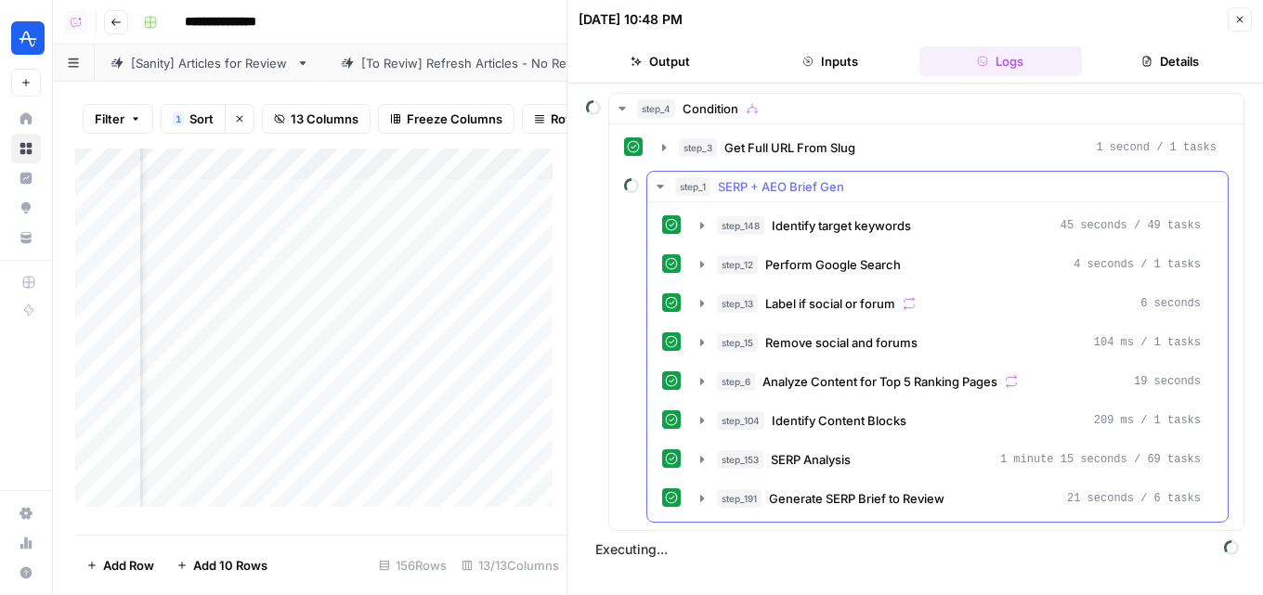
click at [823, 190] on span "SERP + AEO Brief Gen" at bounding box center [781, 186] width 126 height 19
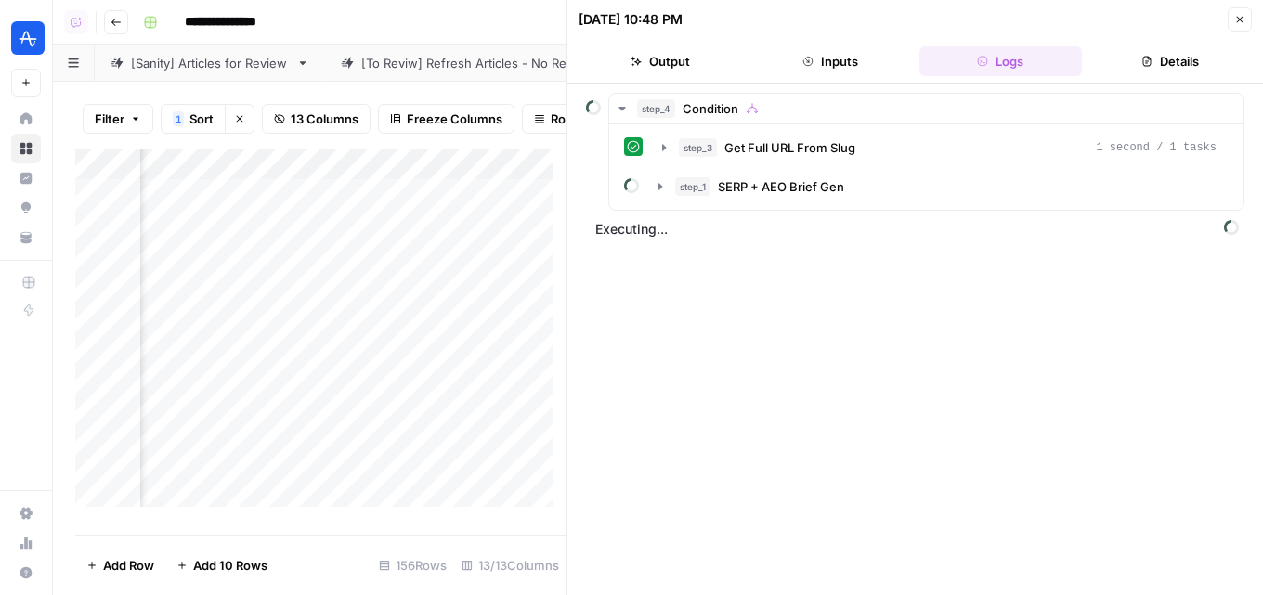
click at [1233, 17] on button "Close" at bounding box center [1240, 19] width 24 height 24
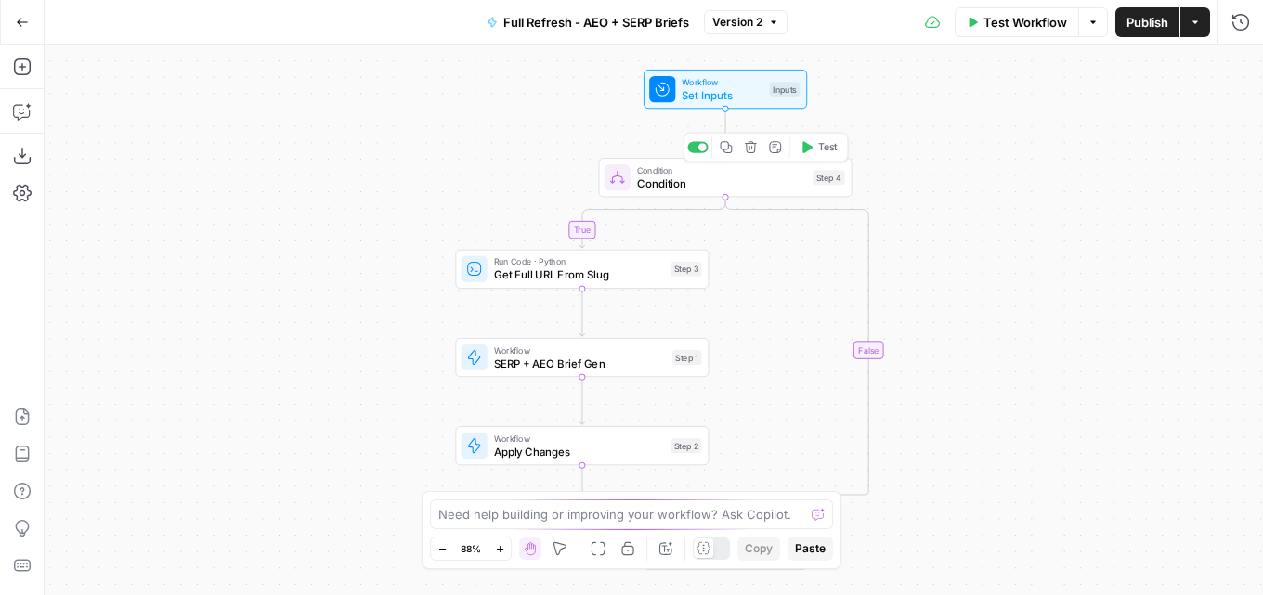
click at [704, 177] on span "Condition" at bounding box center [721, 184] width 169 height 17
